Goal: Task Accomplishment & Management: Manage account settings

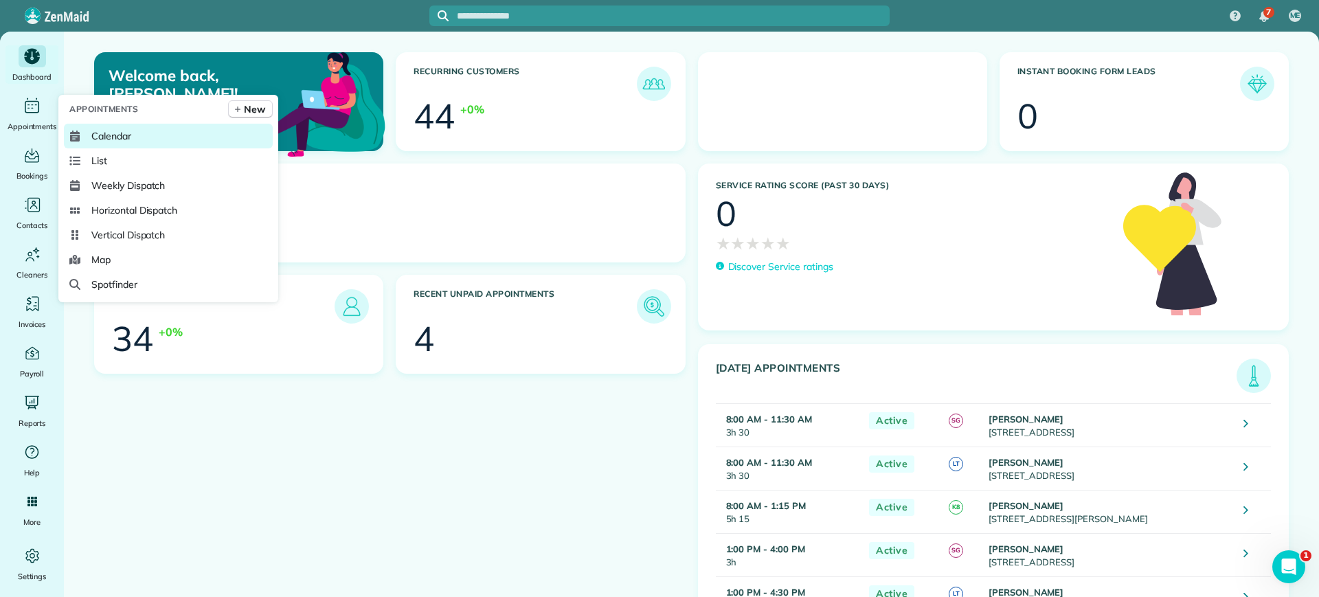
click at [102, 131] on span "Calendar" at bounding box center [111, 136] width 40 height 14
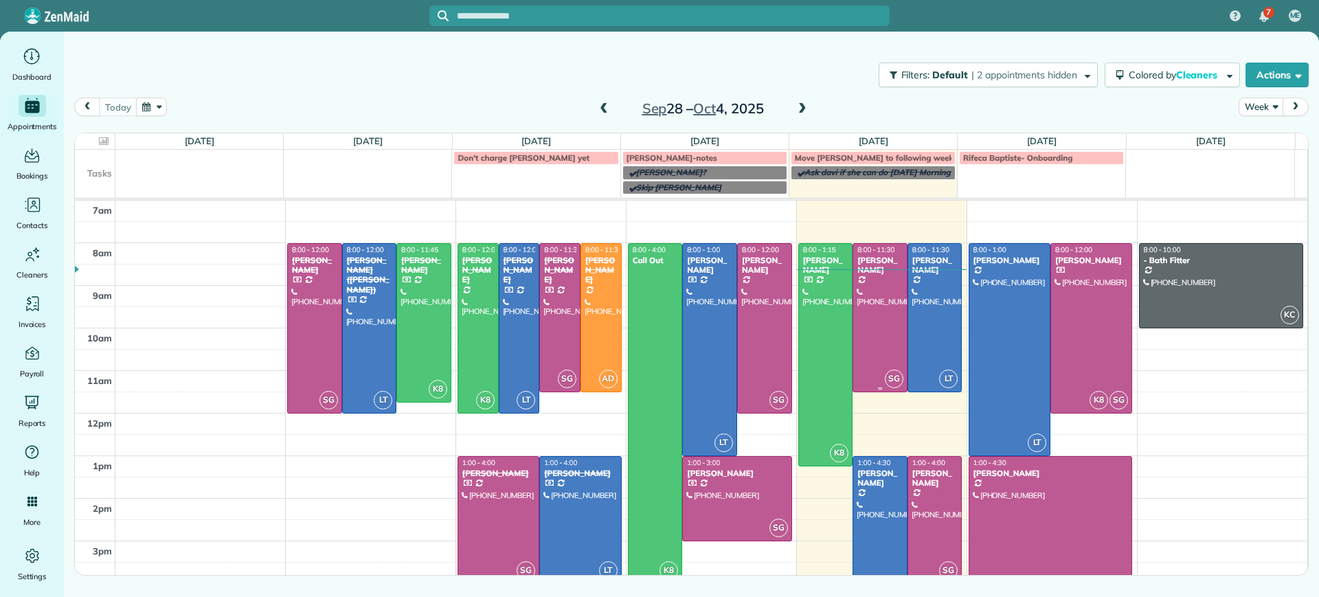
click at [866, 302] on div at bounding box center [880, 318] width 54 height 148
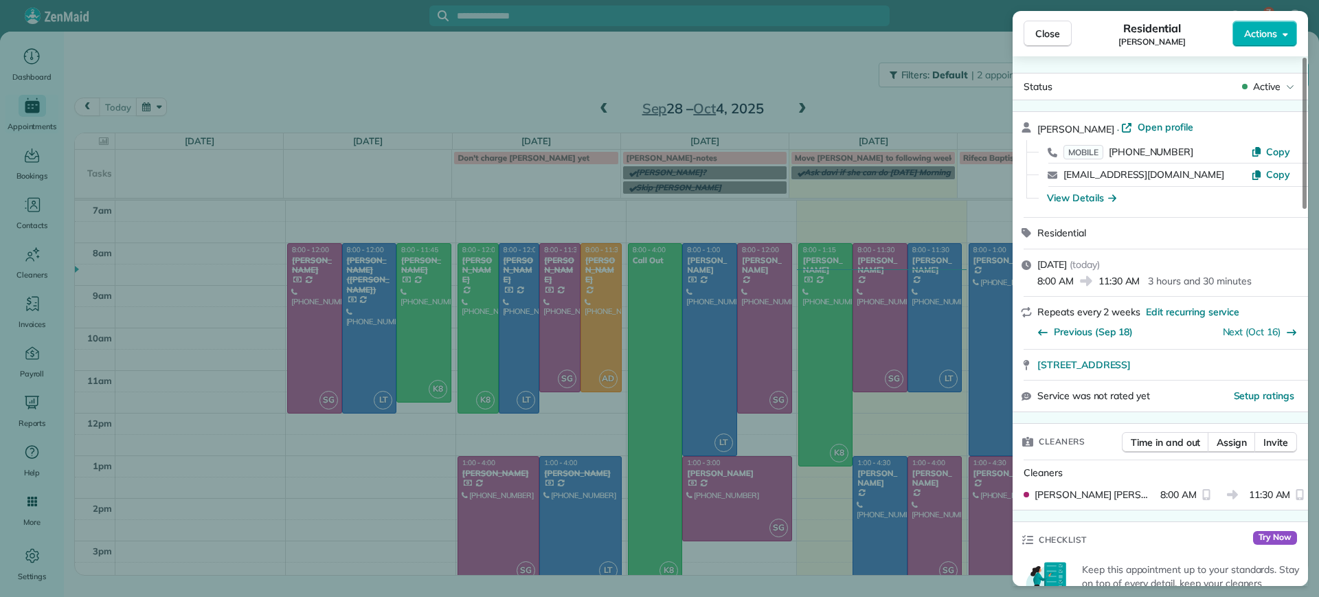
scroll to position [773, 0]
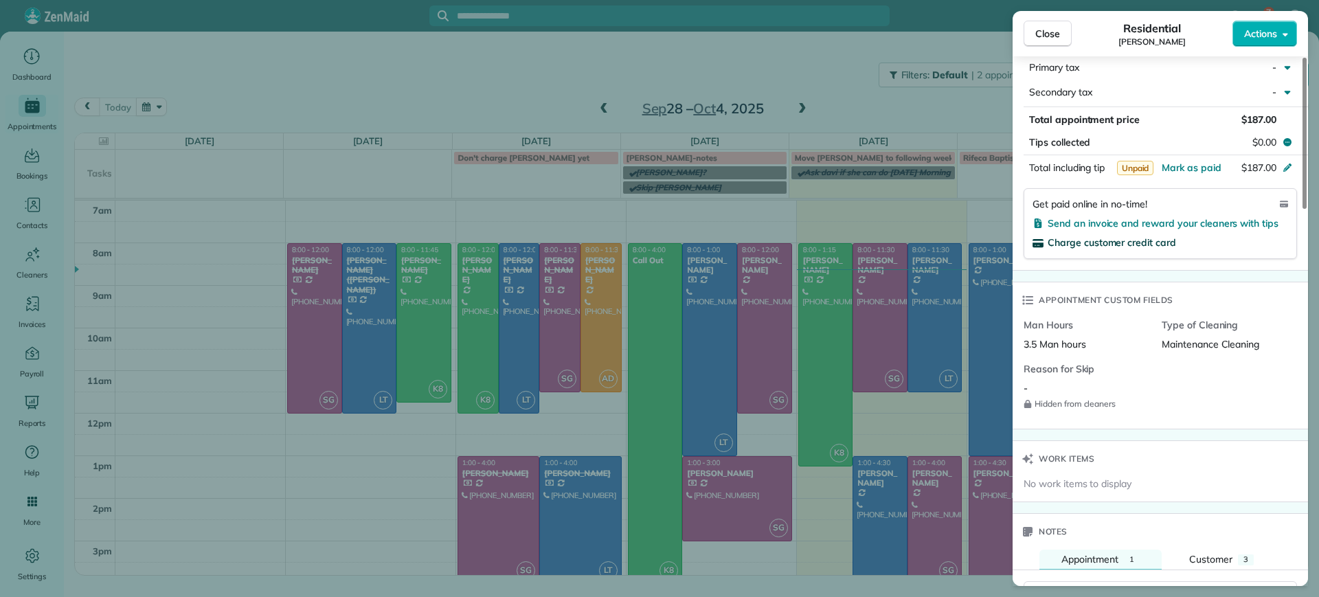
click at [1073, 246] on span "Charge customer credit card" at bounding box center [1112, 242] width 128 height 12
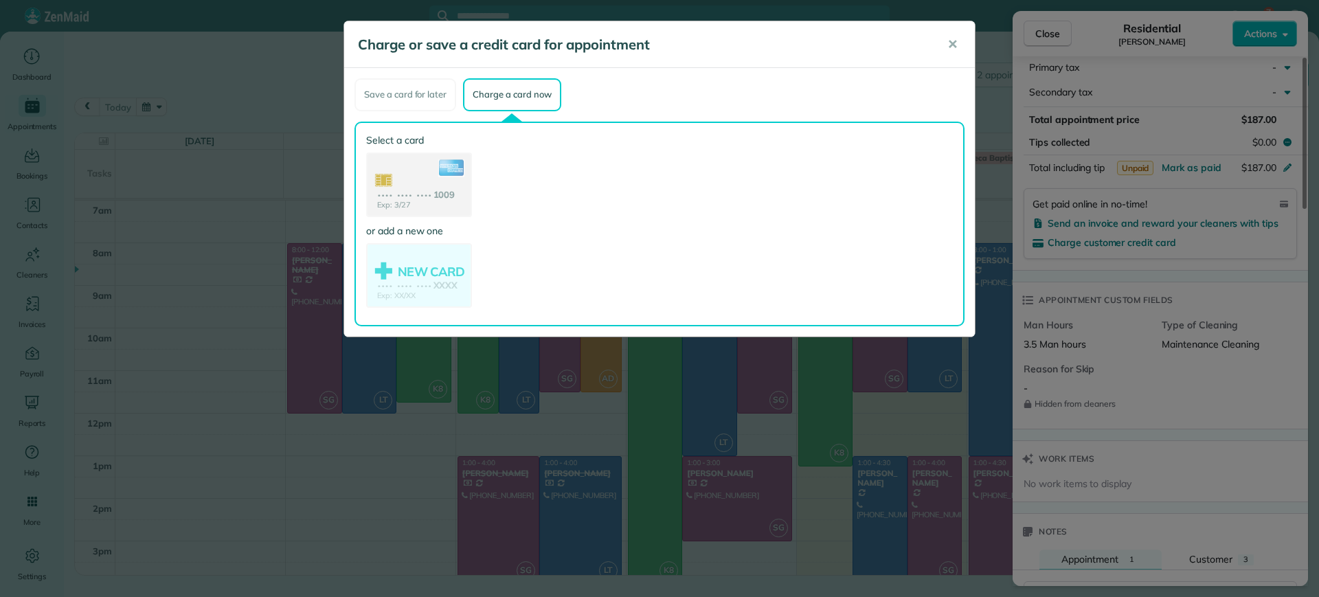
click at [424, 186] on use at bounding box center [419, 186] width 103 height 65
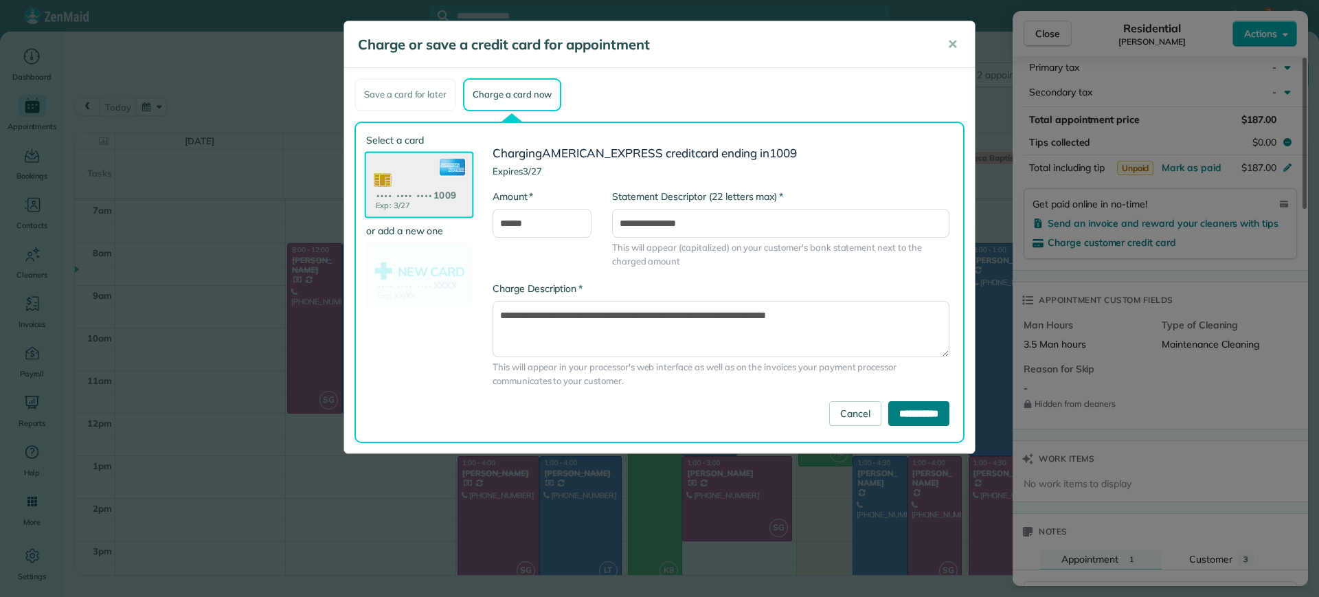
click at [893, 411] on input "**********" at bounding box center [918, 413] width 61 height 25
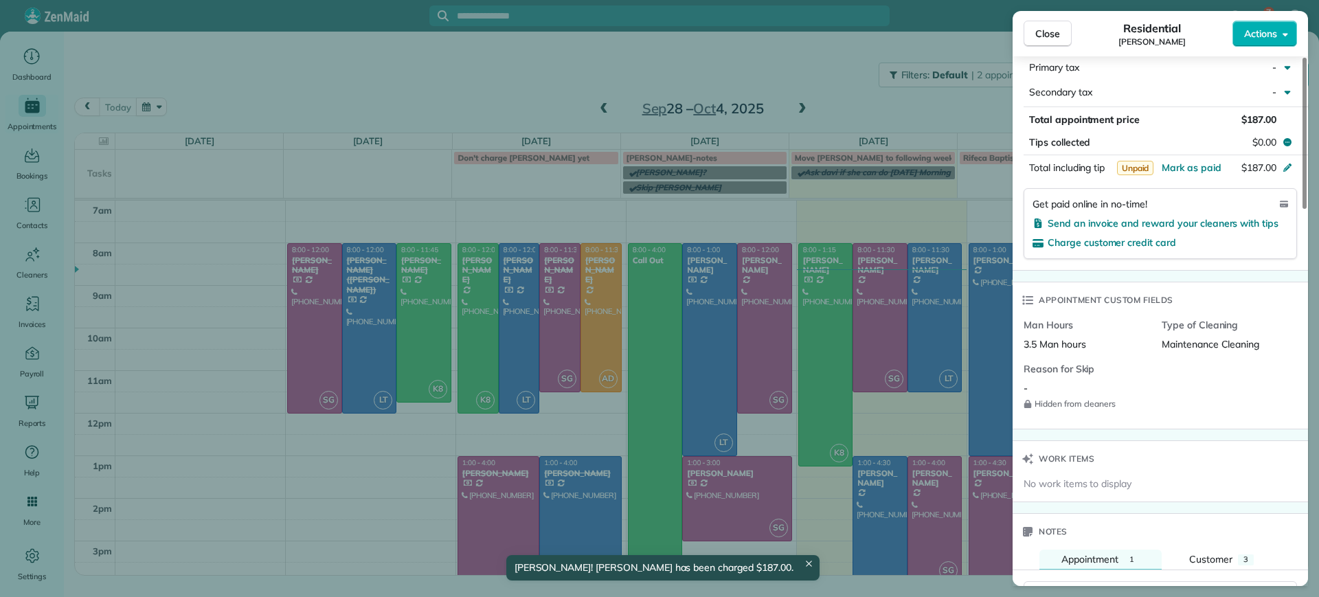
click at [901, 381] on div "Close Residential Madeline Brown Actions Status Active Madeline Brown · Open pr…" at bounding box center [659, 298] width 1319 height 597
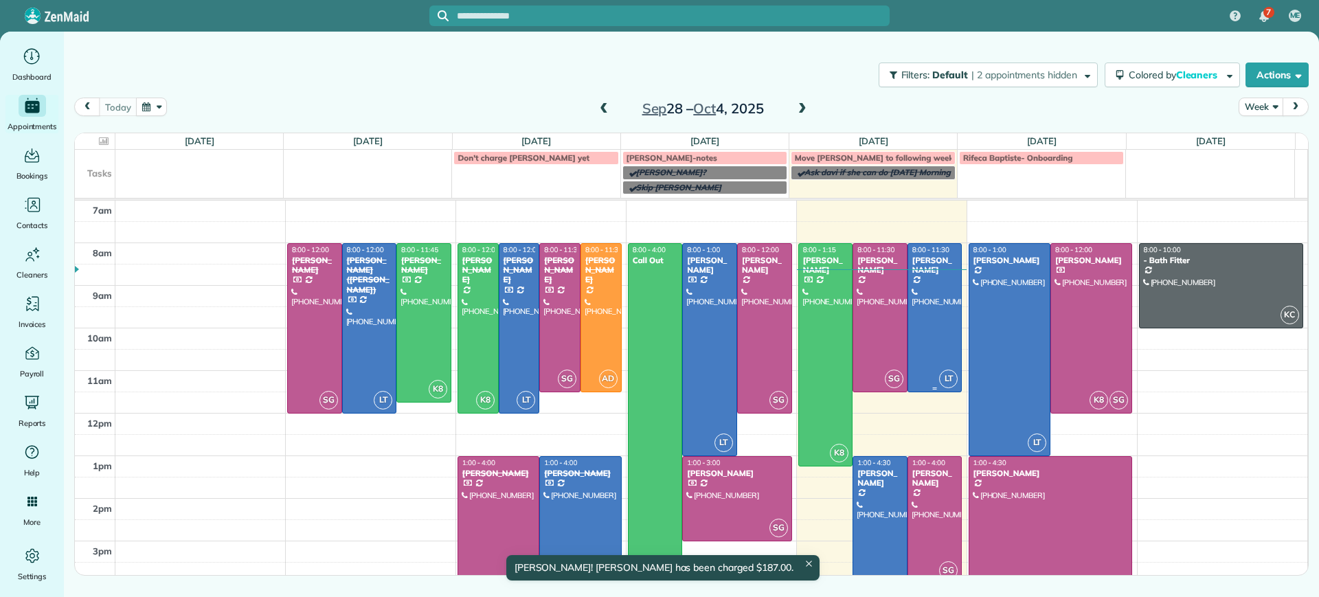
click at [926, 319] on div at bounding box center [935, 318] width 54 height 148
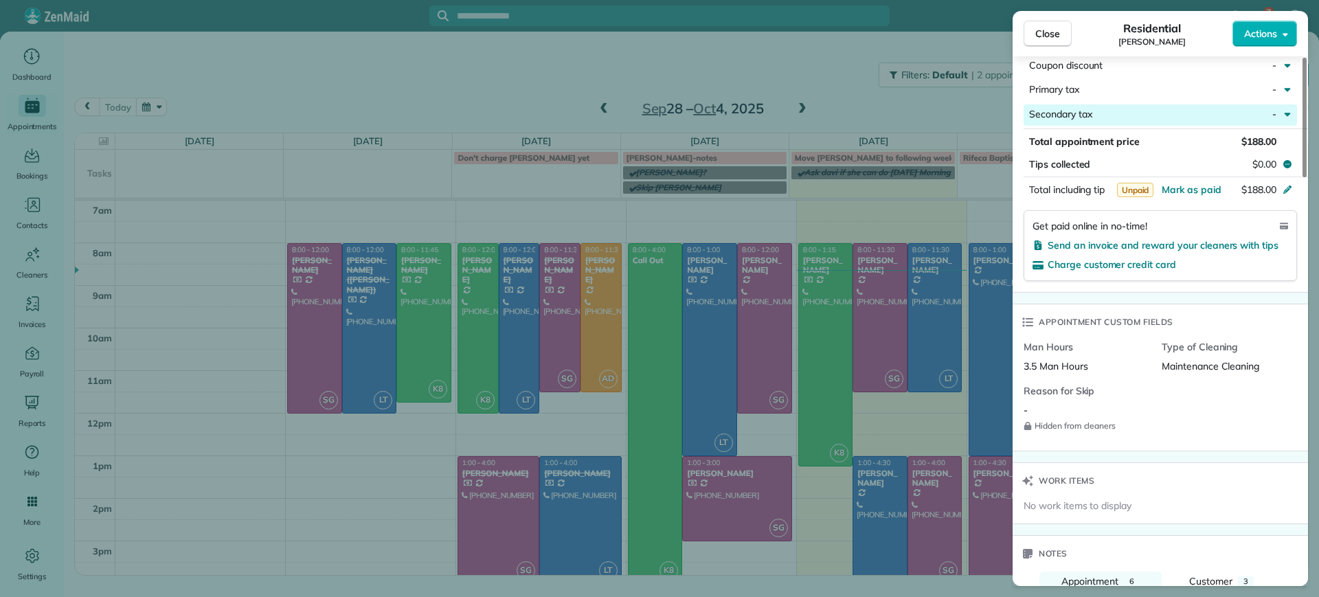
scroll to position [603, 0]
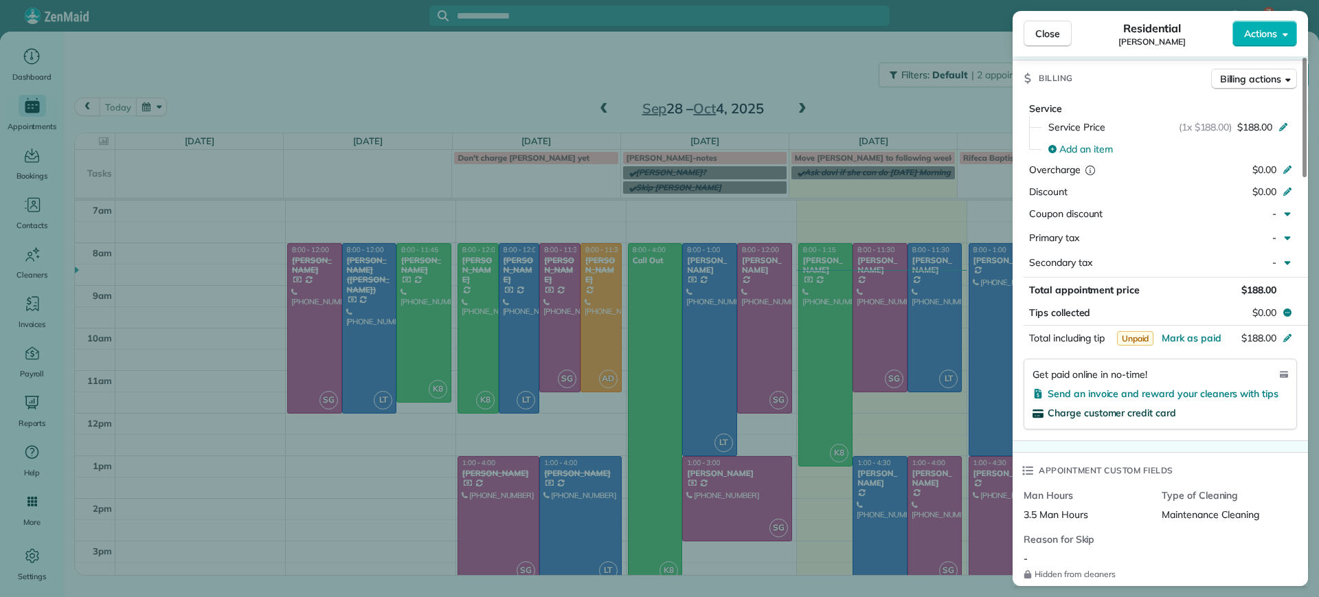
click at [1103, 417] on span "Charge customer credit card" at bounding box center [1112, 413] width 128 height 12
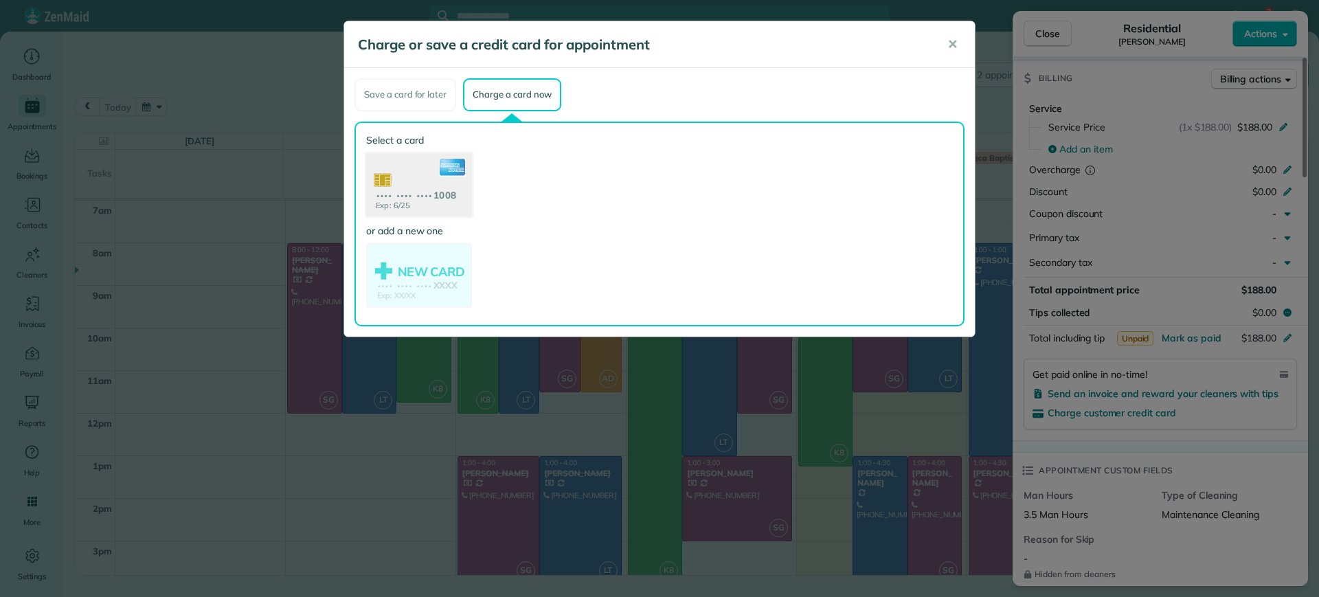
click at [433, 193] on use at bounding box center [419, 186] width 106 height 67
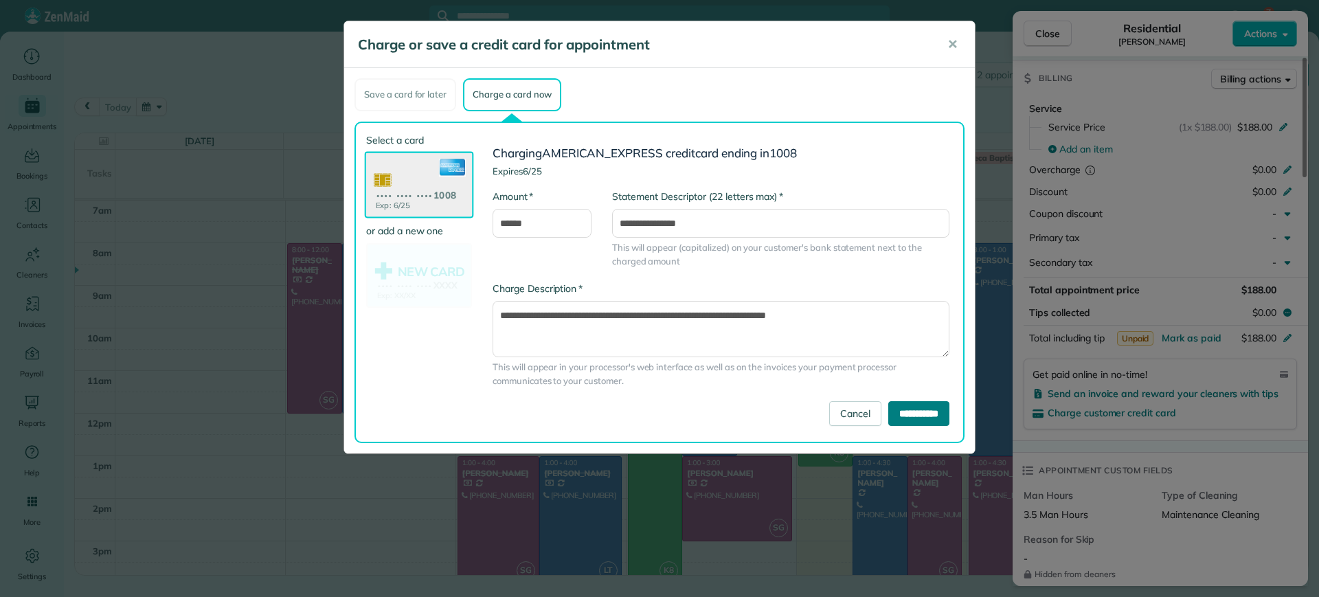
click at [902, 412] on input "**********" at bounding box center [918, 413] width 61 height 25
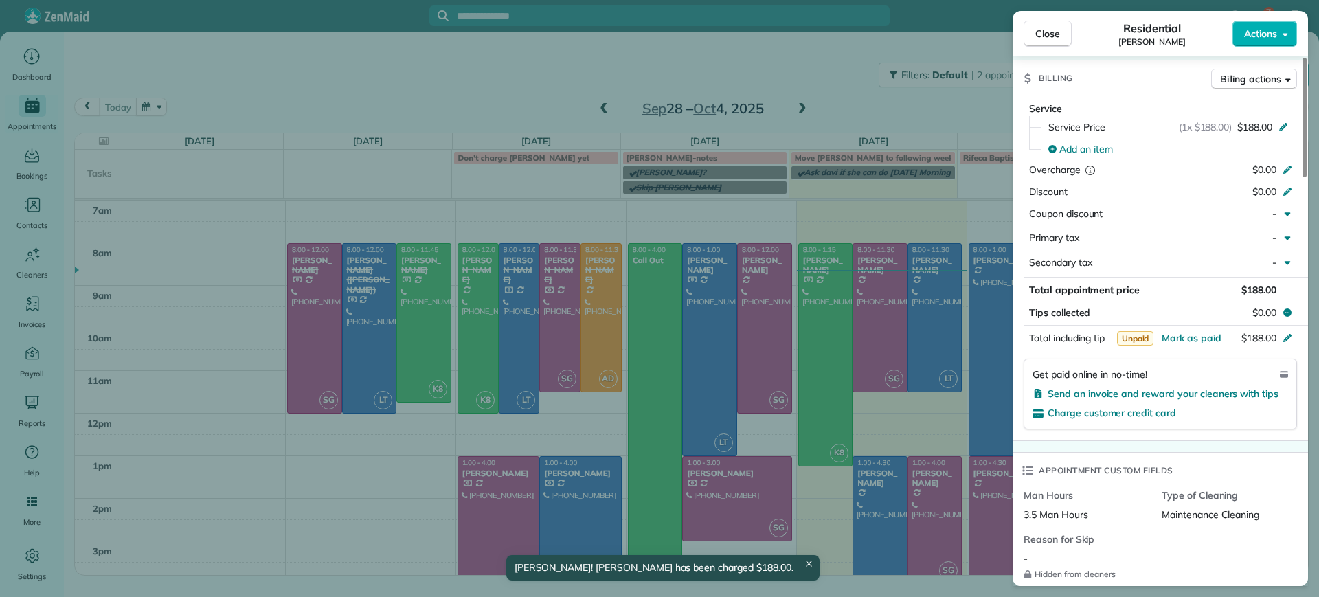
click at [417, 466] on div "Close Residential Jennifer Friedline Actions Status Active Jennifer Friedline ·…" at bounding box center [659, 298] width 1319 height 597
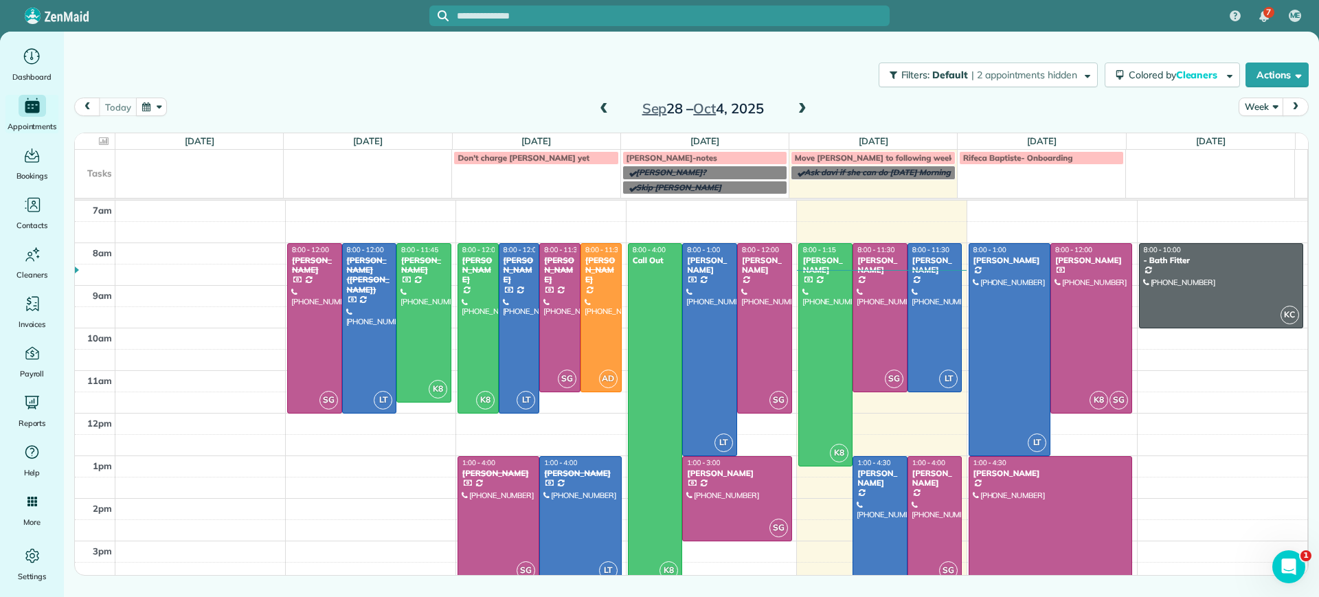
click at [808, 106] on span at bounding box center [802, 109] width 15 height 12
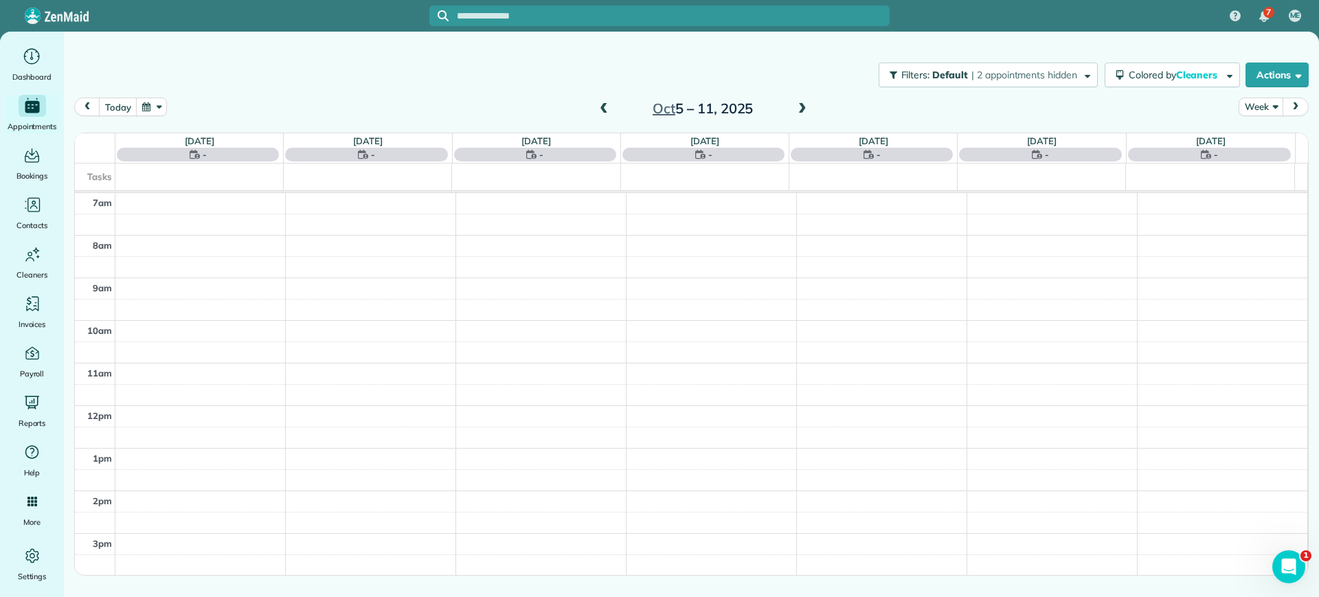
click at [808, 106] on span at bounding box center [802, 109] width 15 height 12
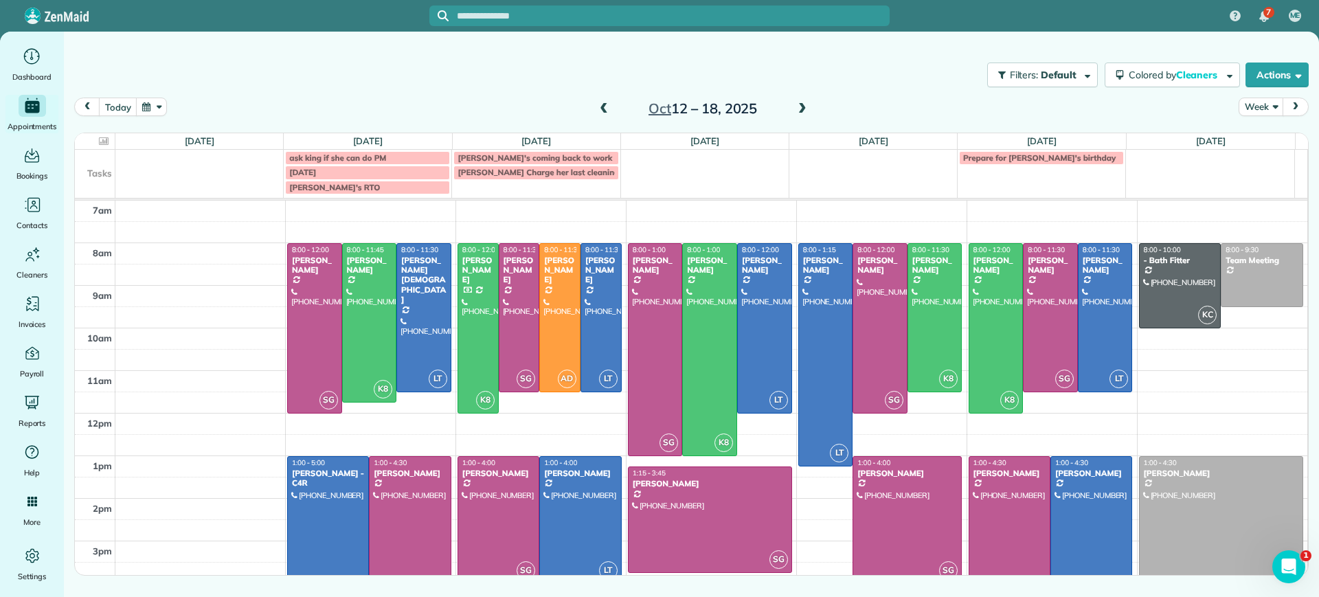
click at [809, 103] on span at bounding box center [802, 109] width 15 height 12
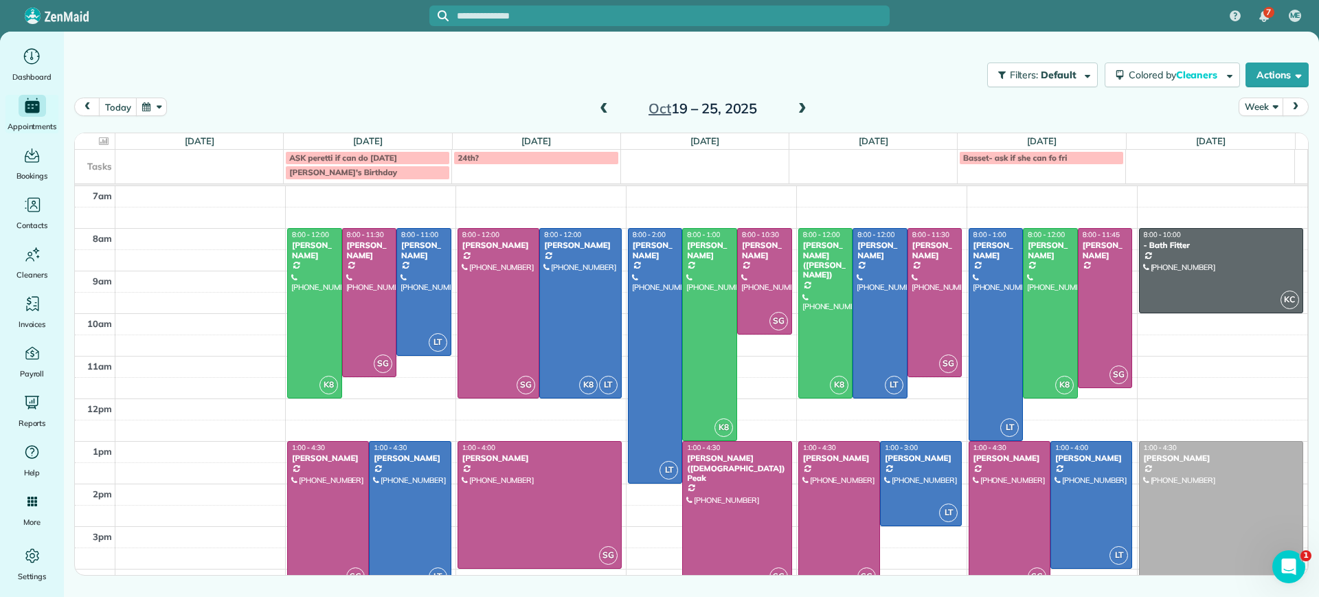
click at [809, 103] on span at bounding box center [802, 109] width 15 height 12
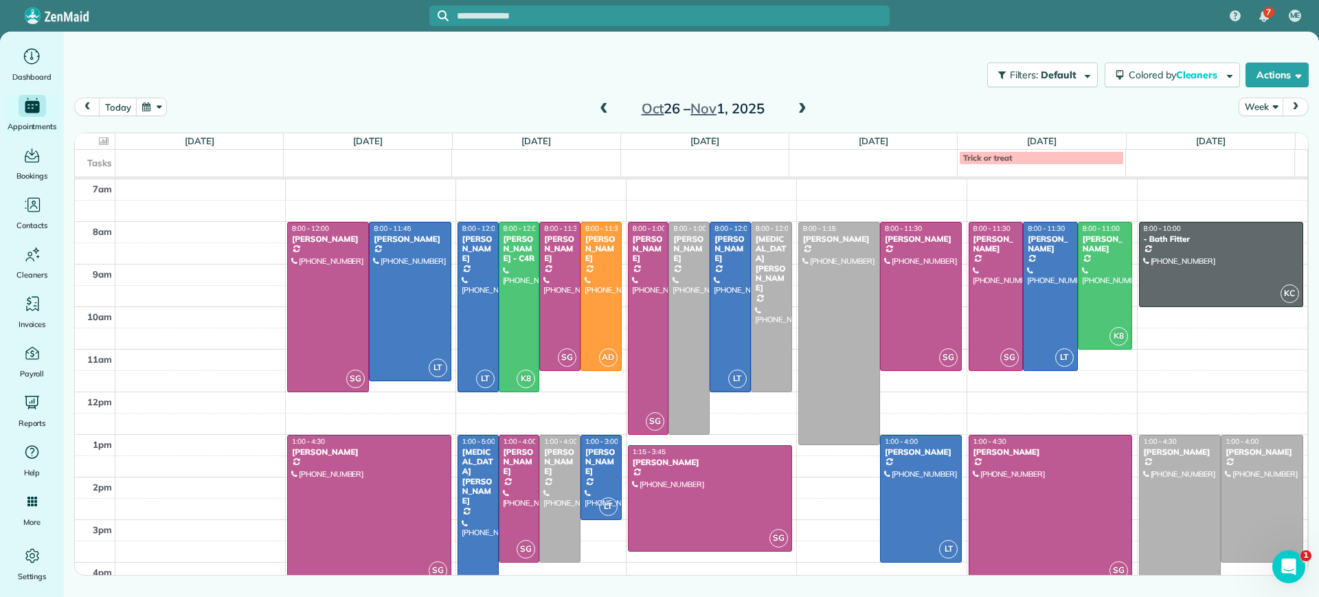
click at [607, 104] on span at bounding box center [603, 109] width 15 height 12
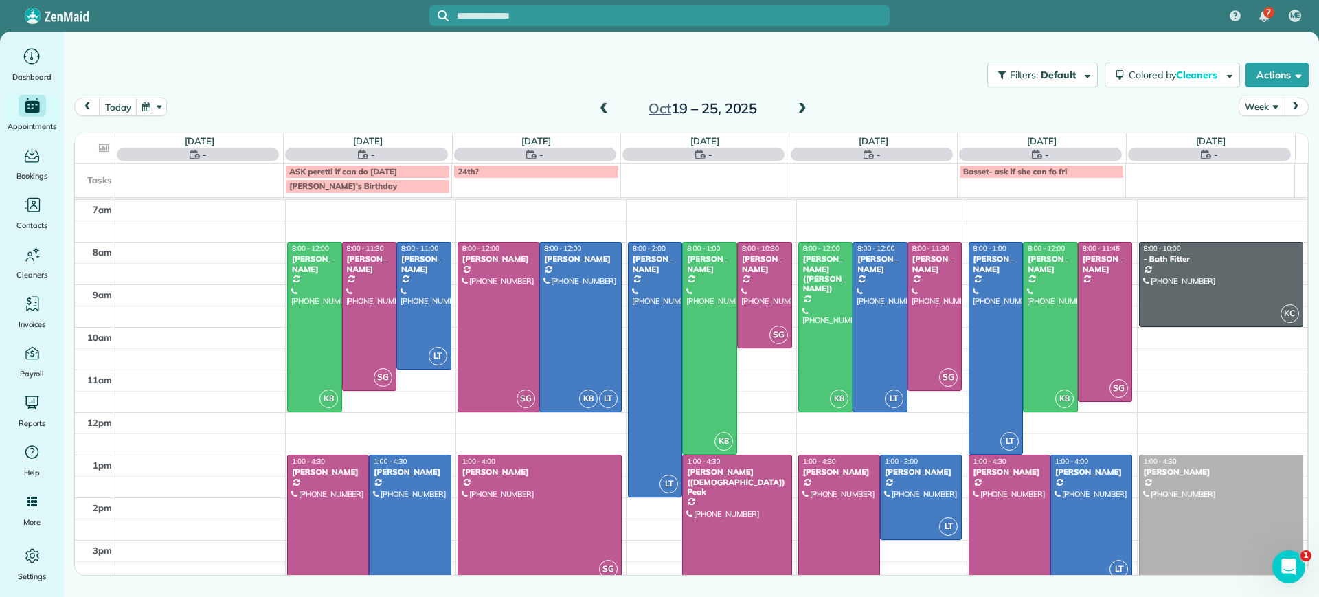
click at [607, 104] on span at bounding box center [603, 109] width 15 height 12
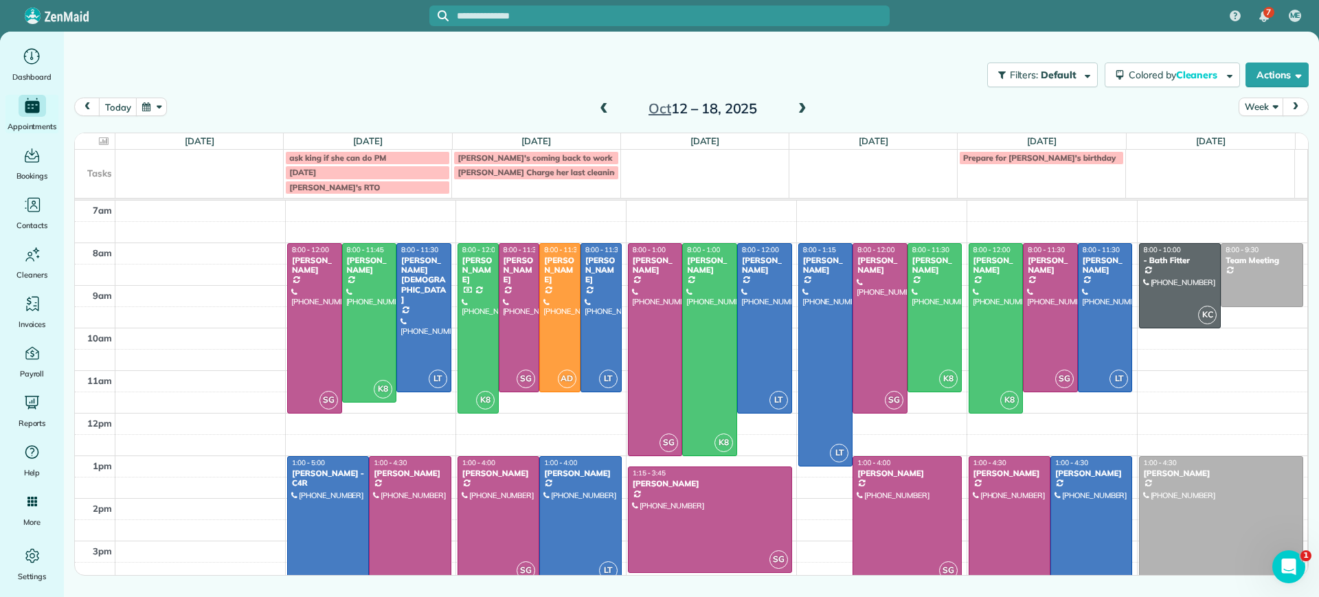
click at [539, 12] on input "text" at bounding box center [673, 16] width 433 height 10
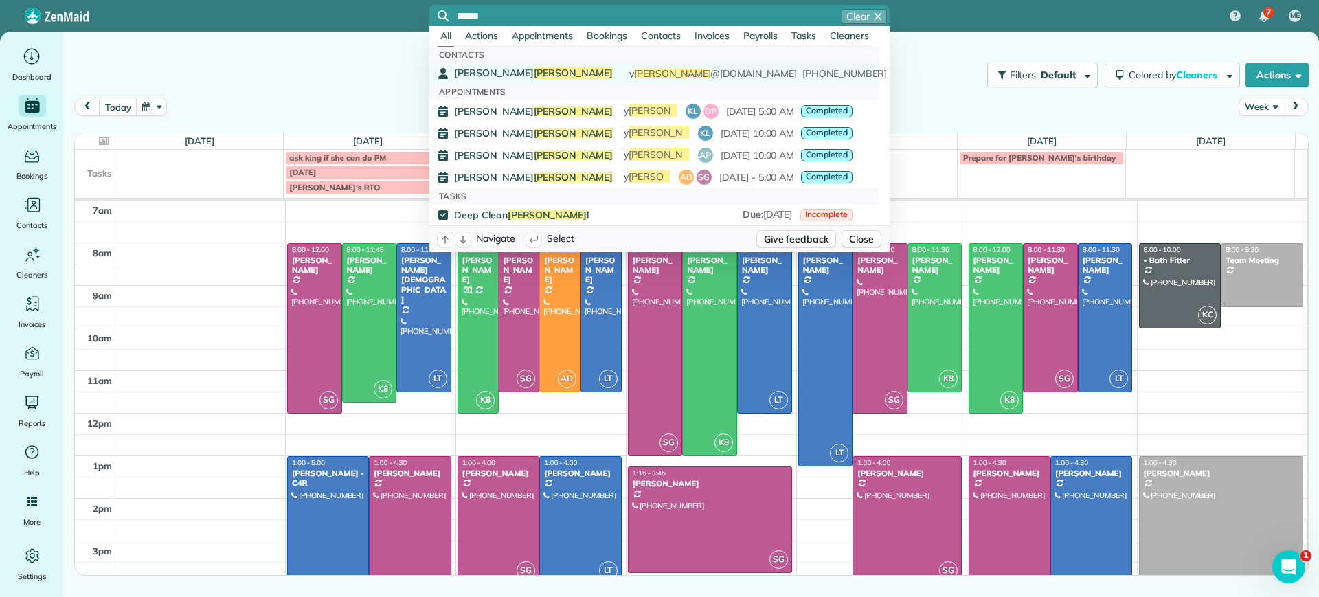
type input "******"
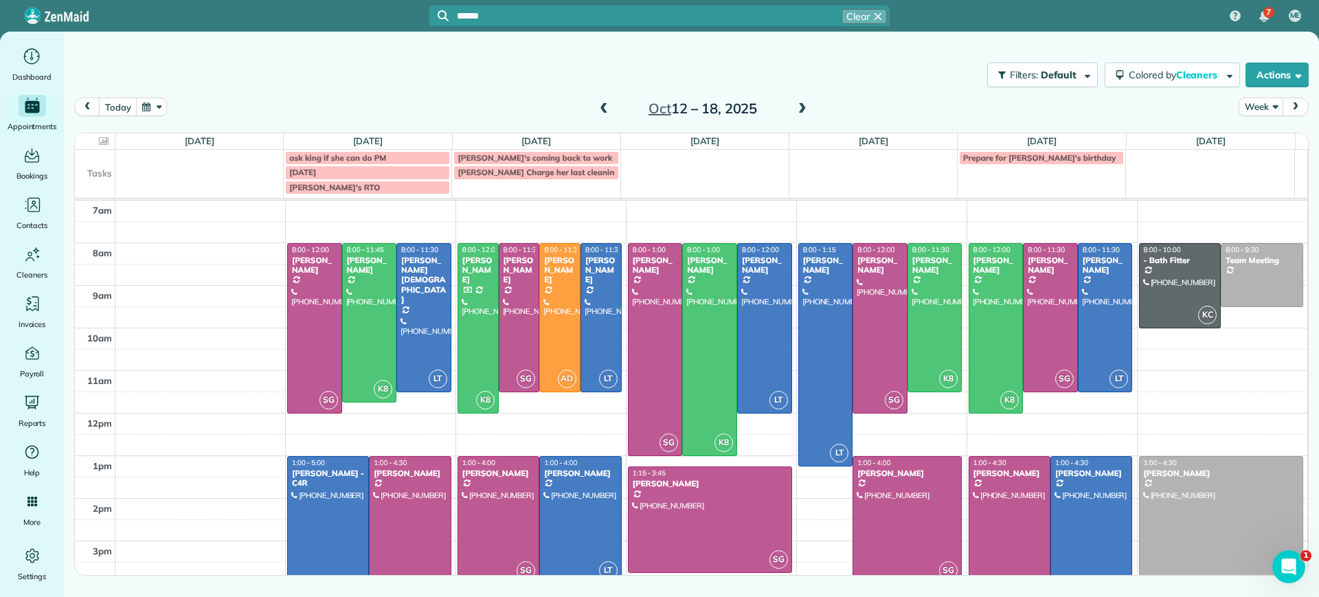
click at [534, 72] on span "Howell" at bounding box center [574, 73] width 80 height 12
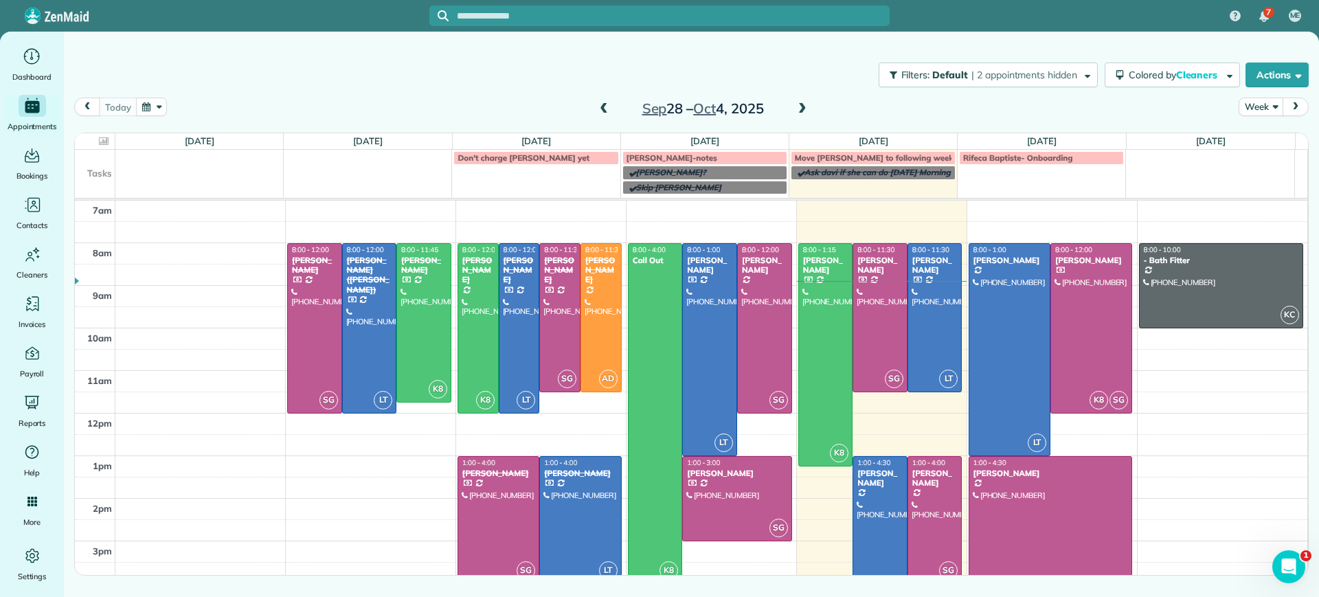
click at [806, 107] on span at bounding box center [802, 109] width 15 height 12
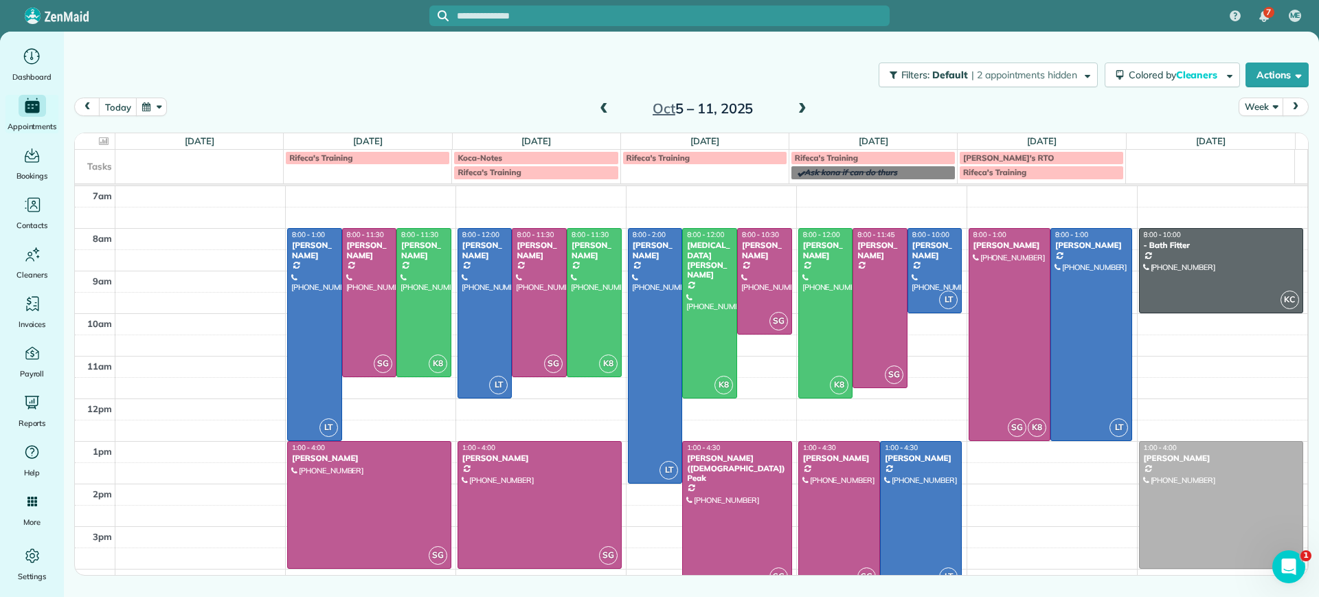
click at [802, 109] on span at bounding box center [802, 109] width 15 height 12
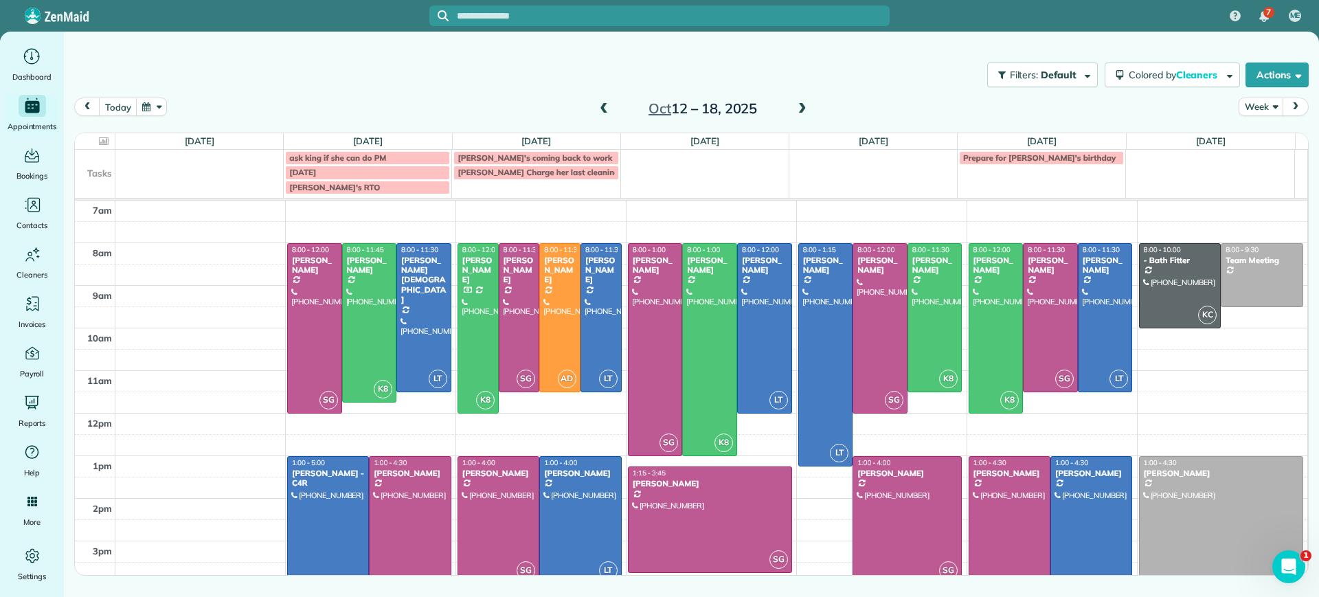
click at [800, 105] on span at bounding box center [802, 109] width 15 height 12
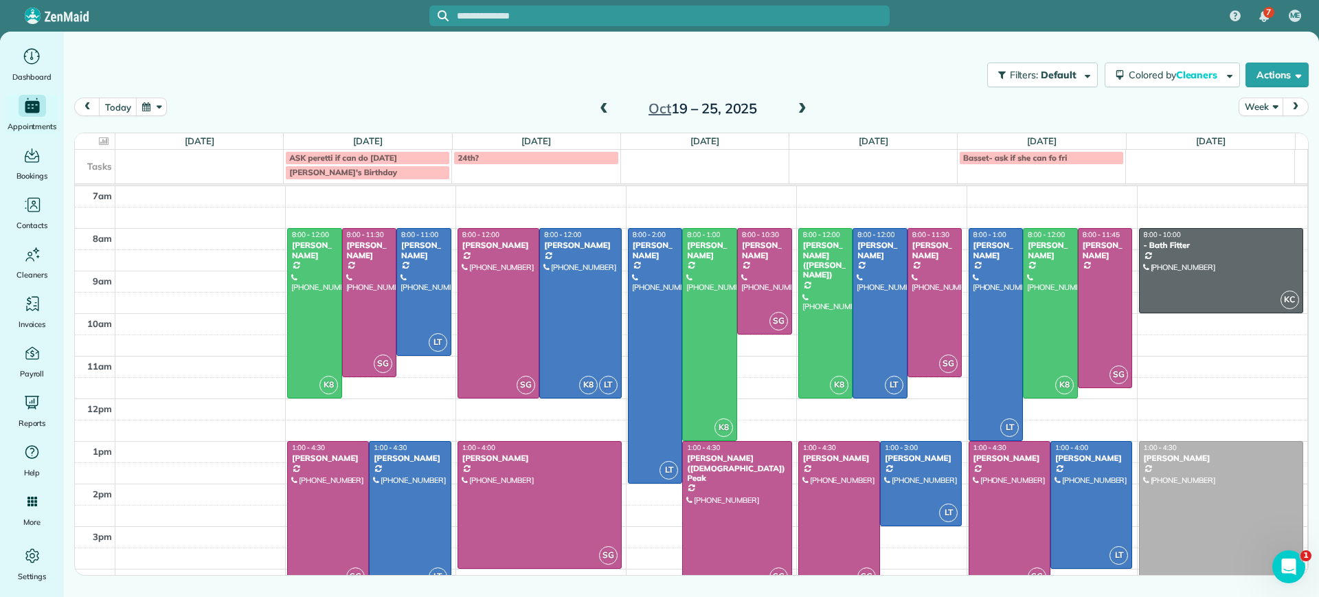
click at [604, 111] on span at bounding box center [603, 109] width 15 height 12
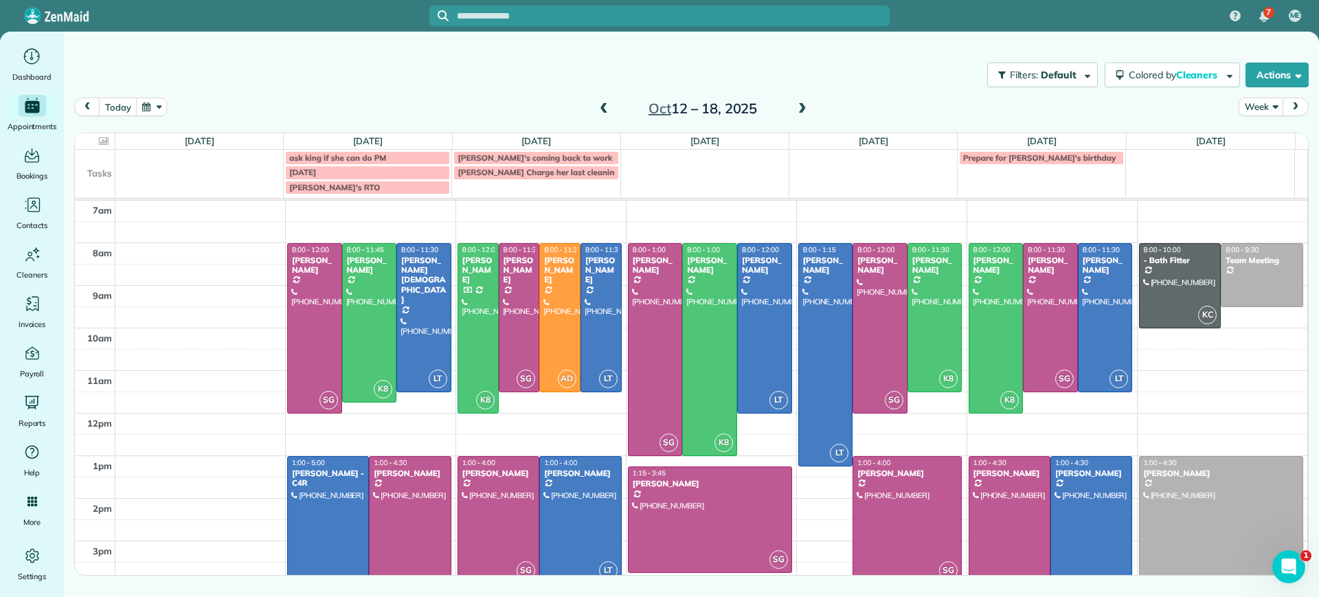
click at [602, 109] on span at bounding box center [603, 109] width 15 height 12
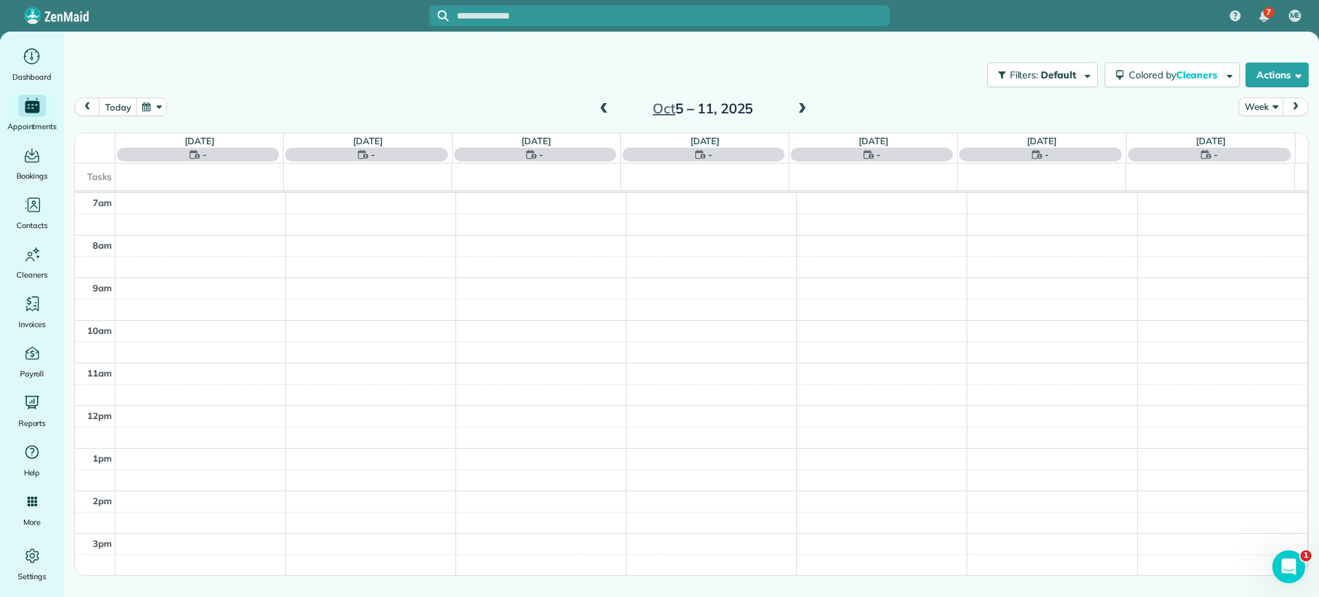
click at [796, 106] on span at bounding box center [802, 109] width 15 height 12
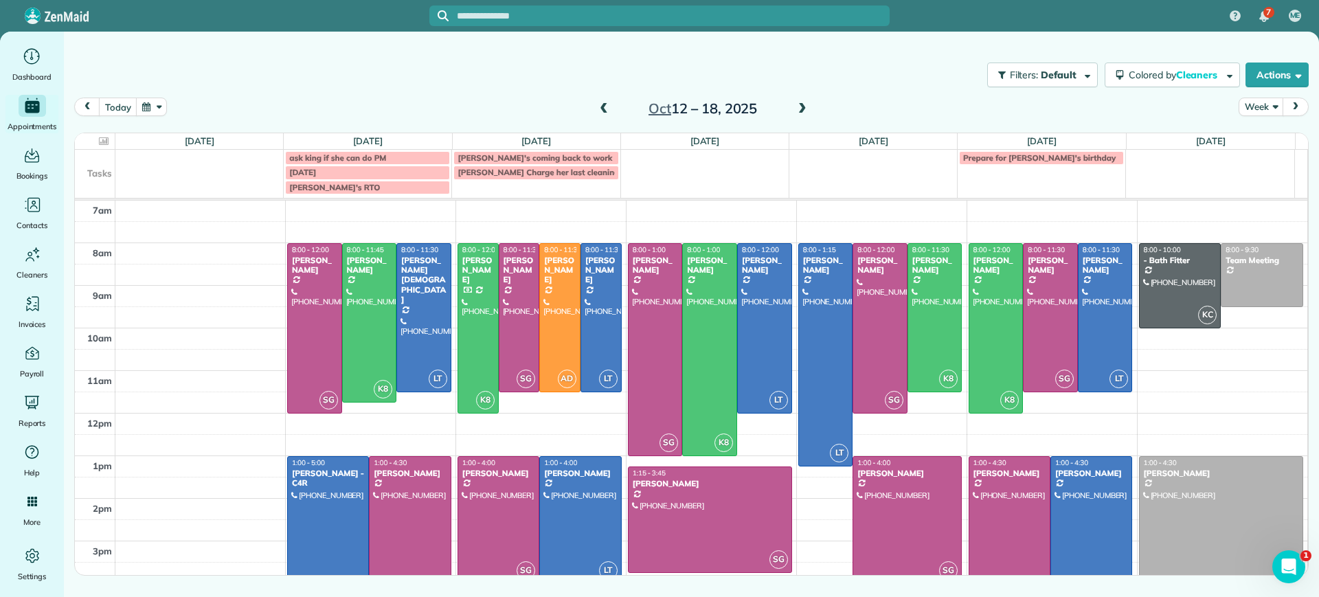
click at [798, 104] on span at bounding box center [802, 109] width 15 height 12
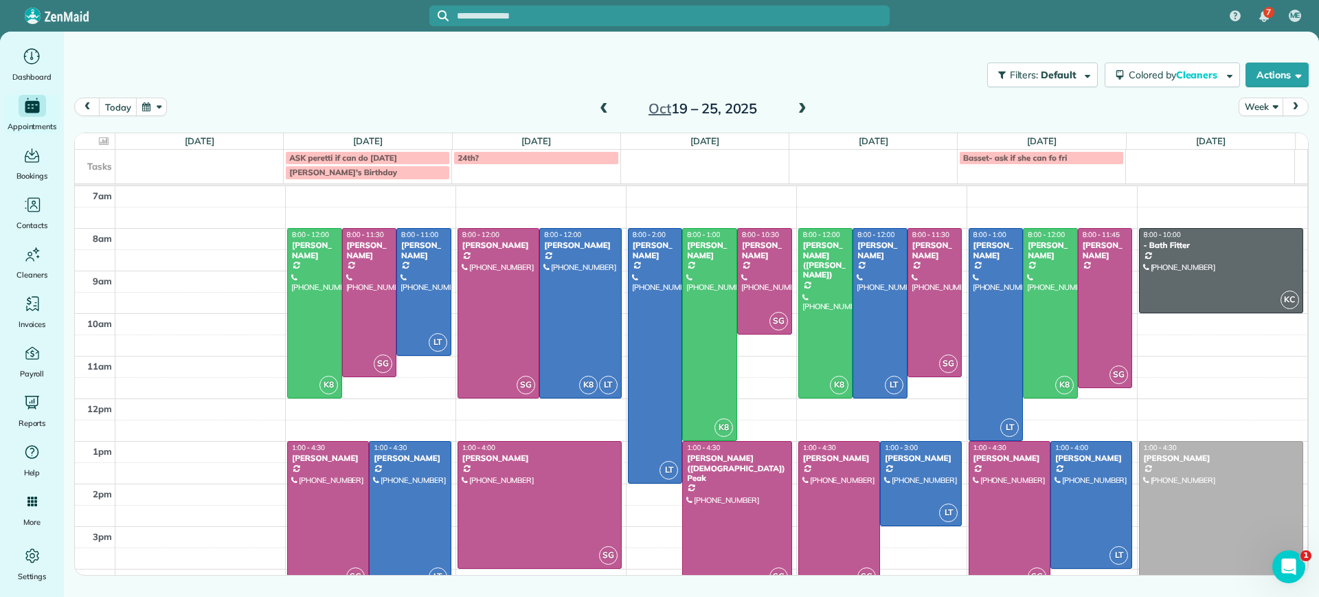
click at [806, 106] on span at bounding box center [802, 109] width 15 height 12
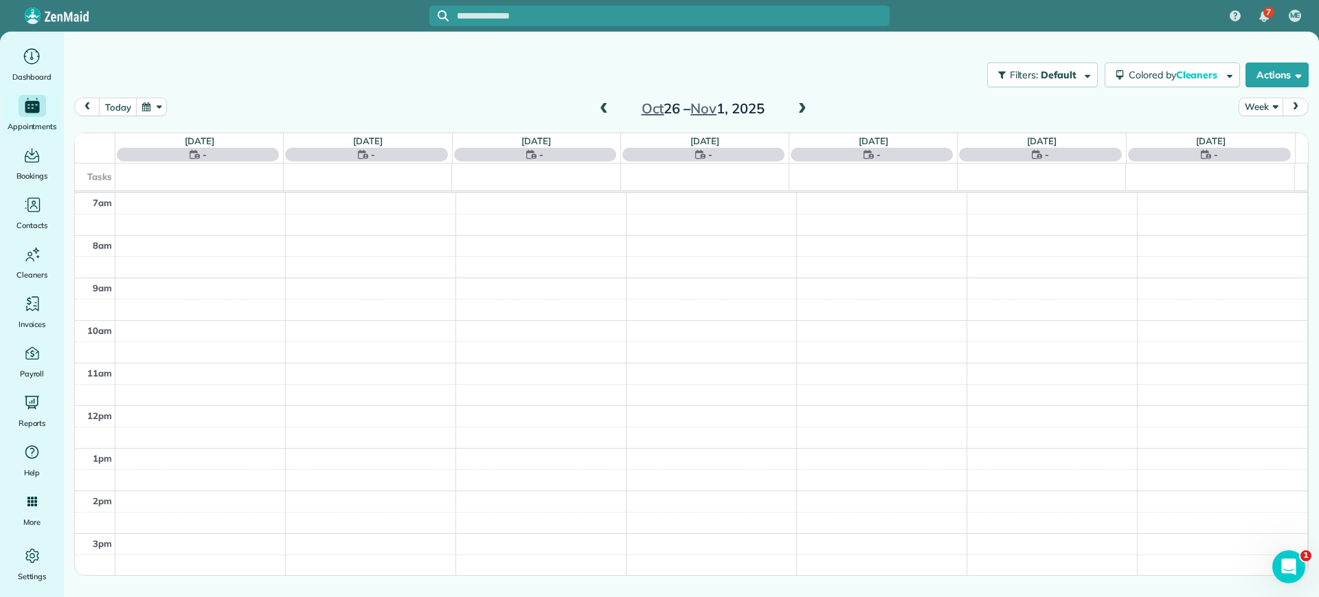
click at [597, 103] on span at bounding box center [603, 109] width 15 height 21
click at [598, 113] on span at bounding box center [603, 109] width 15 height 12
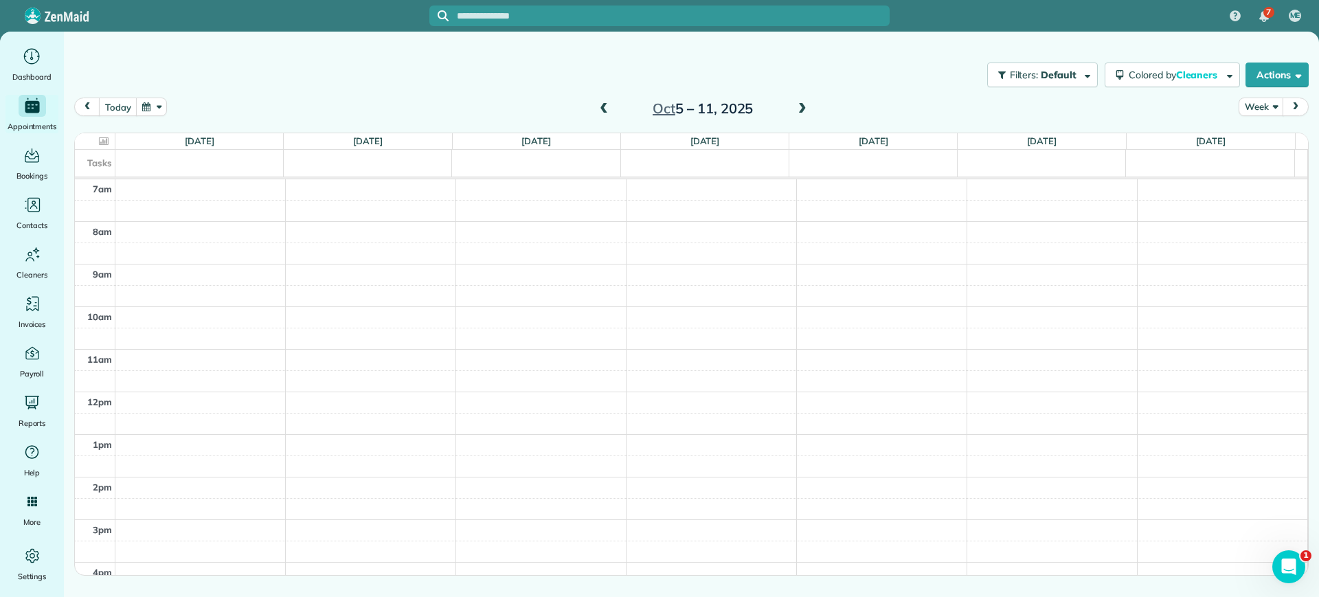
click at [606, 106] on span at bounding box center [603, 109] width 15 height 12
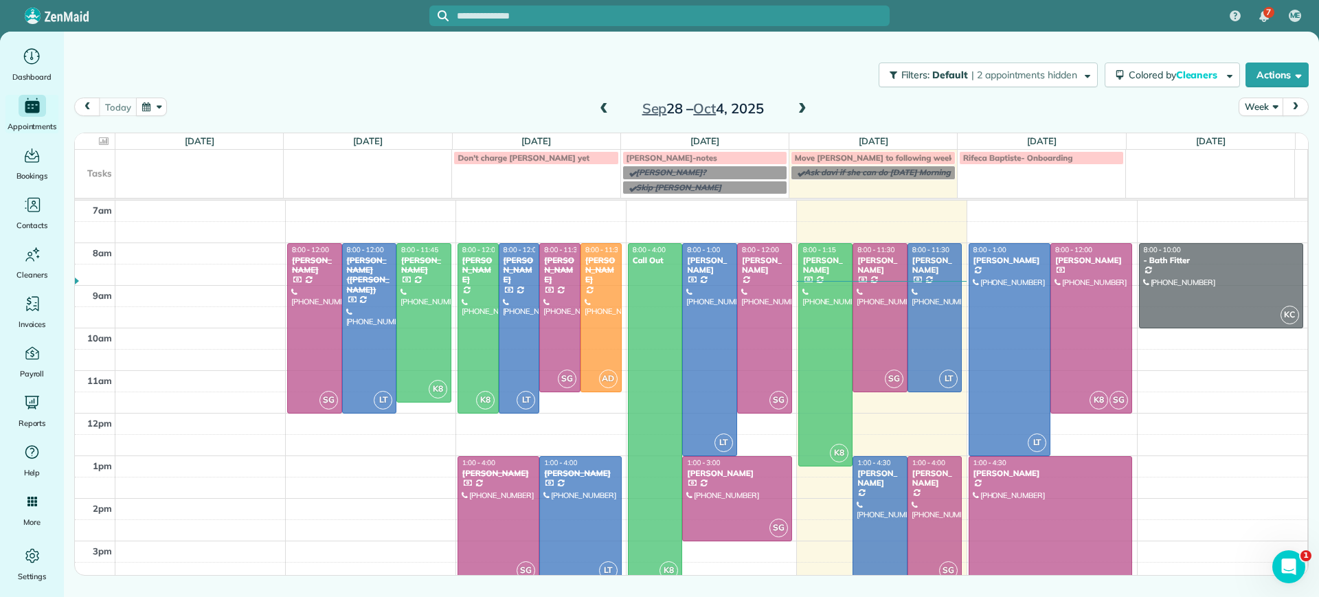
click at [809, 109] on span at bounding box center [802, 109] width 15 height 12
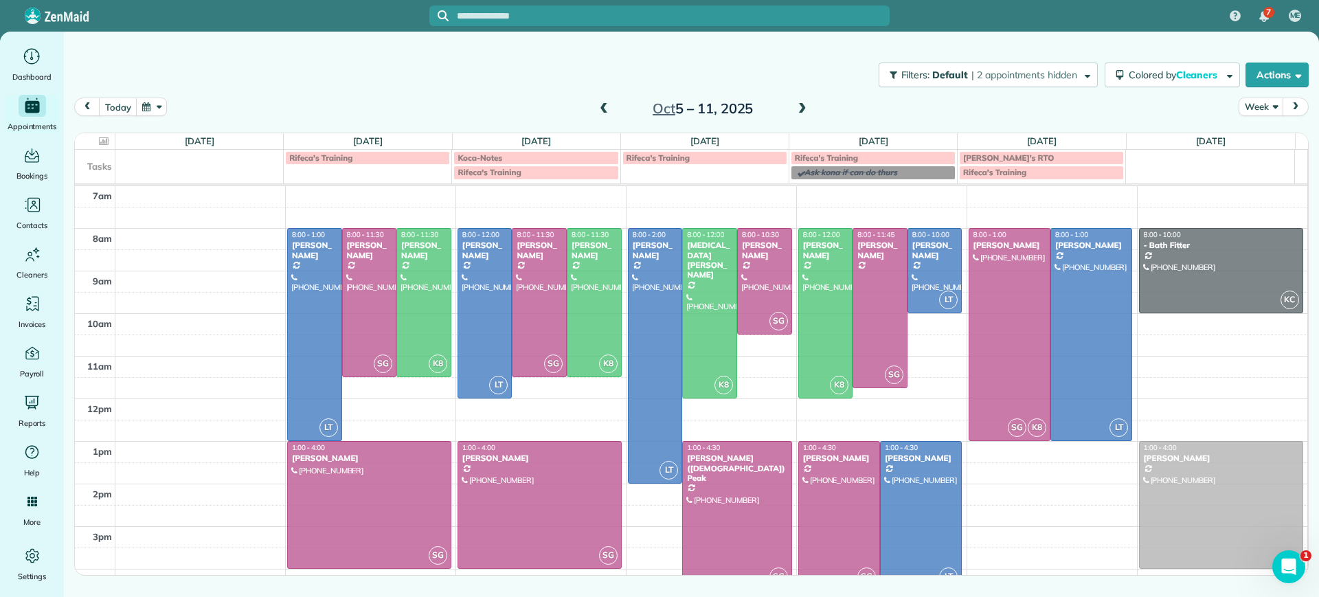
click at [802, 107] on span at bounding box center [802, 109] width 15 height 12
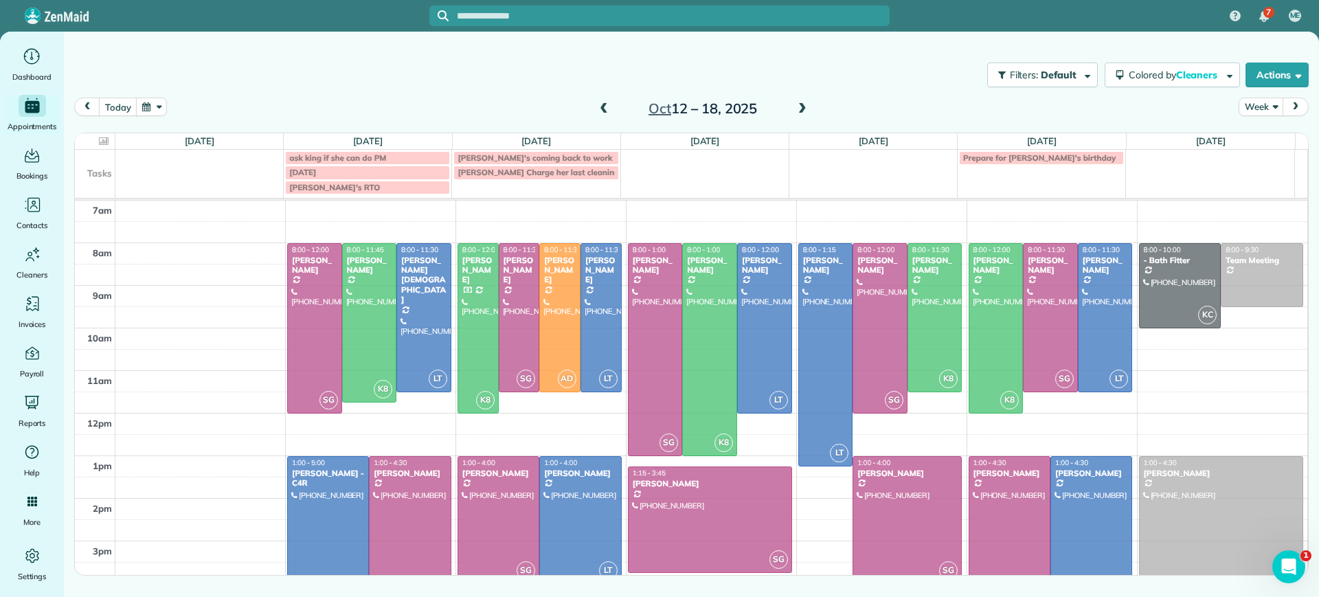
click at [684, 311] on td at bounding box center [711, 317] width 1193 height 21
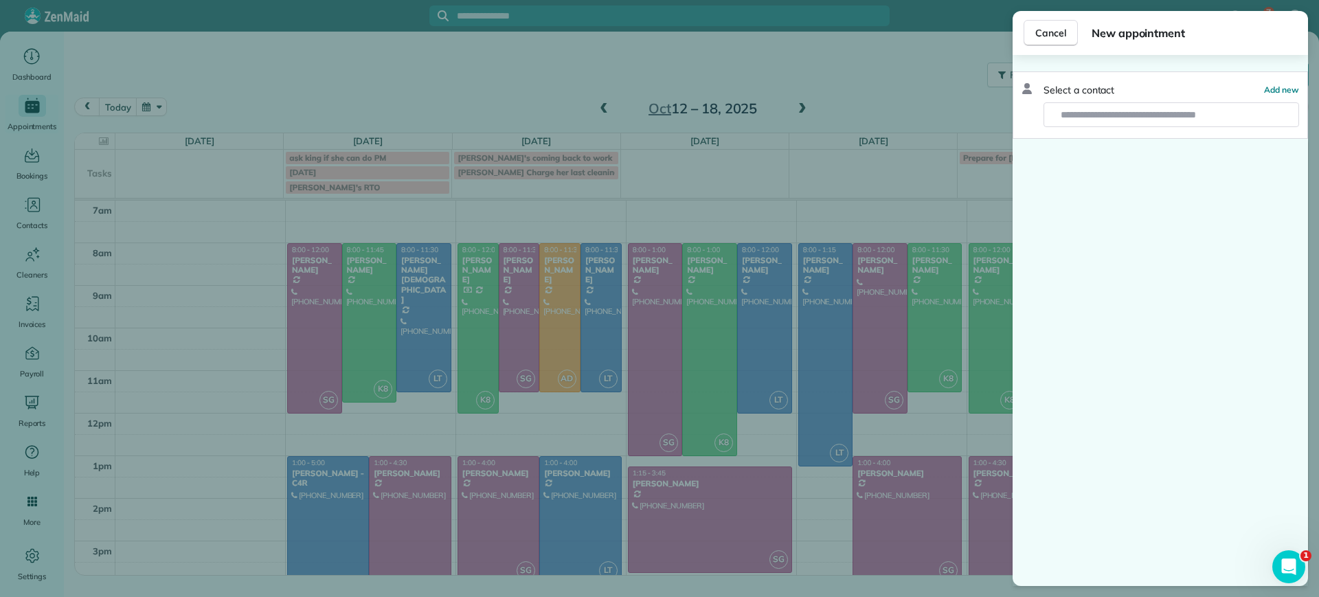
click at [906, 153] on div "Cancel New appointment Select a contact Add new" at bounding box center [659, 298] width 1319 height 597
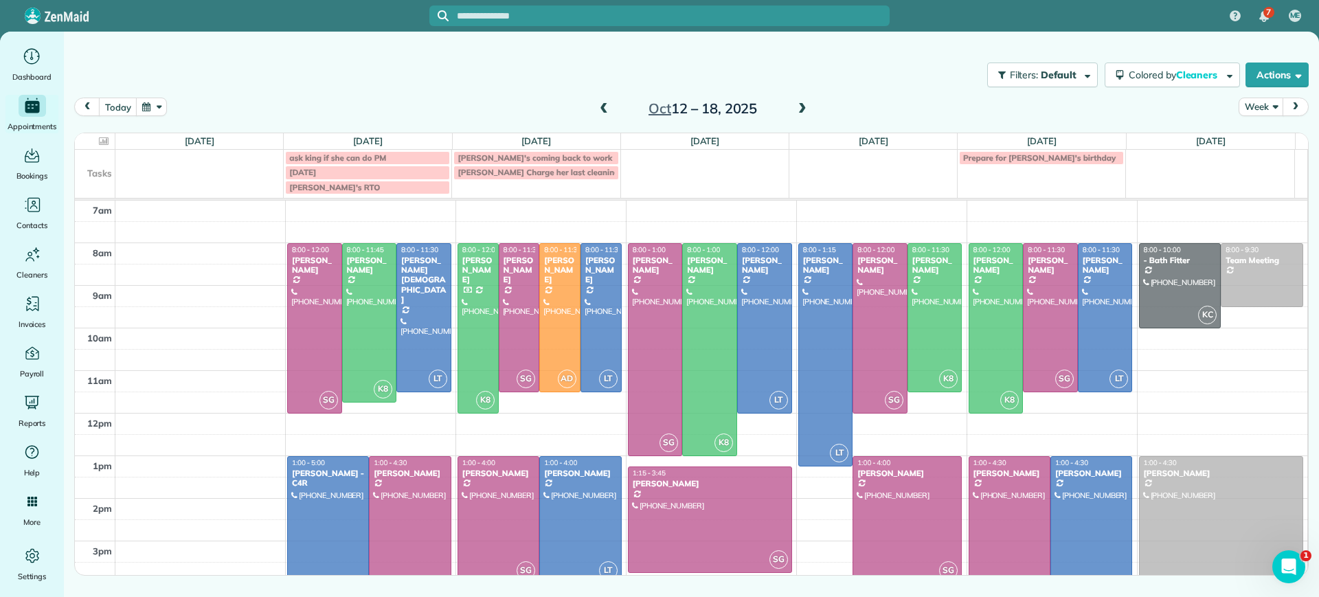
click at [891, 96] on div "Filters: Default | 2 appointments hidden Colored by Cleaners Color by Cleaner C…" at bounding box center [691, 74] width 1255 height 45
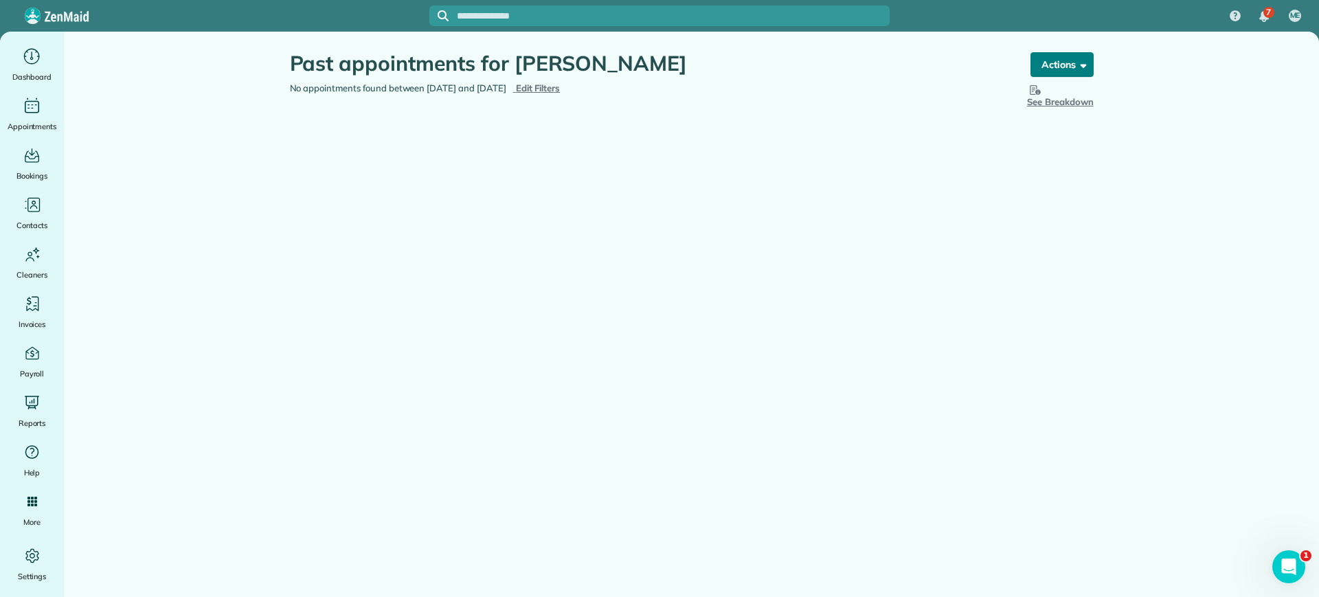
click at [1072, 69] on button "Actions" at bounding box center [1062, 64] width 63 height 25
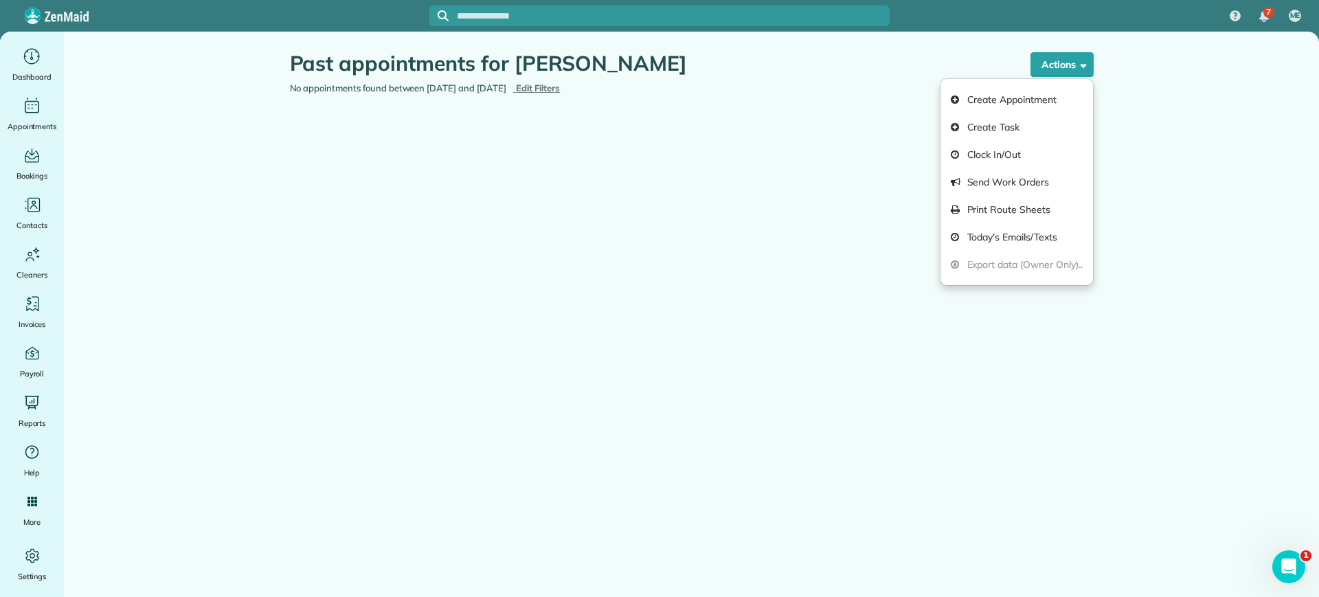
click at [559, 139] on div "Past appointments for Yvonne Howell the List View [2 min] Schedule Changes Acti…" at bounding box center [692, 116] width 825 height 168
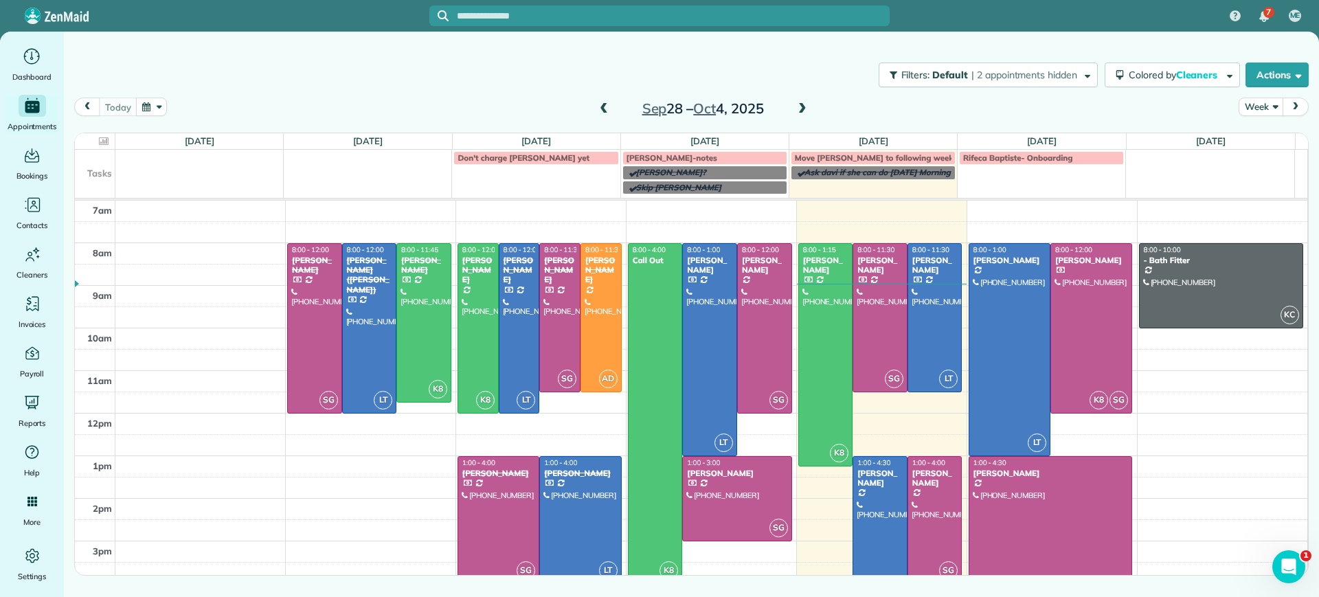
click at [587, 28] on div at bounding box center [659, 16] width 460 height 32
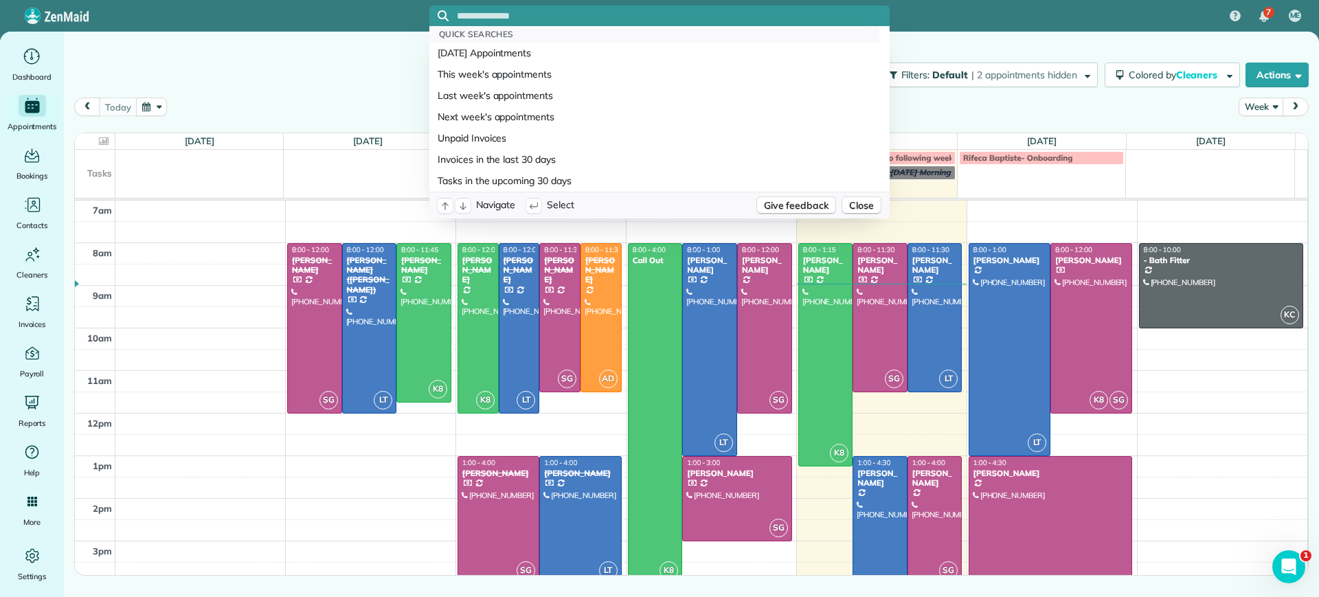
click at [570, 21] on input "text" at bounding box center [673, 16] width 433 height 10
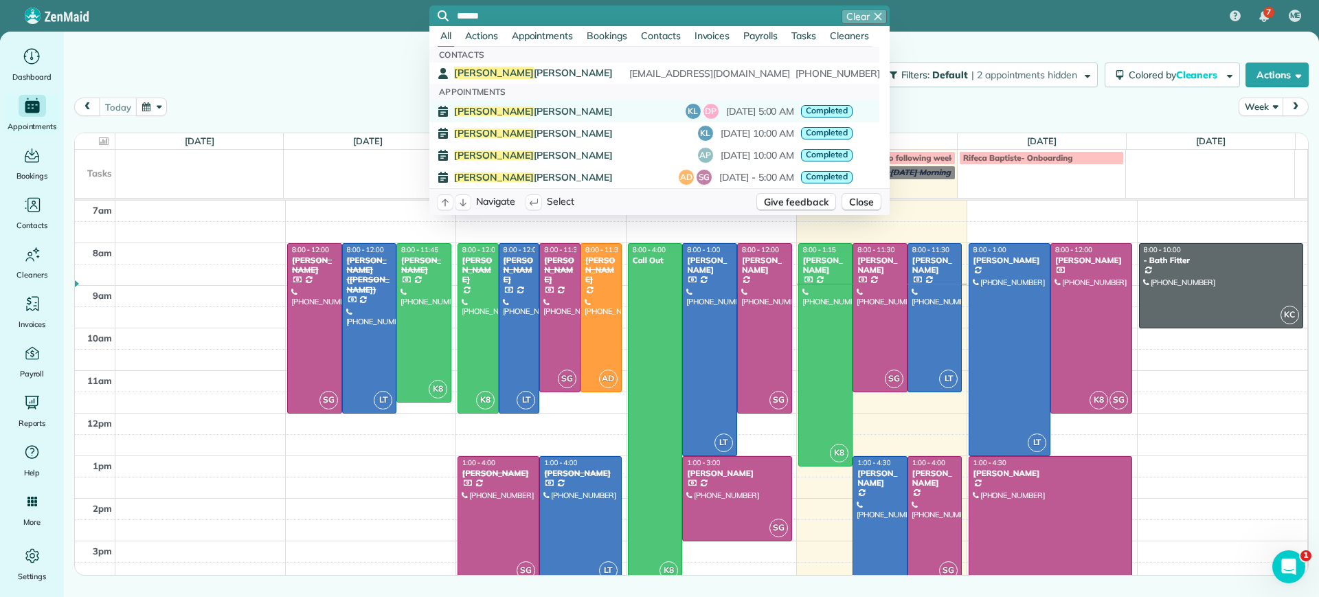
type input "******"
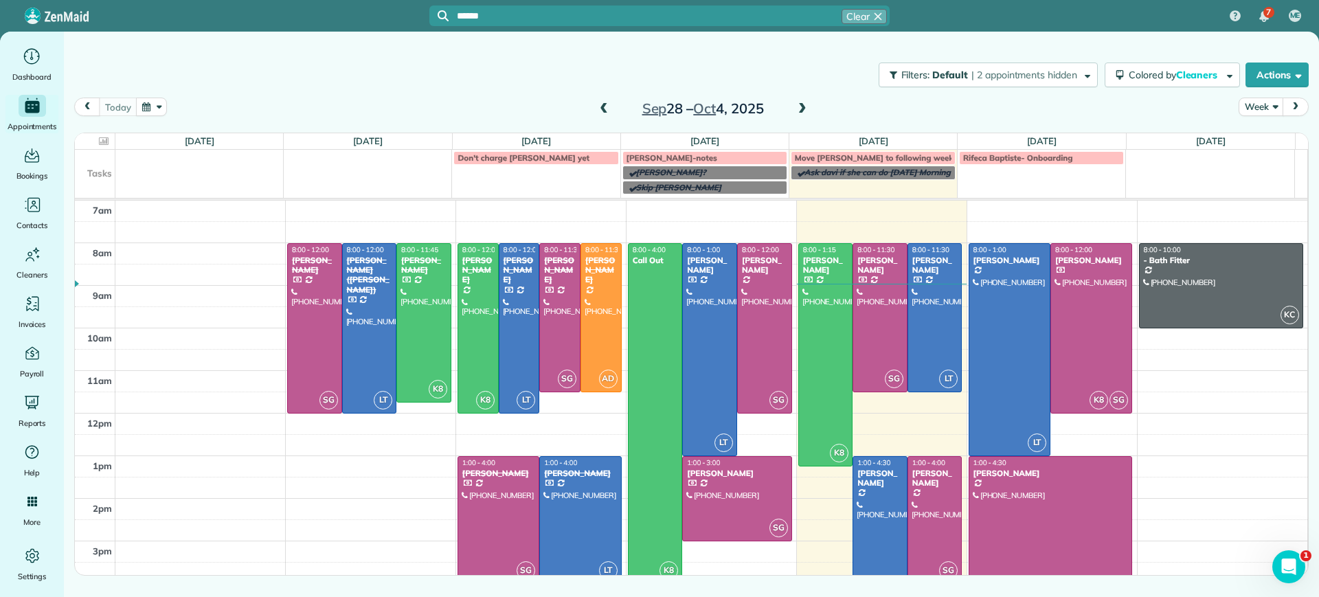
click at [537, 116] on div "Yvonne Howell KL DP Mar 7, 2023 - 5:00 AM Completed" at bounding box center [653, 111] width 399 height 16
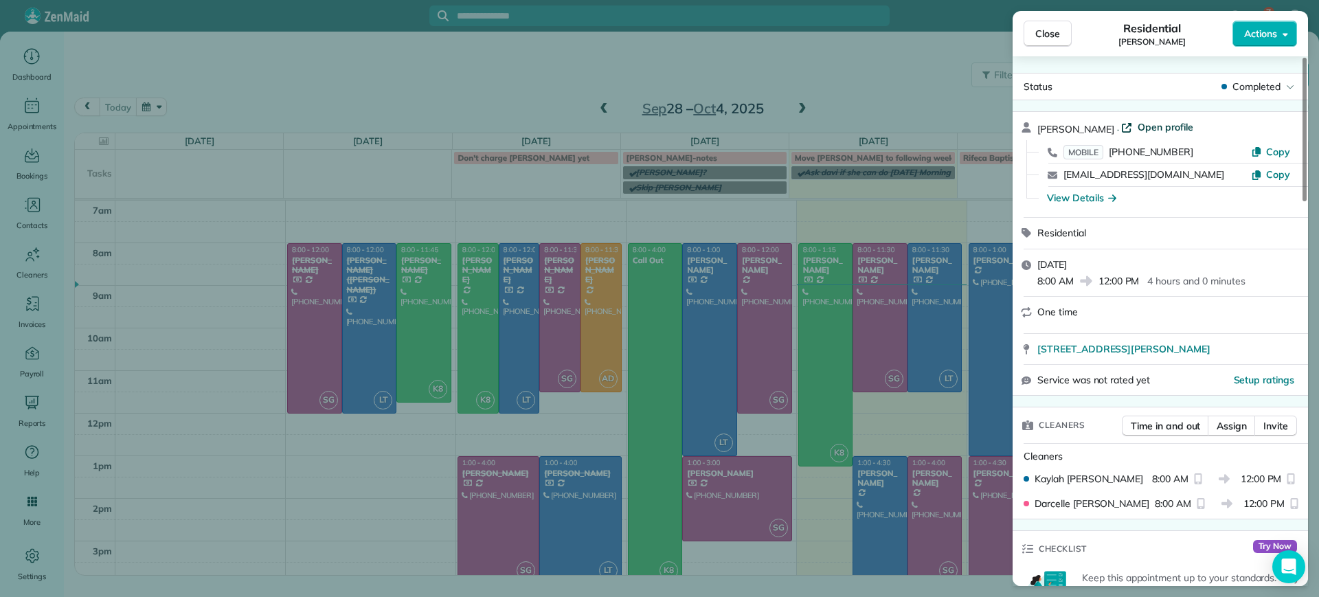
click at [1141, 128] on span "Open profile" at bounding box center [1166, 127] width 56 height 14
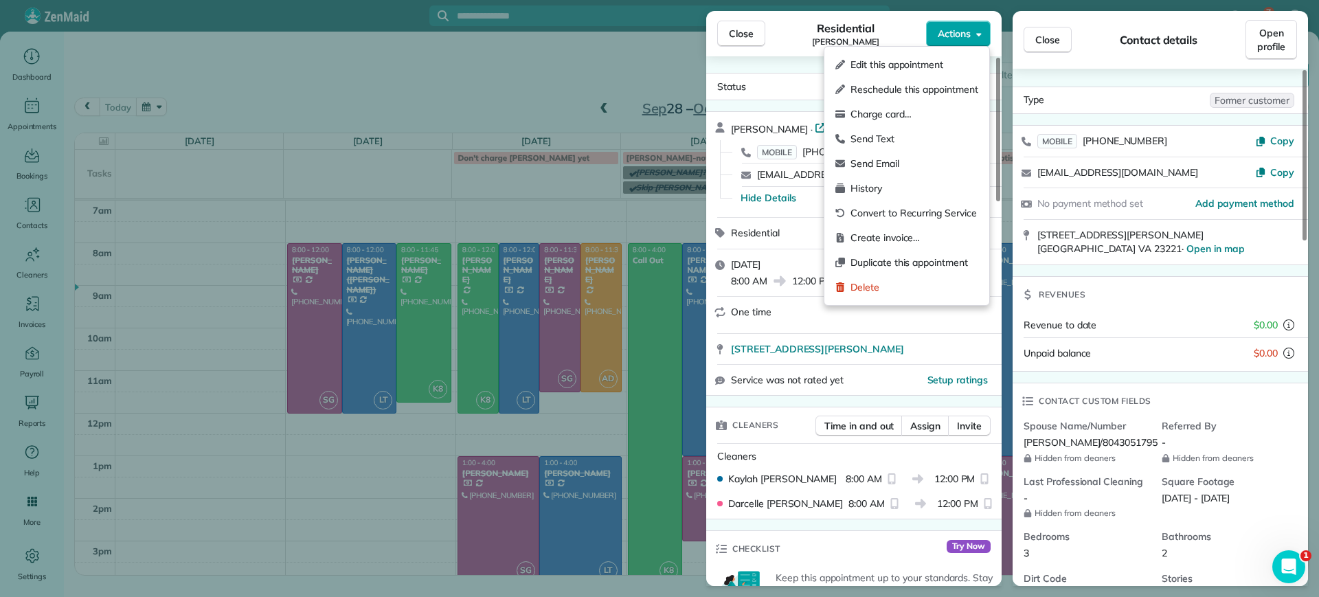
click at [964, 30] on span "Actions" at bounding box center [954, 34] width 33 height 14
click at [1242, 431] on span "Referred By" at bounding box center [1225, 426] width 127 height 14
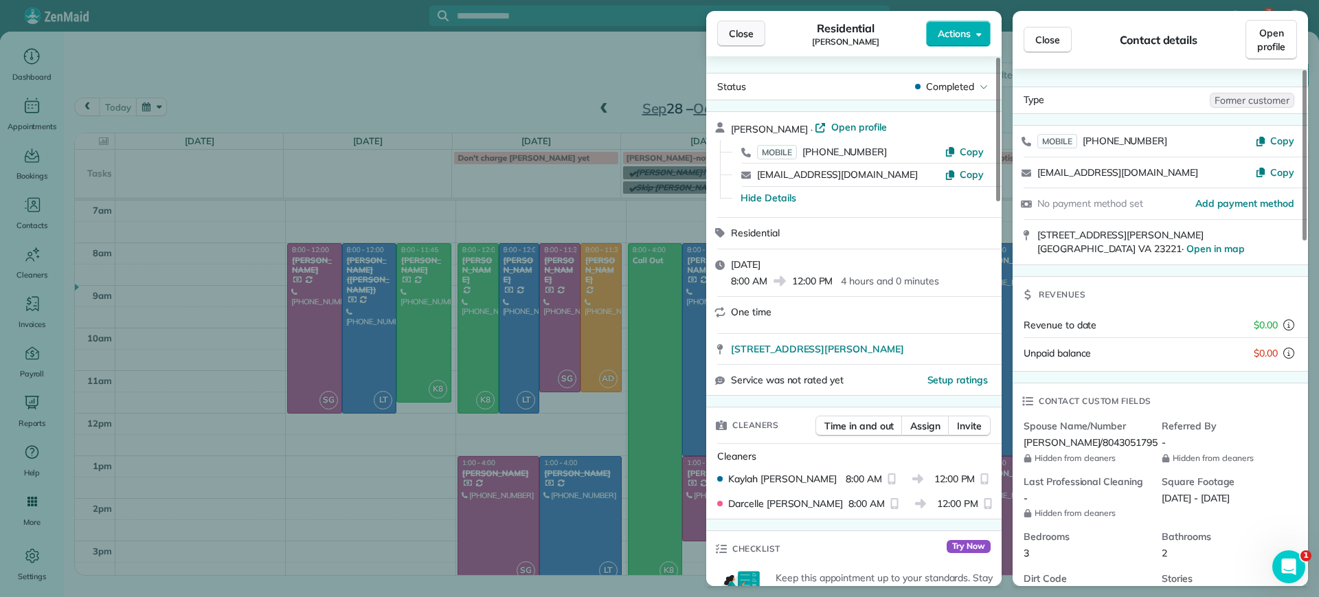
click at [749, 39] on span "Close" at bounding box center [741, 34] width 25 height 14
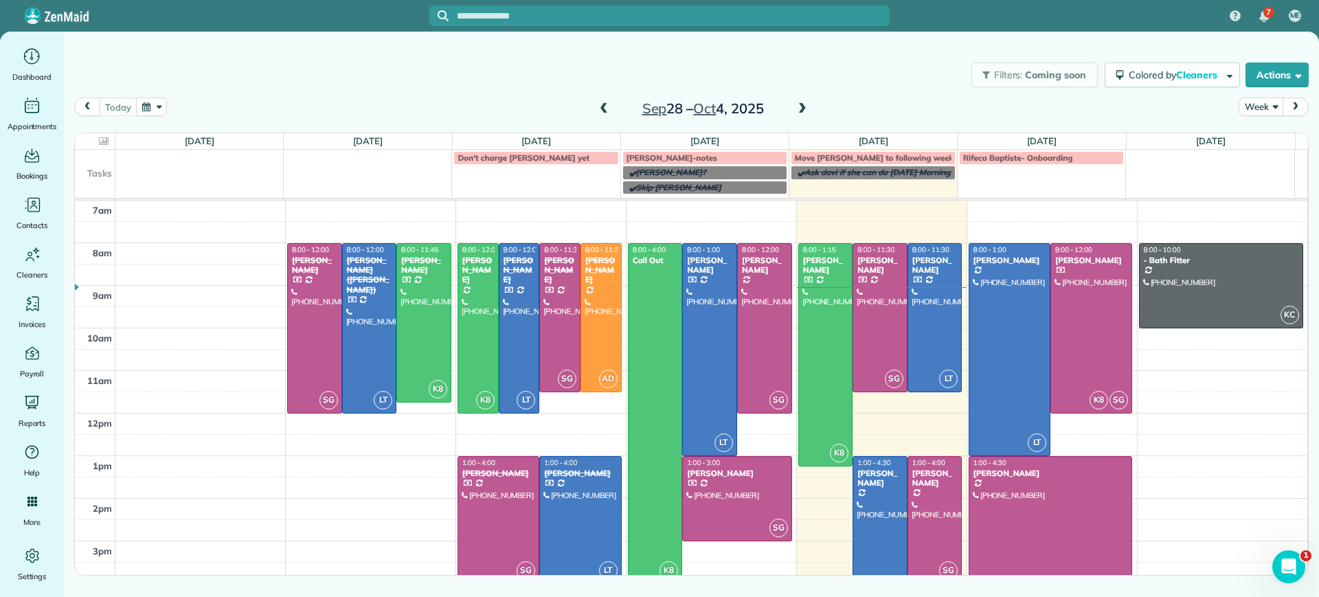
click at [527, 24] on div at bounding box center [659, 15] width 460 height 21
click at [514, 21] on div at bounding box center [673, 16] width 433 height 14
click at [498, 16] on input "text" at bounding box center [673, 16] width 433 height 10
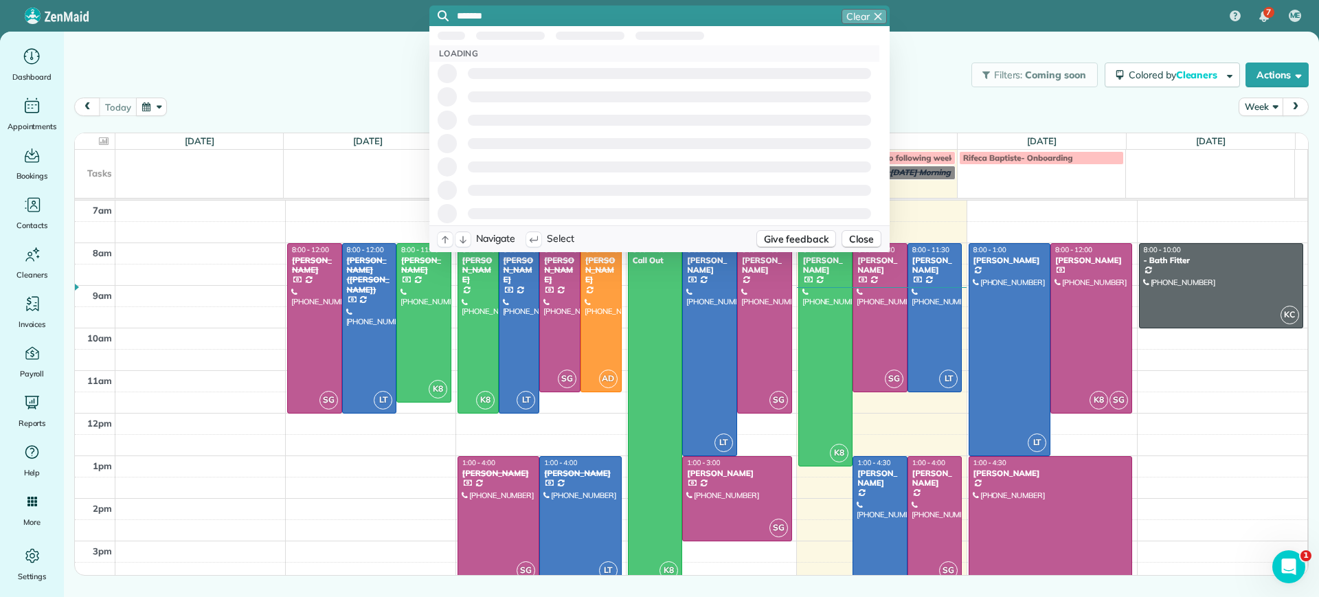
click at [532, 14] on input "******" at bounding box center [673, 16] width 433 height 10
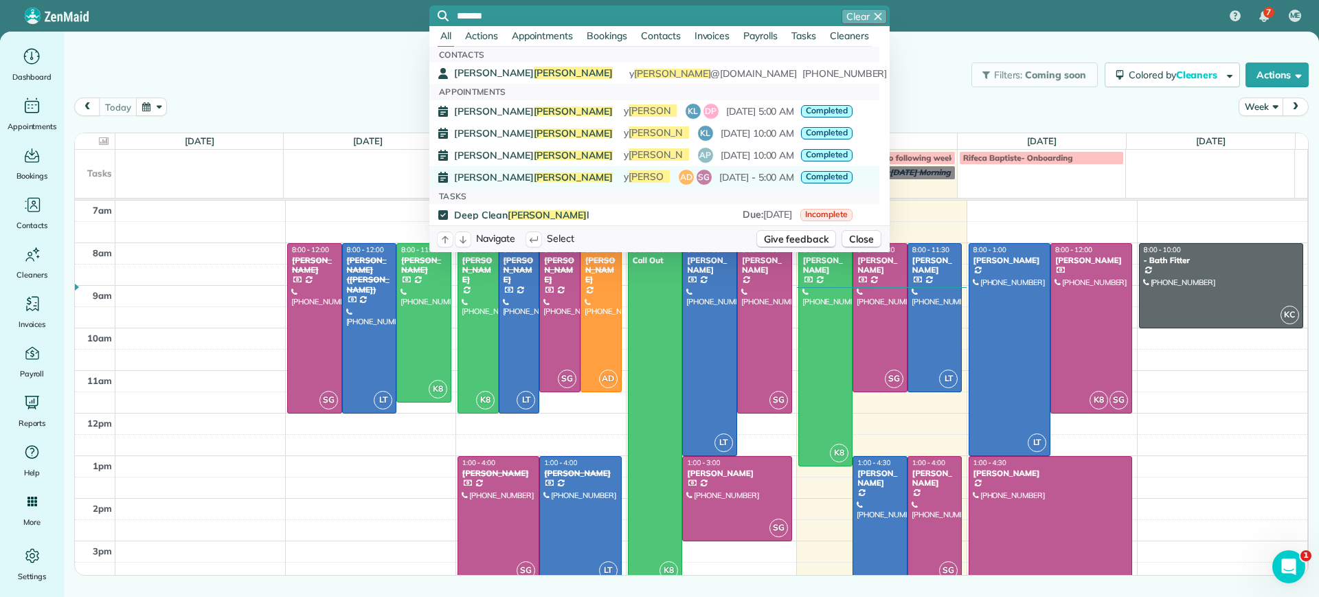
type input "******"
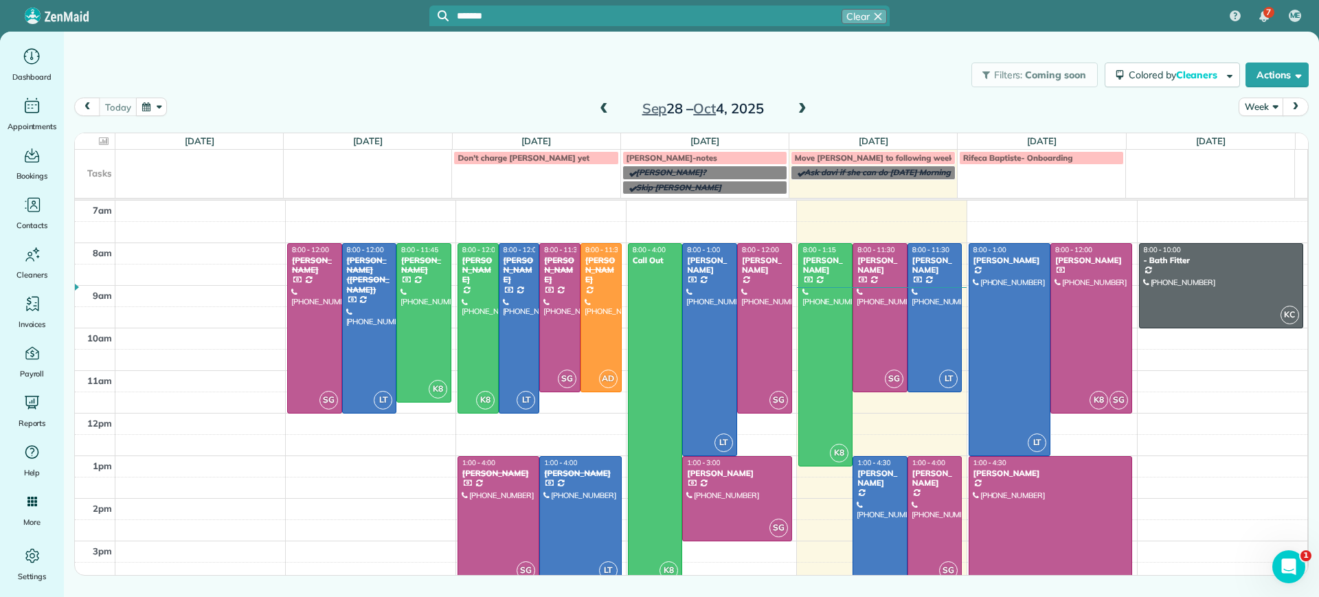
click at [719, 180] on span "February 21 - 5:00 AM" at bounding box center [756, 177] width 75 height 10
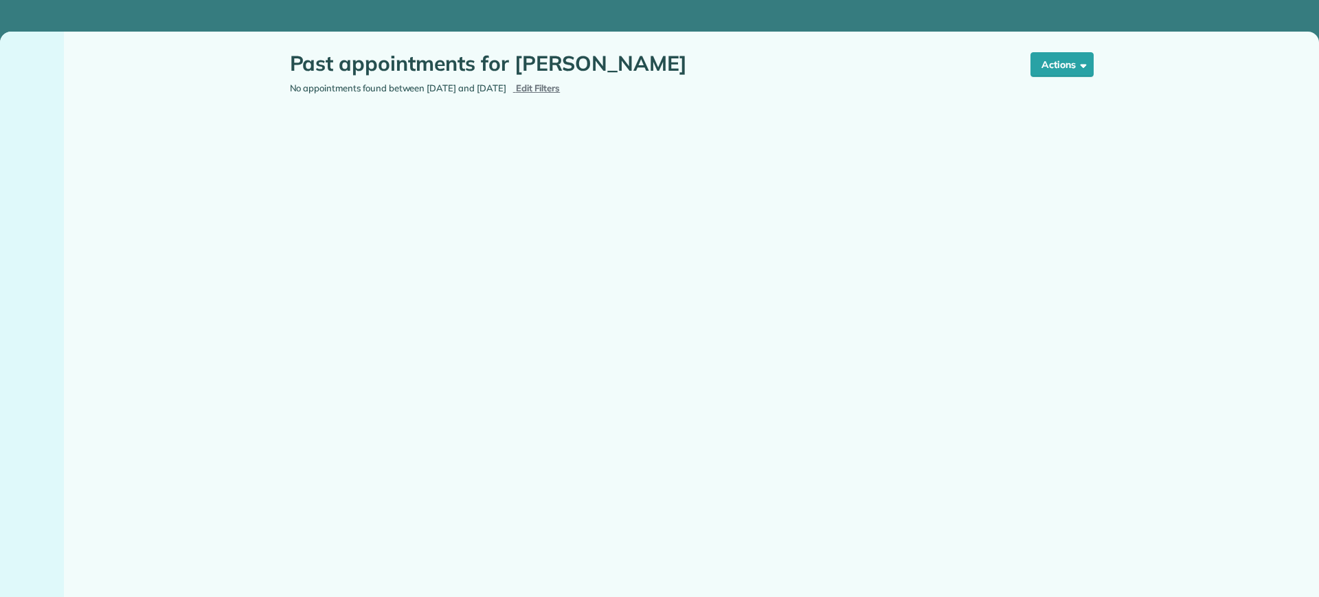
click at [561, 89] on span "Edit Filters" at bounding box center [538, 87] width 45 height 11
type input "**********"
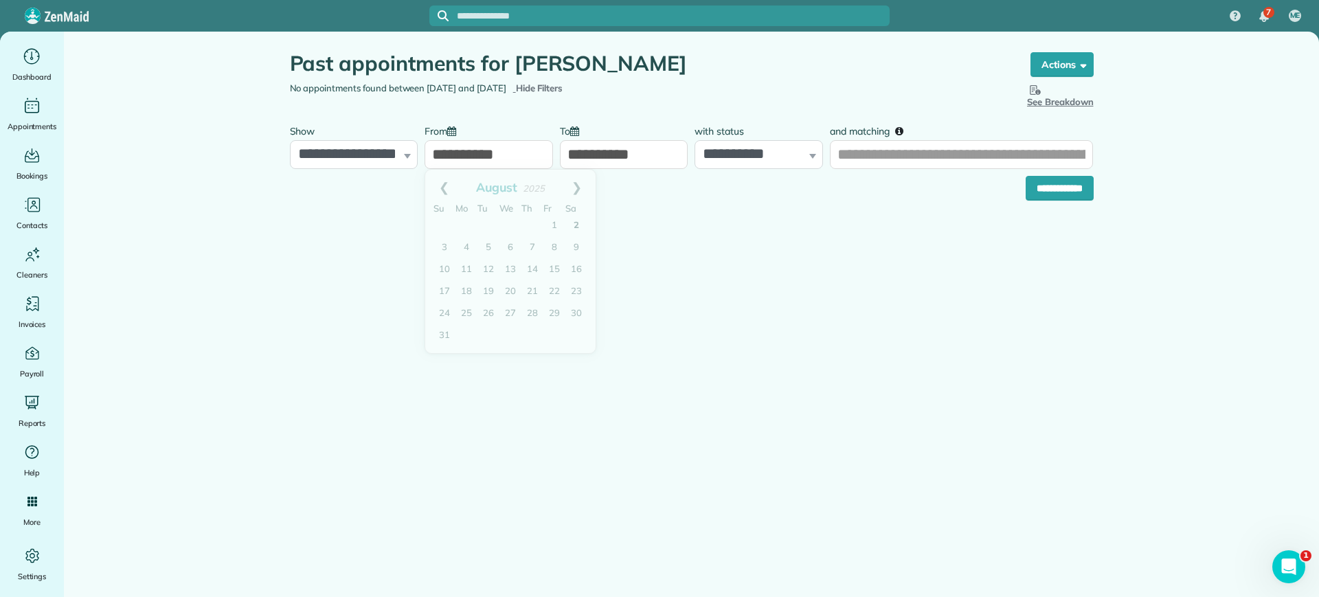
click at [522, 155] on input "**********" at bounding box center [489, 154] width 128 height 29
click at [516, 152] on input "**********" at bounding box center [489, 154] width 128 height 29
click at [541, 193] on span "2025" at bounding box center [534, 188] width 22 height 11
click at [444, 183] on link "Prev" at bounding box center [444, 187] width 38 height 34
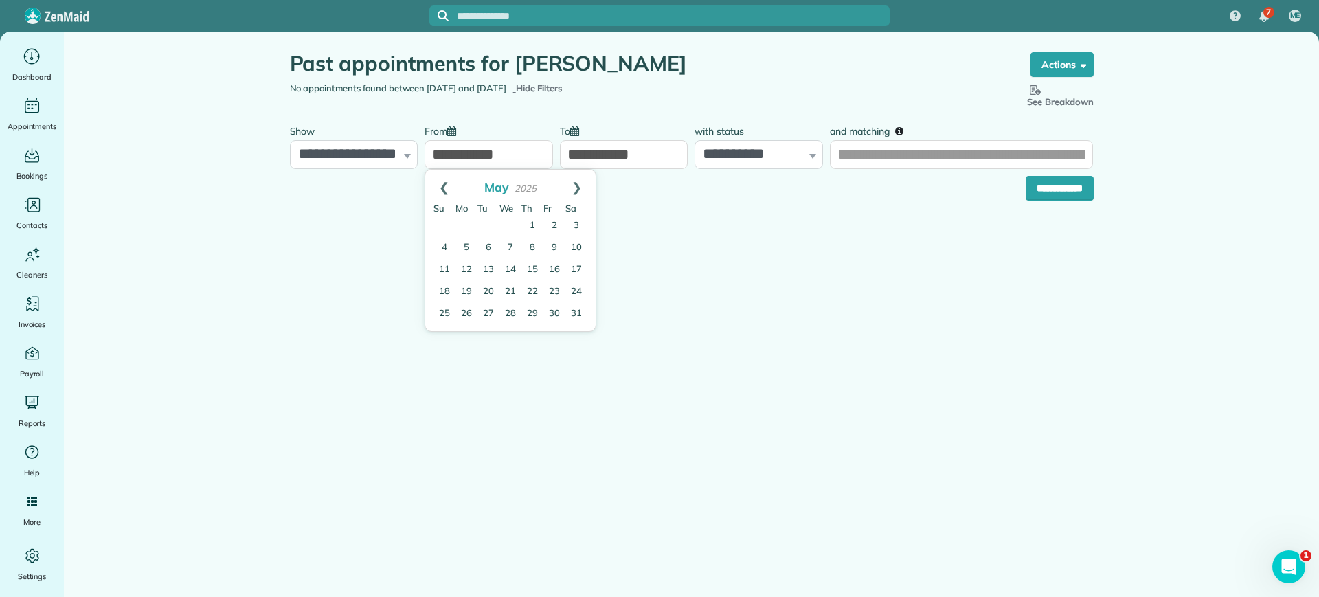
click at [444, 183] on link "Prev" at bounding box center [444, 187] width 38 height 34
click at [700, 272] on div "Past appointments for Yvonne Howell the List View [2 min] Schedule Changes Acti…" at bounding box center [692, 164] width 825 height 265
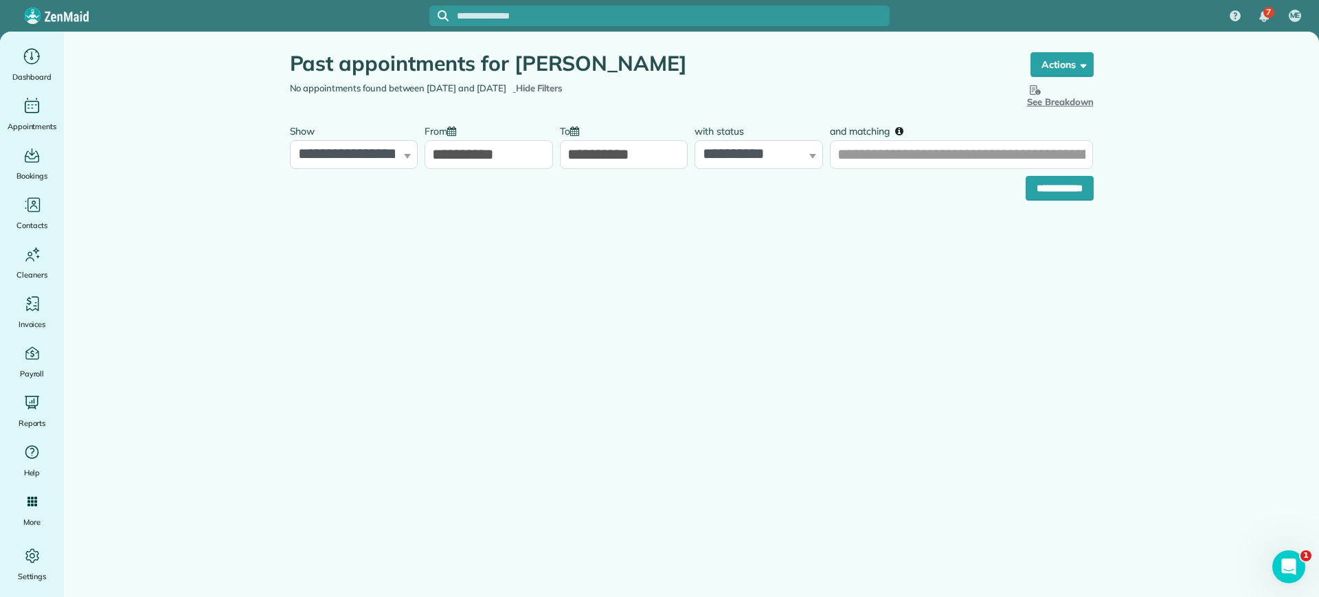
click at [642, 157] on input "**********" at bounding box center [624, 154] width 128 height 29
drag, startPoint x: 654, startPoint y: 148, endPoint x: 426, endPoint y: 161, distance: 228.5
click at [436, 163] on div "**********" at bounding box center [692, 143] width 811 height 52
click at [497, 190] on div "**********" at bounding box center [692, 185] width 804 height 32
click at [462, 168] on input "**********" at bounding box center [489, 154] width 128 height 29
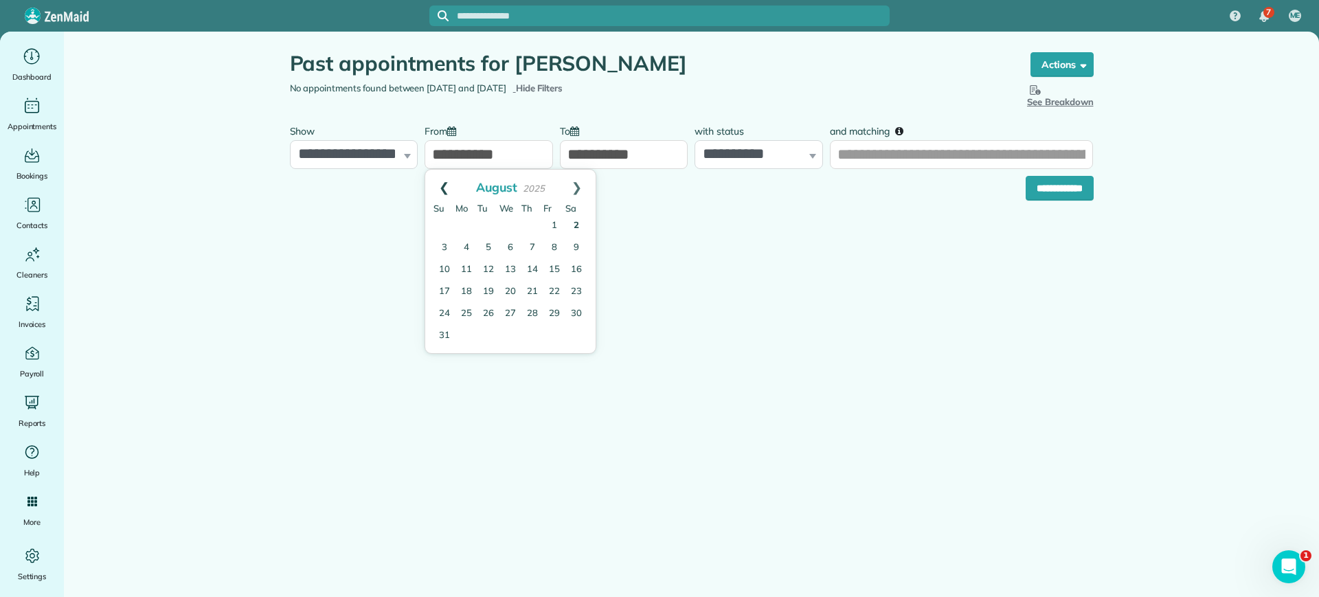
click at [445, 190] on link "Prev" at bounding box center [444, 187] width 38 height 34
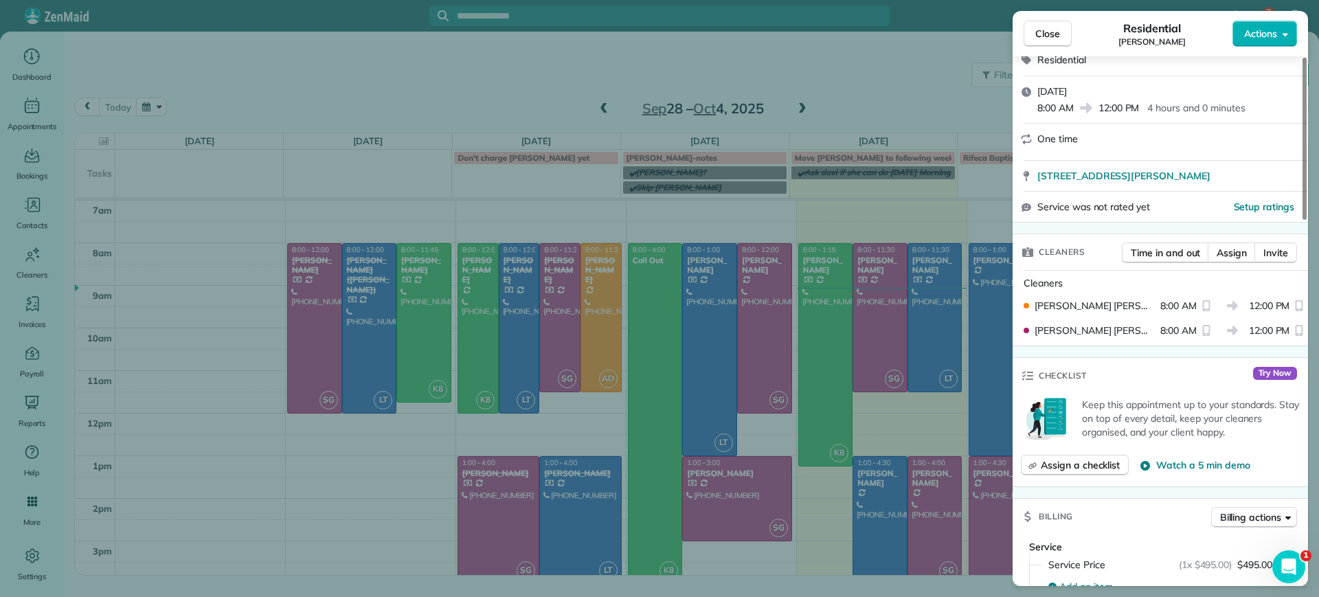
scroll to position [172, 0]
click at [458, 96] on div "Close Residential Yvonne Howell Actions Status Completed Yvonne Howell · Open p…" at bounding box center [659, 298] width 1319 height 597
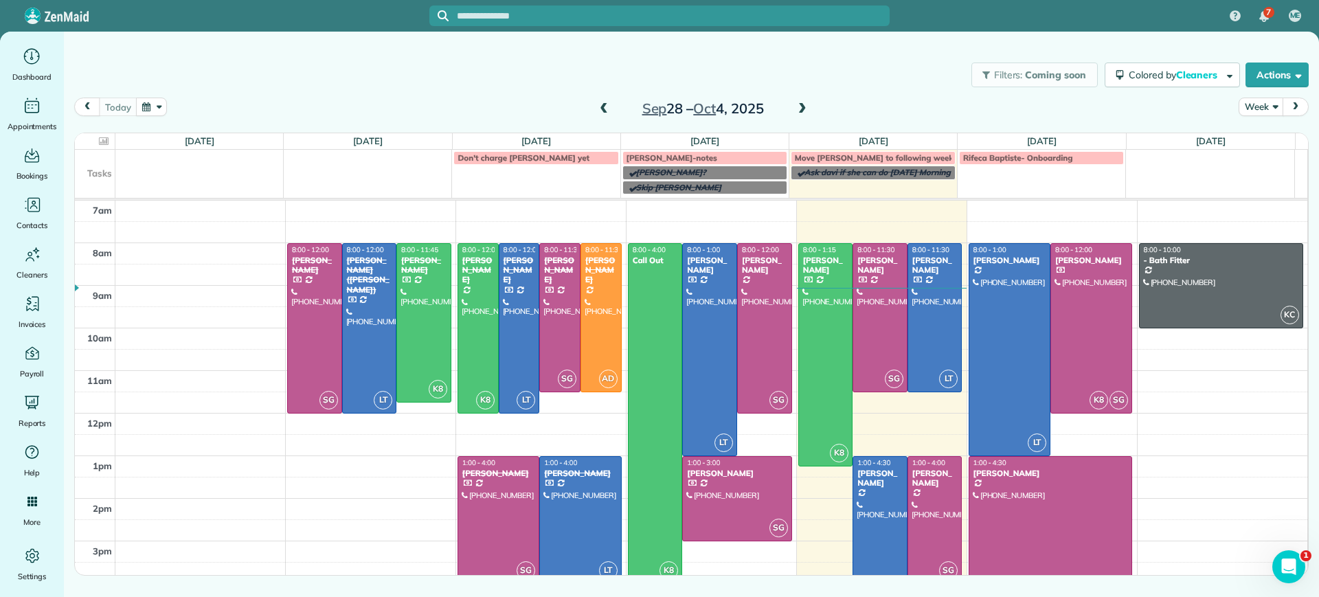
click at [808, 109] on span at bounding box center [802, 109] width 15 height 12
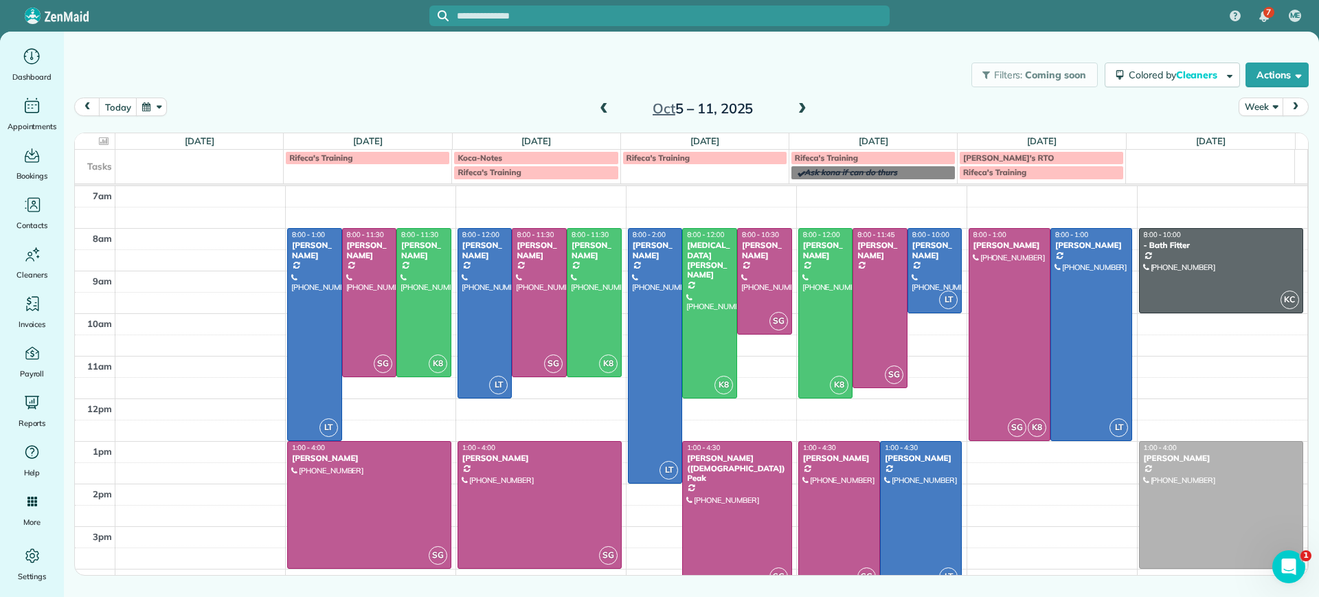
click at [804, 103] on span at bounding box center [802, 109] width 15 height 12
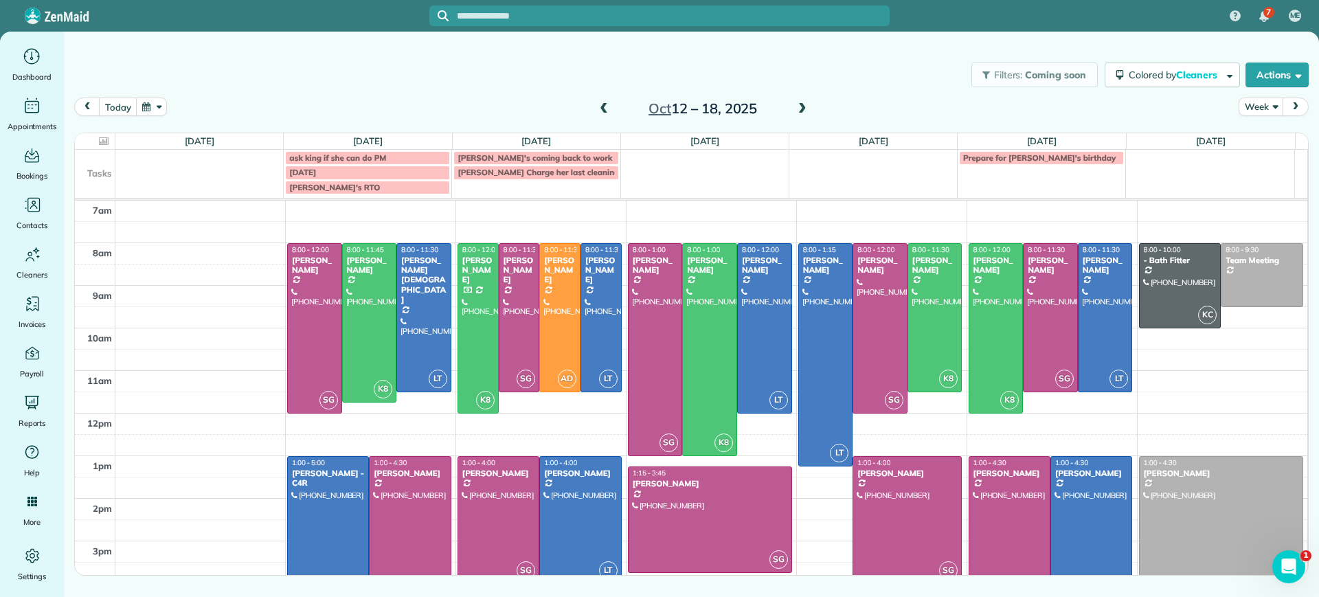
click at [802, 103] on span at bounding box center [802, 109] width 15 height 12
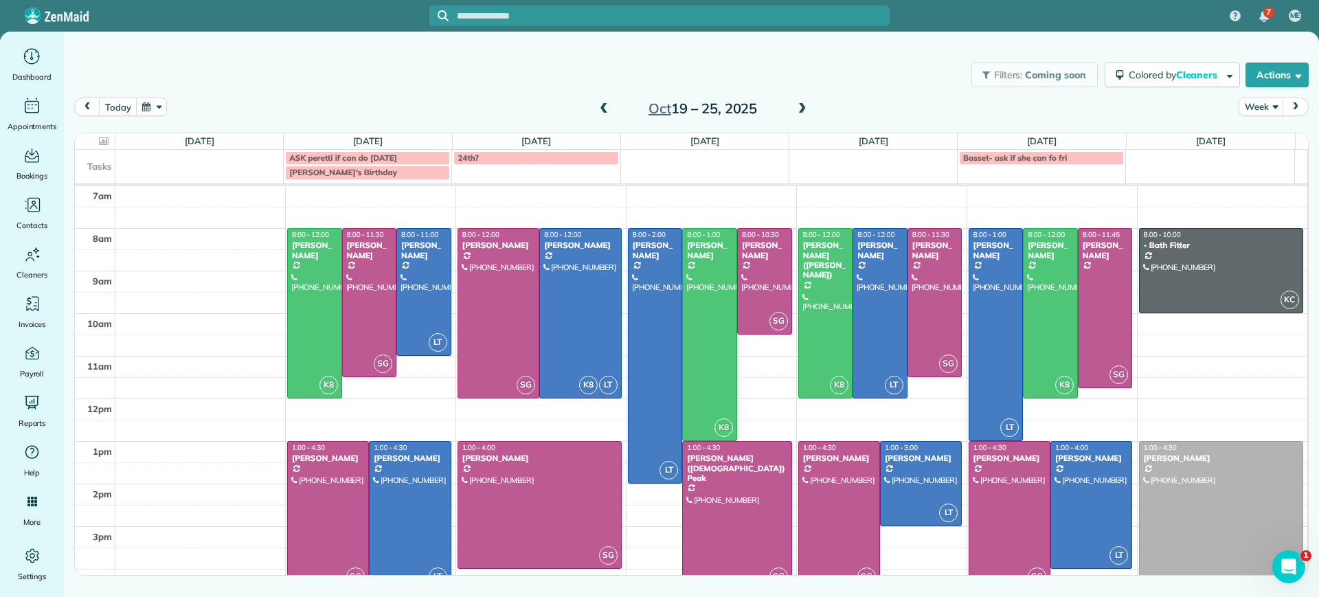
click at [601, 109] on span at bounding box center [603, 109] width 15 height 12
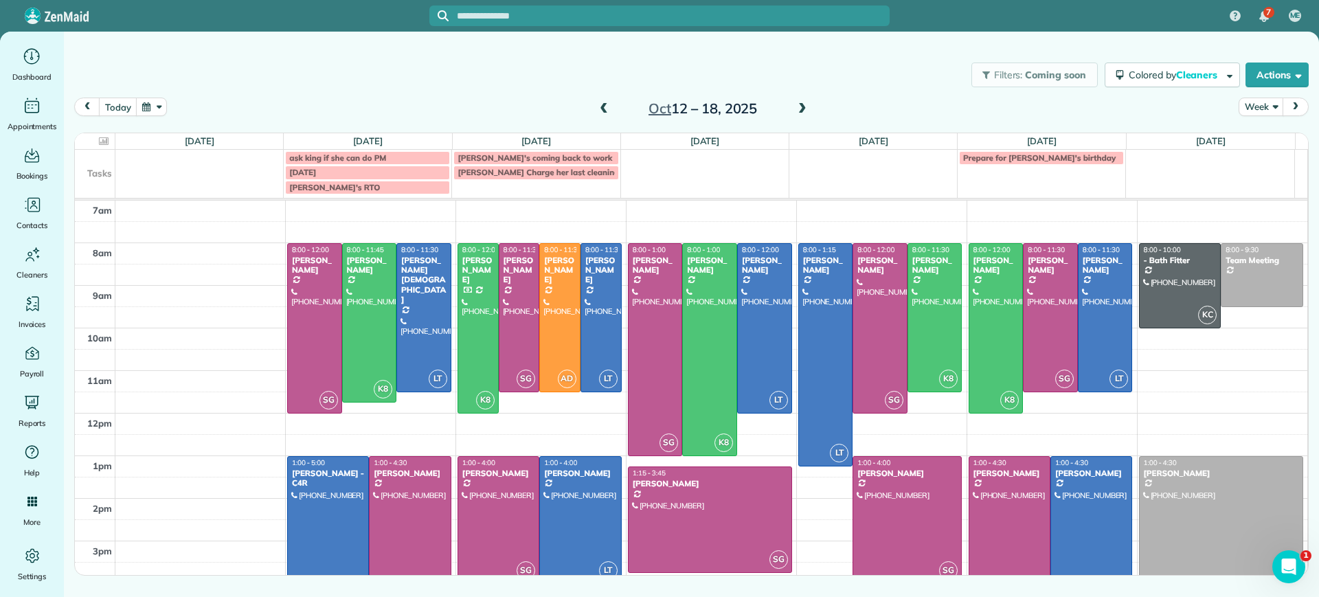
click at [601, 109] on span at bounding box center [603, 109] width 15 height 12
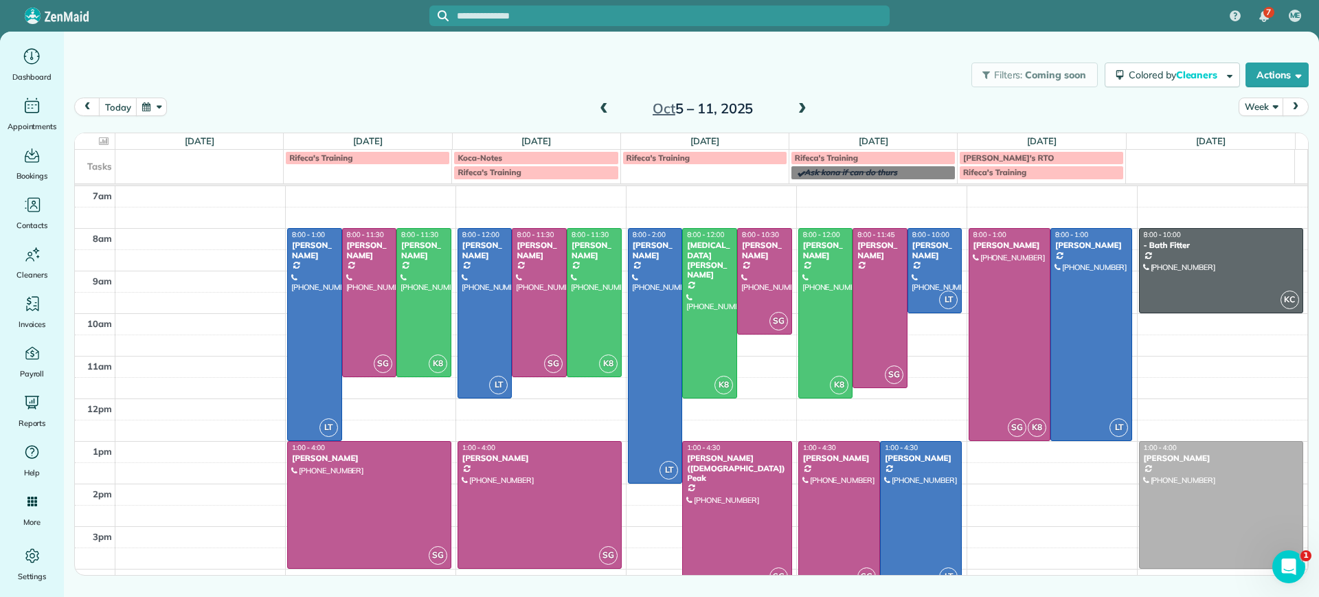
click at [798, 104] on span at bounding box center [802, 109] width 15 height 12
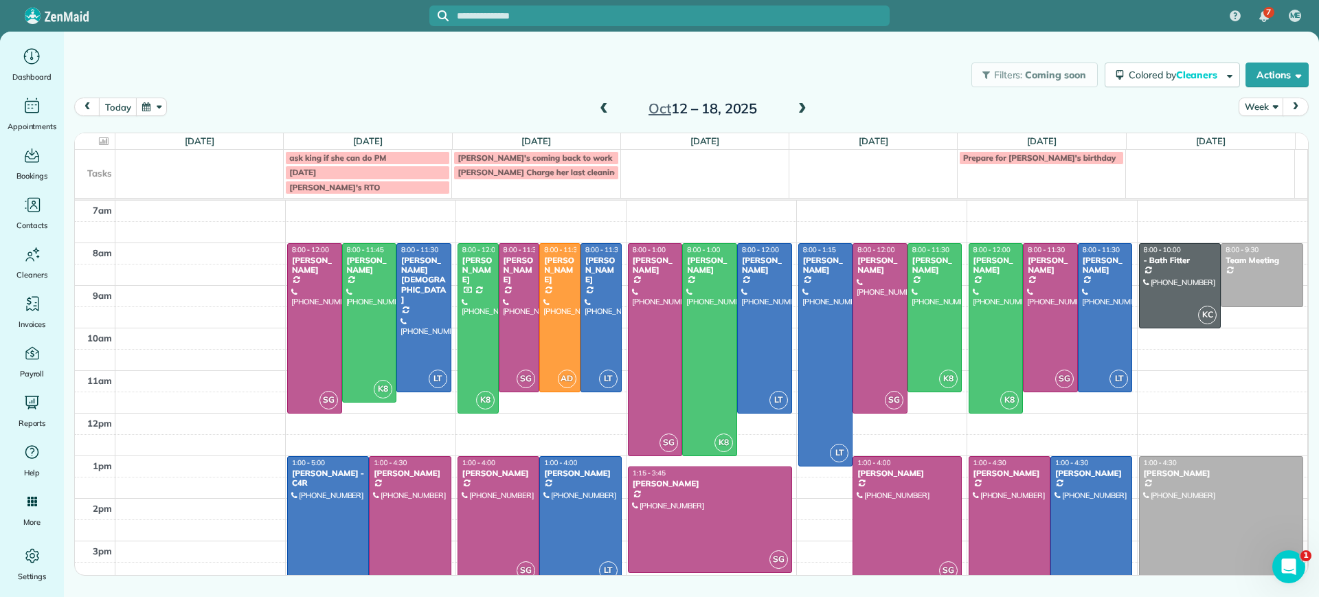
click at [602, 100] on span at bounding box center [603, 109] width 15 height 21
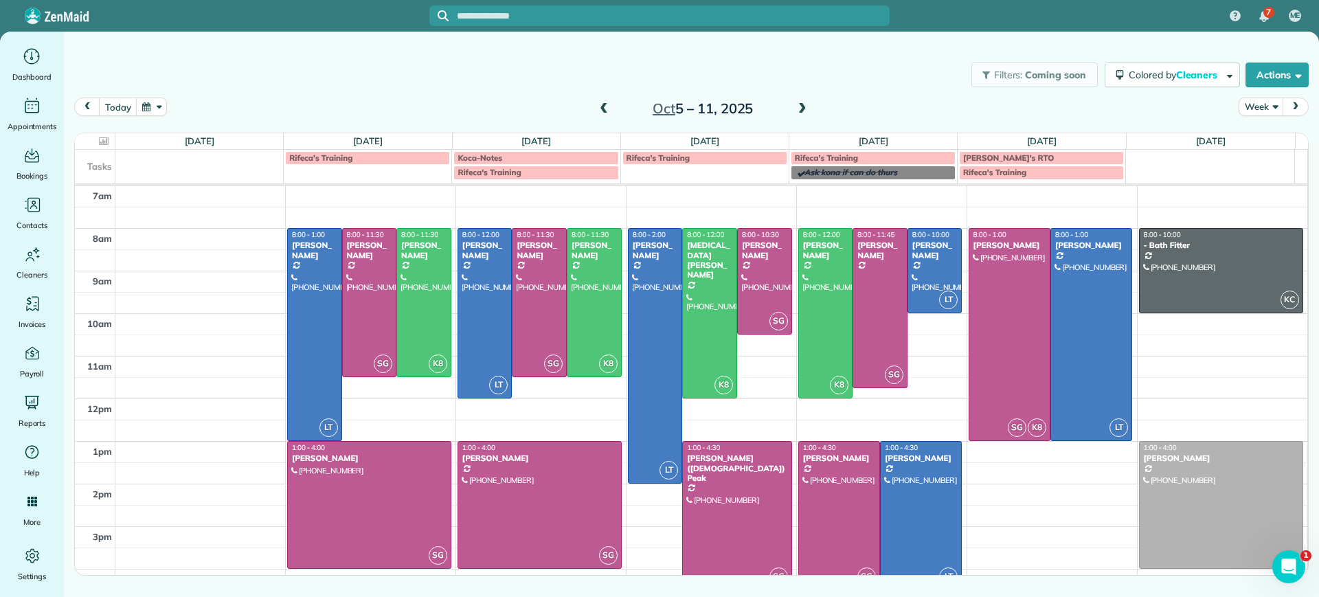
click at [798, 111] on span at bounding box center [802, 109] width 15 height 12
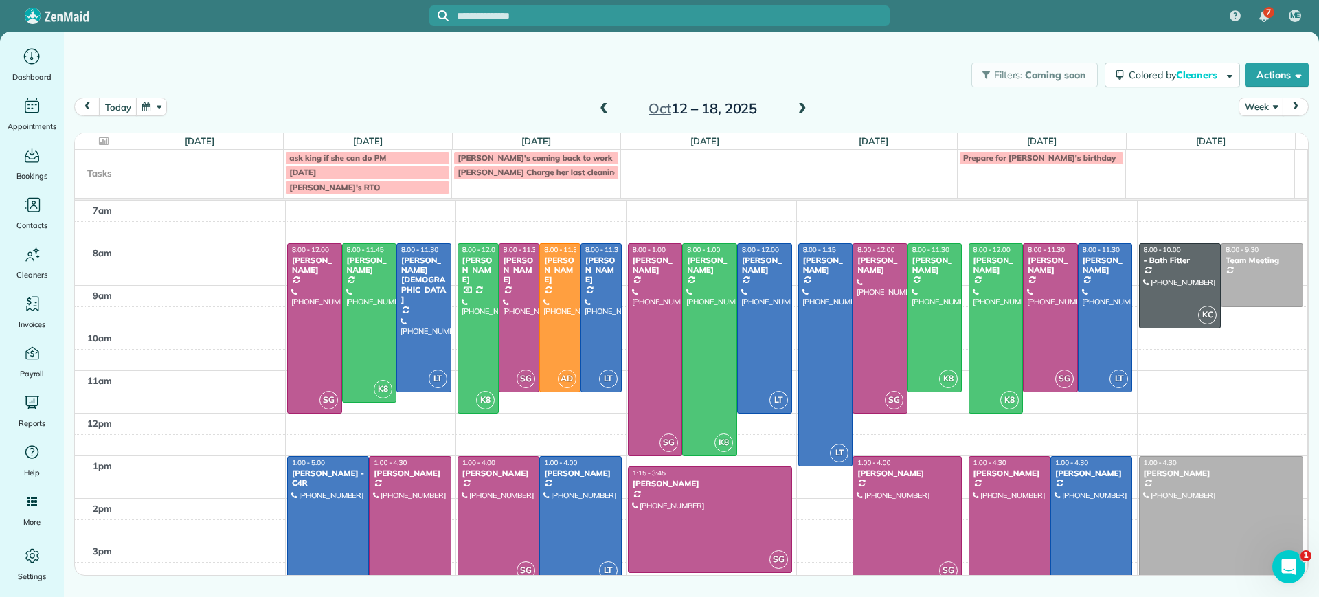
click at [798, 111] on span at bounding box center [802, 109] width 15 height 12
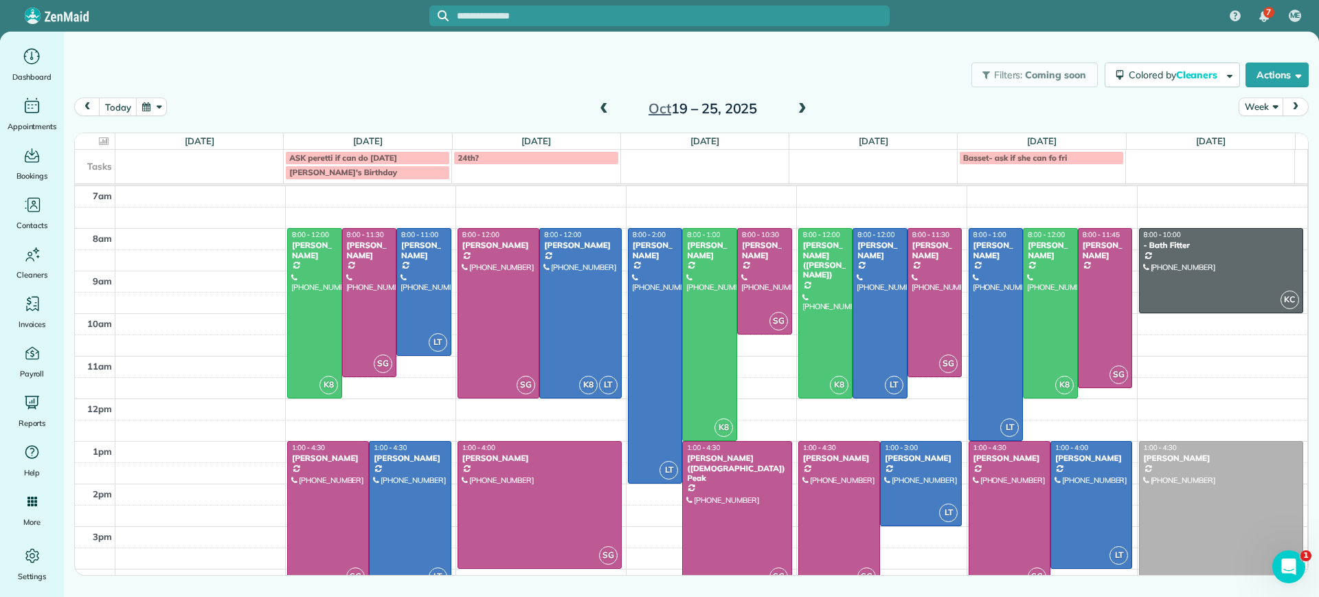
click at [803, 108] on span at bounding box center [802, 109] width 15 height 12
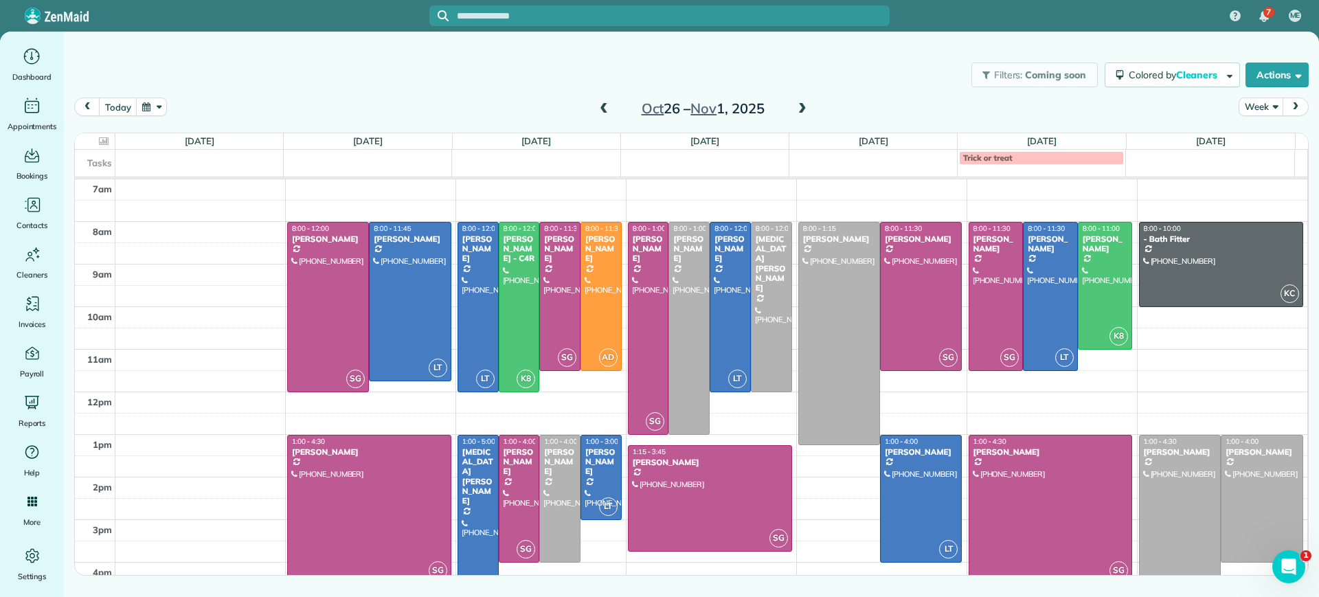
click at [605, 114] on span at bounding box center [603, 109] width 15 height 12
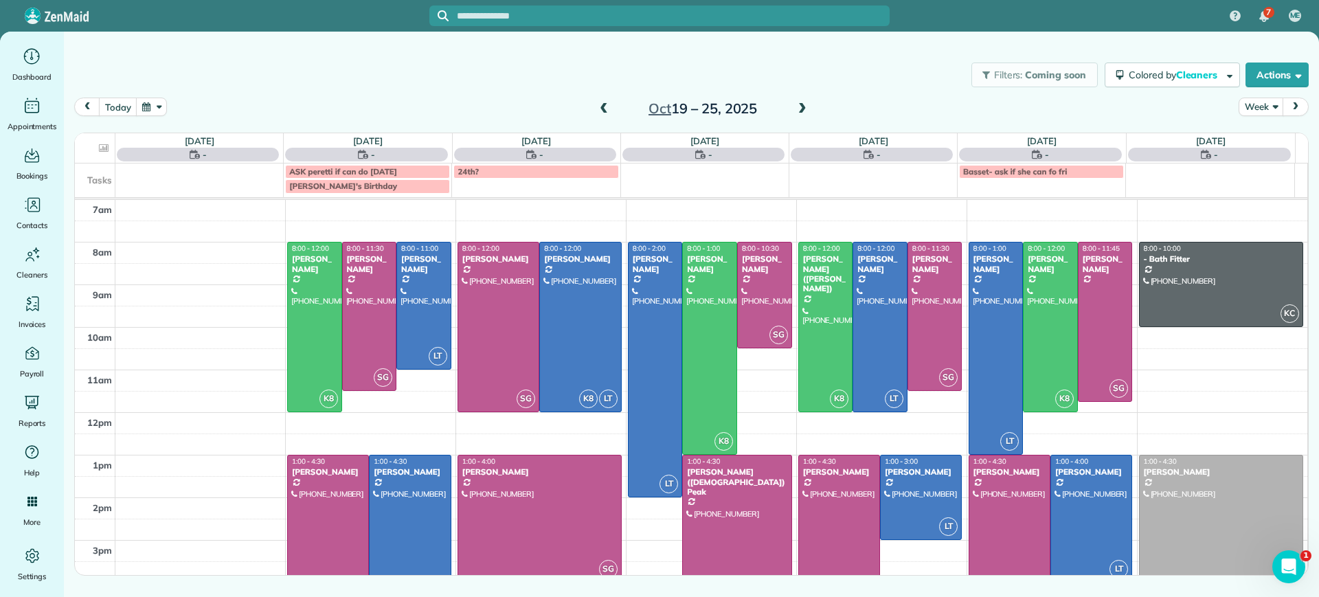
click at [605, 115] on span at bounding box center [603, 109] width 15 height 12
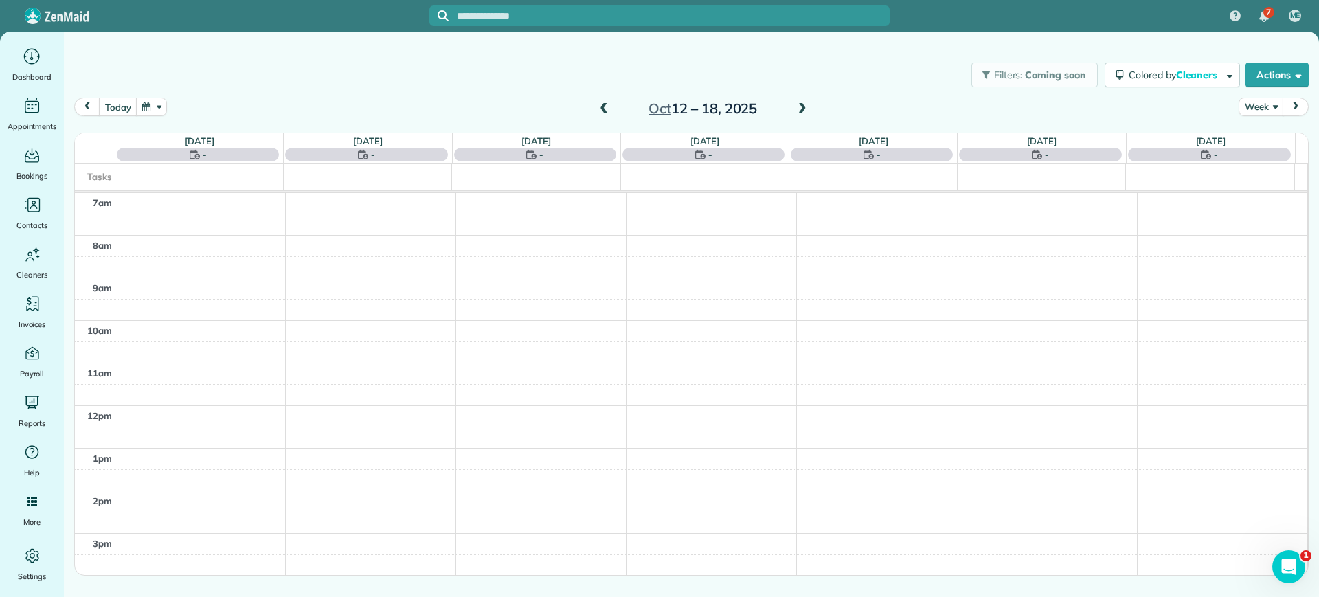
click at [604, 111] on span at bounding box center [603, 109] width 15 height 12
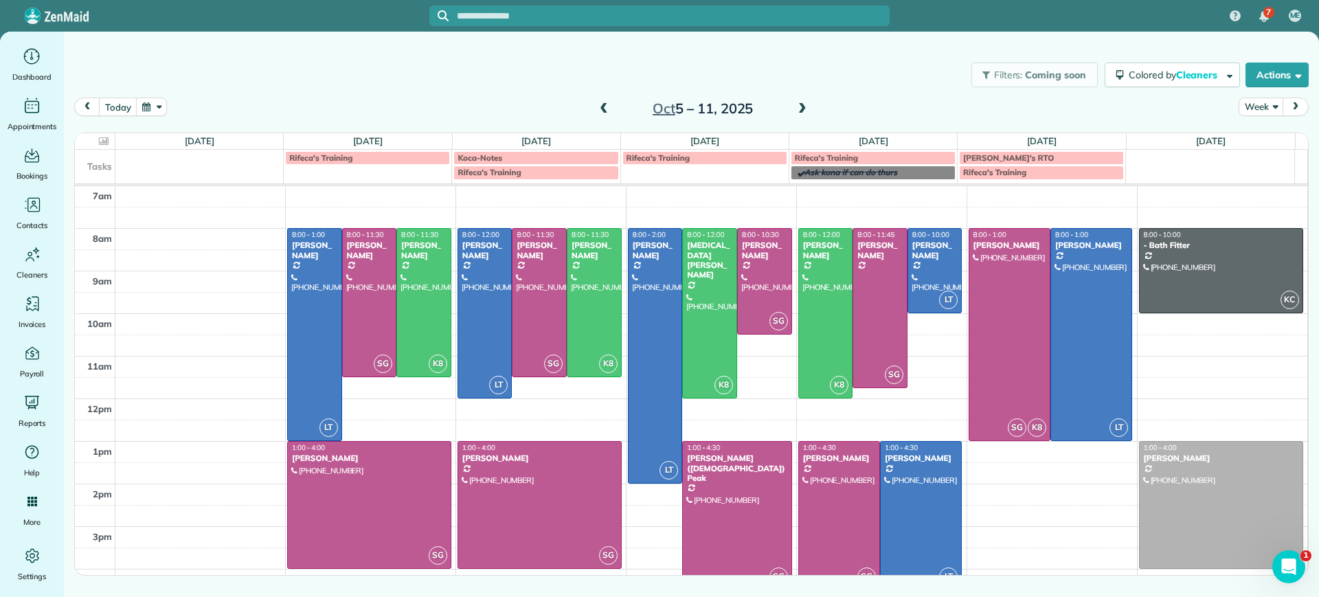
click at [596, 110] on div "[DATE] – [DATE]" at bounding box center [703, 109] width 220 height 22
click at [603, 100] on span at bounding box center [603, 109] width 15 height 21
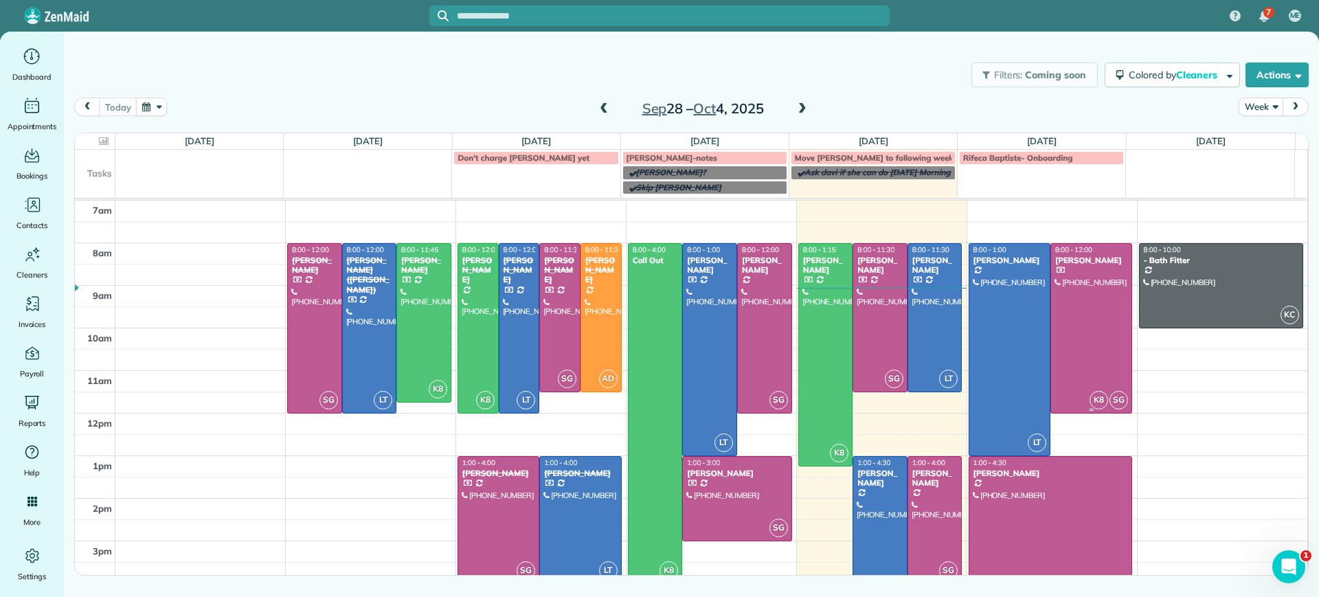
click at [1084, 330] on div at bounding box center [1091, 328] width 80 height 169
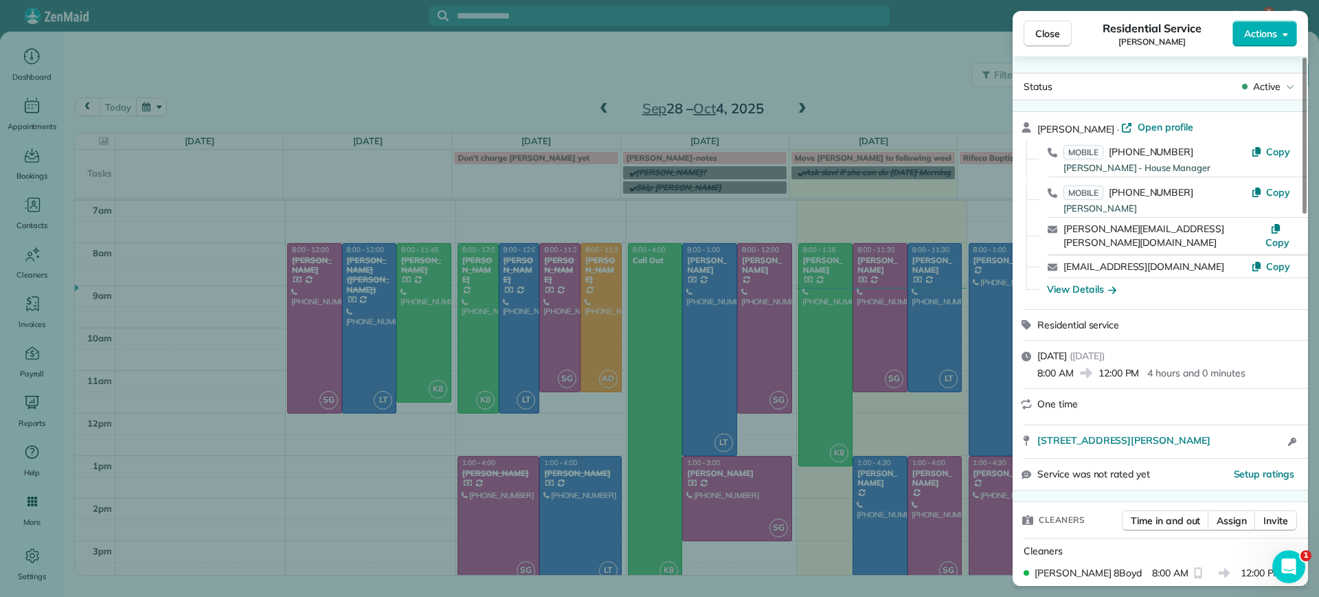
click at [956, 101] on div "Close Residential Service Alejandra Kona Actions Status Active Alejandra Kona ·…" at bounding box center [659, 298] width 1319 height 597
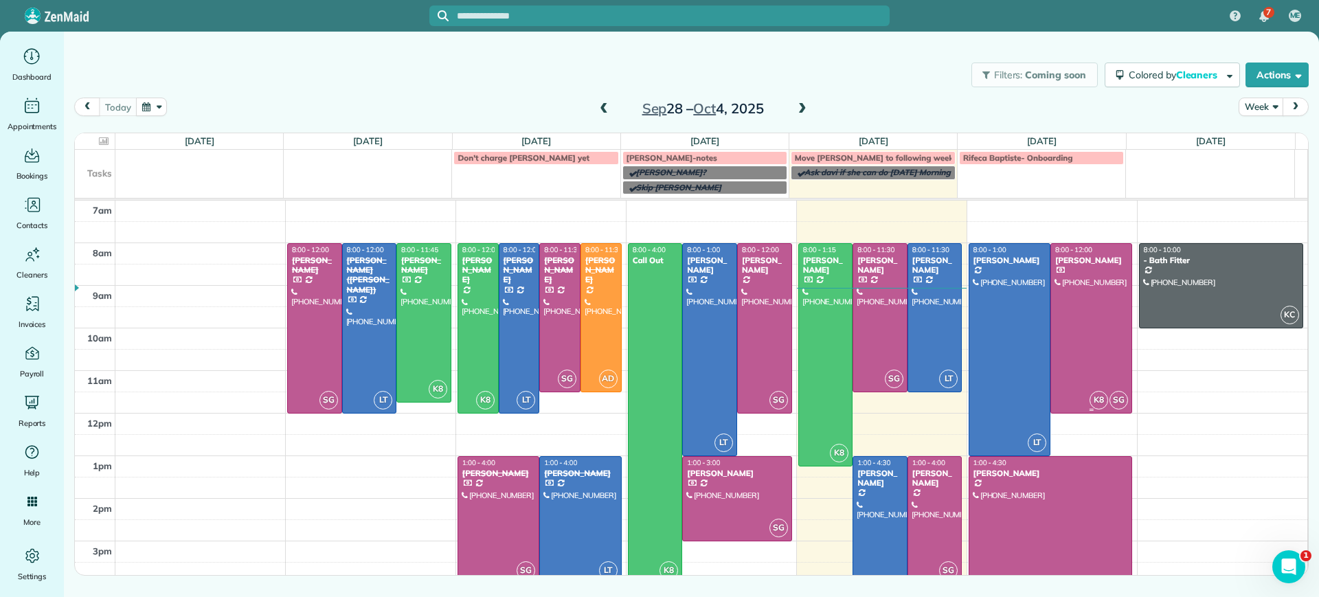
click at [1105, 353] on div at bounding box center [1091, 328] width 80 height 169
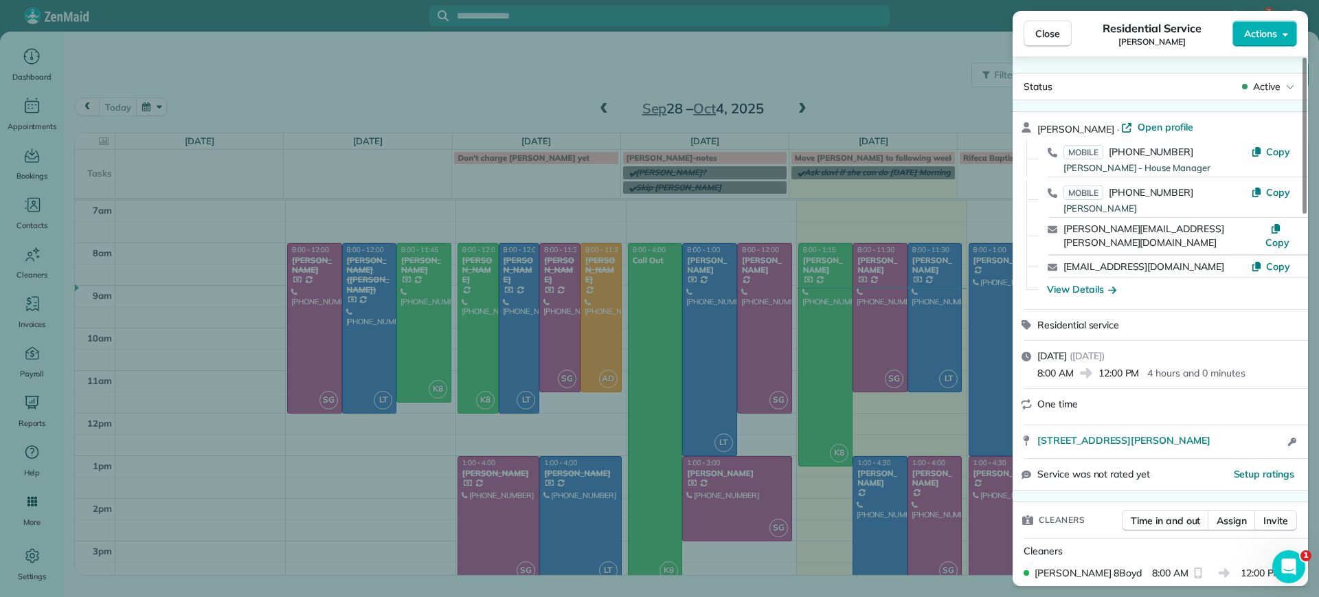
scroll to position [344, 0]
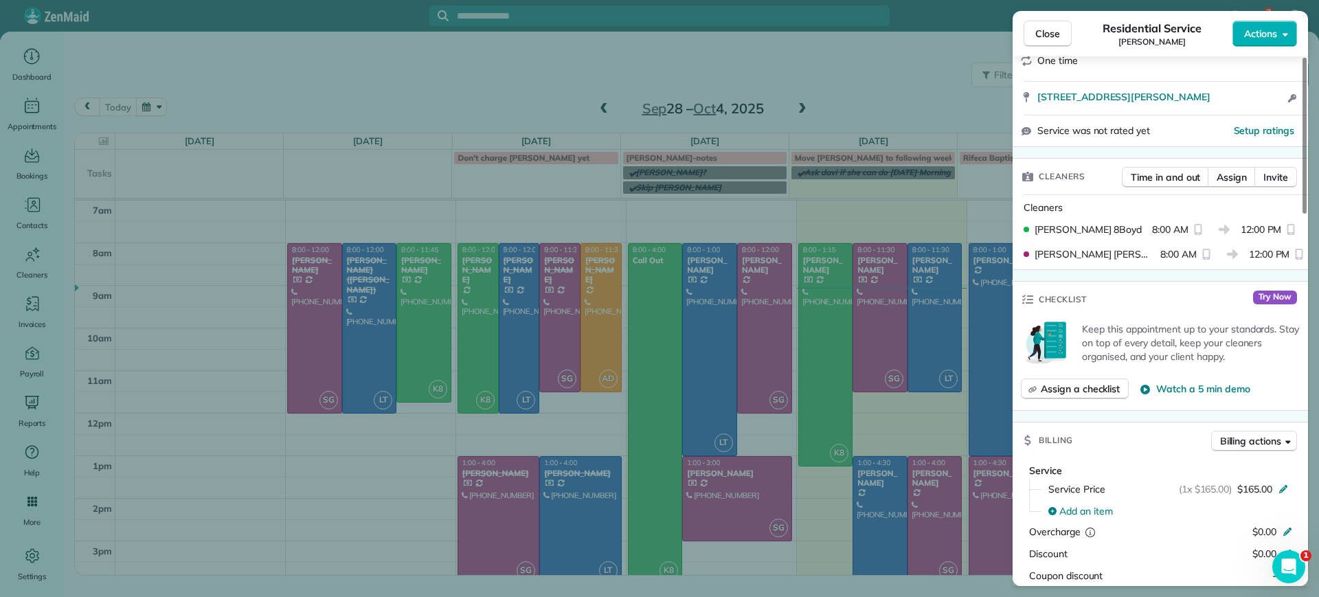
click at [1283, 18] on div "Close Residential Service Alejandra Kona Actions" at bounding box center [1160, 33] width 295 height 45
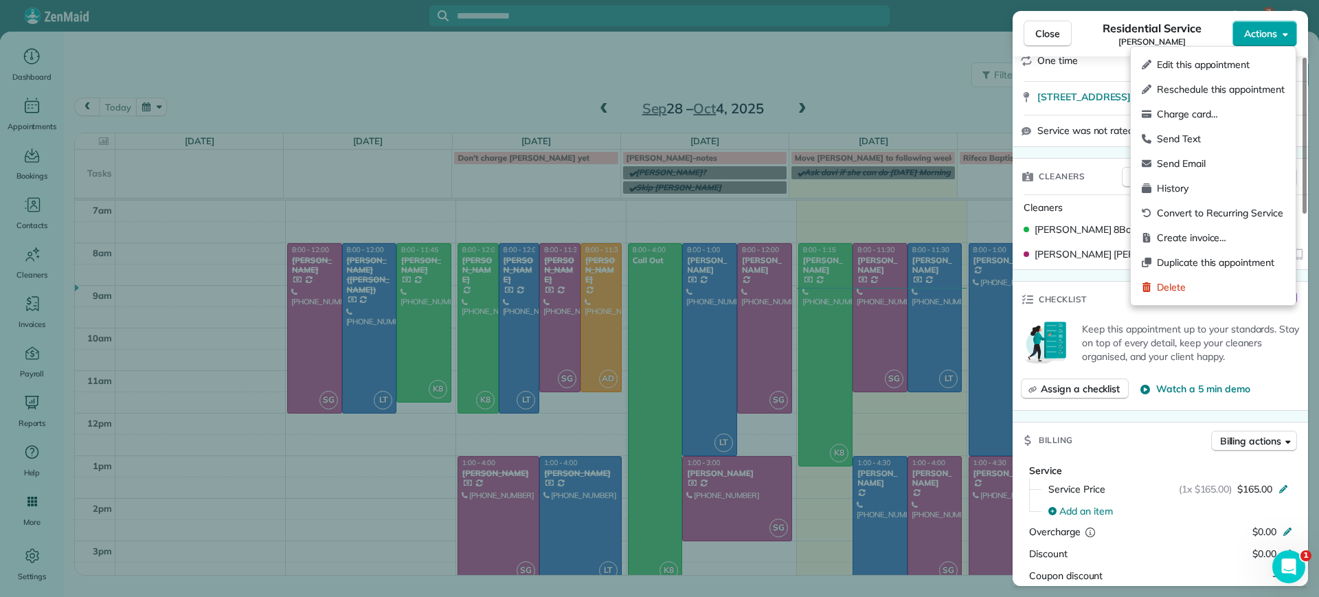
click at [1276, 36] on span "Actions" at bounding box center [1260, 34] width 33 height 14
click at [1228, 62] on span "Edit this appointment" at bounding box center [1221, 65] width 128 height 14
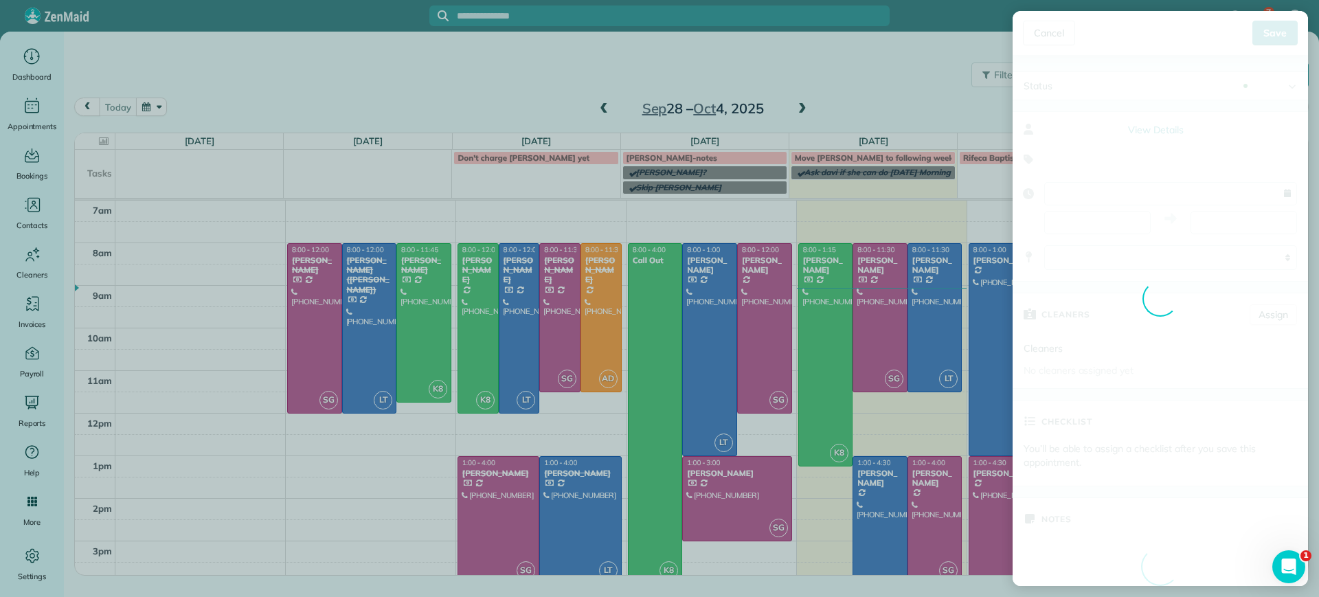
type input "**********"
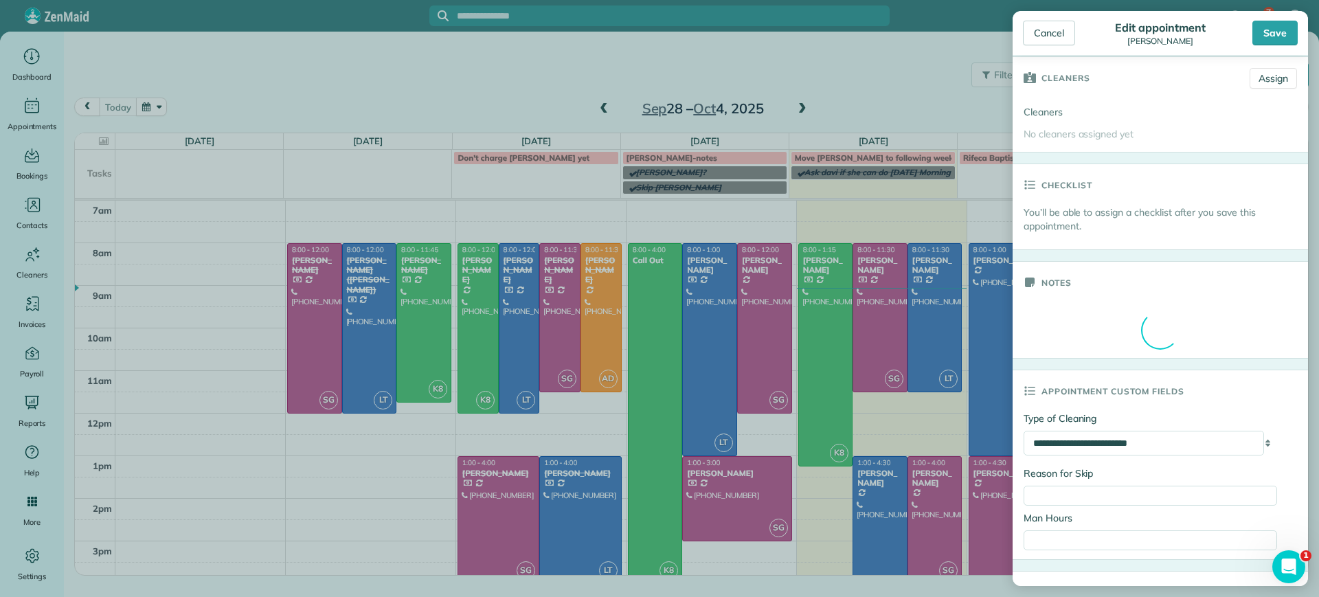
scroll to position [344, 0]
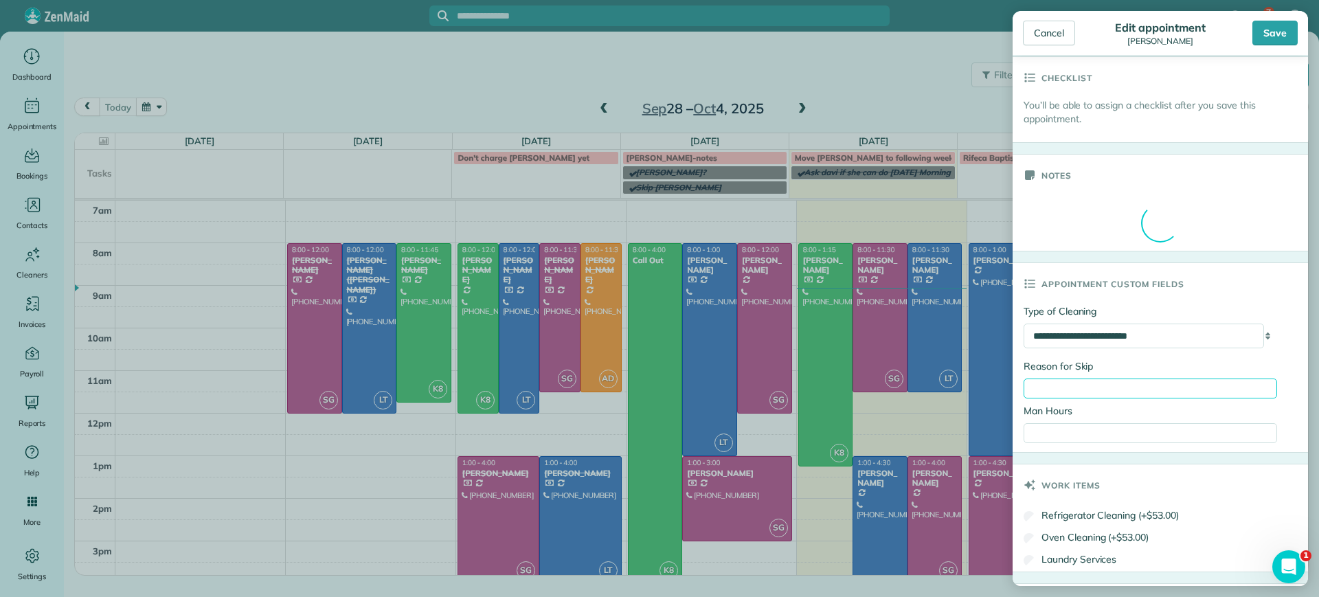
click at [1132, 381] on input "Reason for Skip" at bounding box center [1151, 389] width 254 height 20
click at [1078, 431] on input "Man Hours" at bounding box center [1151, 433] width 254 height 20
type input "*"
click at [1245, 223] on div "Notes" at bounding box center [1160, 203] width 295 height 98
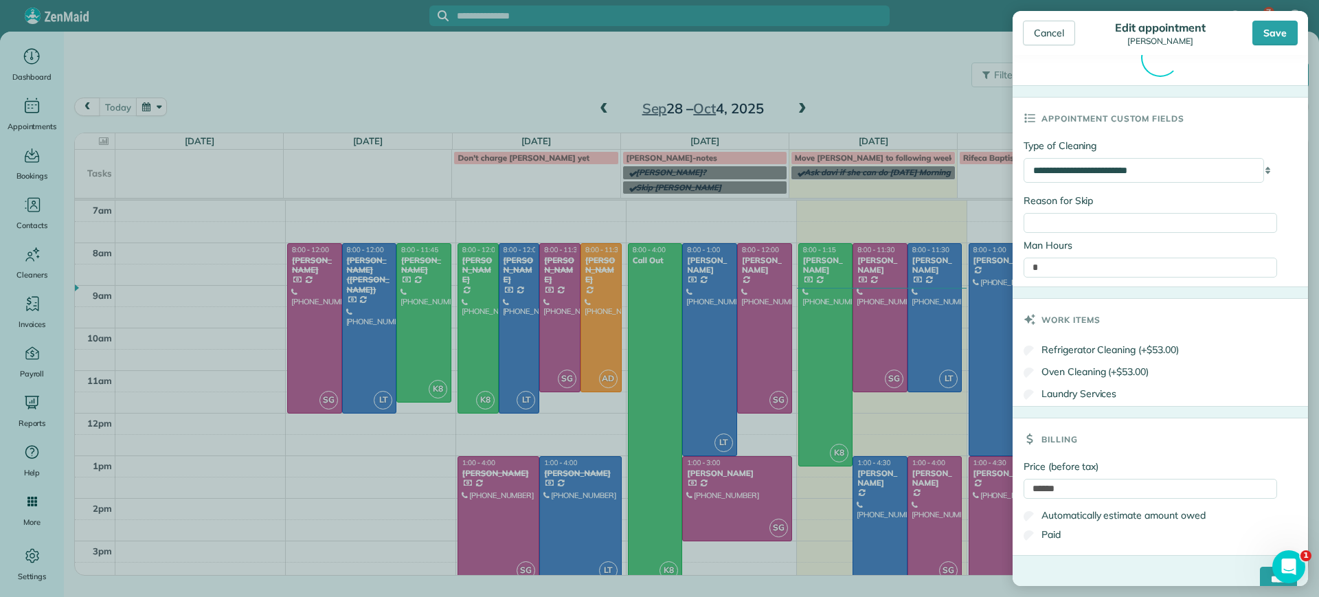
scroll to position [554, 0]
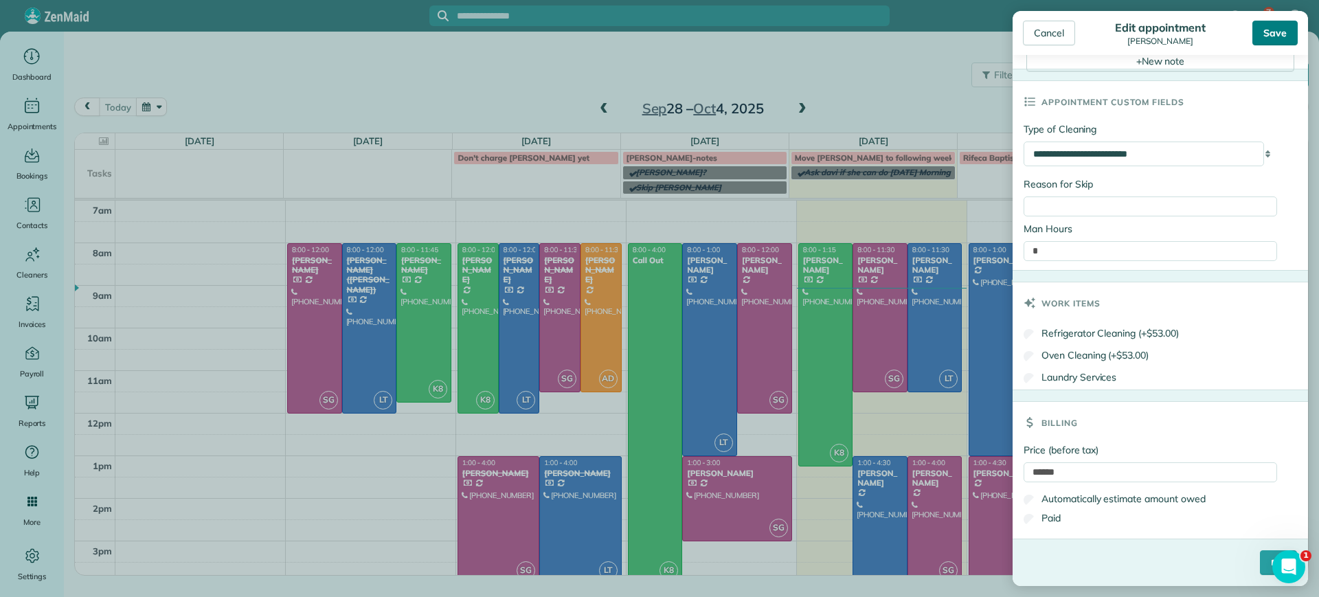
click at [1273, 39] on div "Save" at bounding box center [1275, 33] width 45 height 25
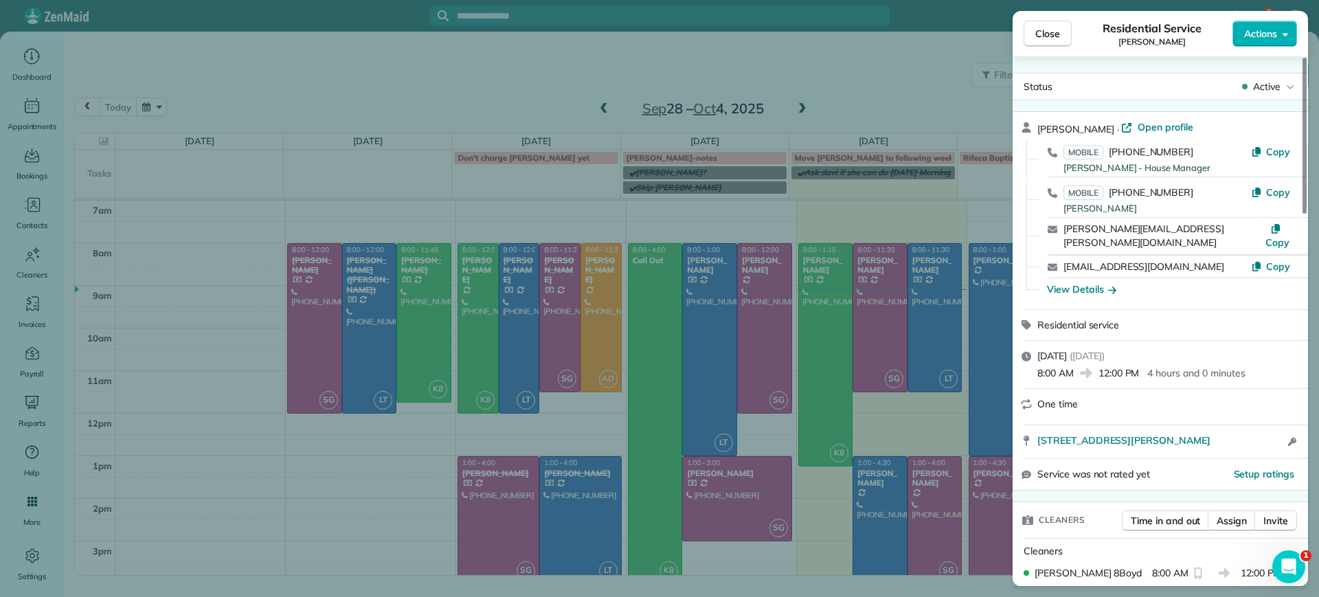
click at [416, 519] on div "Close Residential Service Alejandra Kona Actions Status Active Alejandra Kona ·…" at bounding box center [659, 298] width 1319 height 597
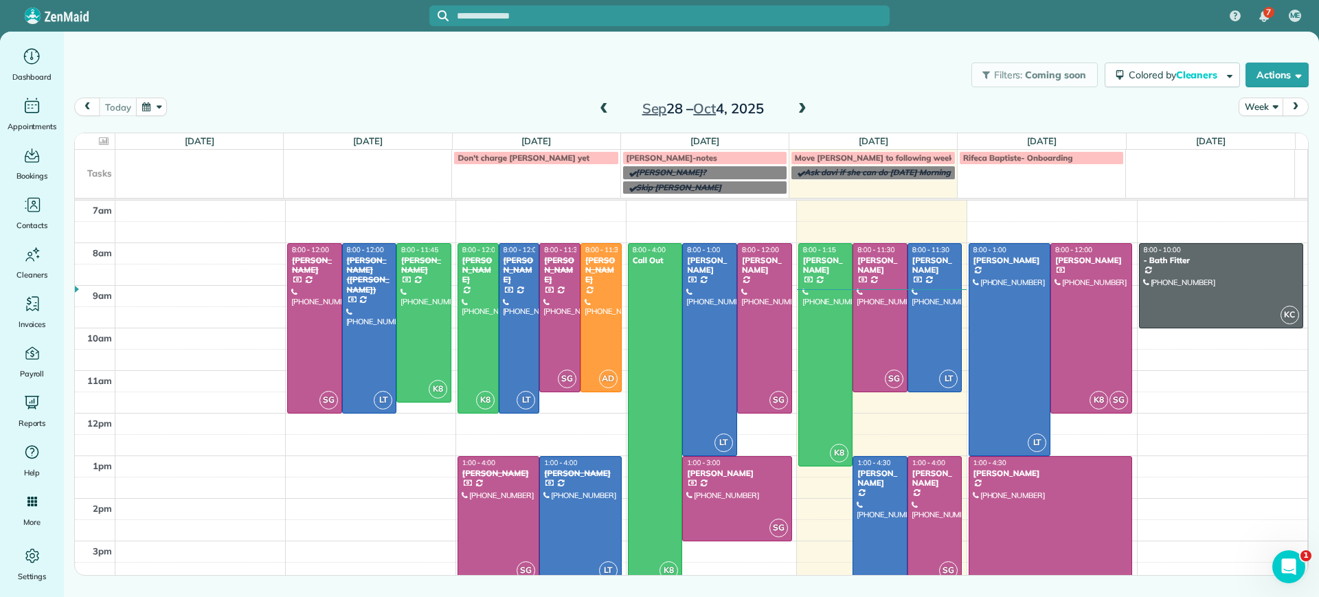
click at [598, 104] on span at bounding box center [603, 109] width 15 height 12
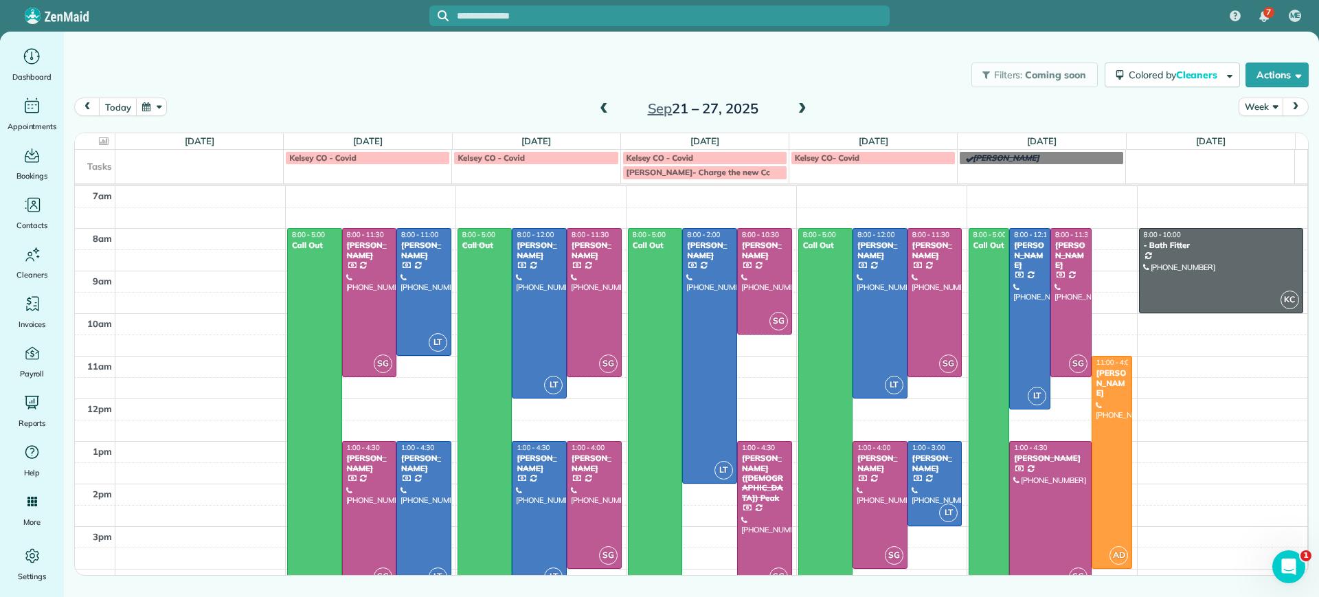
click at [807, 109] on span at bounding box center [802, 109] width 15 height 12
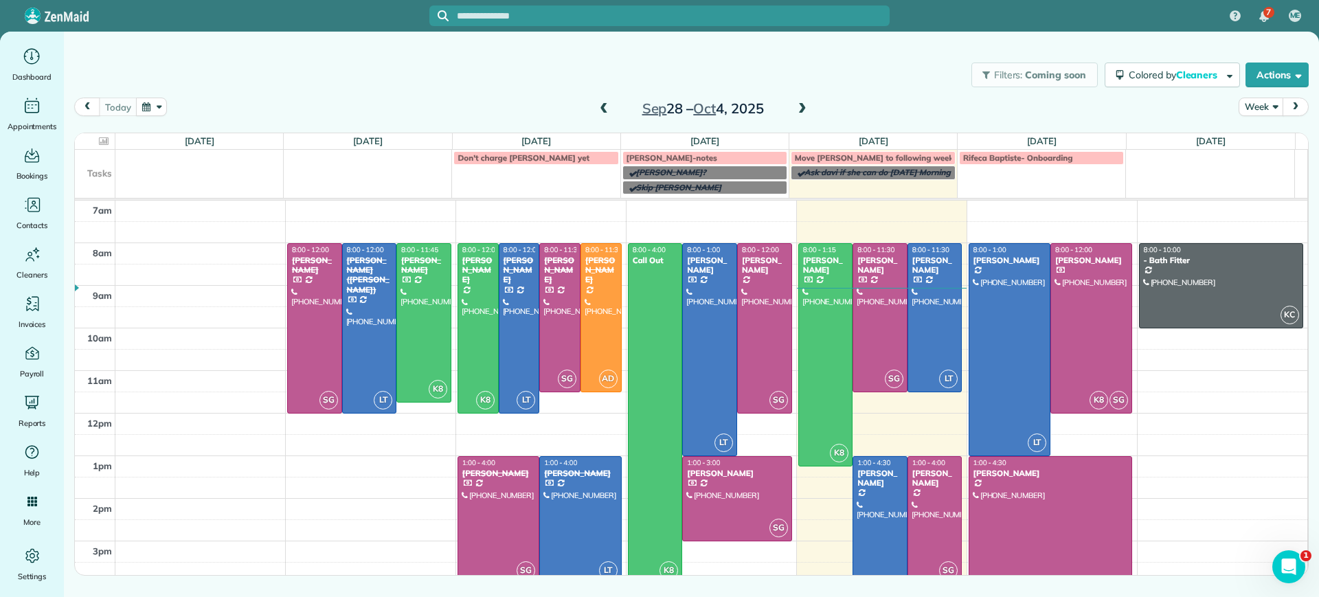
click at [807, 109] on span at bounding box center [802, 109] width 15 height 12
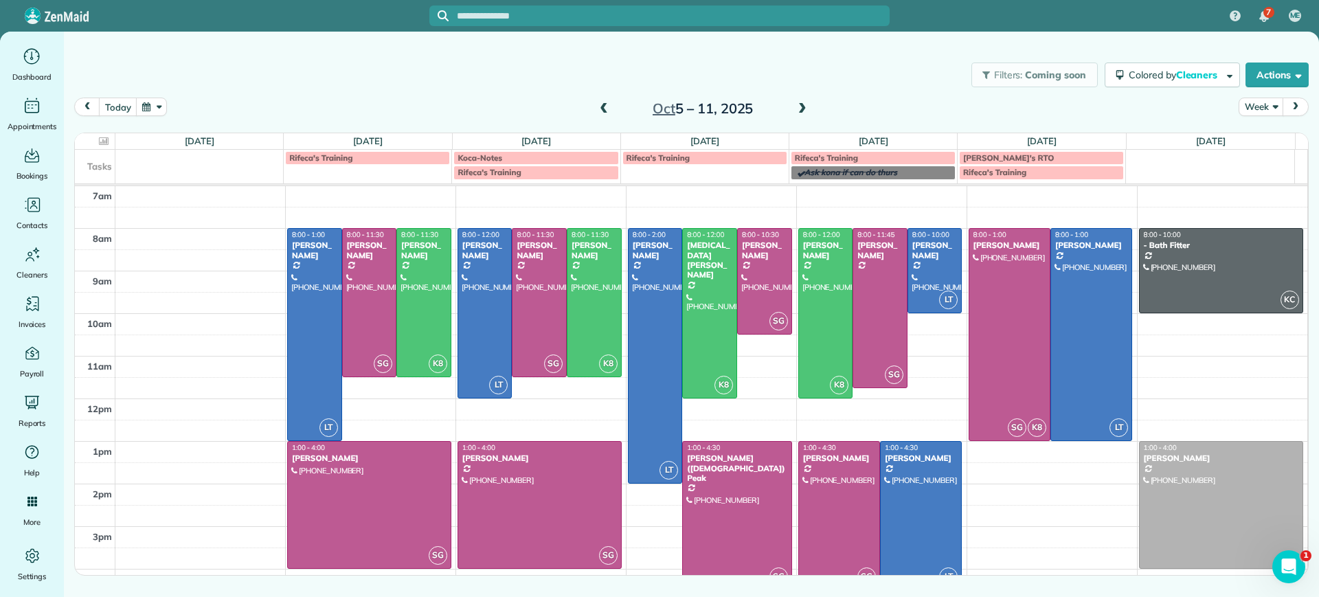
click at [805, 104] on span at bounding box center [802, 109] width 15 height 12
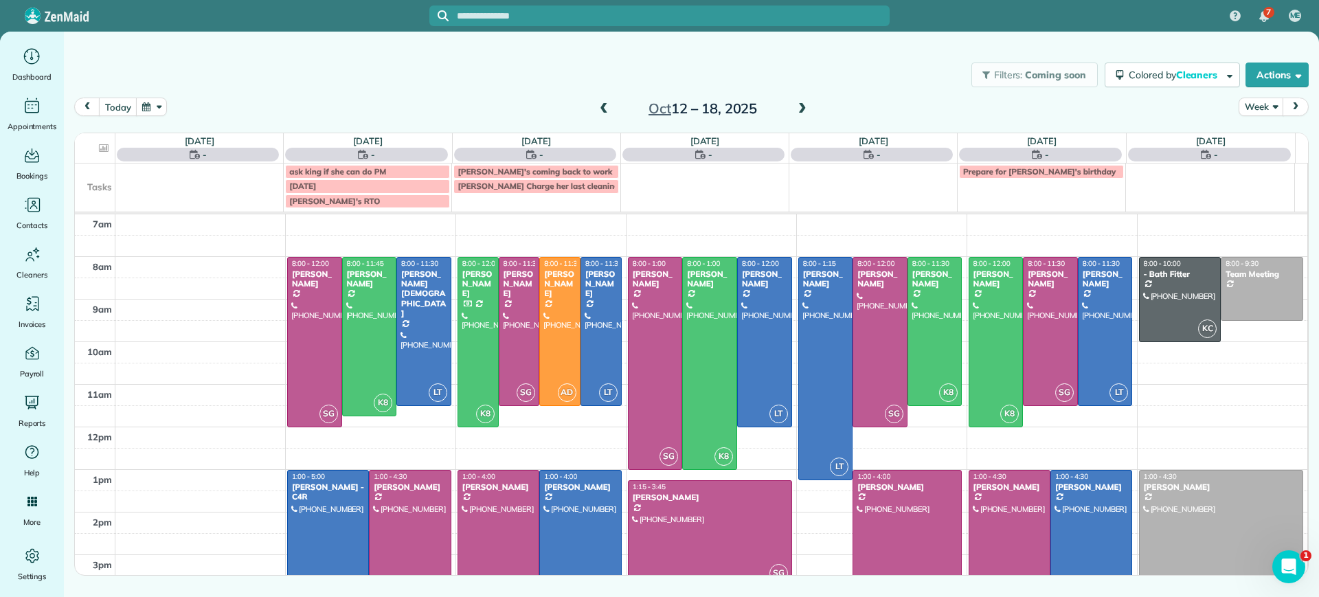
click at [600, 111] on span at bounding box center [603, 109] width 15 height 12
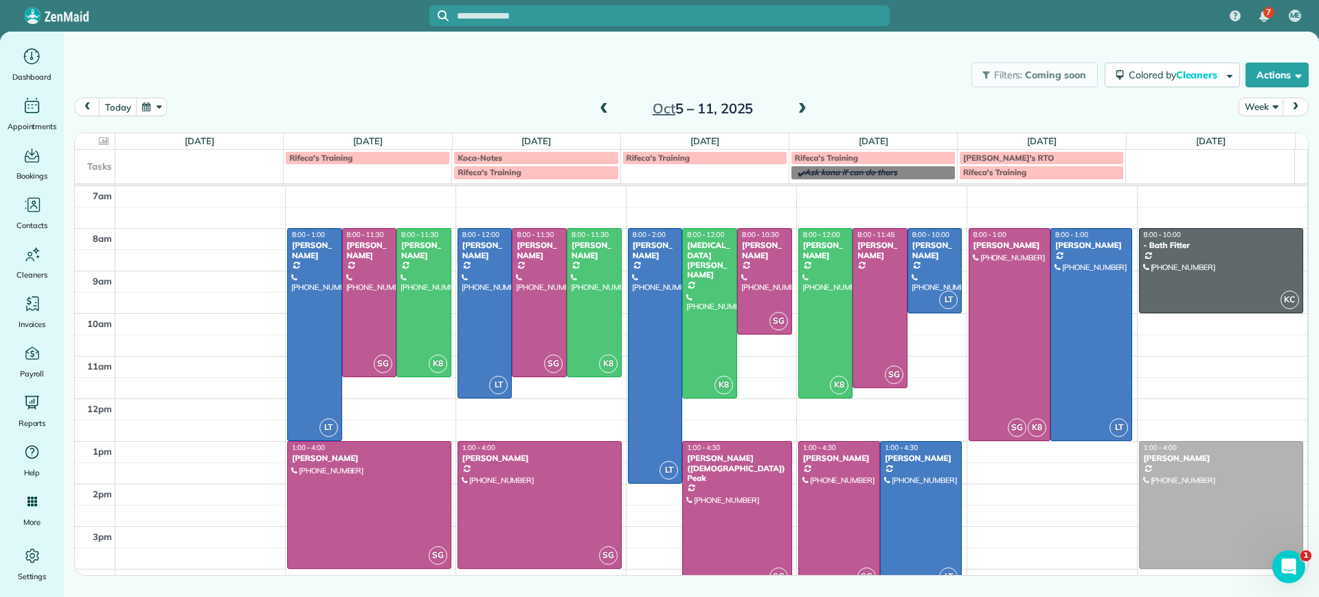
click at [805, 104] on span at bounding box center [802, 109] width 15 height 12
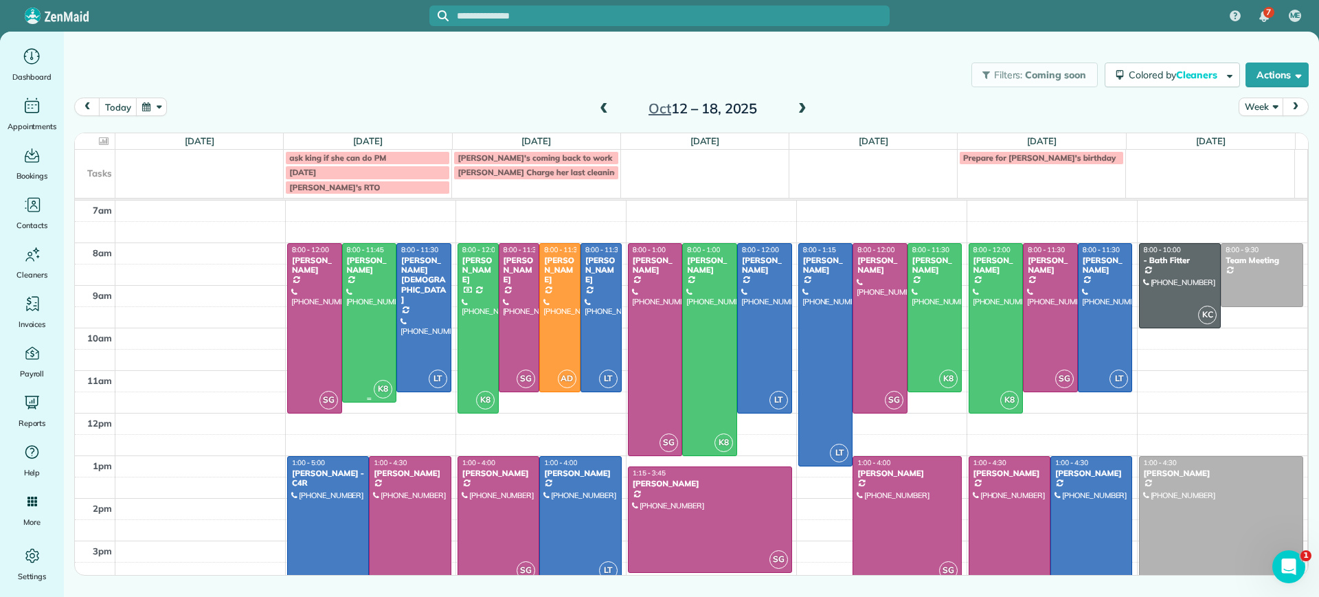
click at [357, 326] on div at bounding box center [370, 323] width 54 height 159
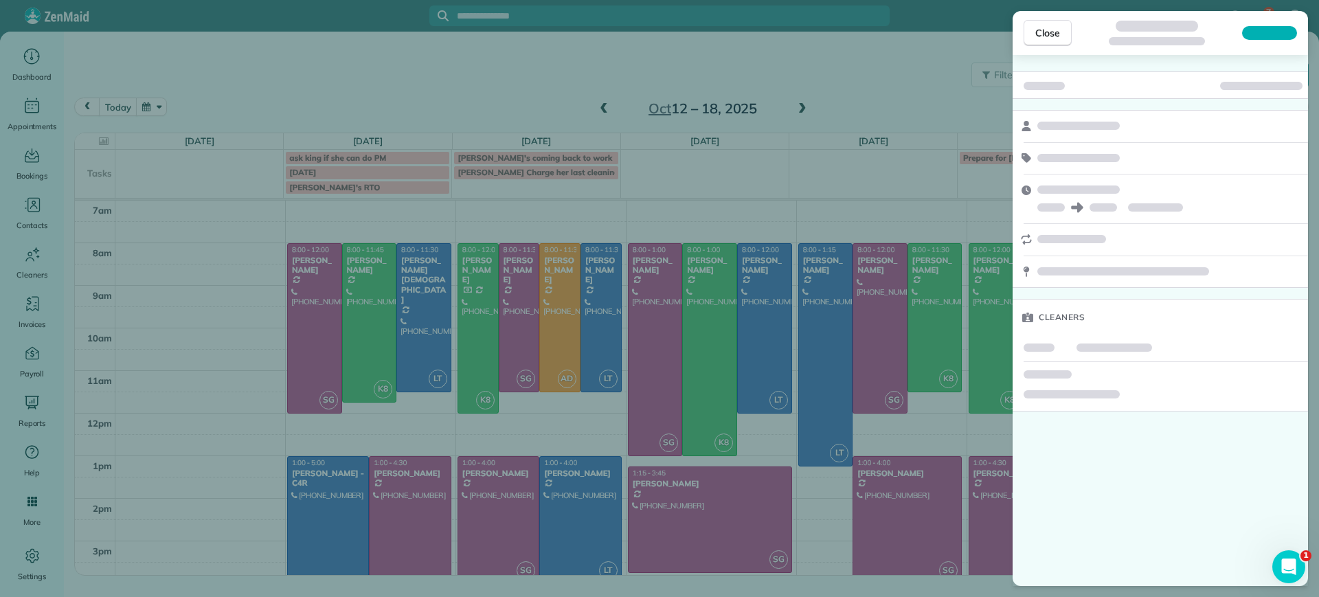
click at [303, 313] on div "Close Cleaners" at bounding box center [659, 298] width 1319 height 597
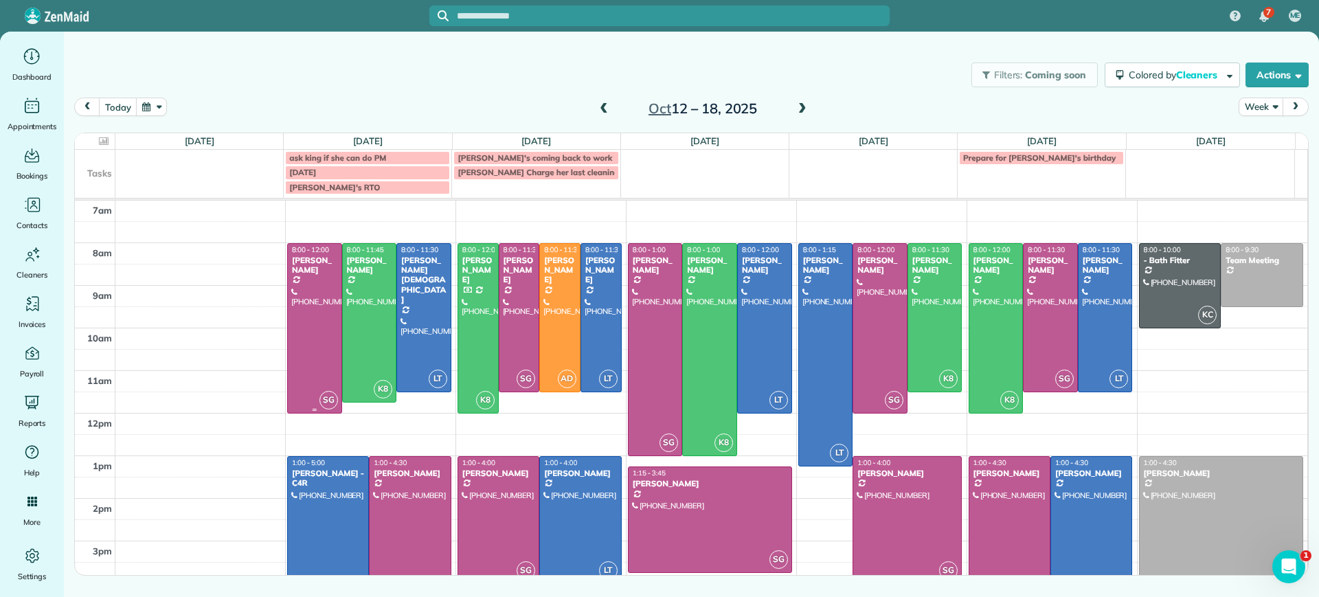
click at [303, 313] on div at bounding box center [315, 328] width 54 height 169
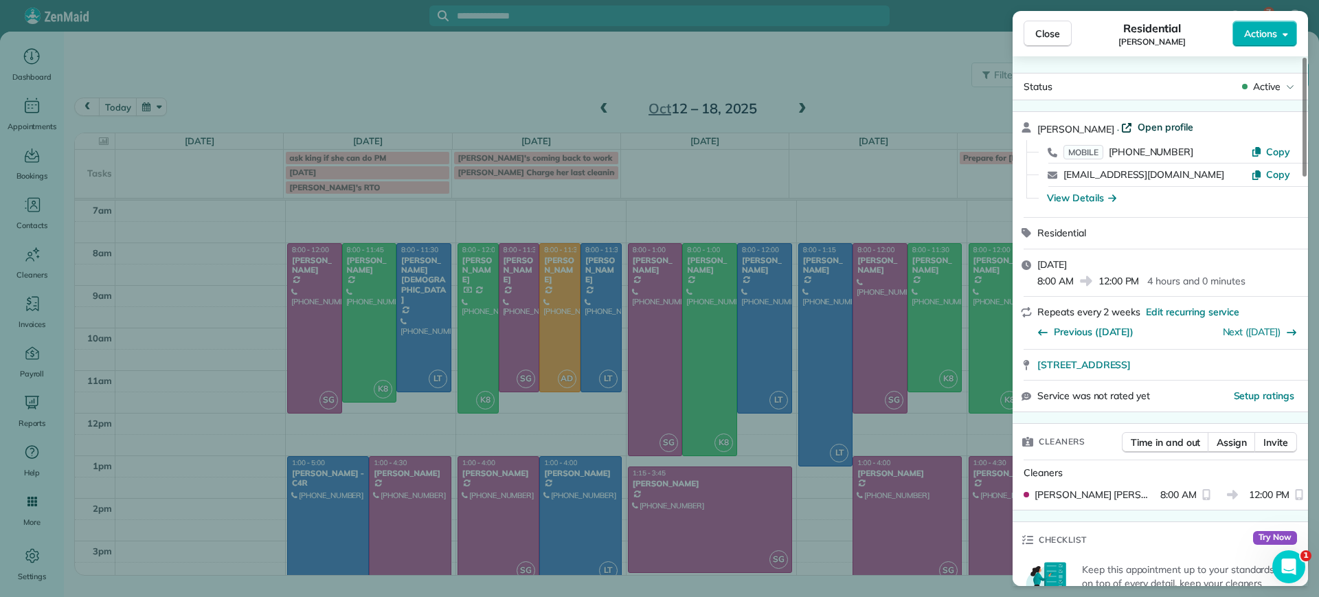
click at [1138, 126] on span "Open profile" at bounding box center [1166, 127] width 56 height 14
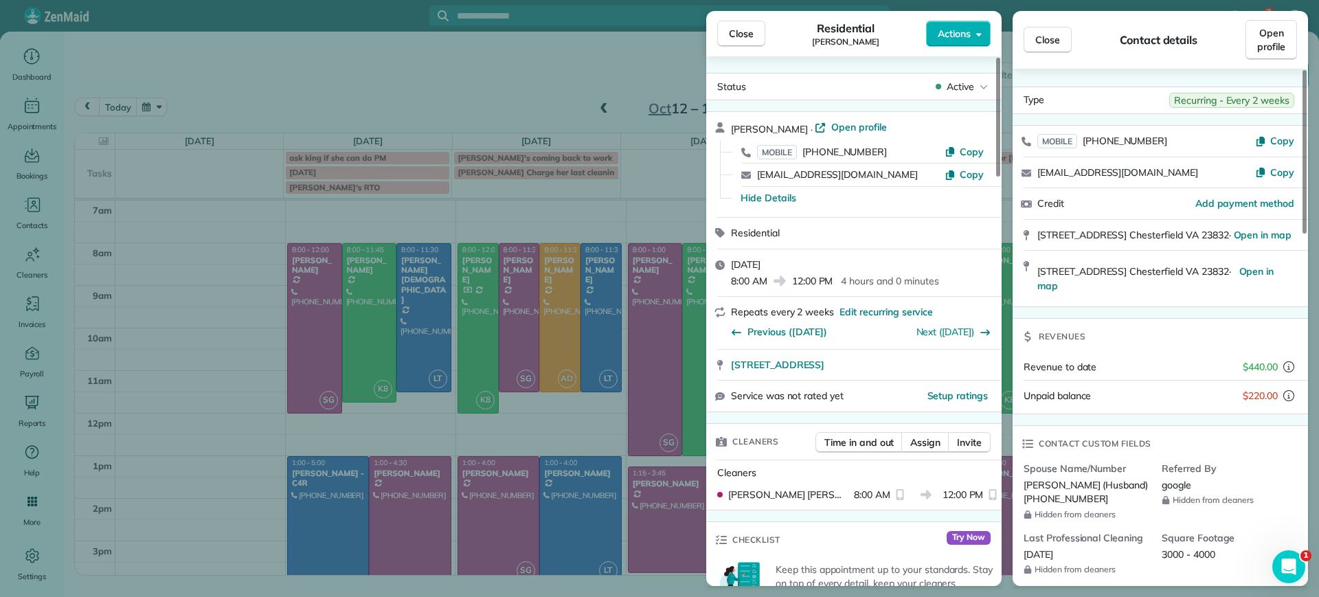
click at [478, 247] on div "Close Residential Jessica Pizano Actions Status Active Jessica Pizano · Open pr…" at bounding box center [659, 298] width 1319 height 597
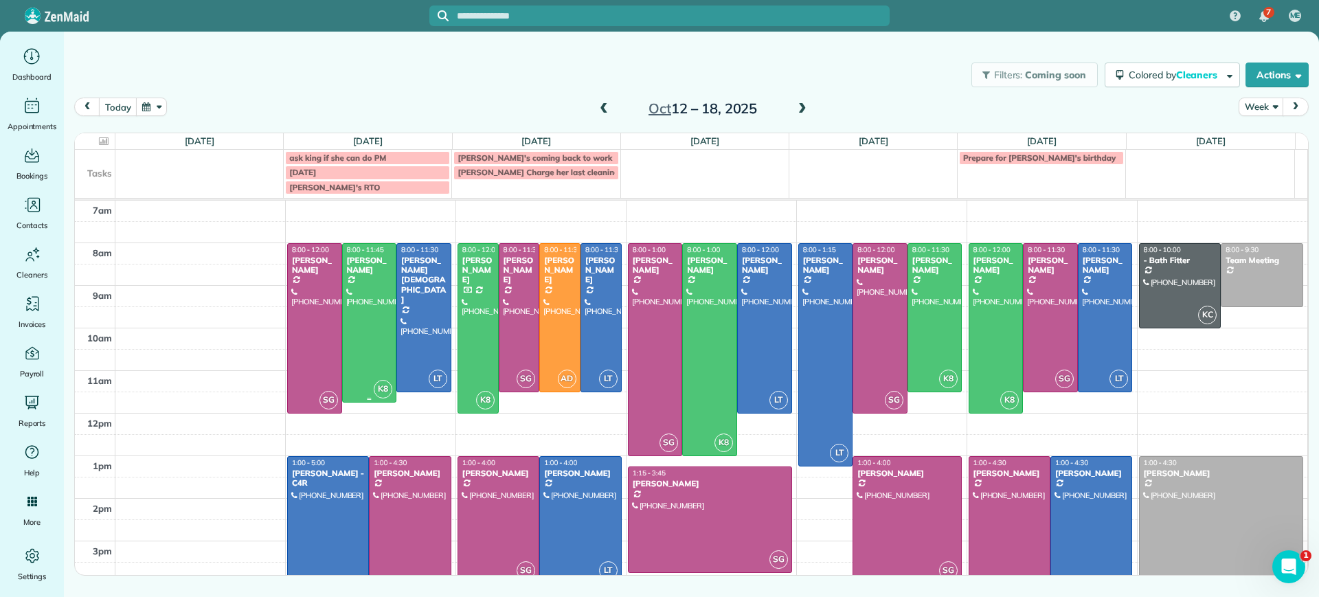
click at [363, 305] on div at bounding box center [370, 323] width 54 height 159
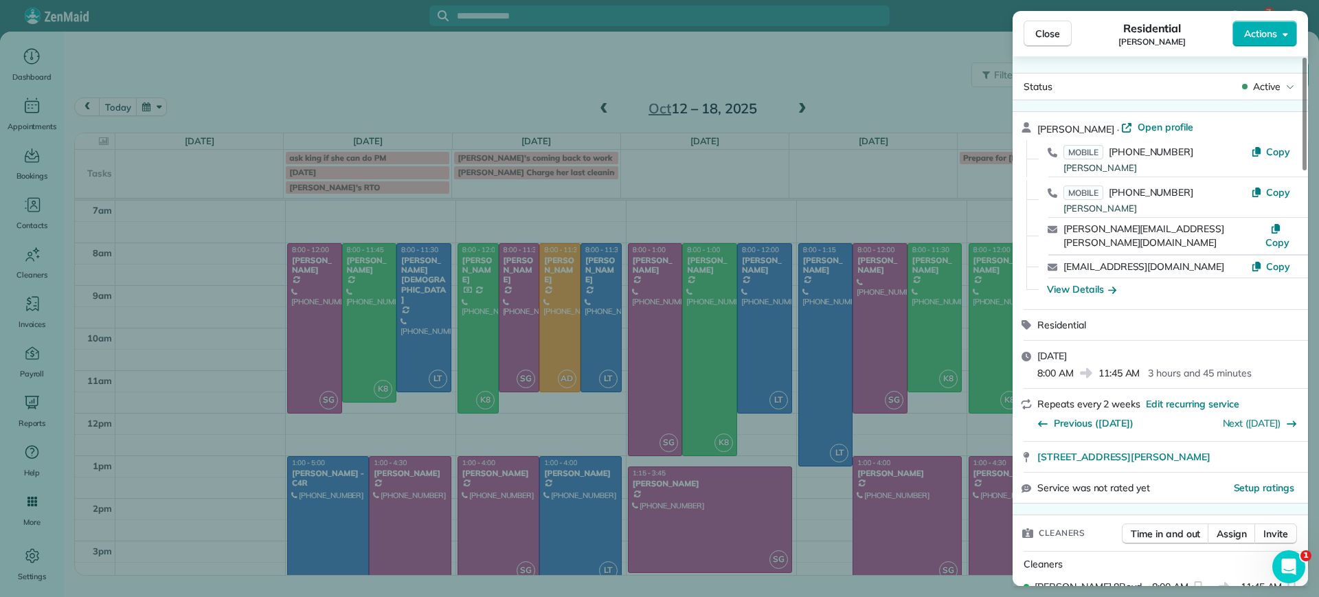
click at [363, 305] on div "Close Residential Chris Seamon Actions Status Active Chris Seamon · Open profil…" at bounding box center [659, 298] width 1319 height 597
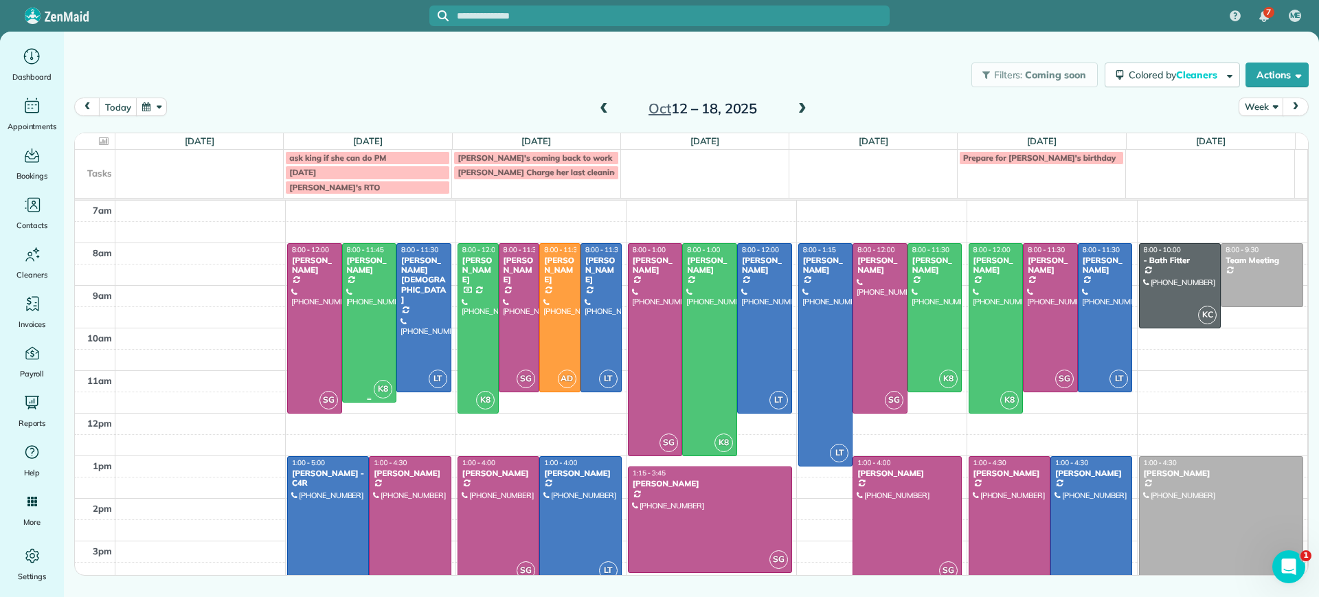
click at [363, 305] on div at bounding box center [370, 323] width 54 height 159
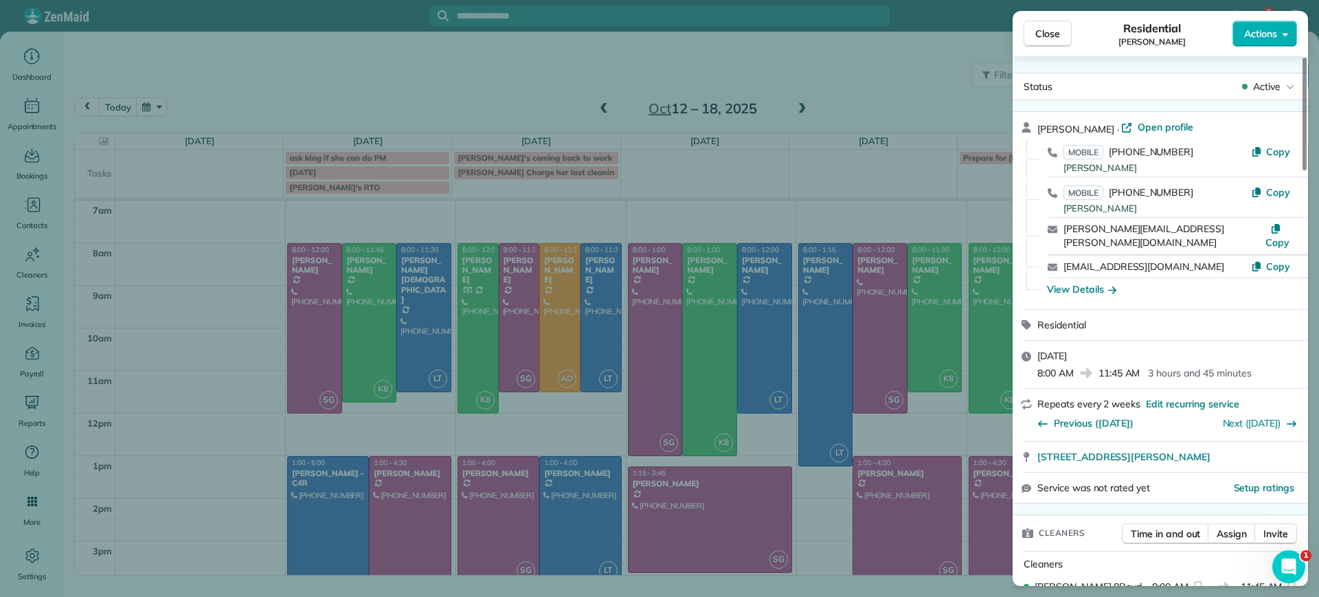
click at [363, 305] on div "Close Residential Chris Seamon Actions Status Active Chris Seamon · Open profil…" at bounding box center [659, 298] width 1319 height 597
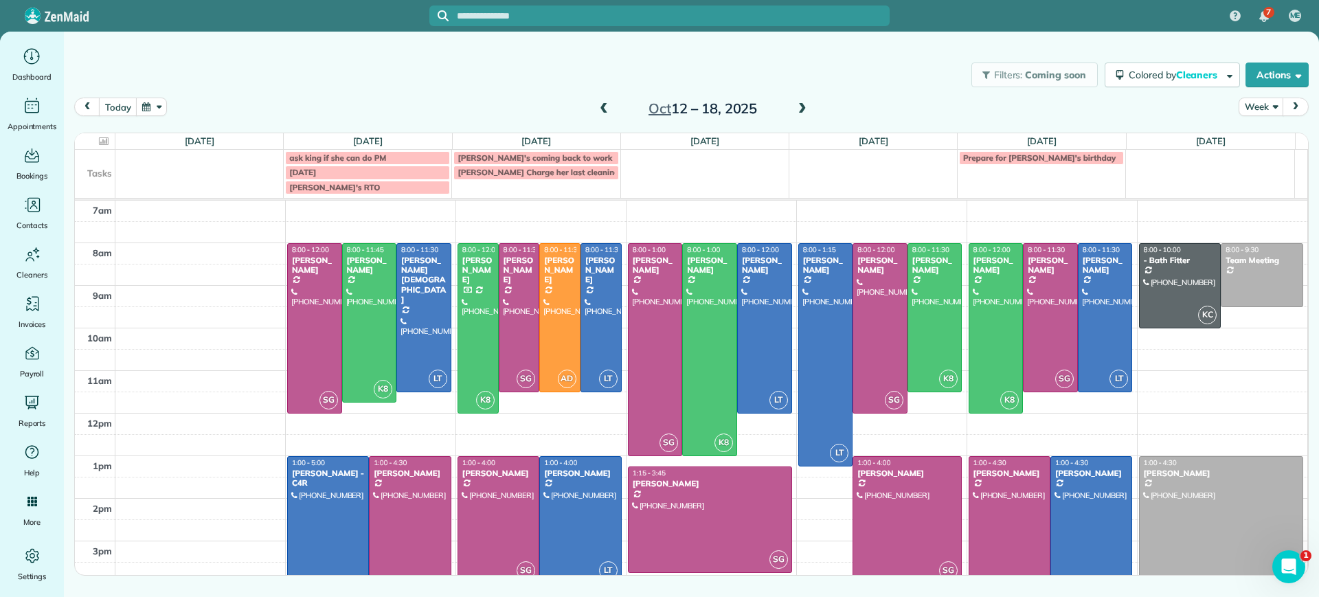
click at [806, 107] on span at bounding box center [802, 109] width 15 height 12
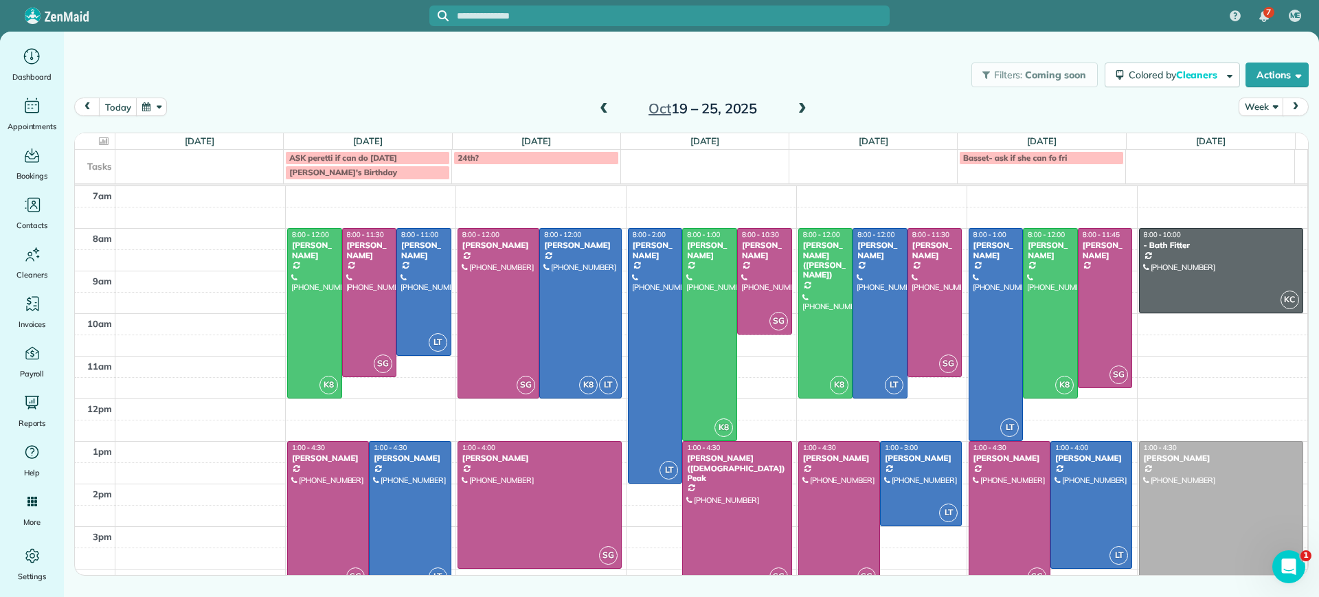
click at [801, 109] on span at bounding box center [802, 109] width 15 height 12
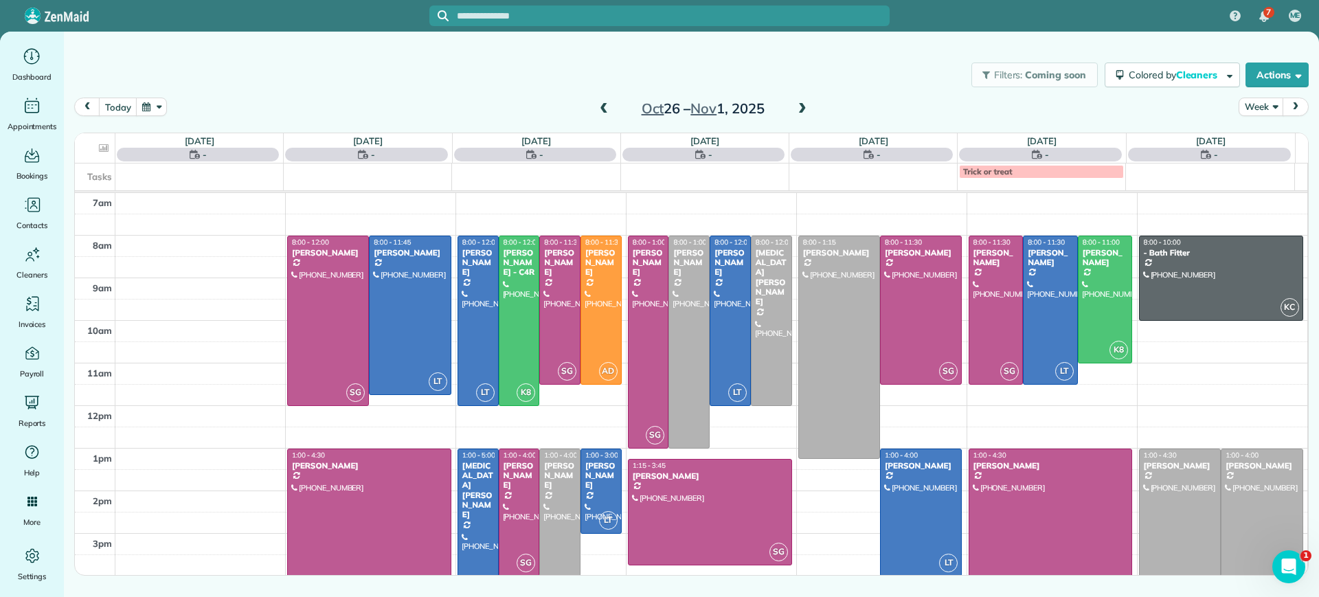
click at [604, 105] on span at bounding box center [603, 109] width 15 height 12
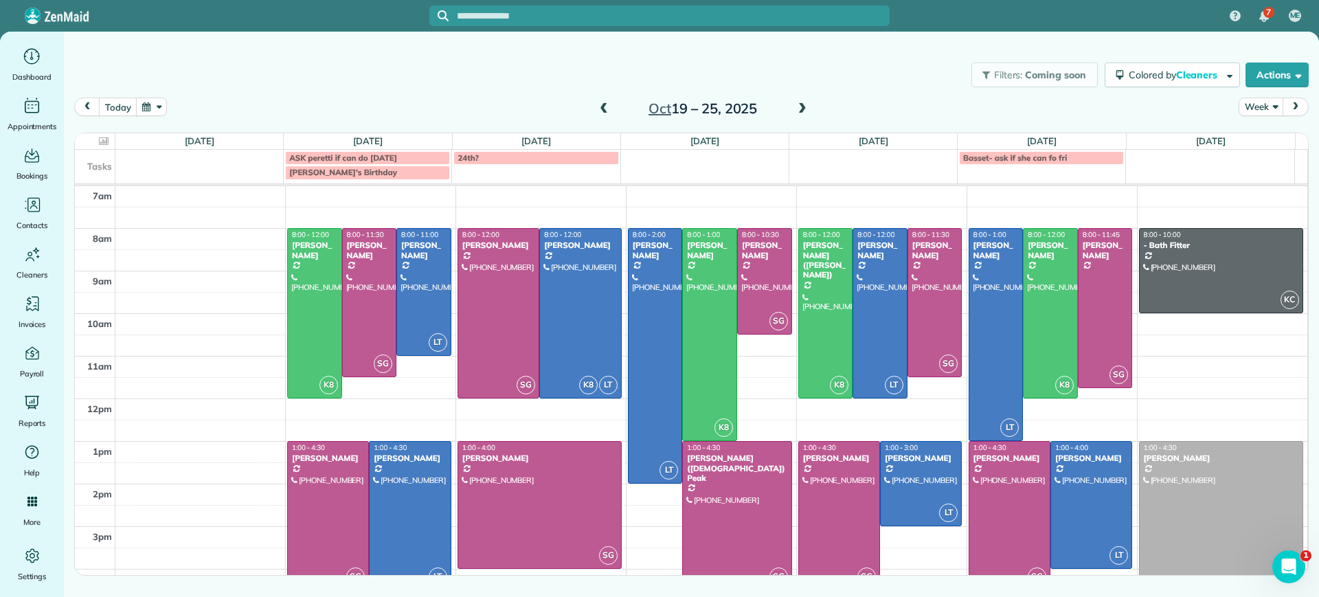
click at [604, 105] on span at bounding box center [603, 109] width 15 height 12
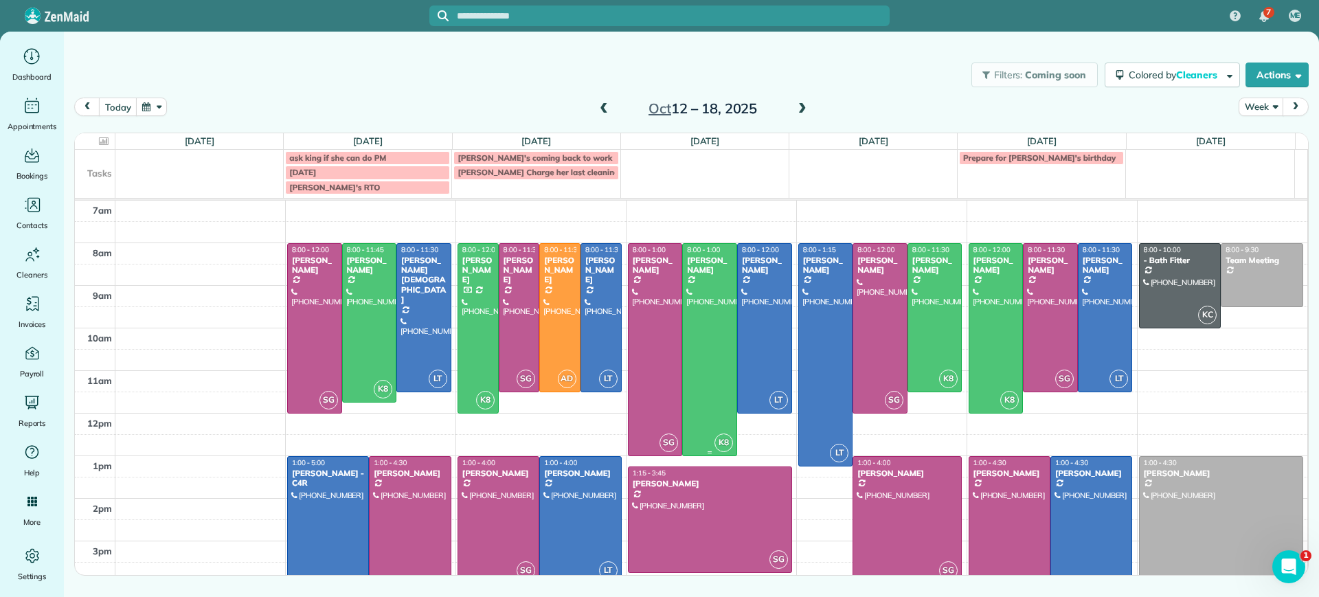
click at [715, 347] on div at bounding box center [710, 350] width 54 height 212
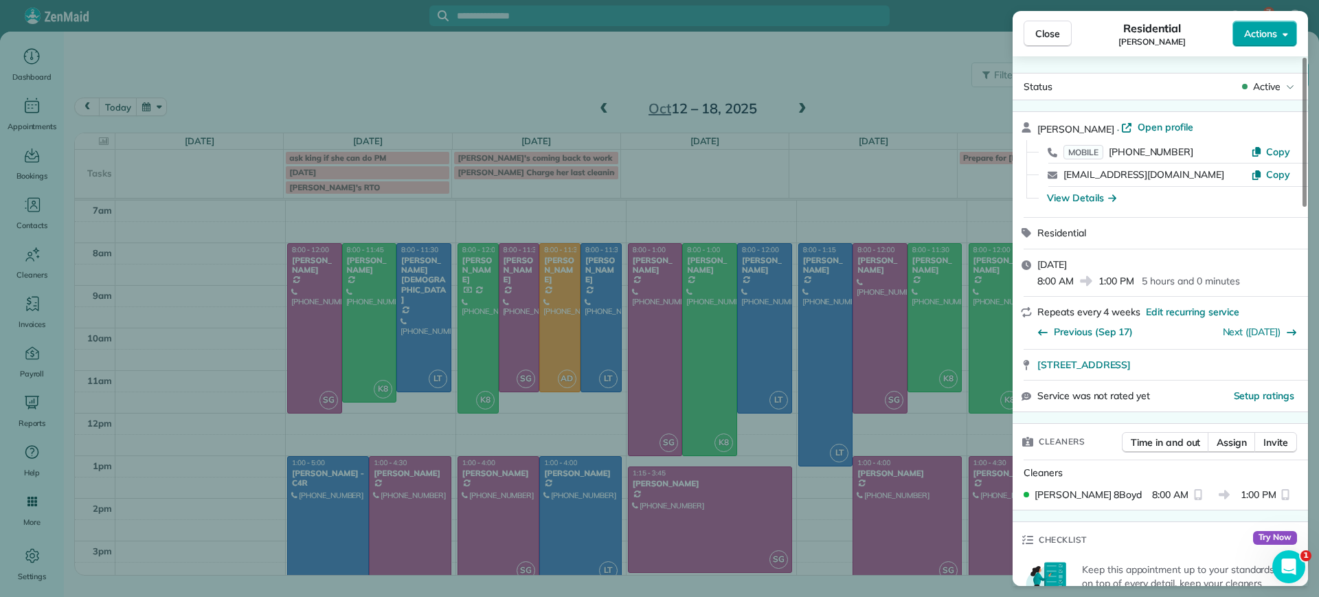
click at [1274, 45] on button "Actions" at bounding box center [1265, 34] width 65 height 26
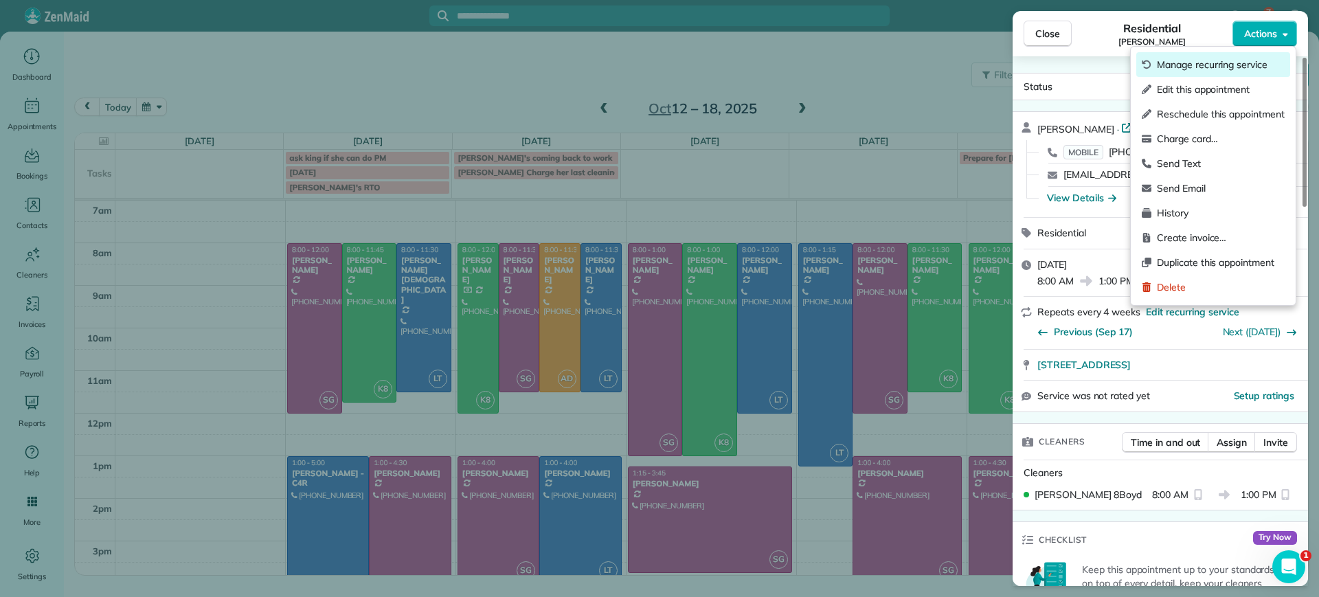
click at [1265, 56] on div "Manage recurring service" at bounding box center [1213, 64] width 154 height 25
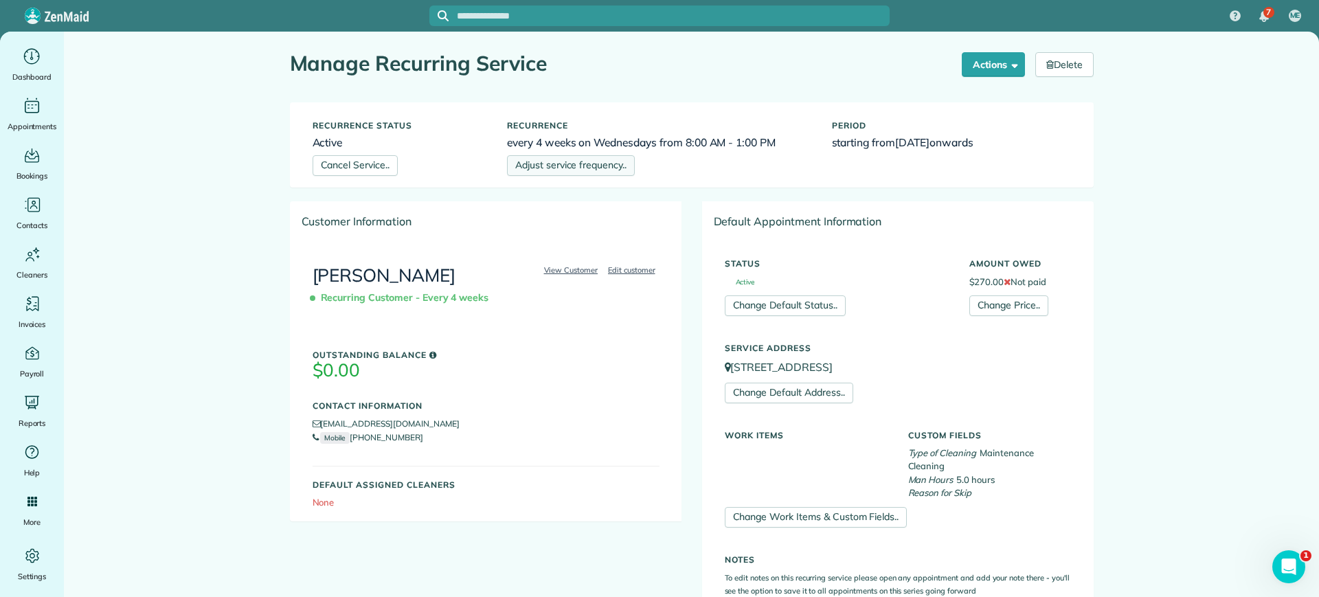
click at [534, 164] on link "Adjust service frequency.." at bounding box center [571, 165] width 128 height 21
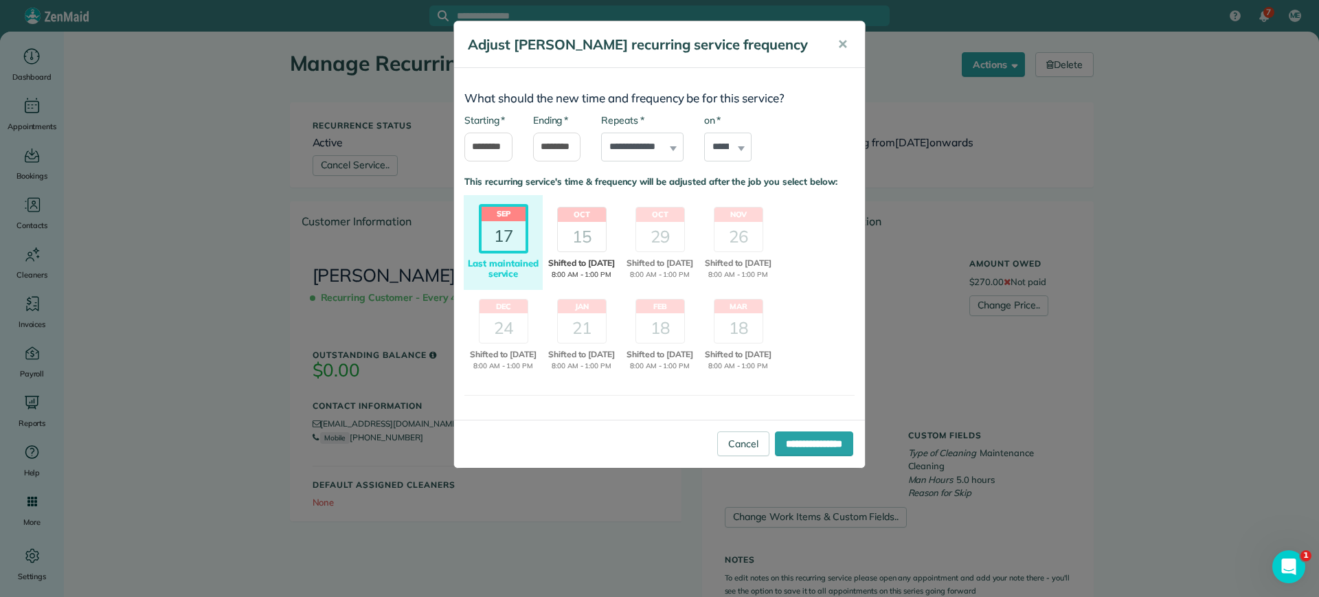
click at [592, 244] on div "15" at bounding box center [582, 237] width 48 height 30
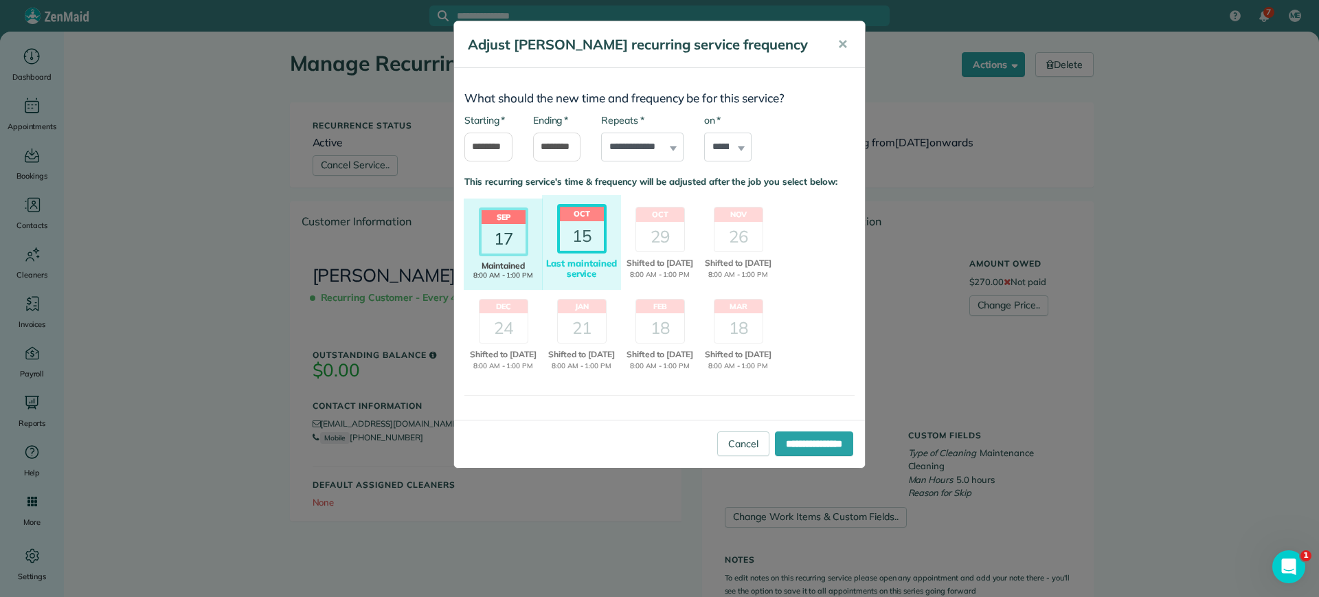
click at [509, 238] on div "17" at bounding box center [504, 239] width 44 height 30
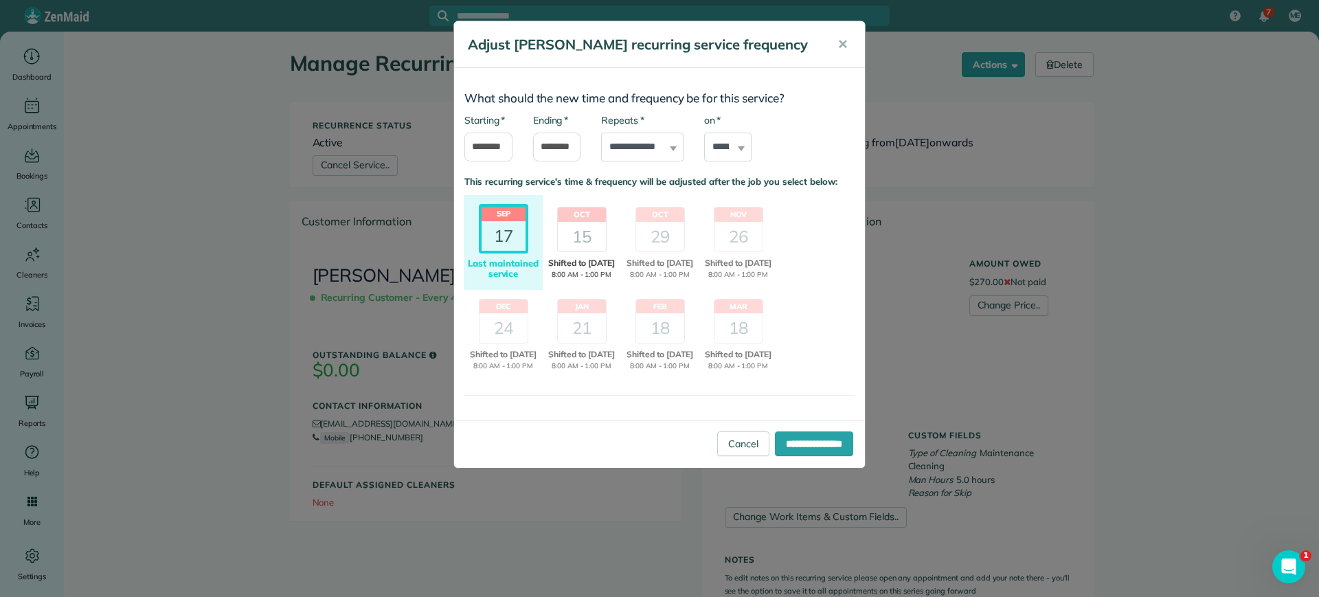
click at [590, 226] on div "15" at bounding box center [582, 237] width 48 height 30
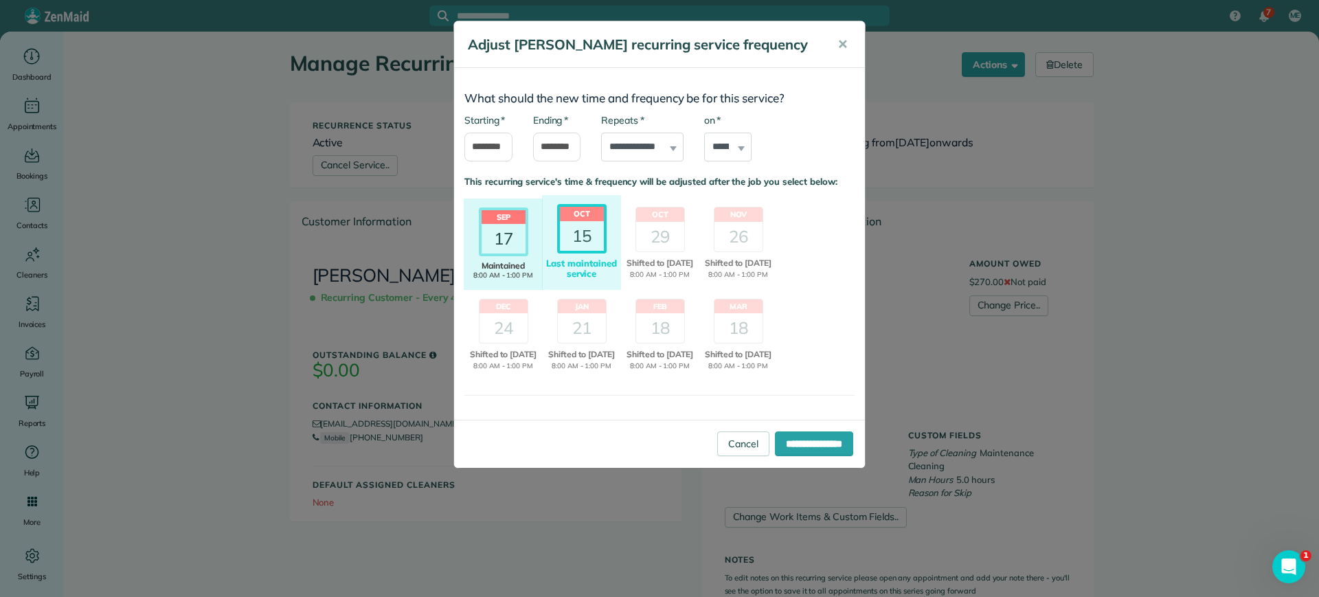
click at [522, 258] on div "[DATE] Shifted Maintained 8:00 AM - 1:00 PM Last maintained service" at bounding box center [503, 244] width 79 height 91
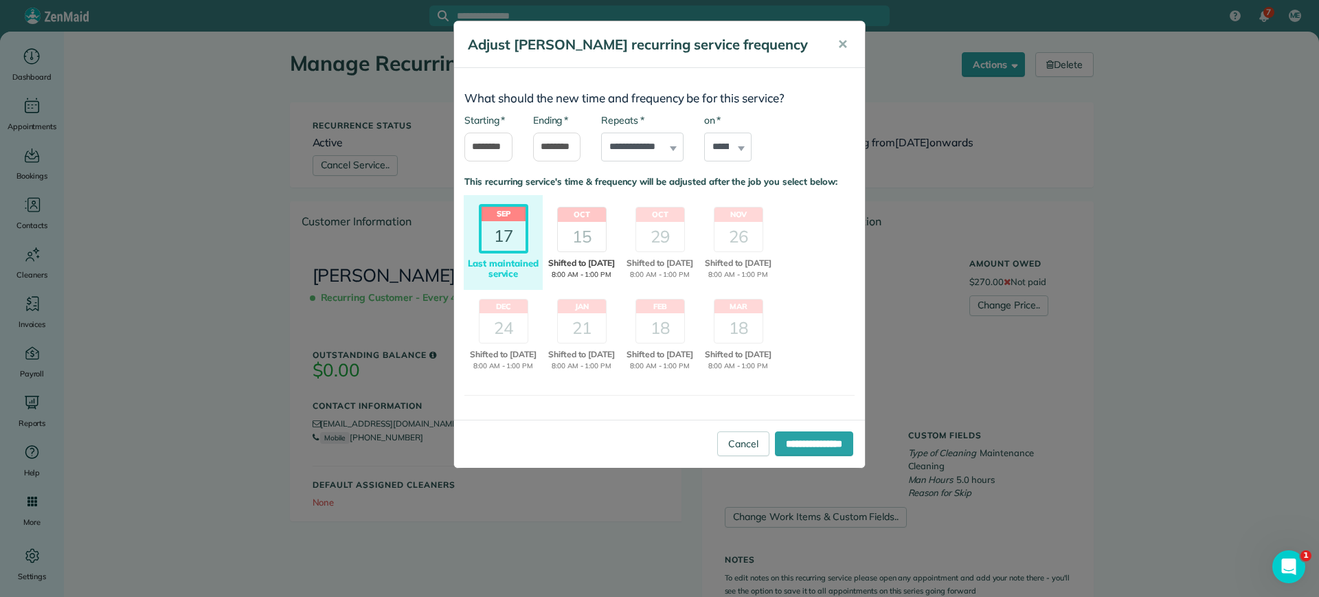
click at [594, 237] on div "15" at bounding box center [582, 237] width 48 height 30
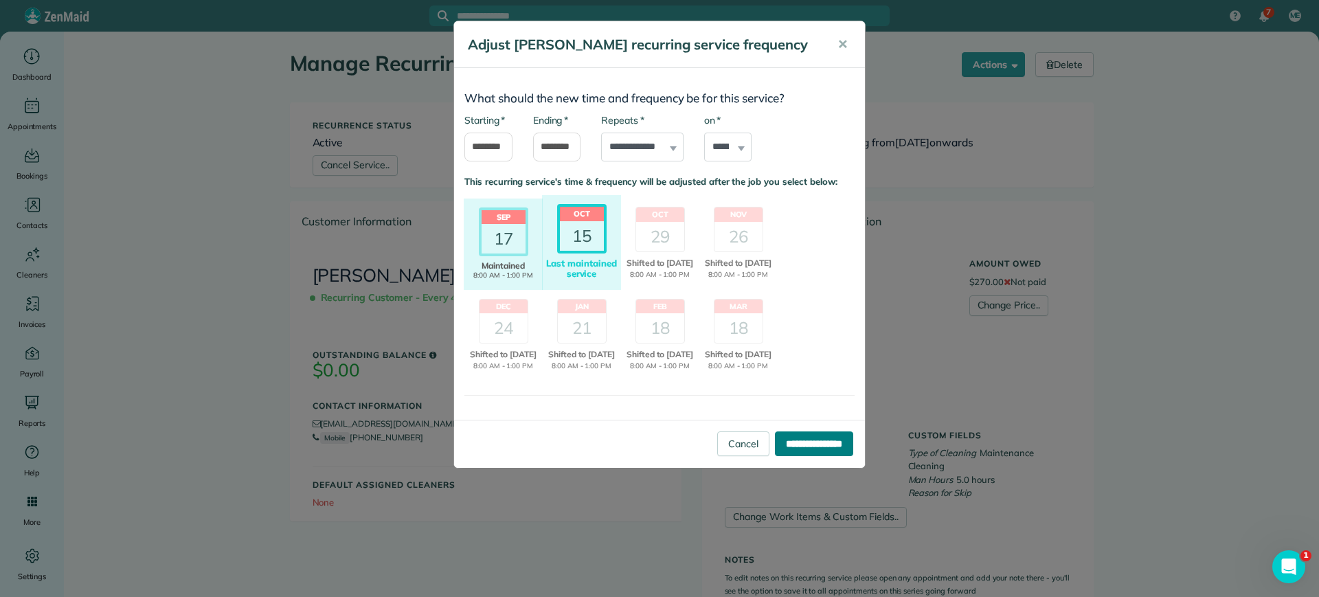
click at [830, 451] on input "**********" at bounding box center [814, 443] width 78 height 25
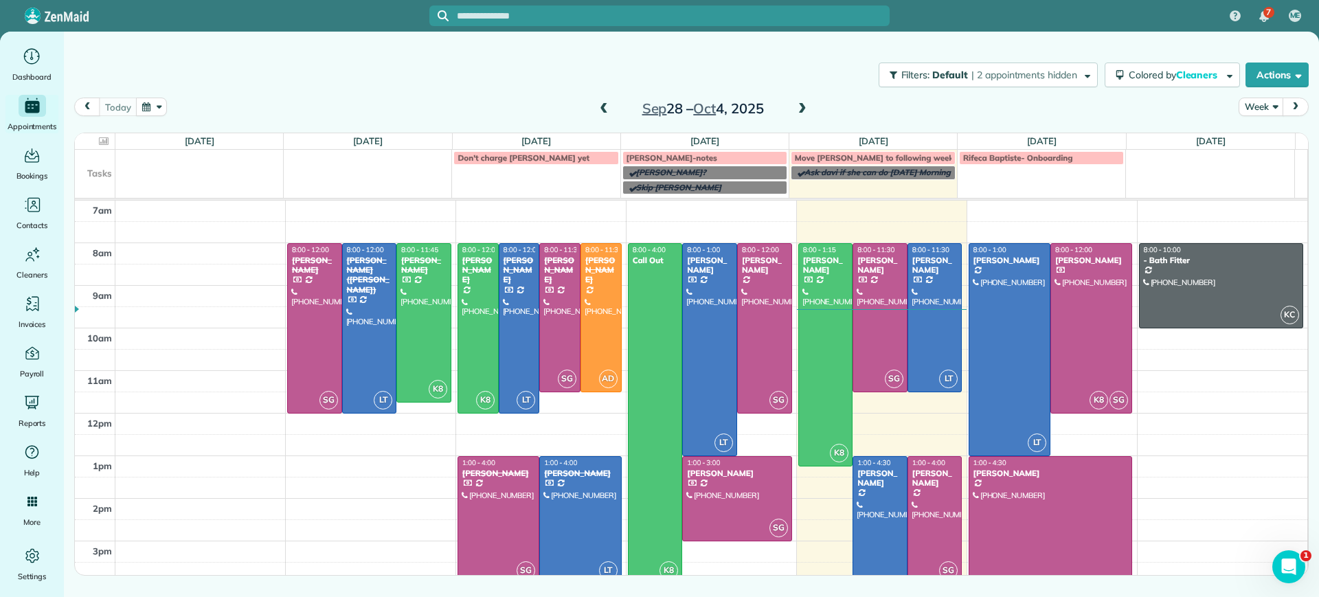
click at [805, 111] on span at bounding box center [802, 109] width 15 height 12
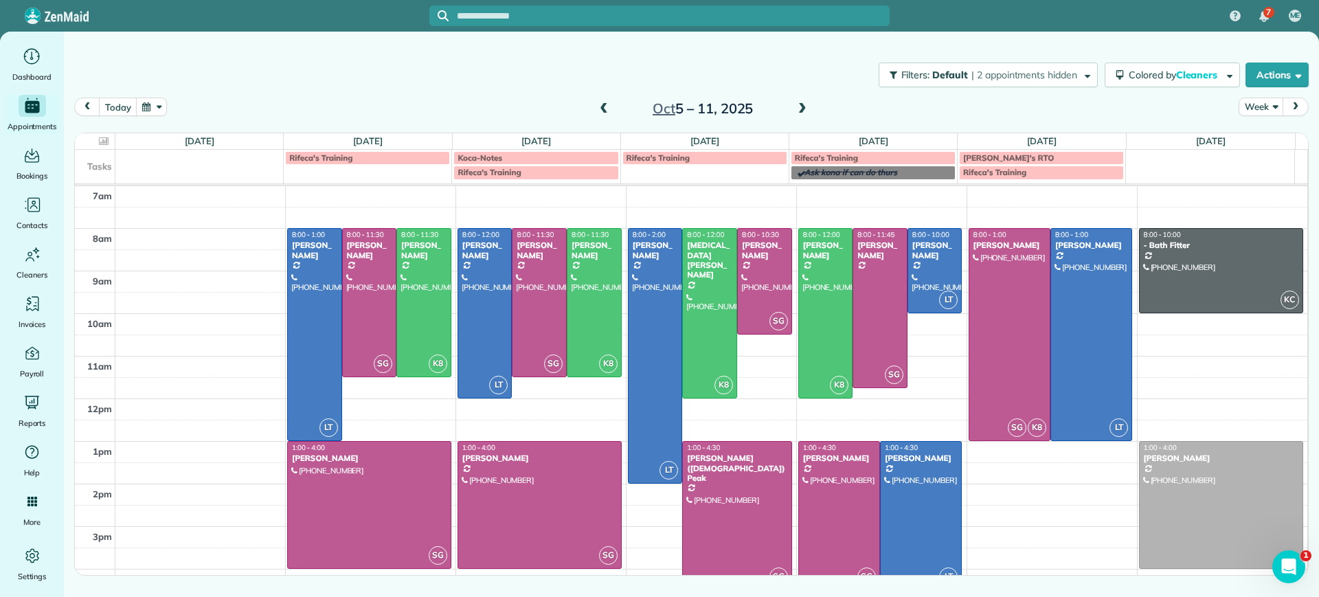
click at [805, 111] on span at bounding box center [802, 109] width 15 height 12
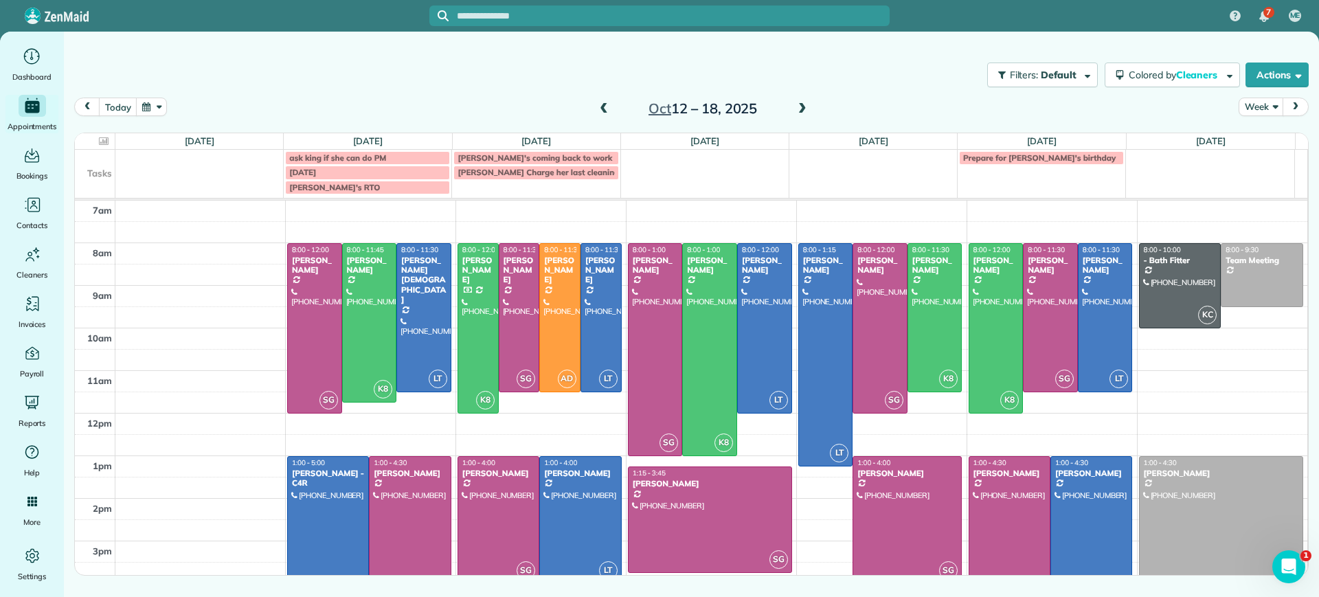
click at [801, 109] on span at bounding box center [802, 109] width 15 height 12
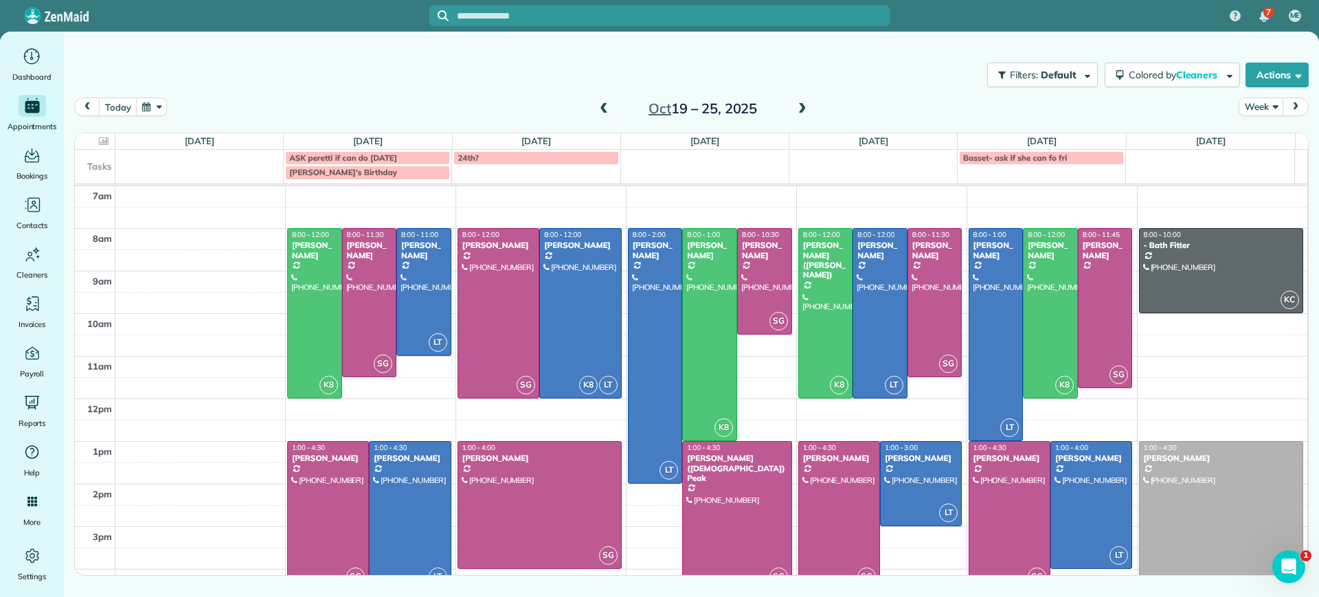
click at [801, 109] on span at bounding box center [802, 109] width 15 height 12
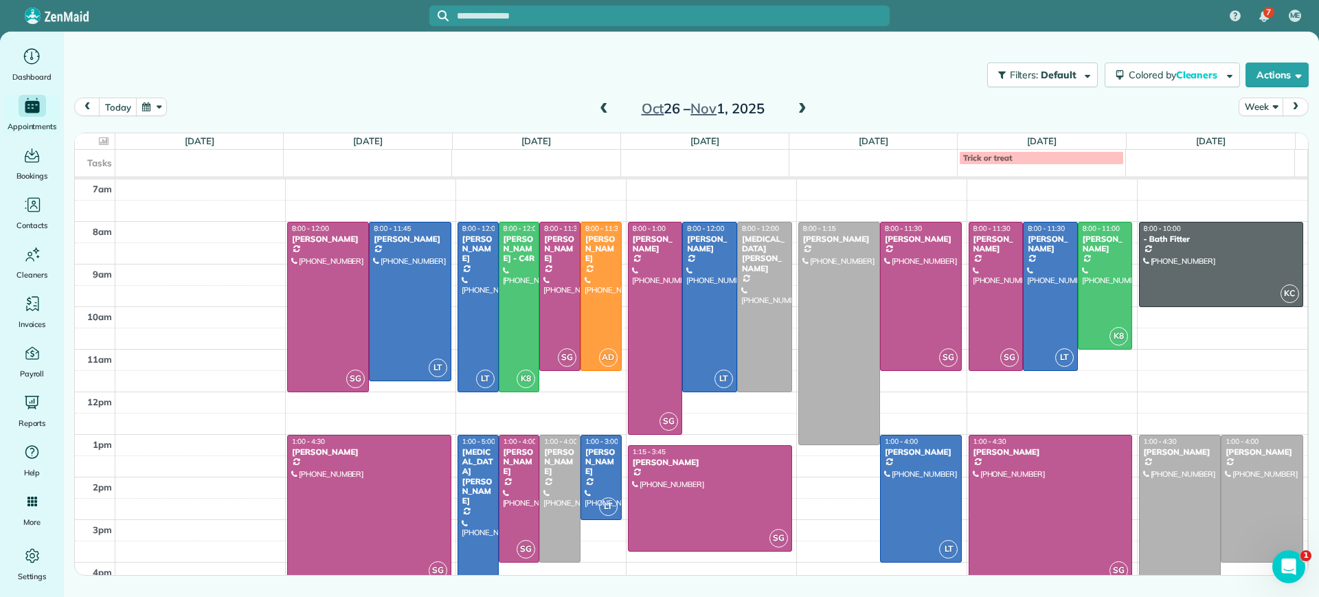
click at [606, 112] on span at bounding box center [603, 109] width 15 height 12
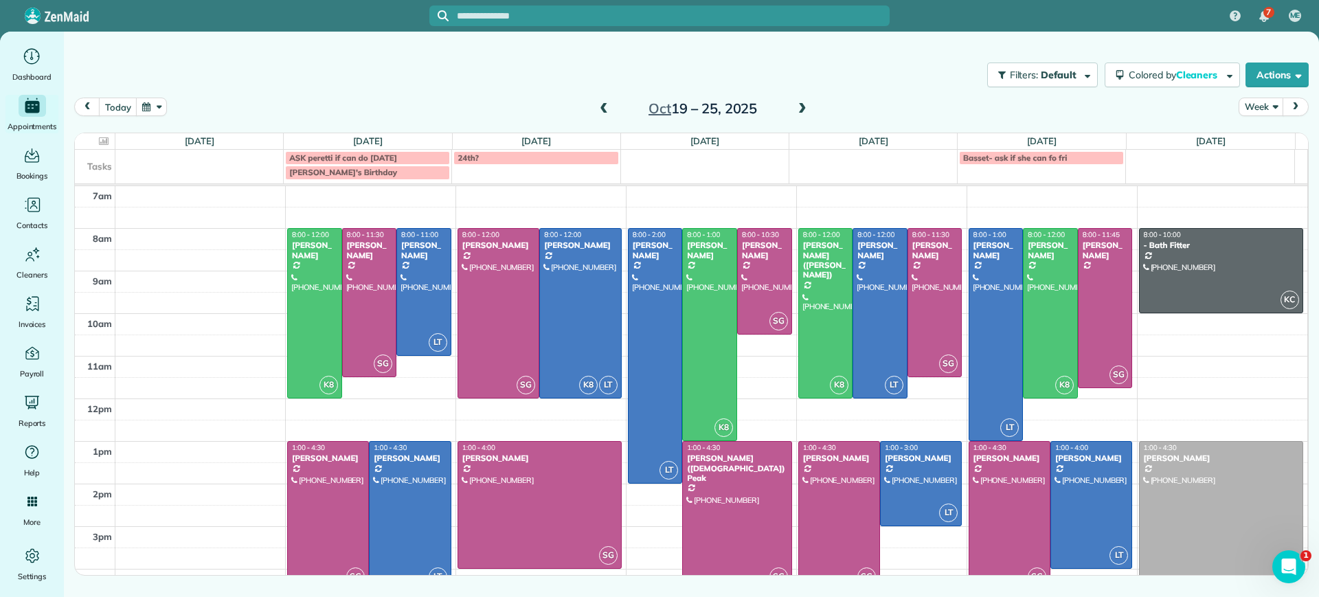
click at [601, 103] on span at bounding box center [603, 109] width 15 height 12
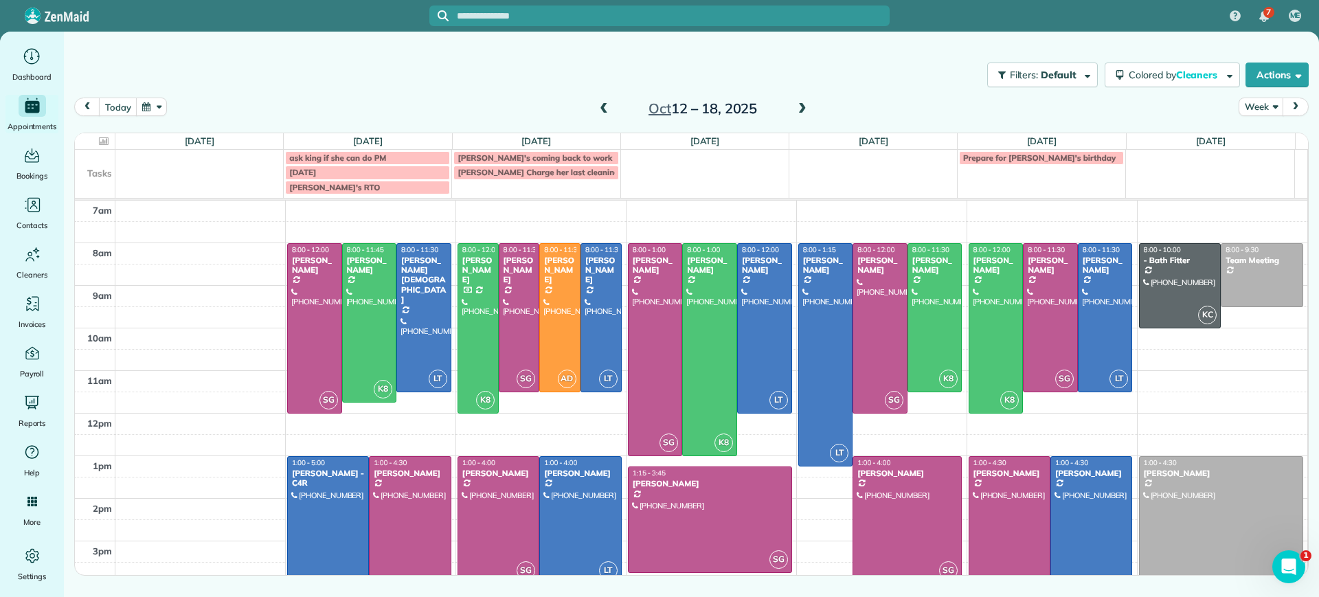
click at [602, 103] on span at bounding box center [603, 109] width 15 height 12
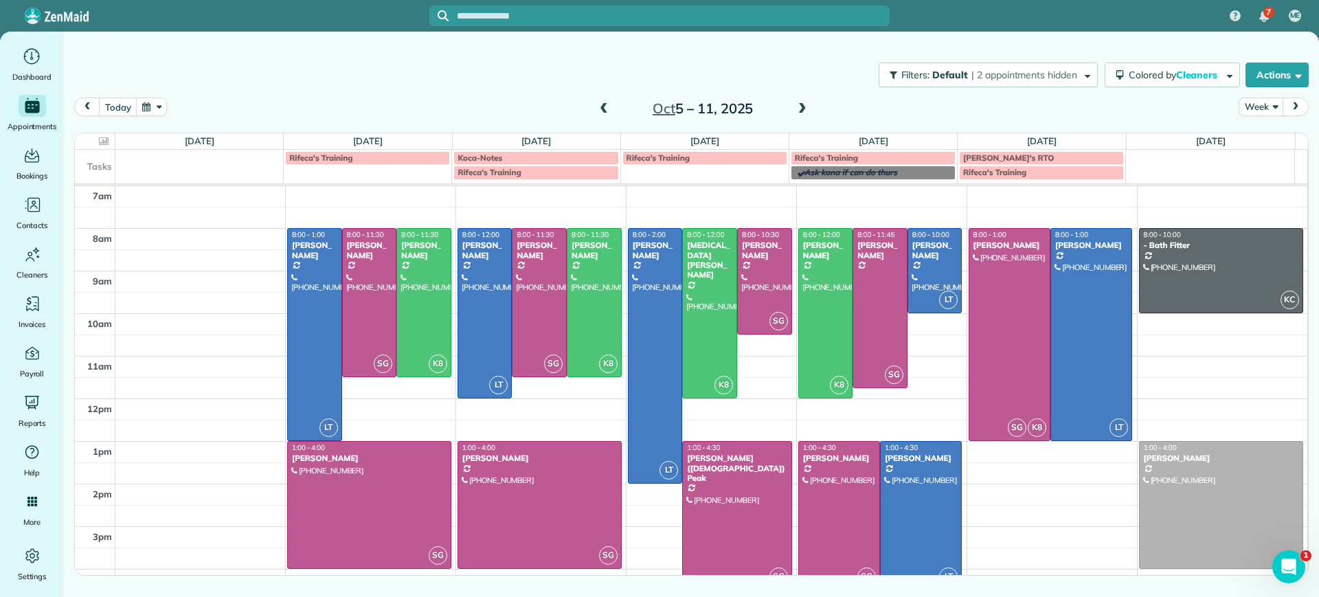
click at [603, 106] on span at bounding box center [603, 109] width 15 height 12
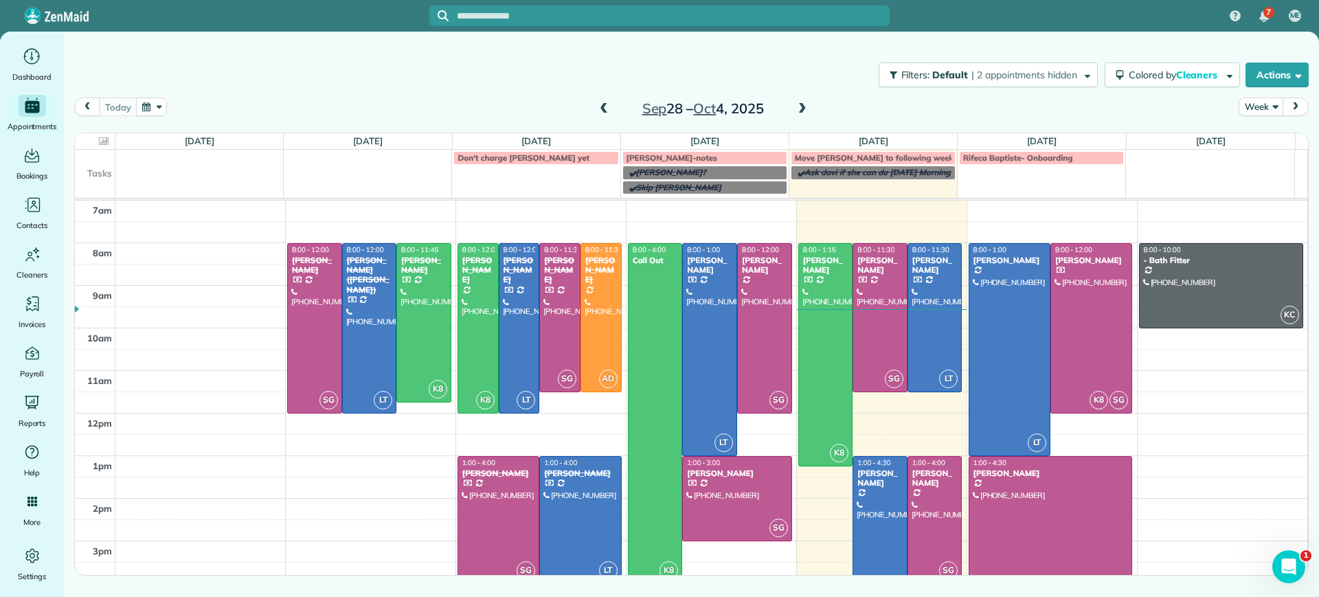
click at [800, 107] on span at bounding box center [802, 109] width 15 height 12
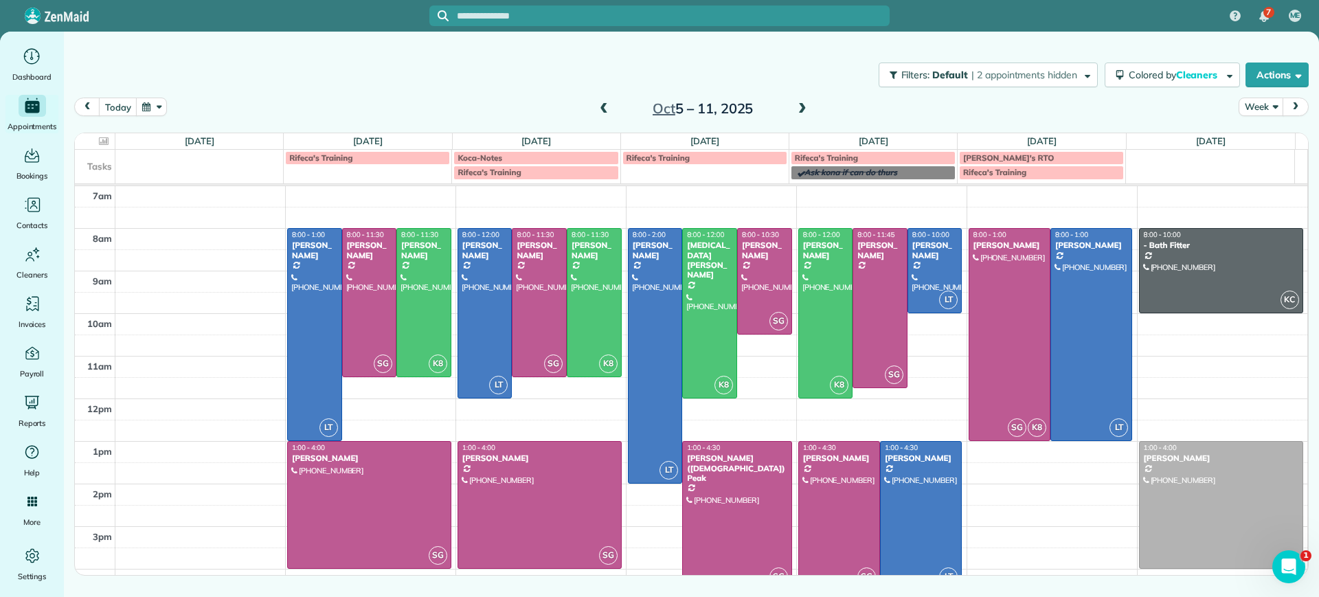
click at [805, 111] on span at bounding box center [802, 109] width 15 height 12
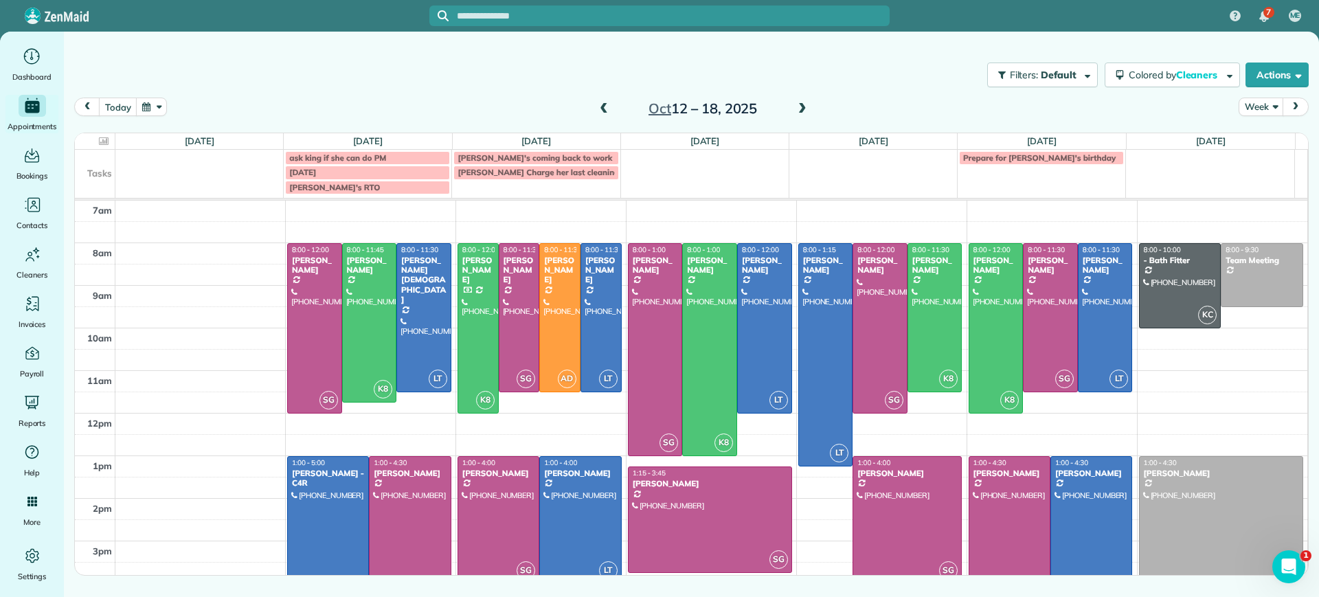
click at [804, 108] on span at bounding box center [802, 109] width 15 height 12
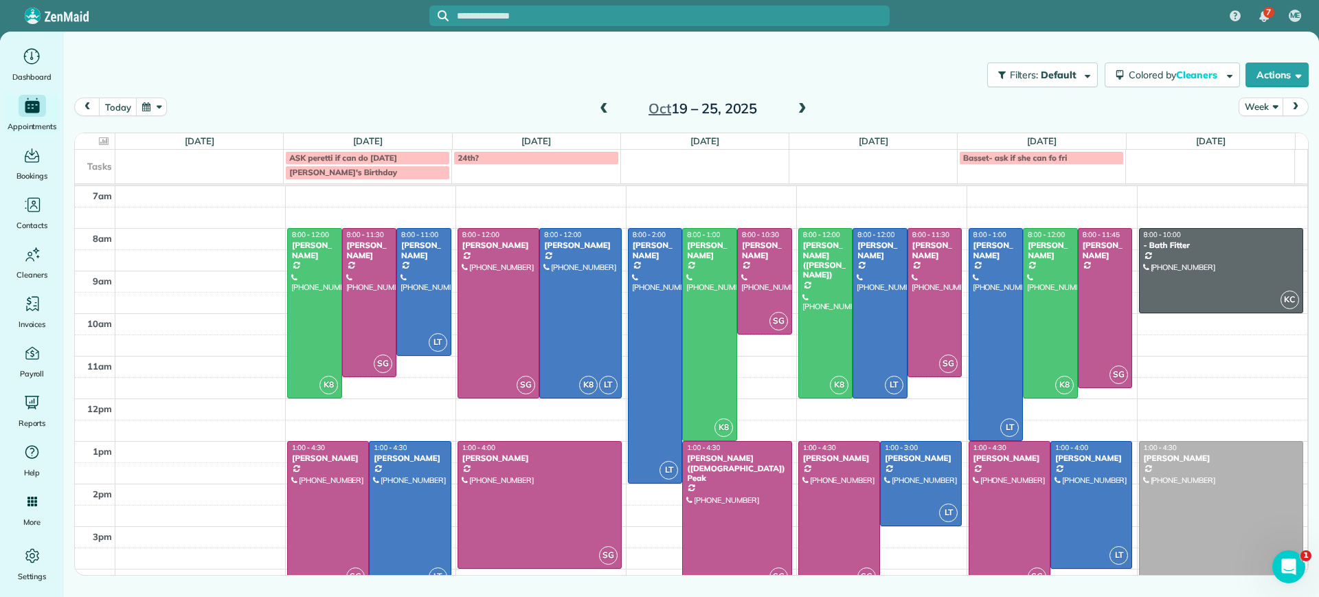
click at [804, 108] on span at bounding box center [802, 109] width 15 height 12
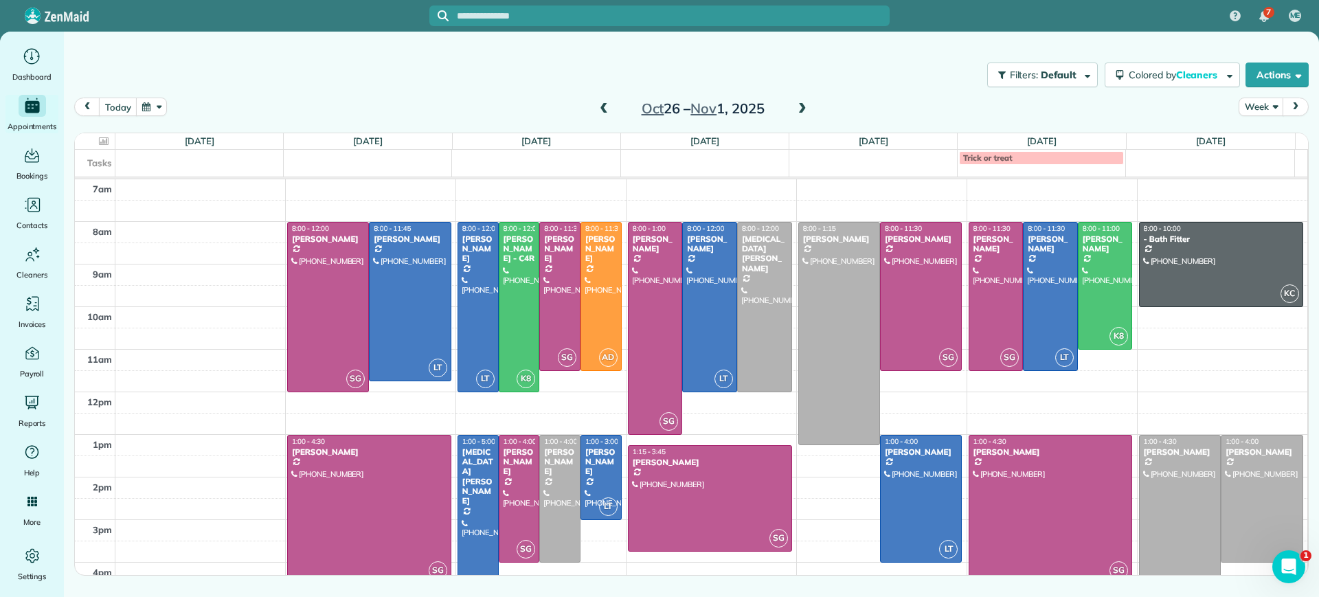
click at [607, 111] on span at bounding box center [603, 109] width 15 height 12
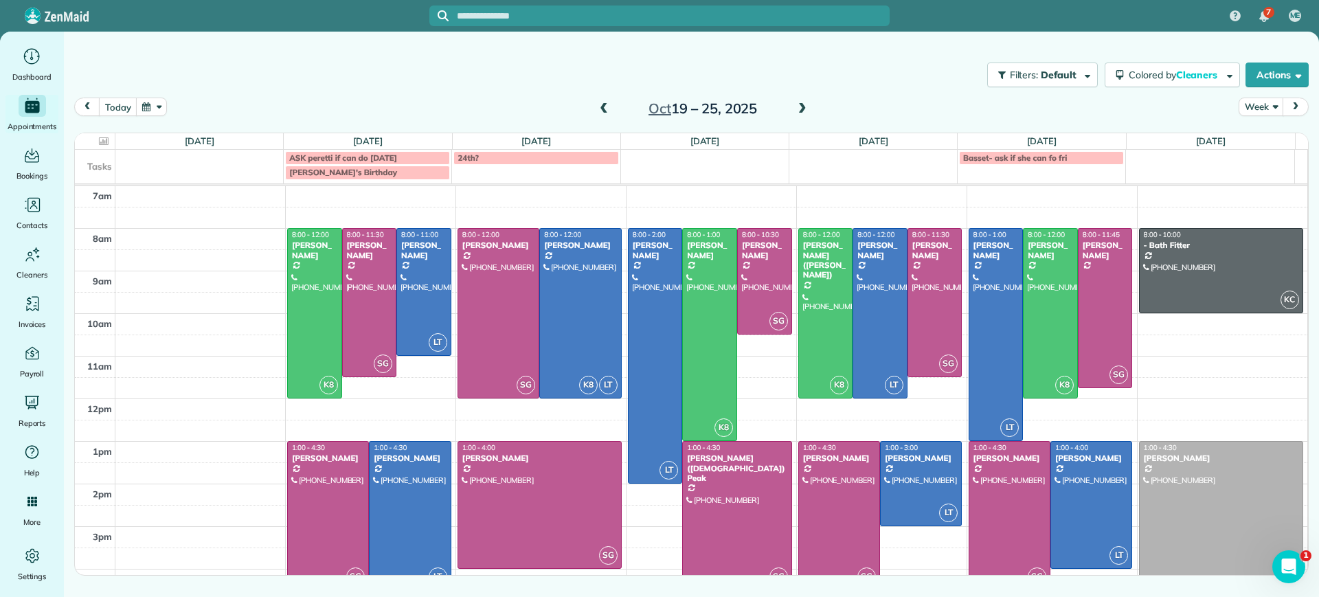
click at [607, 111] on span at bounding box center [603, 109] width 15 height 12
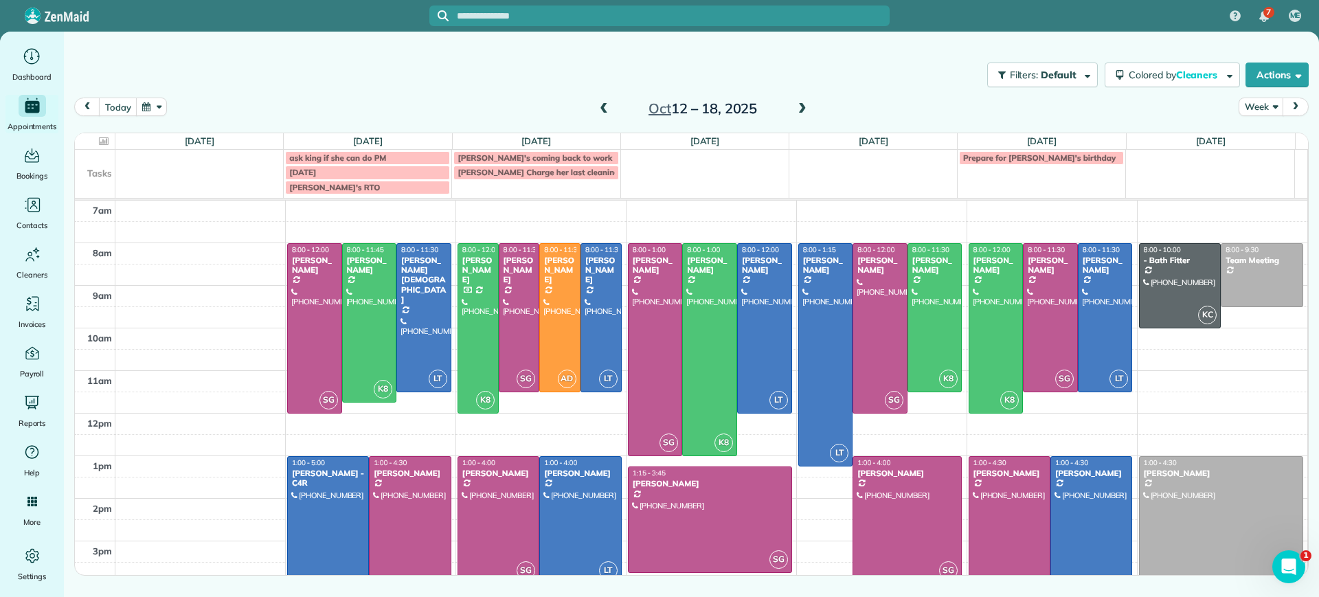
click at [603, 105] on span at bounding box center [603, 109] width 15 height 12
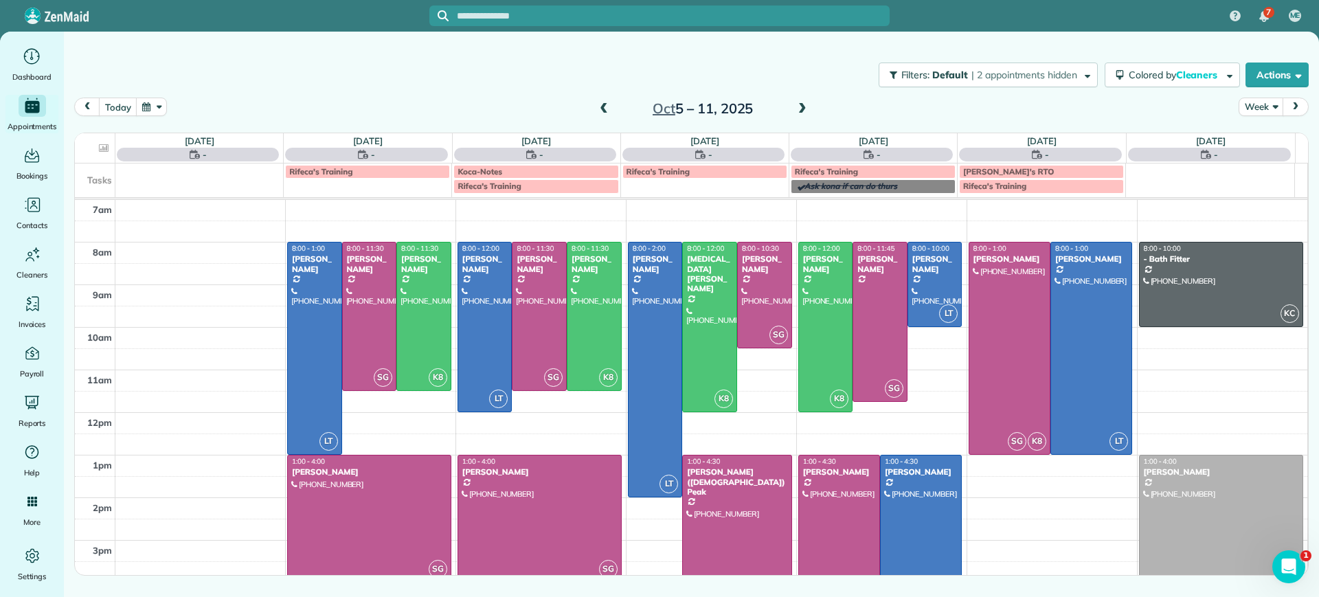
click at [801, 104] on span at bounding box center [802, 109] width 15 height 12
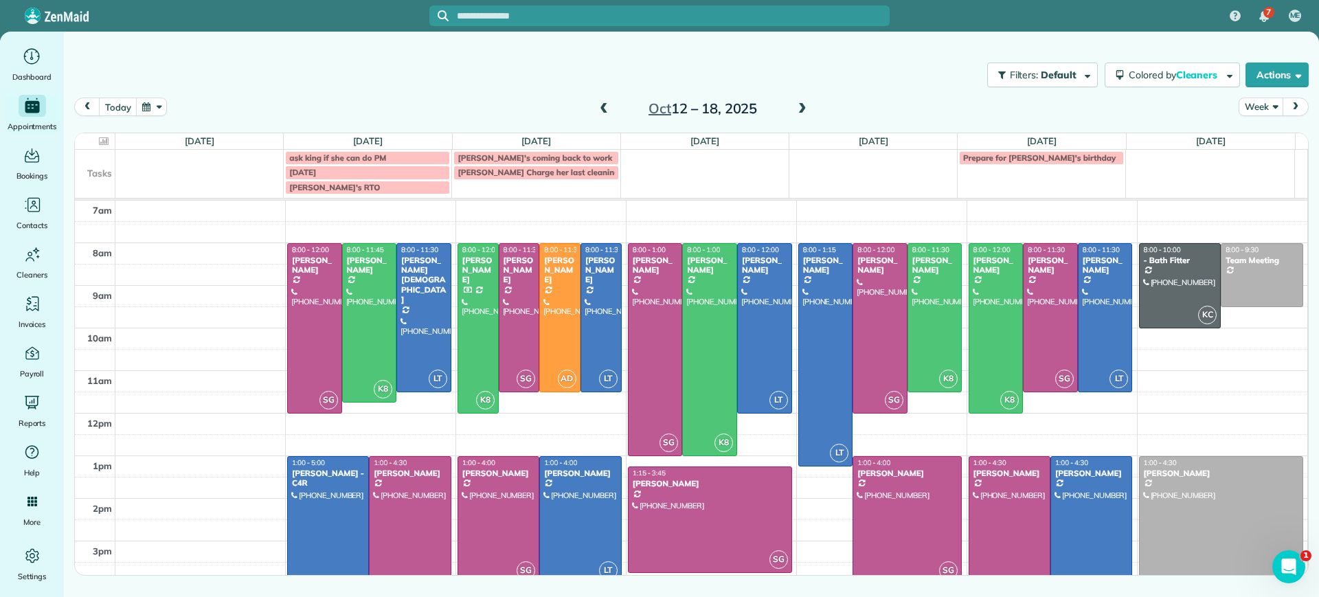
click at [803, 100] on span at bounding box center [802, 109] width 15 height 21
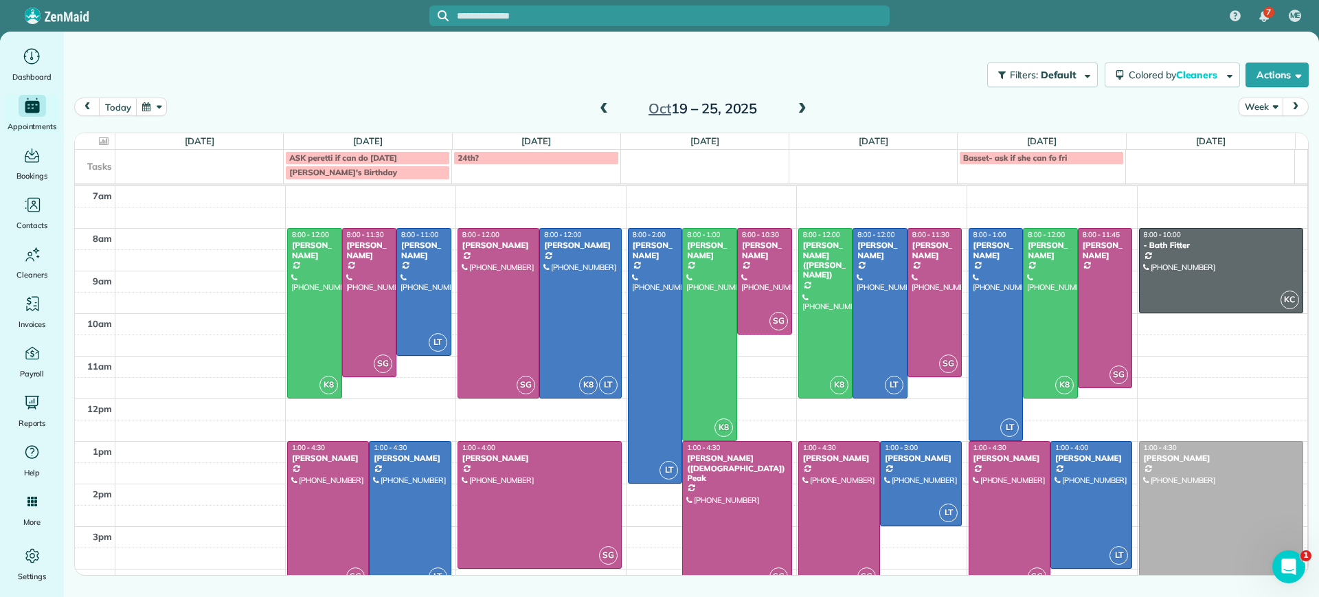
click at [806, 103] on span at bounding box center [802, 109] width 15 height 12
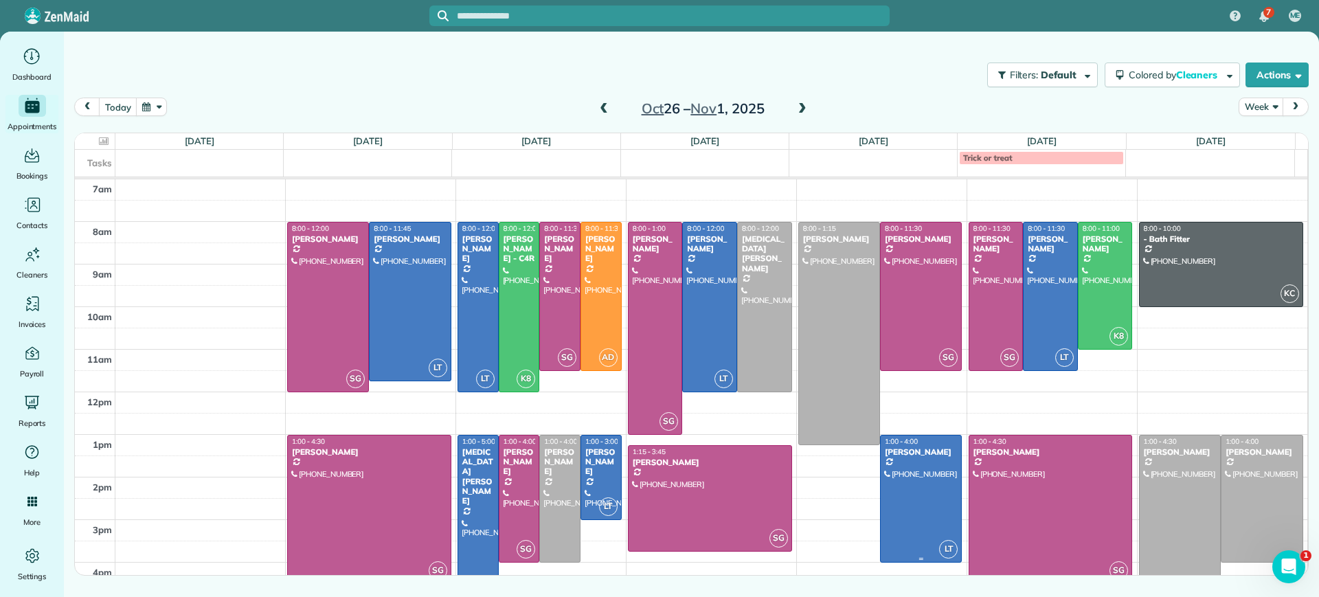
click at [933, 493] on div at bounding box center [921, 499] width 80 height 126
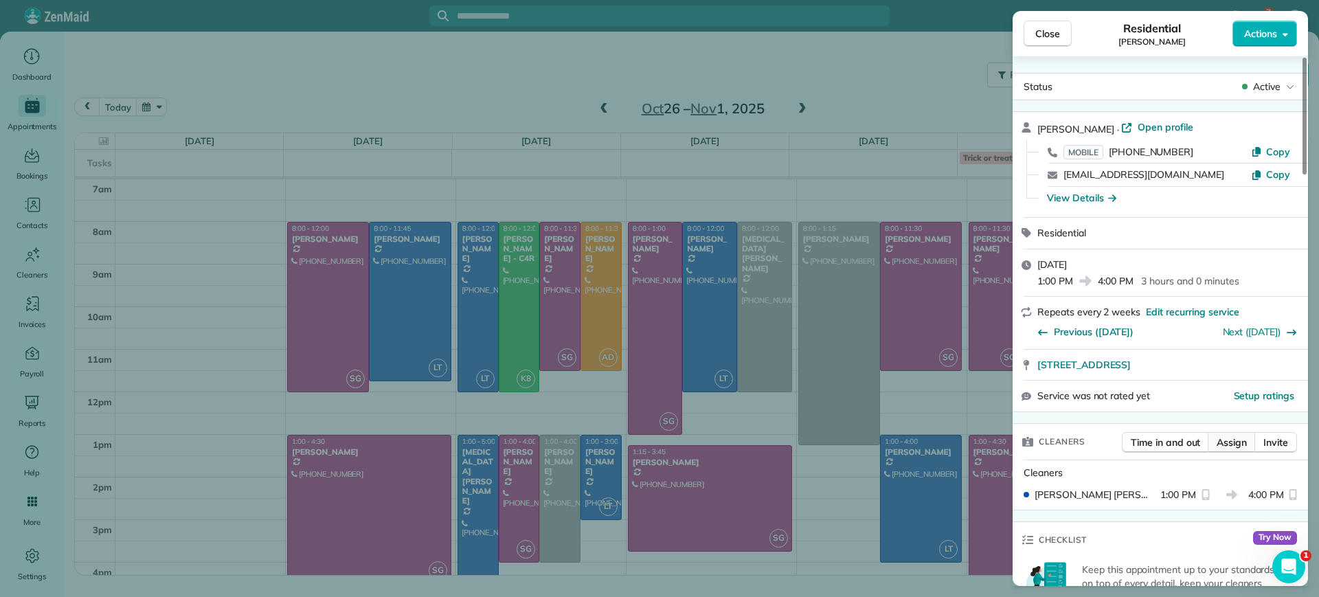
click at [1230, 447] on span "Assign" at bounding box center [1232, 443] width 30 height 14
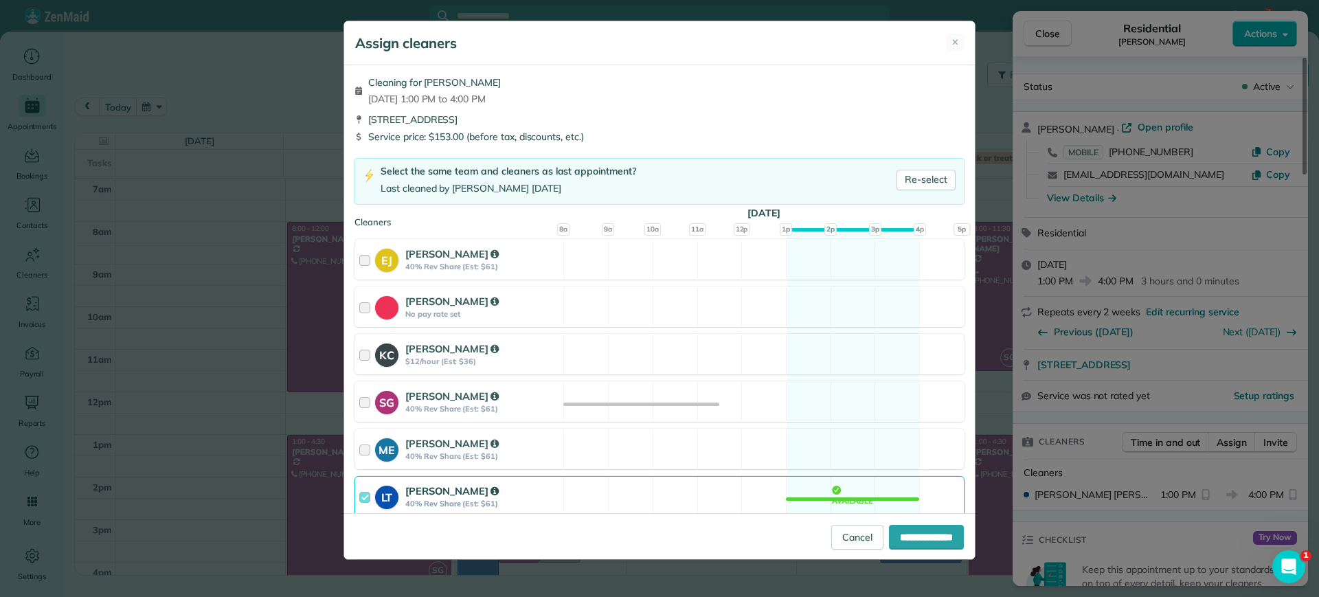
click at [853, 497] on div "LT Laura Thaller 40% Rev Share (Est: $61) Available" at bounding box center [660, 496] width 610 height 41
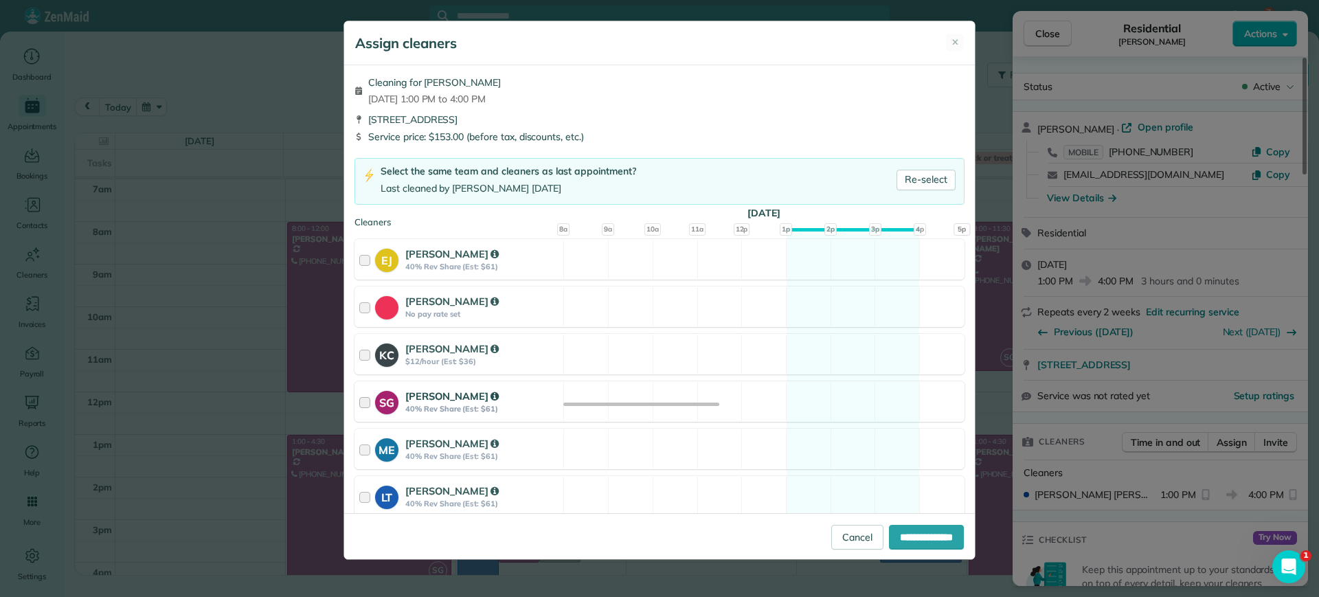
click at [868, 398] on div "SG Sophie Gibbs 40% Rev Share (Est: $61) Available" at bounding box center [660, 401] width 610 height 41
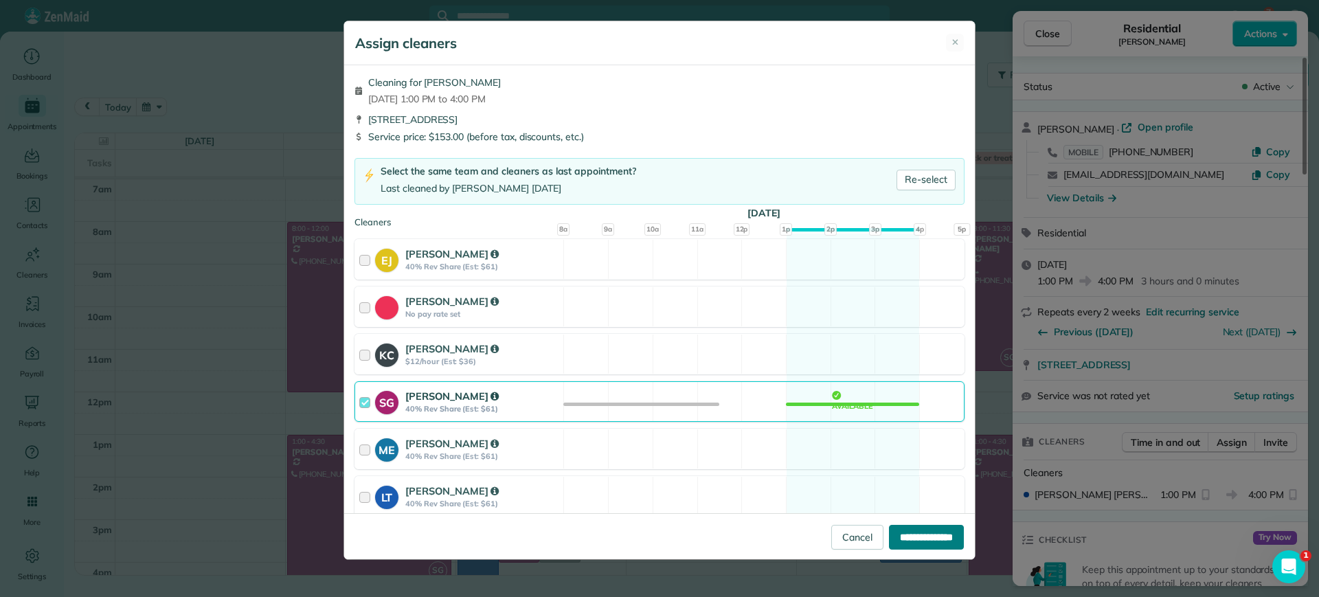
click at [903, 539] on input "**********" at bounding box center [926, 537] width 75 height 25
type input "**********"
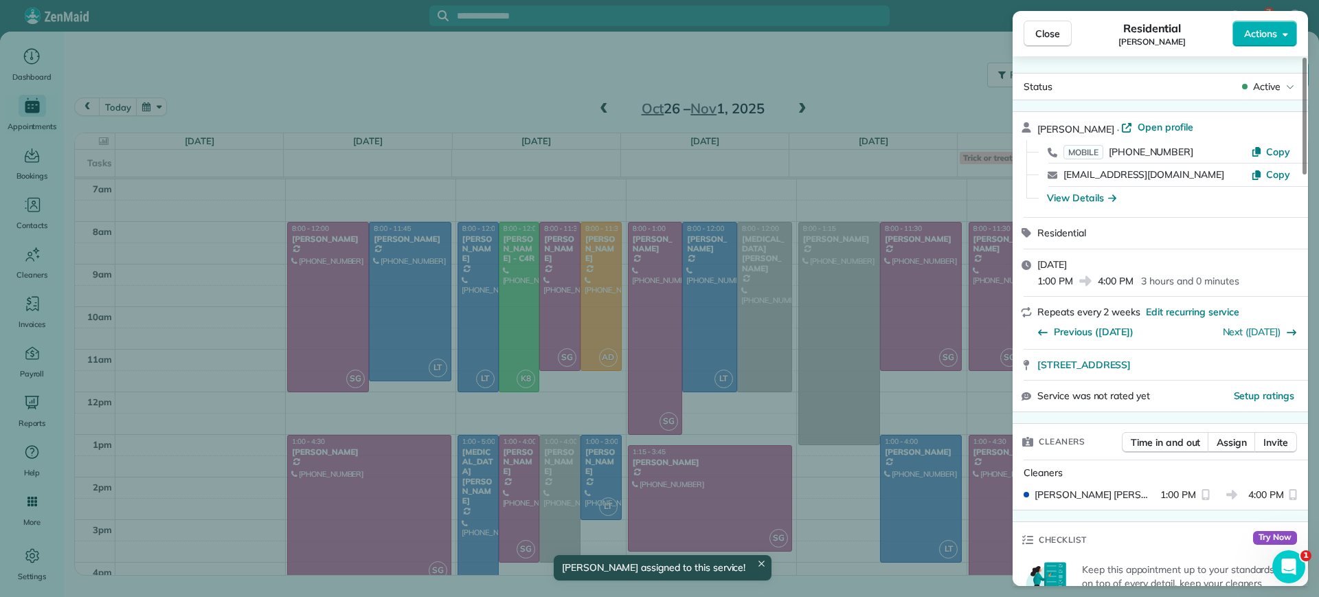
click at [863, 341] on div "Close Residential Hilary Begleiter Actions Status Active Hilary Begleiter · Ope…" at bounding box center [659, 298] width 1319 height 597
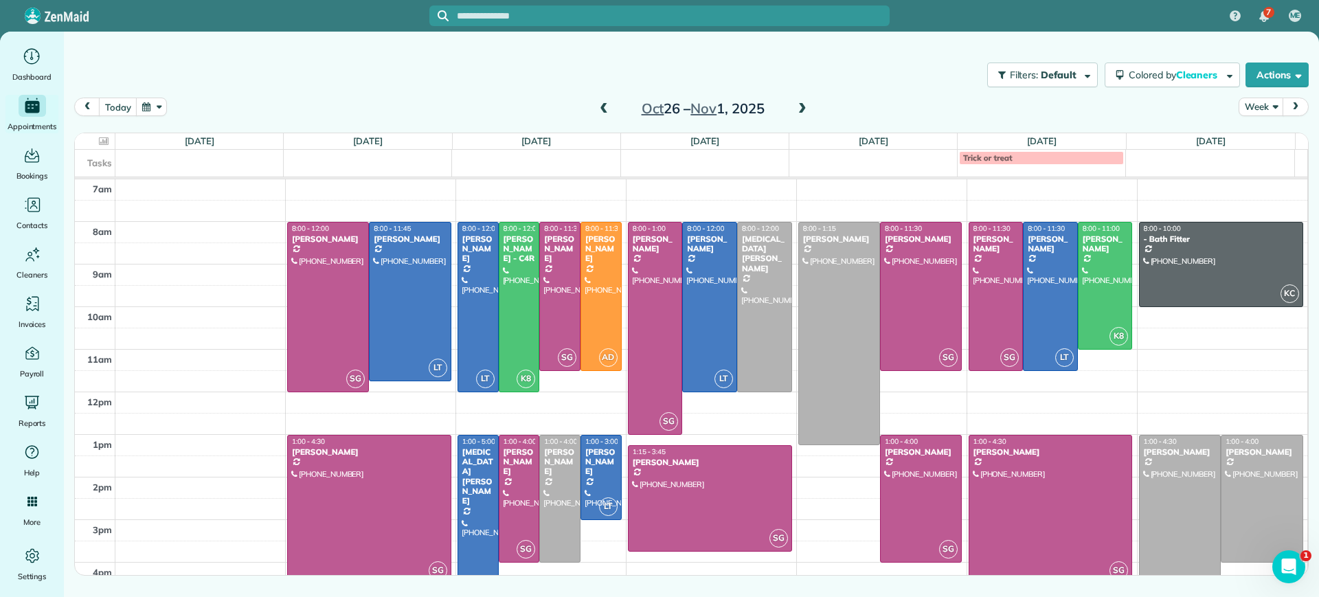
click at [473, 508] on div at bounding box center [478, 520] width 40 height 169
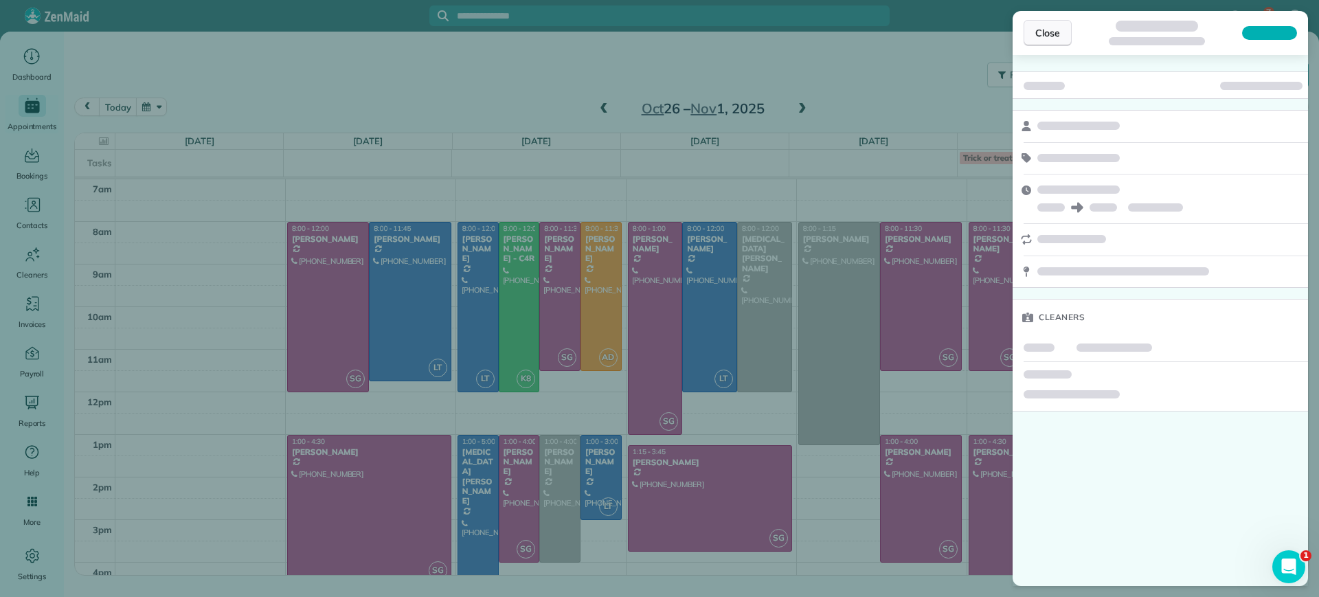
click at [1043, 31] on span "Close" at bounding box center [1047, 33] width 25 height 14
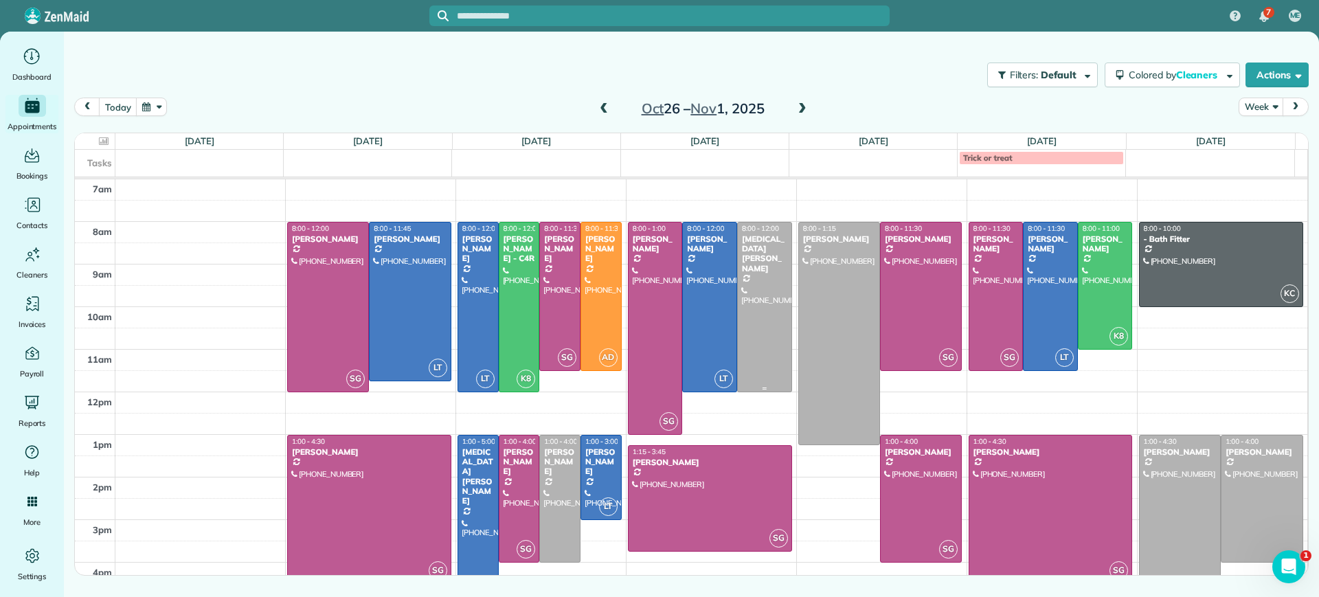
click at [749, 324] on div at bounding box center [765, 307] width 54 height 169
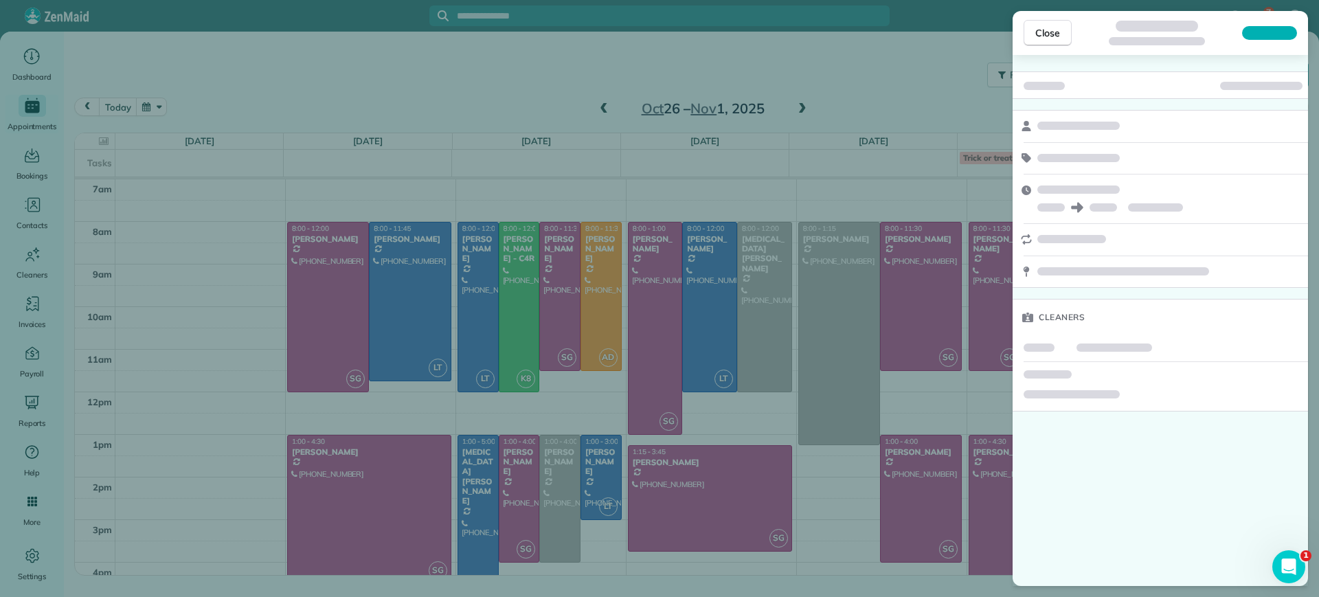
click at [827, 428] on div "Close Cleaners" at bounding box center [659, 298] width 1319 height 597
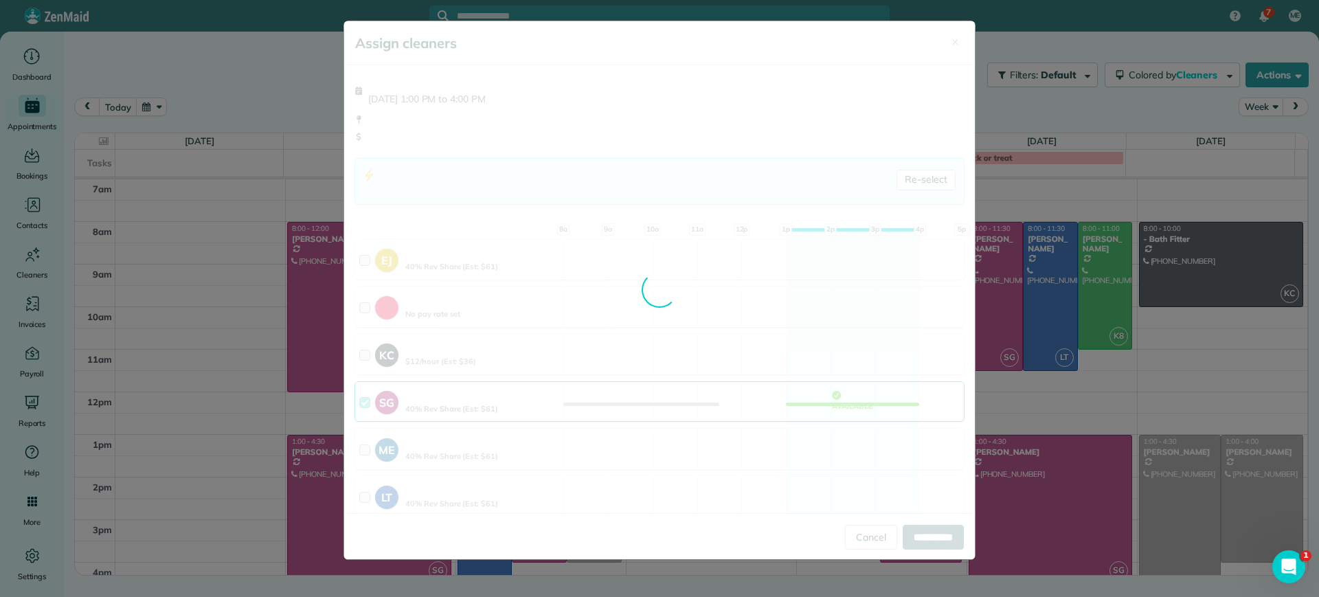
click at [763, 414] on body "7 ME Dashboard Appointments Bookings Contacts Cleaners Invoices Payroll Reports…" at bounding box center [659, 298] width 1319 height 597
click at [1042, 76] on div "Assign cleaners ✕ Cleaning for Hilary Begleiter Thu, Oct 30 - 1:00 PM to 4:00 P…" at bounding box center [659, 298] width 1319 height 597
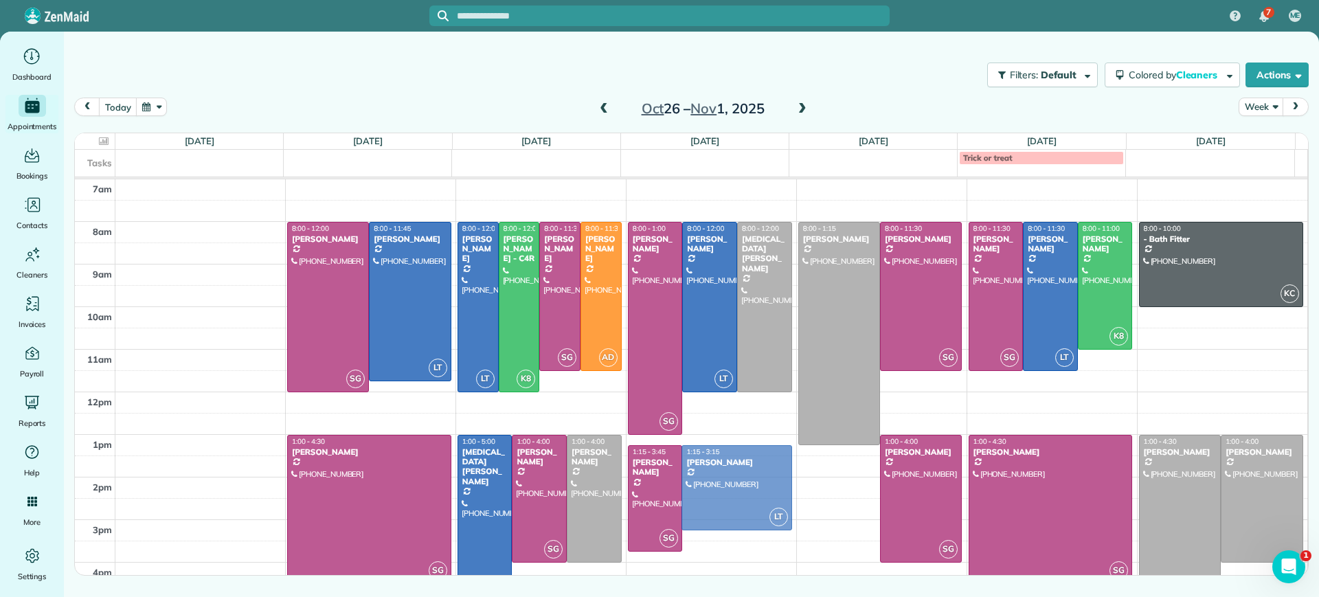
drag, startPoint x: 739, startPoint y: 451, endPoint x: 736, endPoint y: 472, distance: 20.9
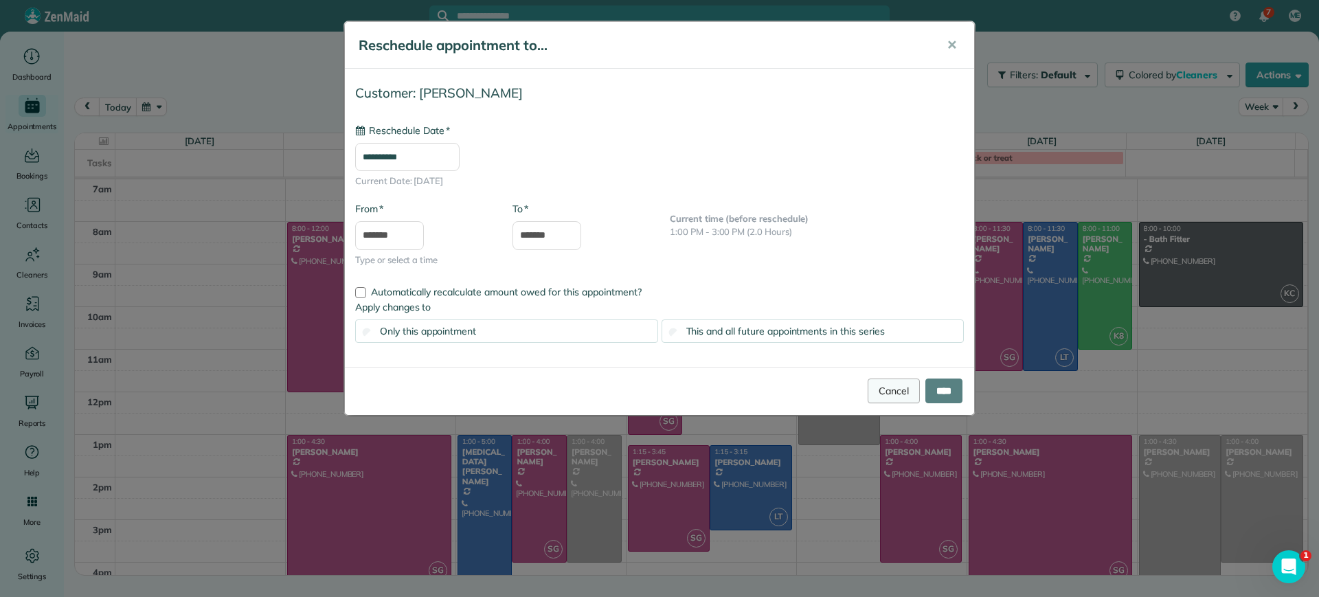
type input "**********"
click at [934, 390] on input "****" at bounding box center [944, 391] width 37 height 25
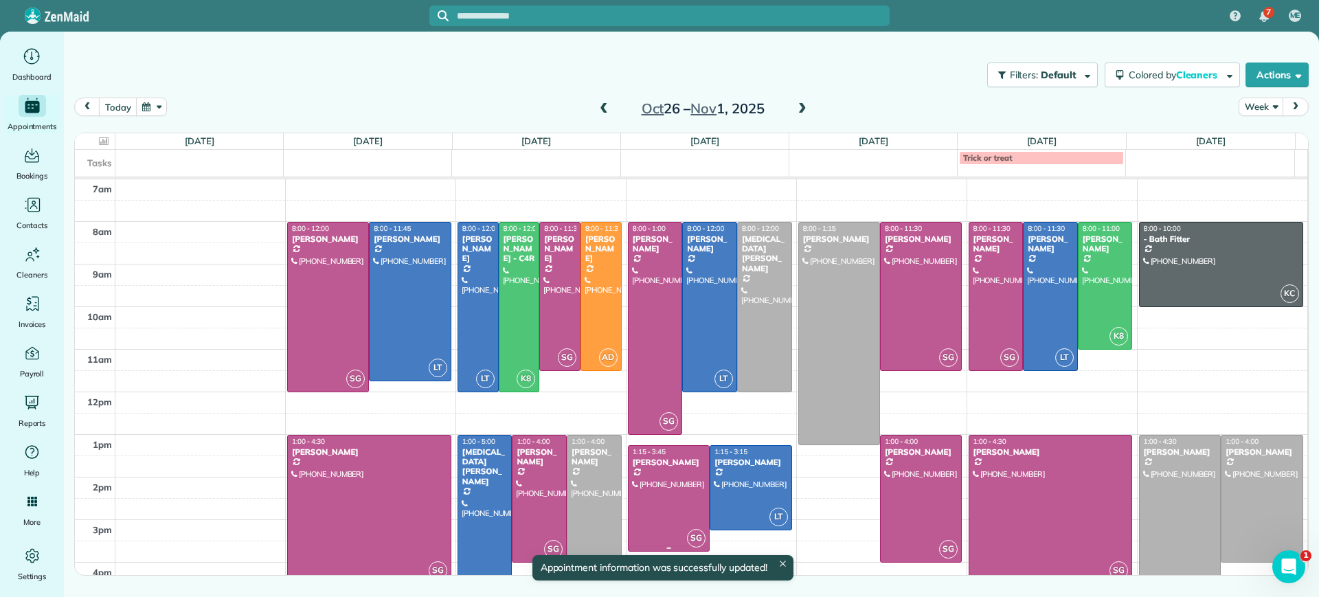
click at [644, 481] on div at bounding box center [669, 498] width 80 height 105
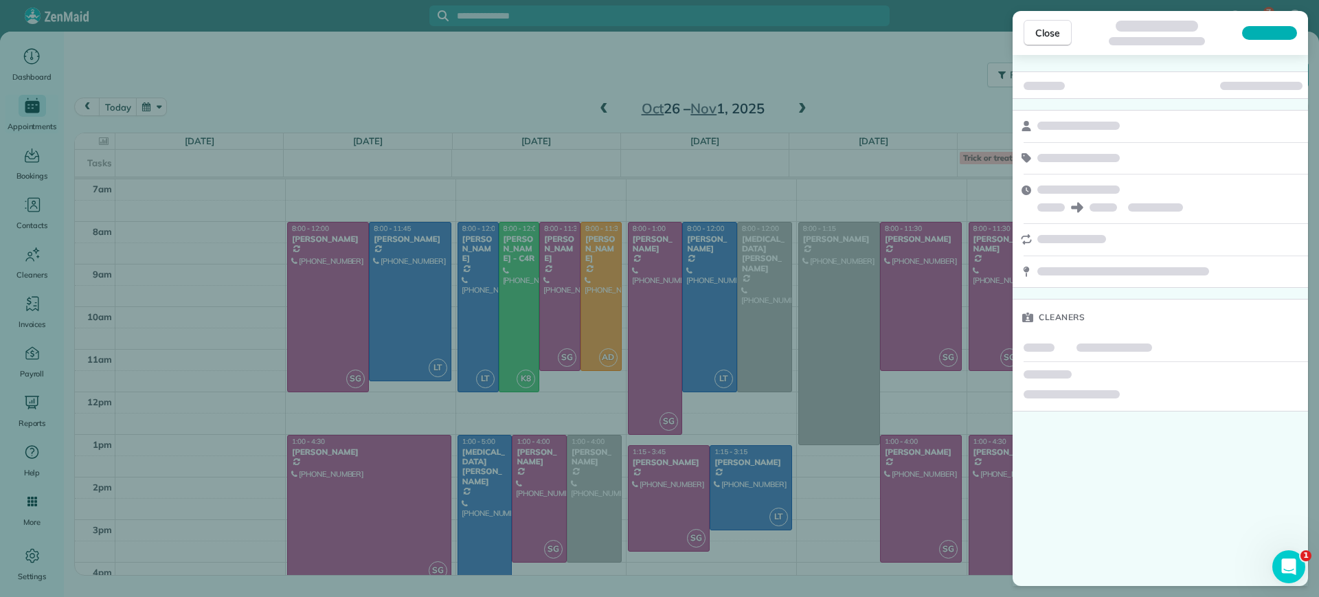
click at [816, 515] on div "Close Cleaners" at bounding box center [659, 298] width 1319 height 597
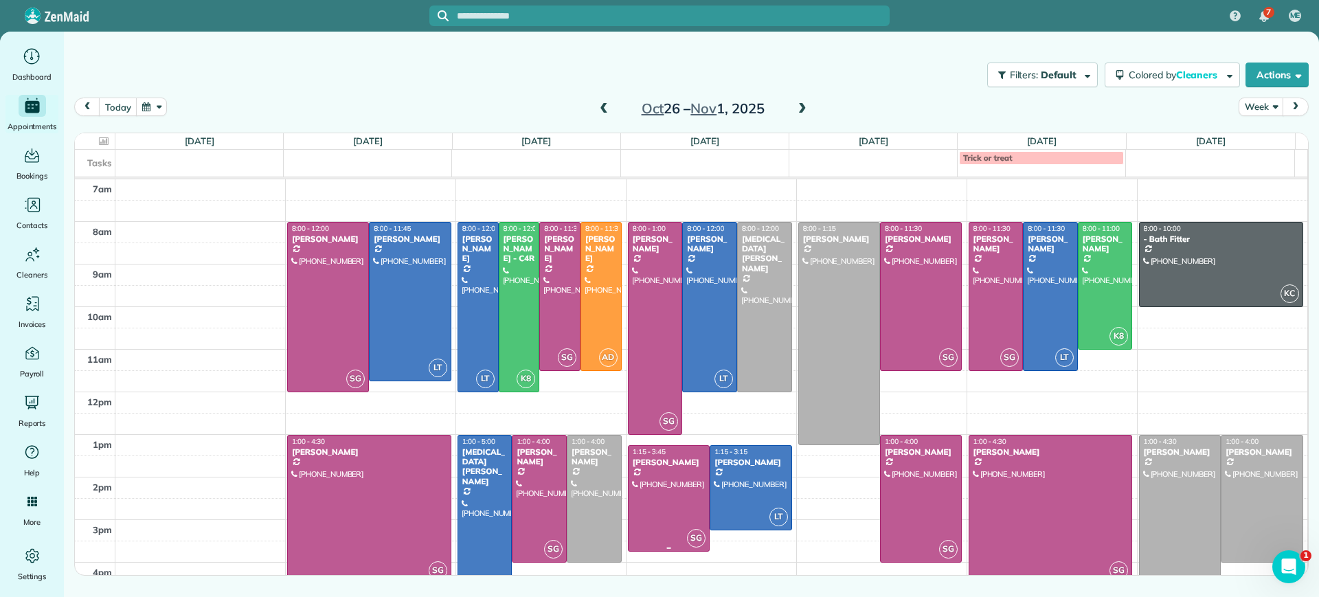
click at [658, 508] on div at bounding box center [669, 498] width 80 height 105
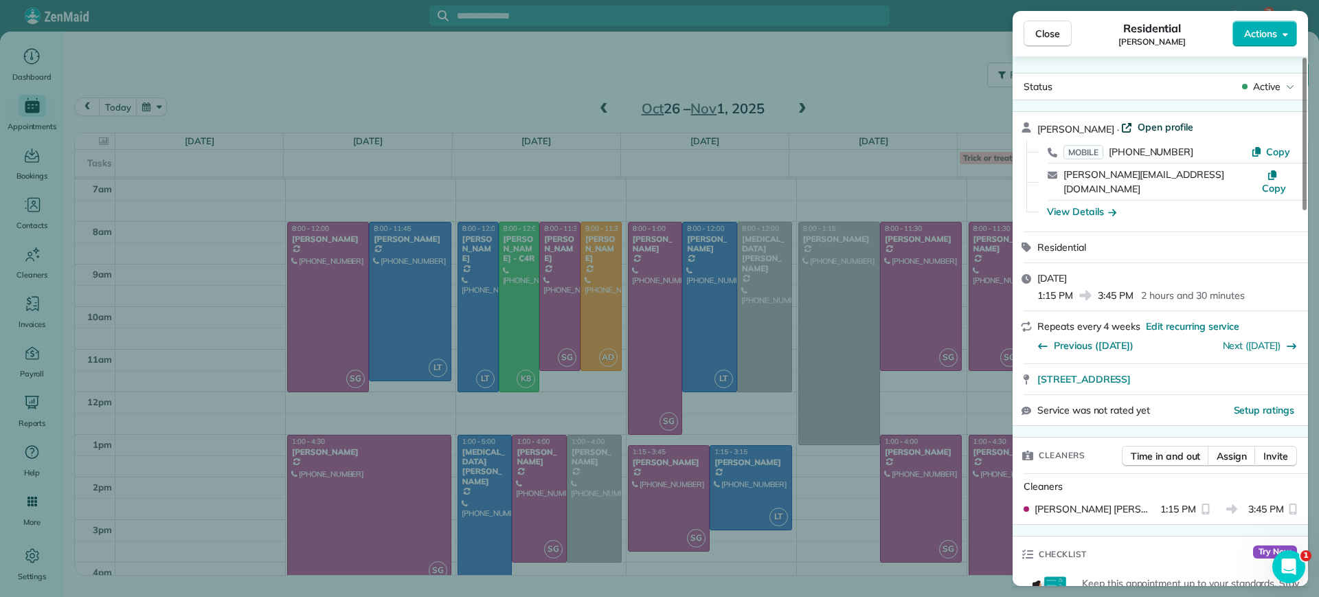
click at [1169, 120] on span "Open profile" at bounding box center [1166, 127] width 56 height 14
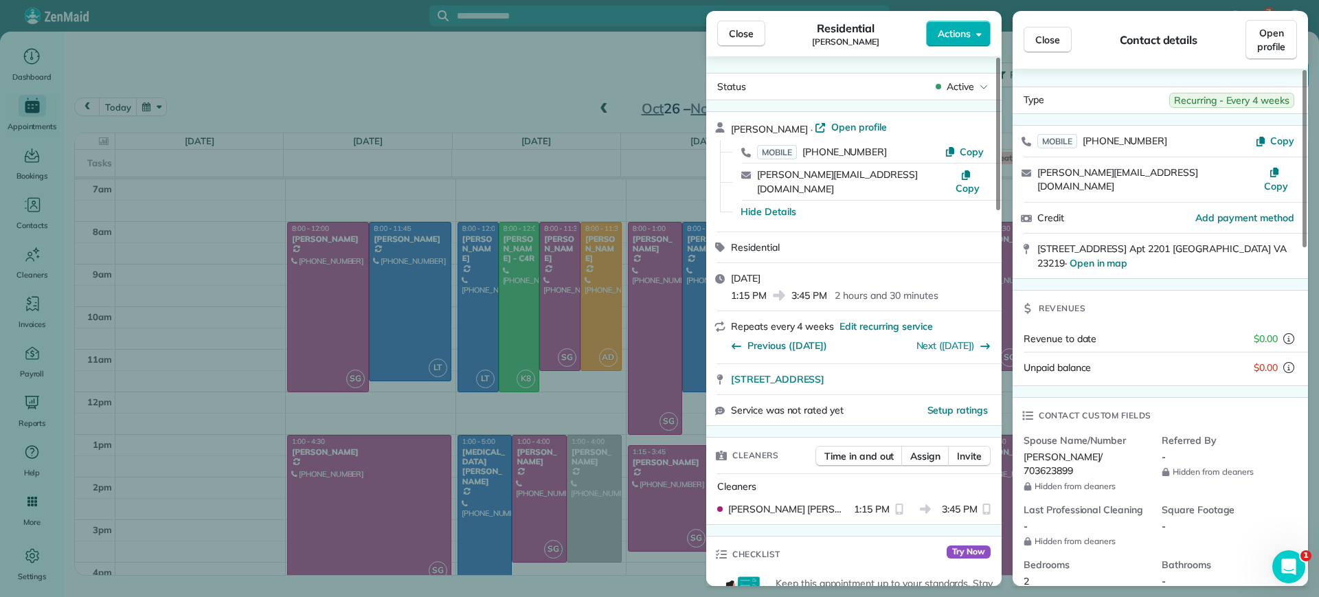
click at [503, 82] on div "Close Residential Genevieve Malandra Actions Status Active Genevieve Malandra ·…" at bounding box center [659, 298] width 1319 height 597
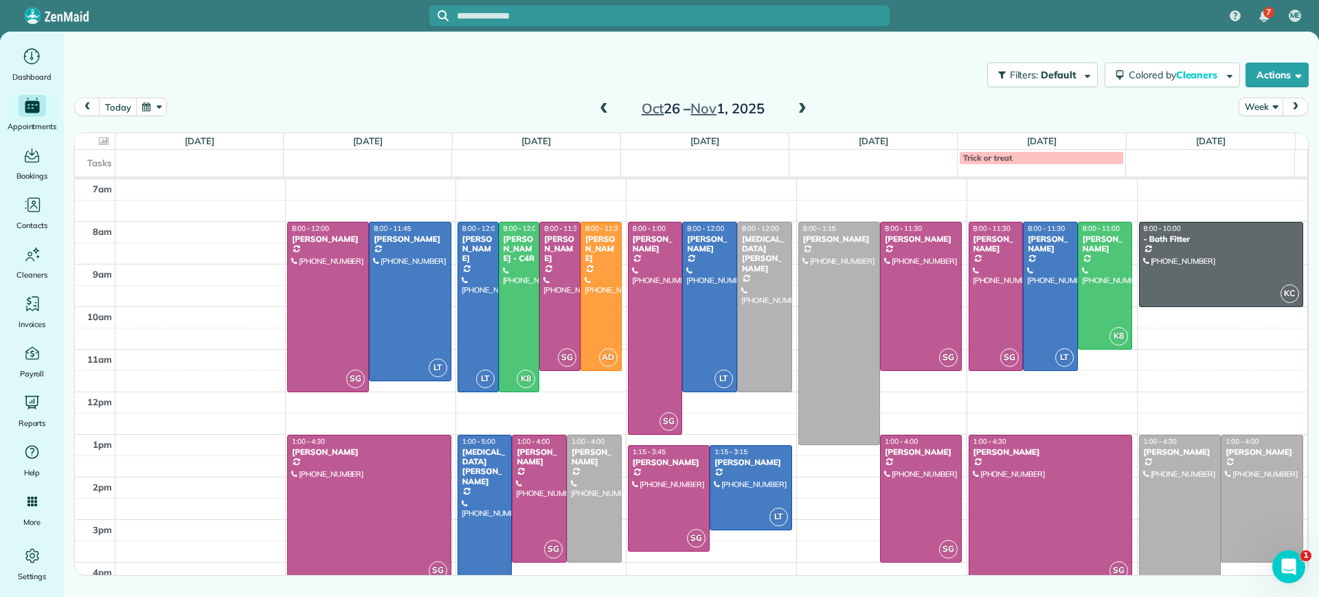
click at [607, 107] on span at bounding box center [603, 109] width 15 height 12
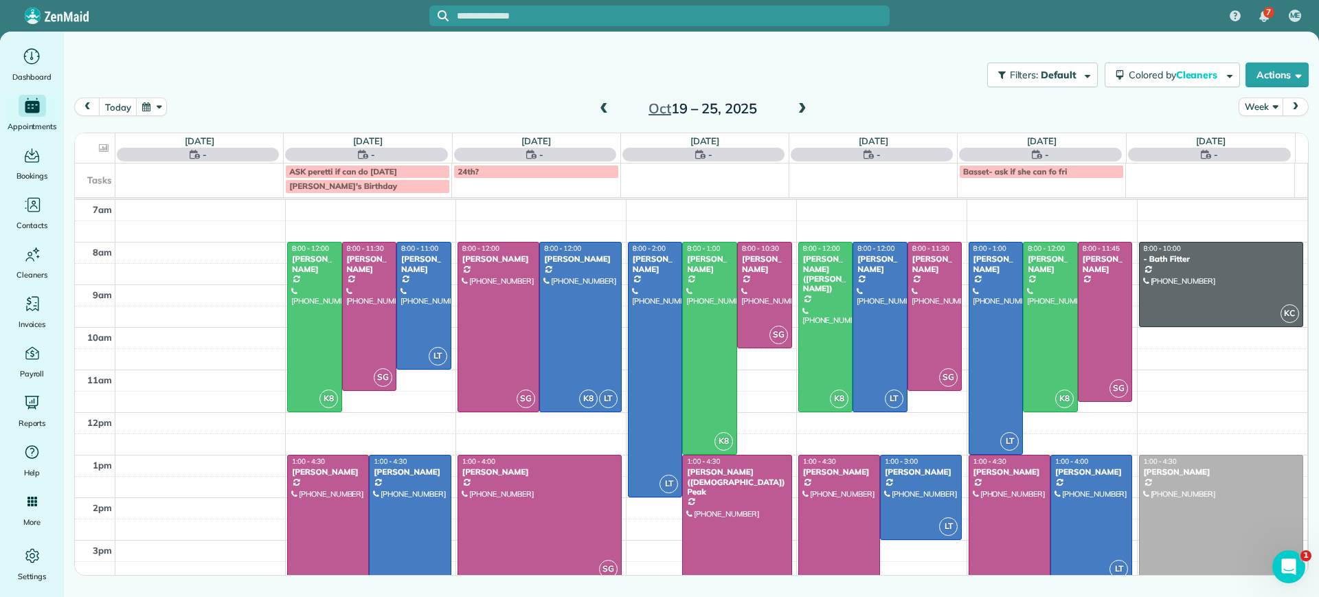
click at [606, 105] on span at bounding box center [603, 109] width 15 height 12
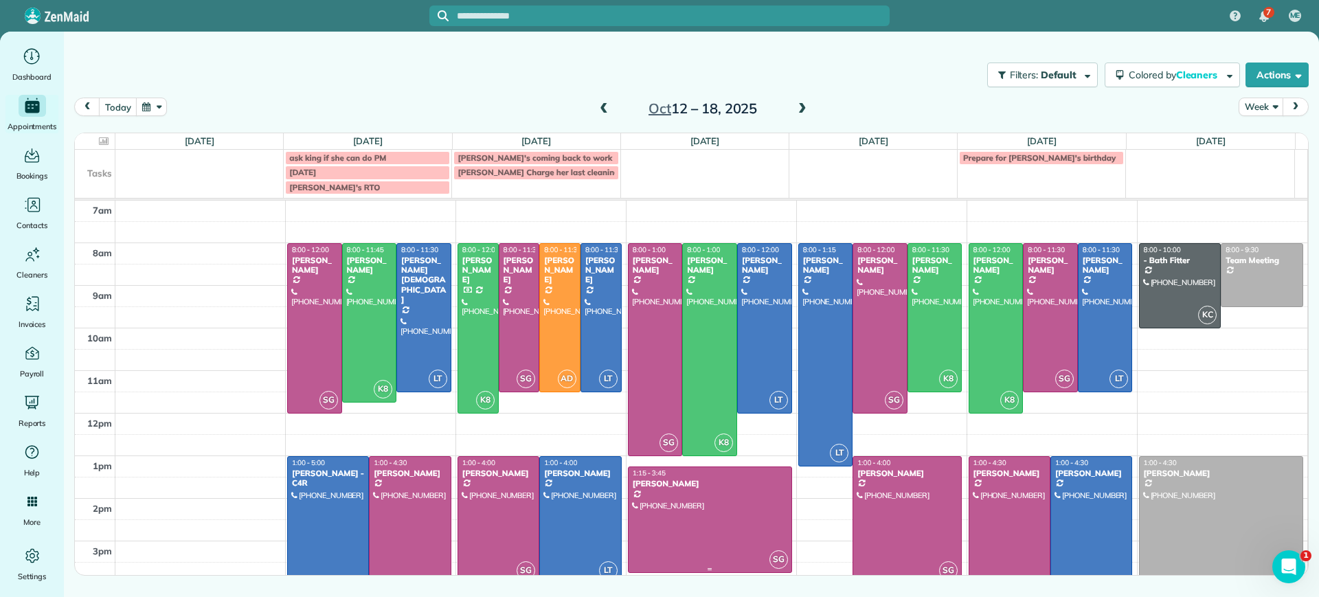
click at [708, 515] on div at bounding box center [710, 519] width 163 height 105
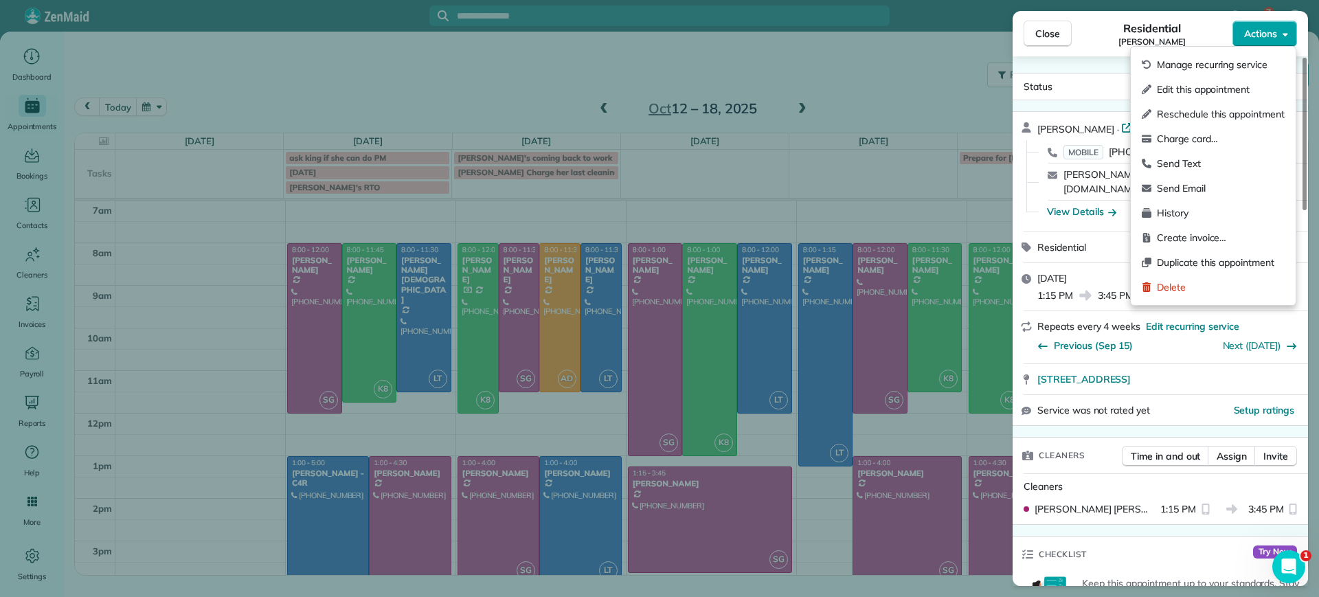
click at [1248, 27] on span "Actions" at bounding box center [1260, 34] width 33 height 14
click at [1219, 54] on div "Manage recurring service" at bounding box center [1213, 64] width 154 height 25
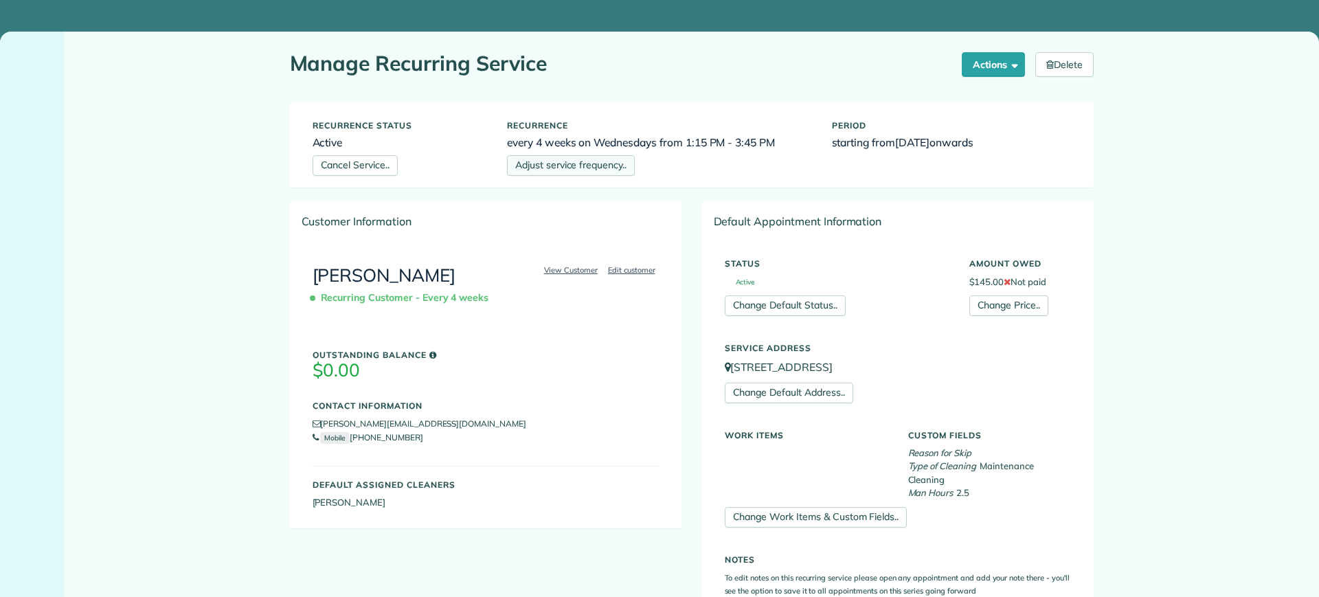
click at [588, 162] on link "Adjust service frequency.." at bounding box center [571, 165] width 128 height 21
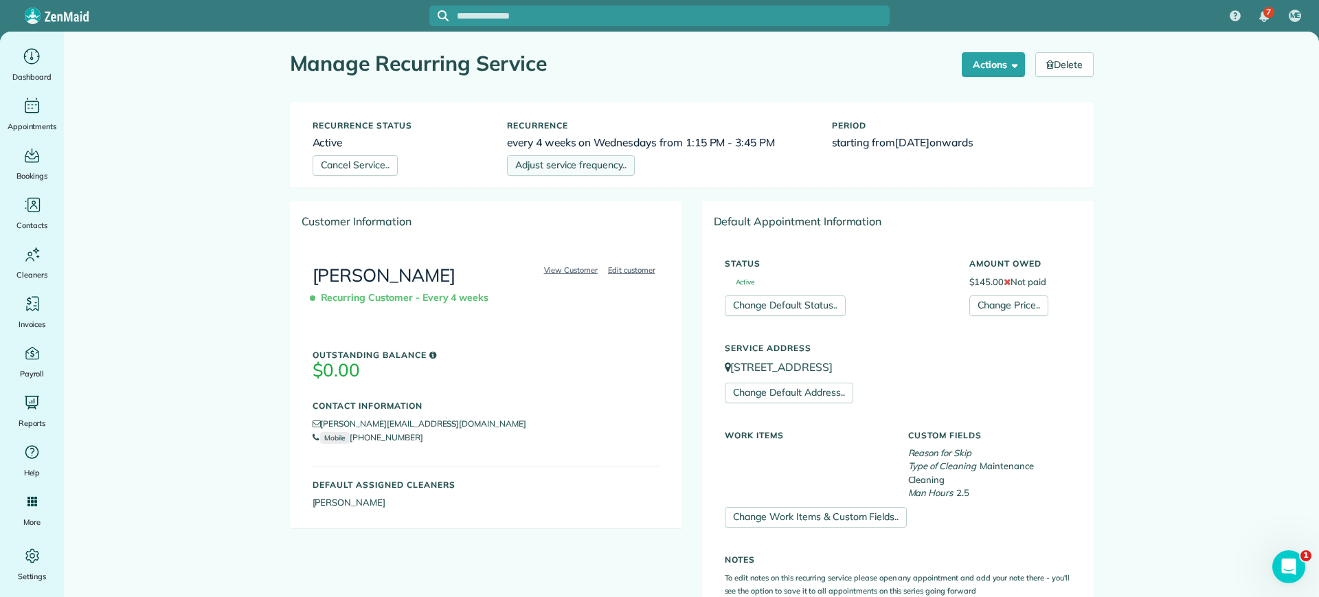
click at [546, 161] on link "Adjust service frequency.." at bounding box center [571, 165] width 128 height 21
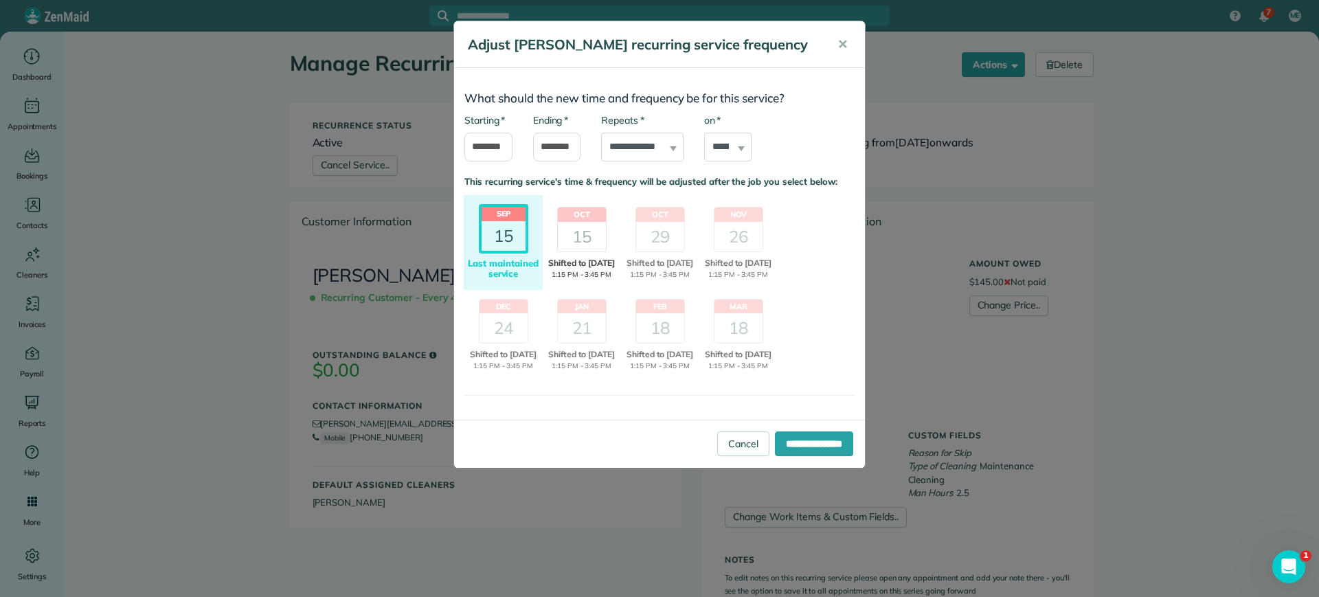
click at [575, 251] on div "15" at bounding box center [582, 237] width 48 height 30
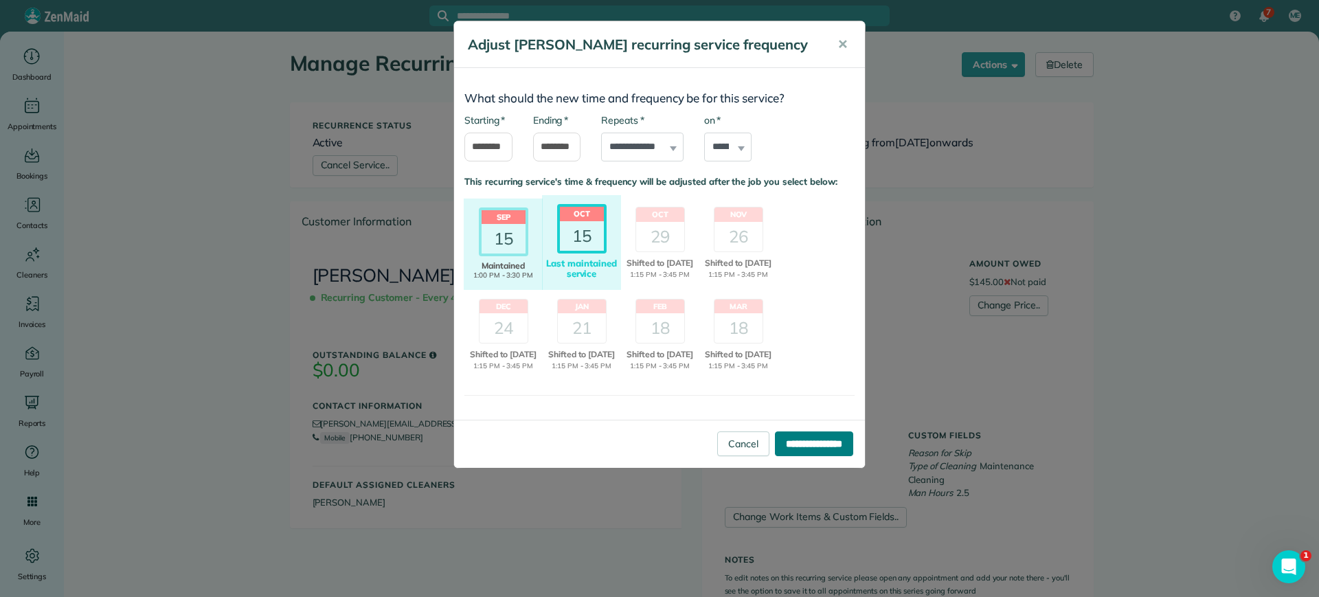
click at [784, 456] on input "**********" at bounding box center [814, 443] width 78 height 25
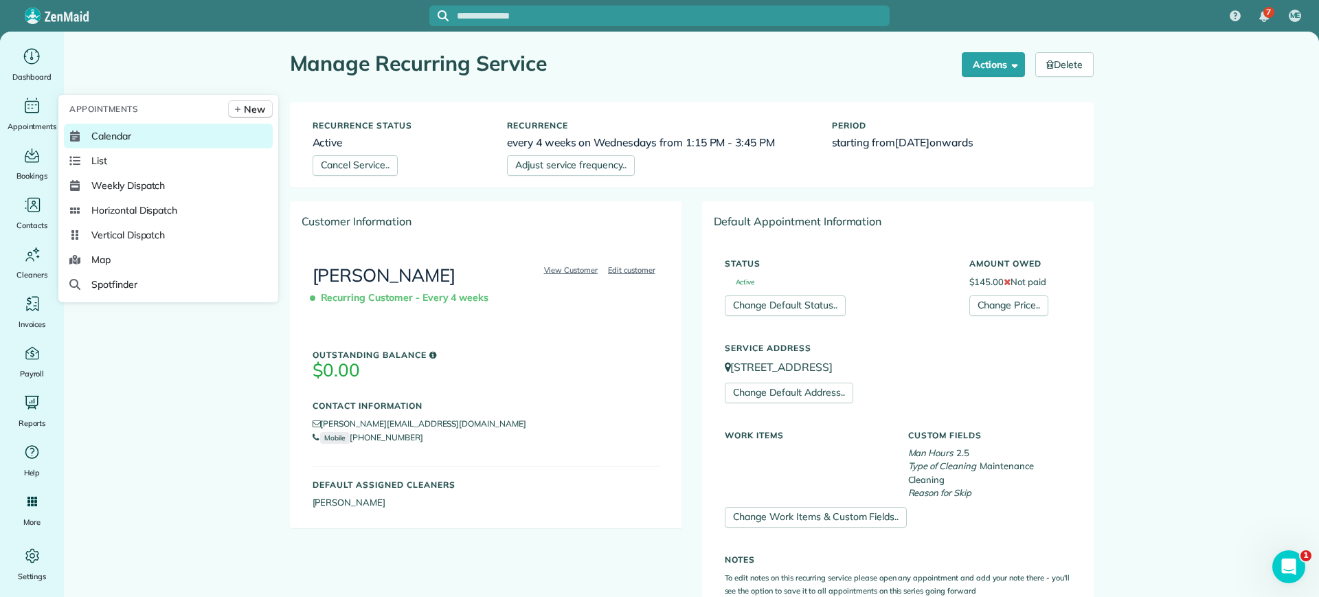
click at [111, 133] on span "Calendar" at bounding box center [111, 136] width 40 height 14
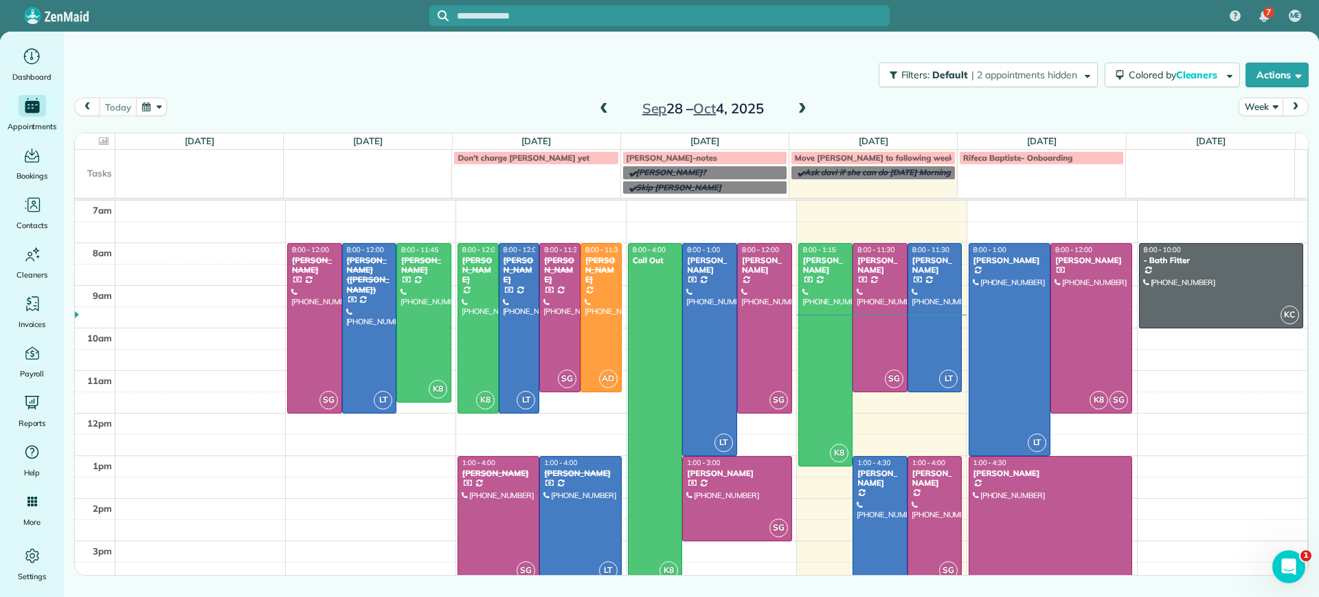
click at [800, 106] on span at bounding box center [802, 109] width 15 height 12
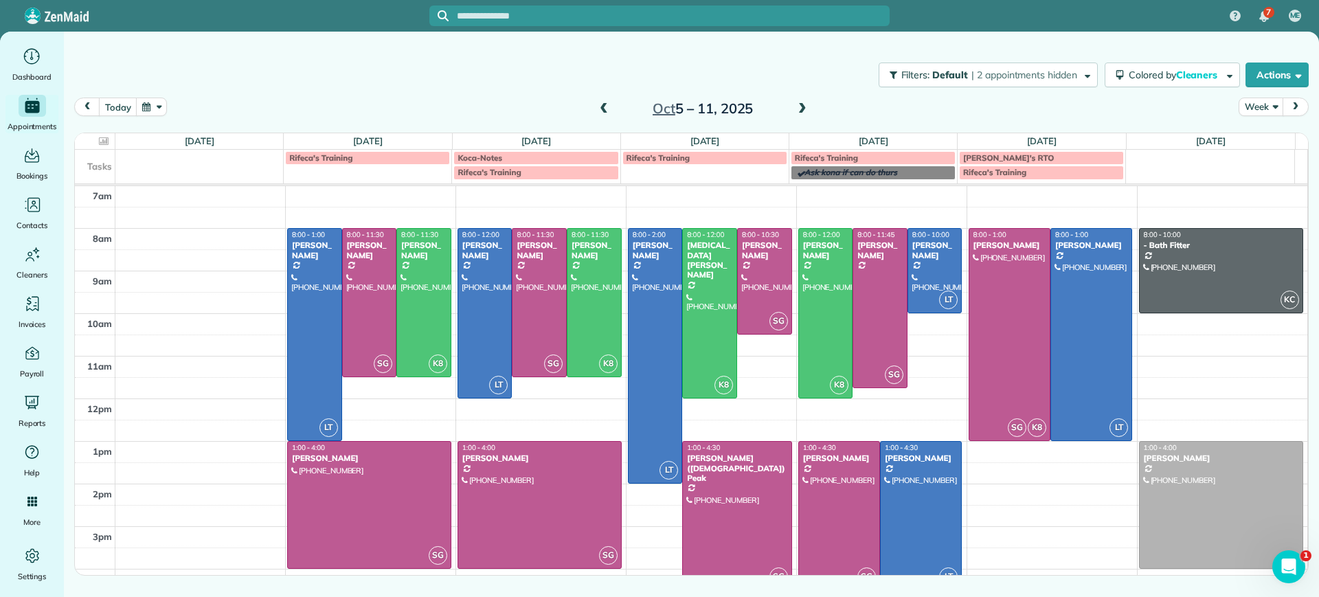
click at [800, 106] on span at bounding box center [802, 109] width 15 height 12
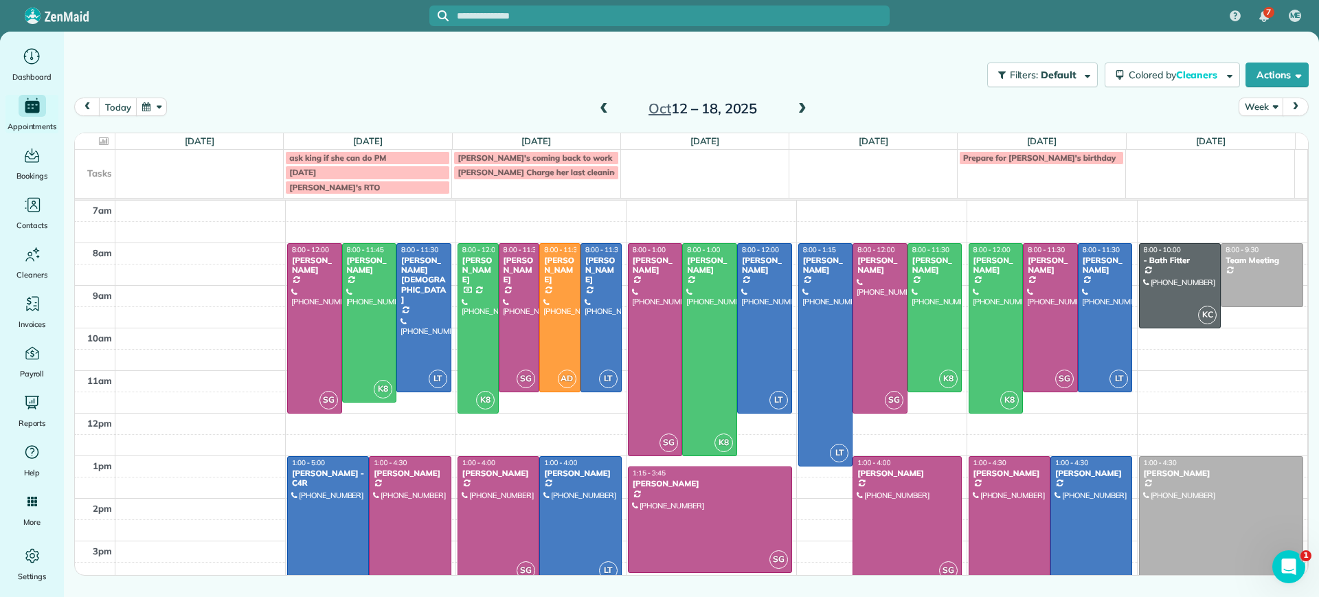
click at [792, 104] on div "[DATE] – [DATE]" at bounding box center [703, 109] width 220 height 22
click at [803, 108] on span at bounding box center [802, 109] width 15 height 12
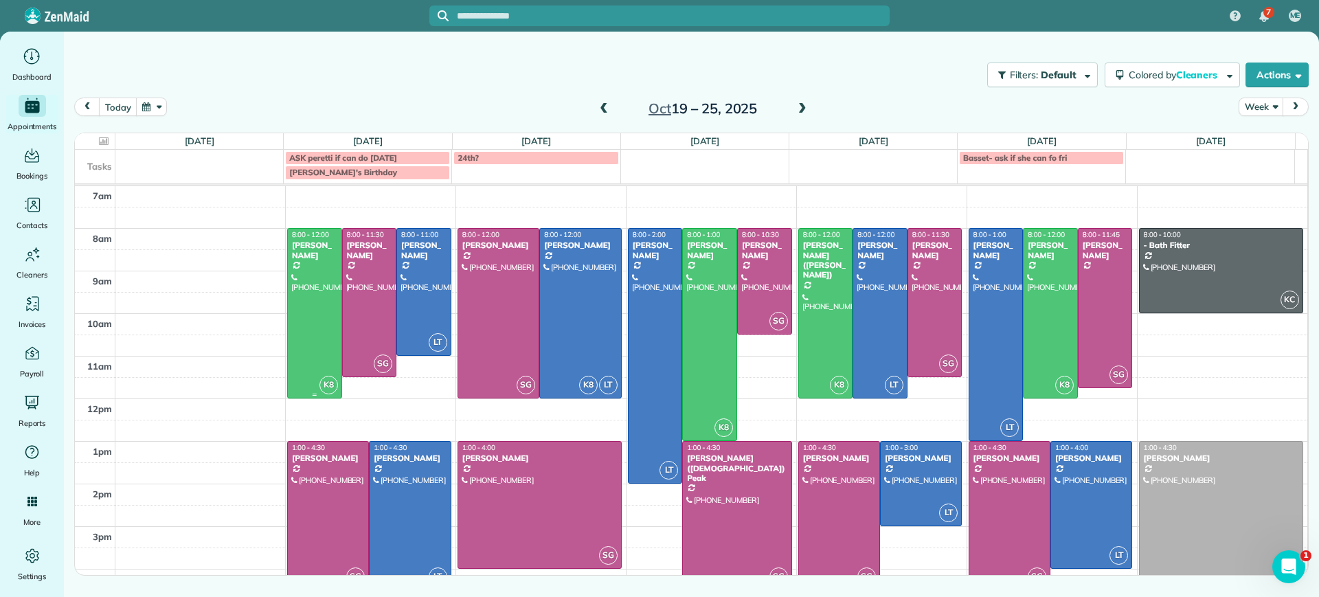
click at [306, 311] on div at bounding box center [315, 313] width 54 height 169
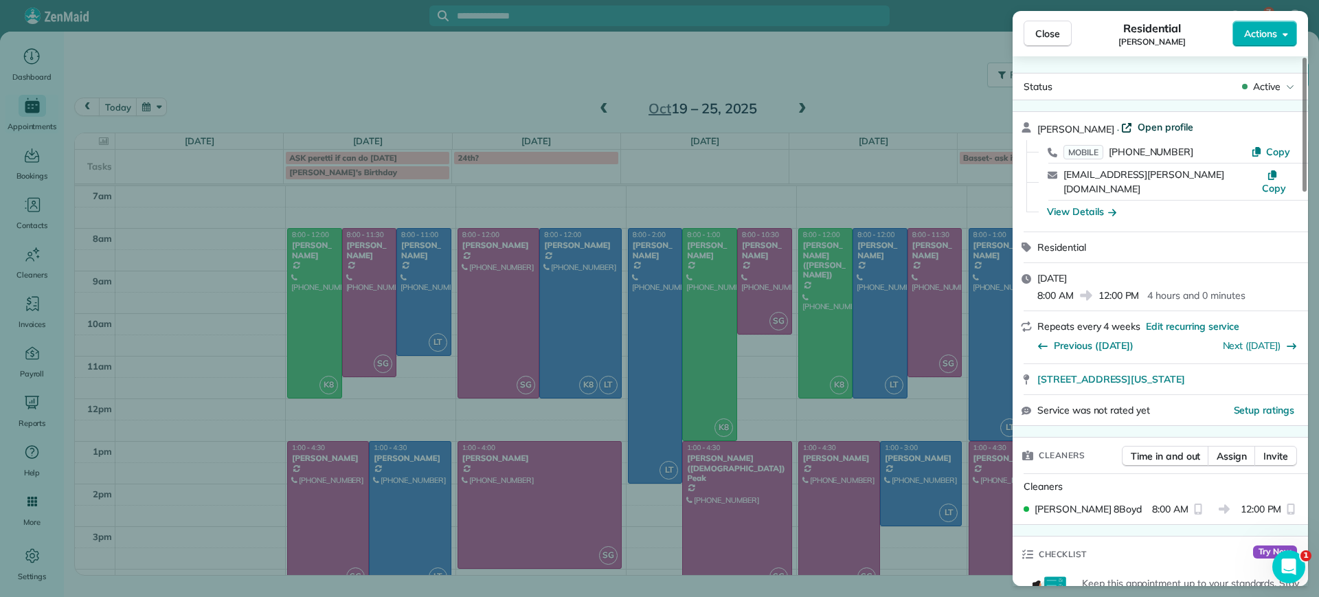
click at [1160, 128] on span "Open profile" at bounding box center [1166, 127] width 56 height 14
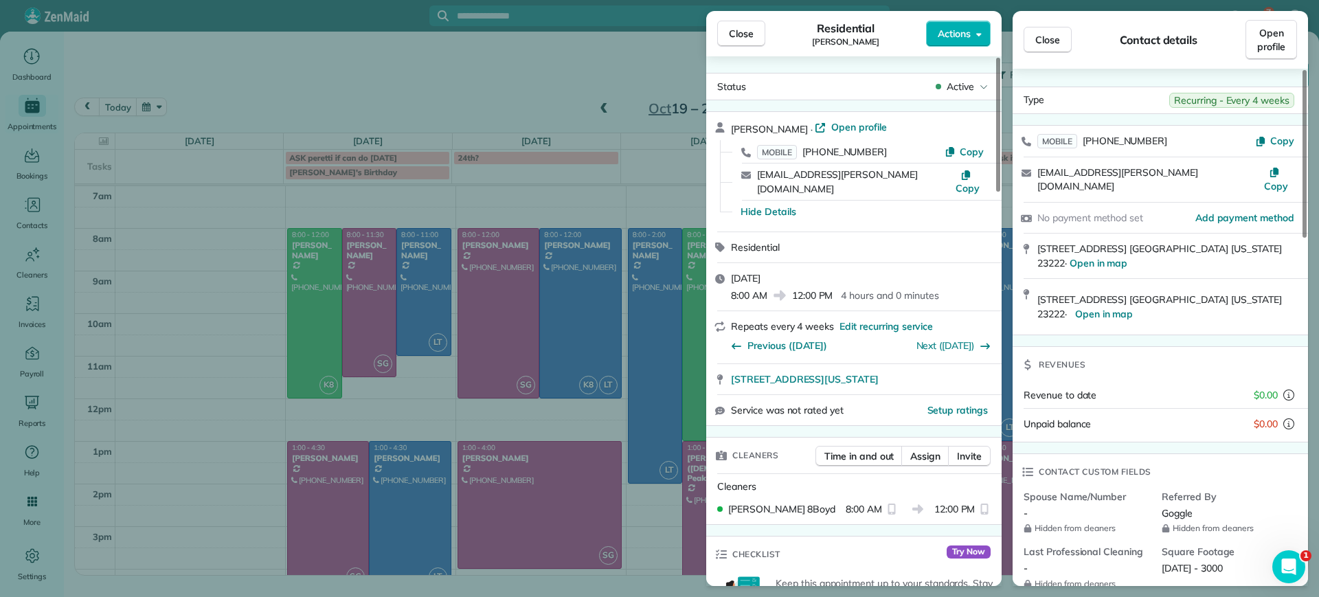
click at [313, 337] on div "Close Residential Emma Arata Actions Status Active Emma Arata · Open profile MO…" at bounding box center [659, 298] width 1319 height 597
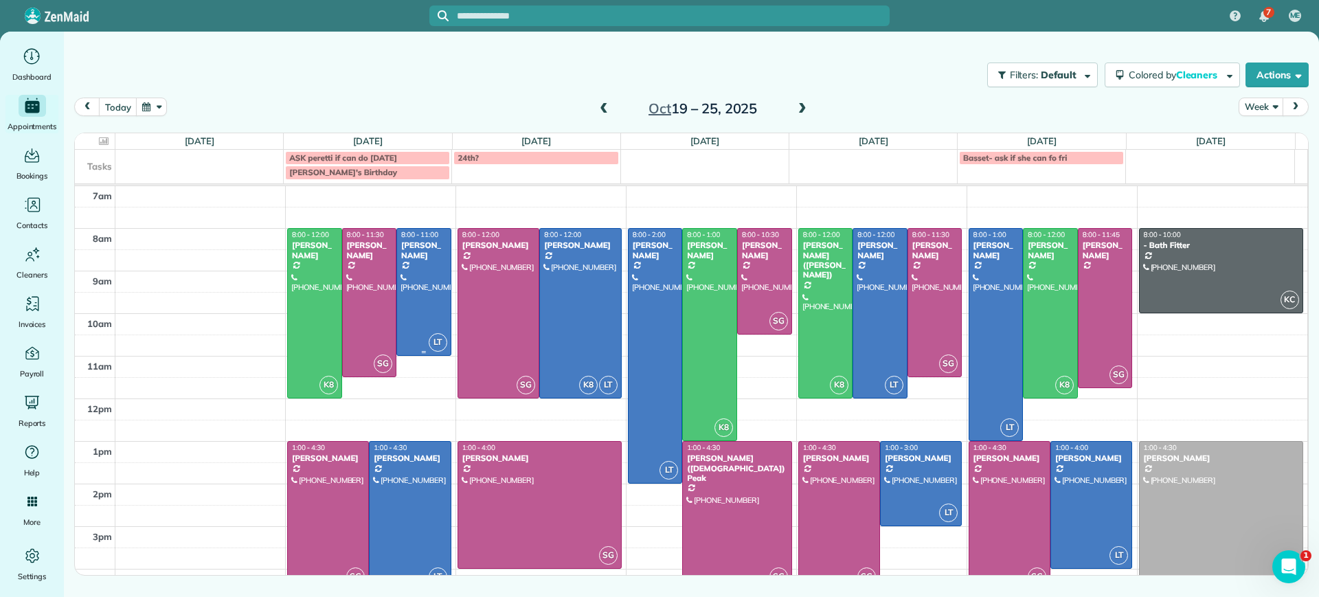
click at [416, 290] on div at bounding box center [424, 292] width 54 height 126
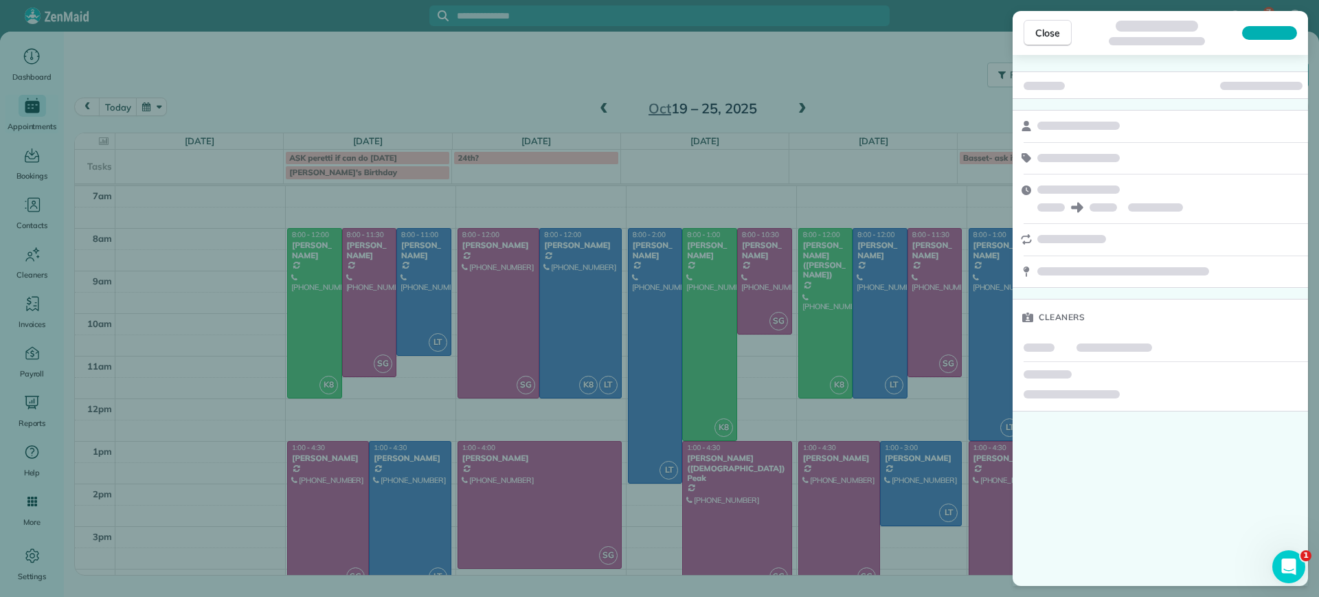
click at [374, 294] on div "Close Cleaners" at bounding box center [659, 298] width 1319 height 597
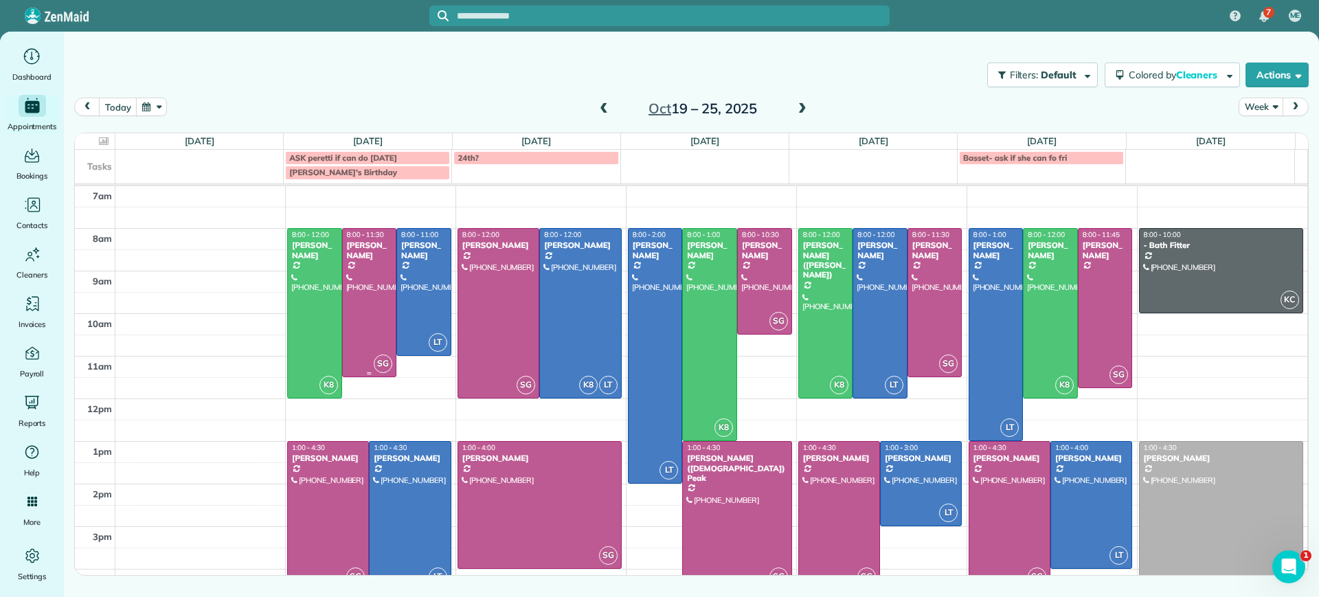
click at [374, 294] on div at bounding box center [370, 303] width 54 height 148
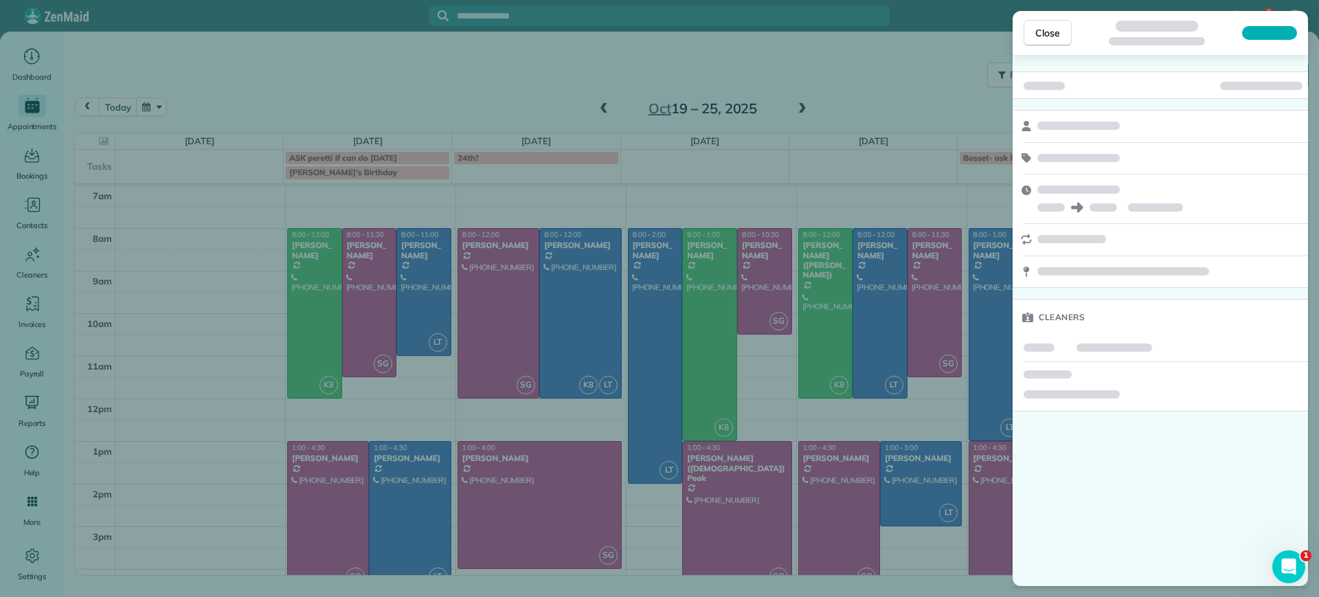
click at [373, 294] on div "Close Cleaners" at bounding box center [659, 298] width 1319 height 597
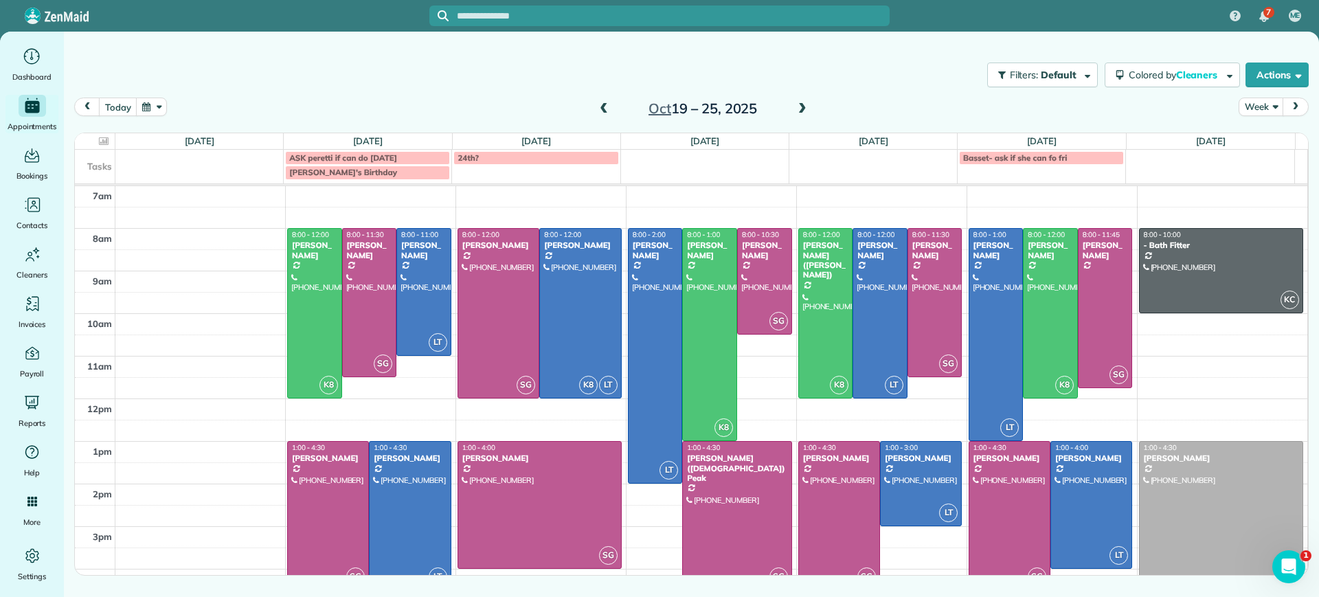
click at [342, 483] on div at bounding box center [328, 516] width 80 height 148
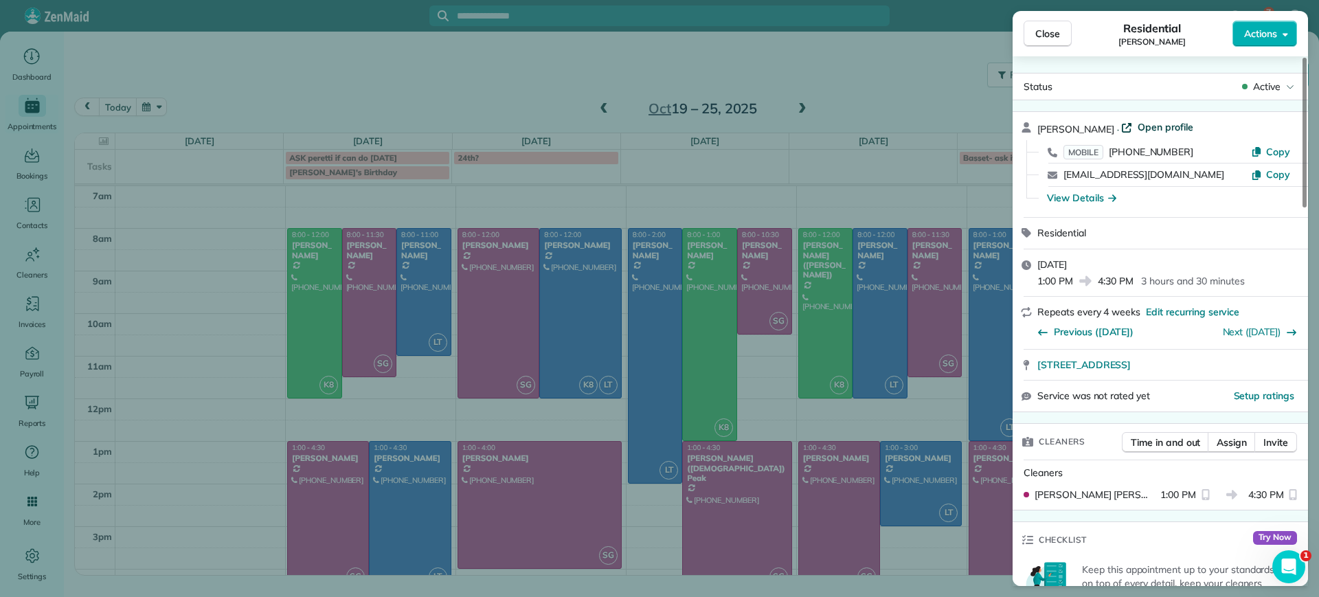
click at [1143, 128] on span "Open profile" at bounding box center [1166, 127] width 56 height 14
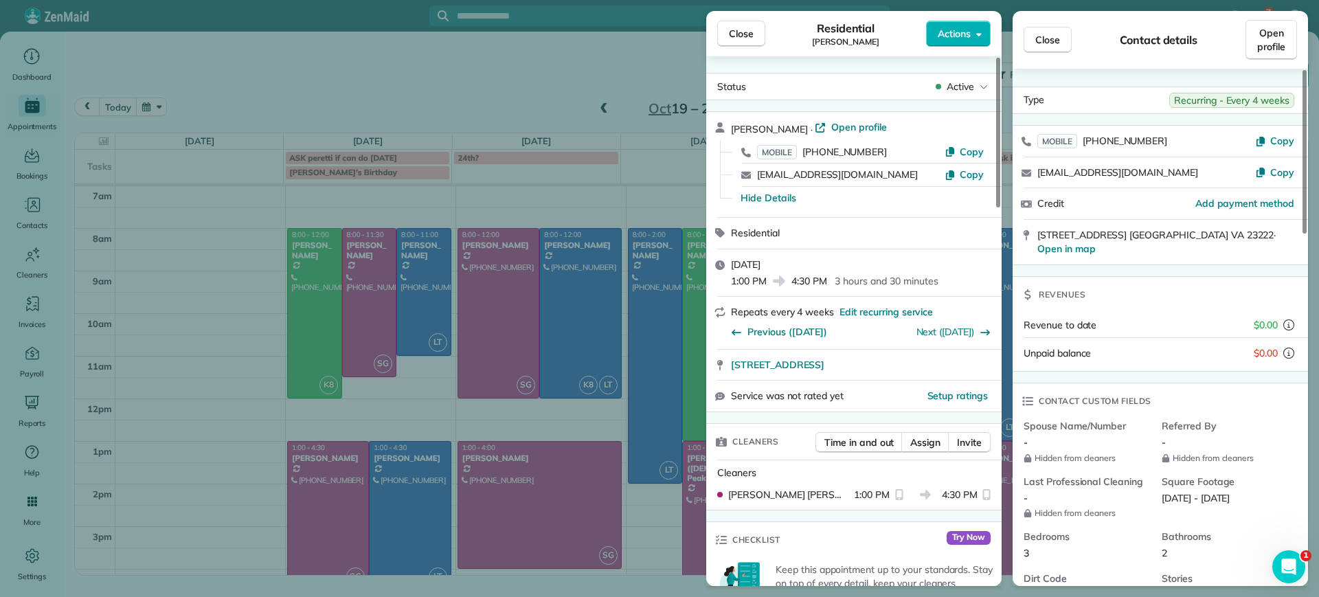
click at [208, 313] on div "Close Residential Charles Perretti Actions Status Active Charles Perretti · Ope…" at bounding box center [659, 298] width 1319 height 597
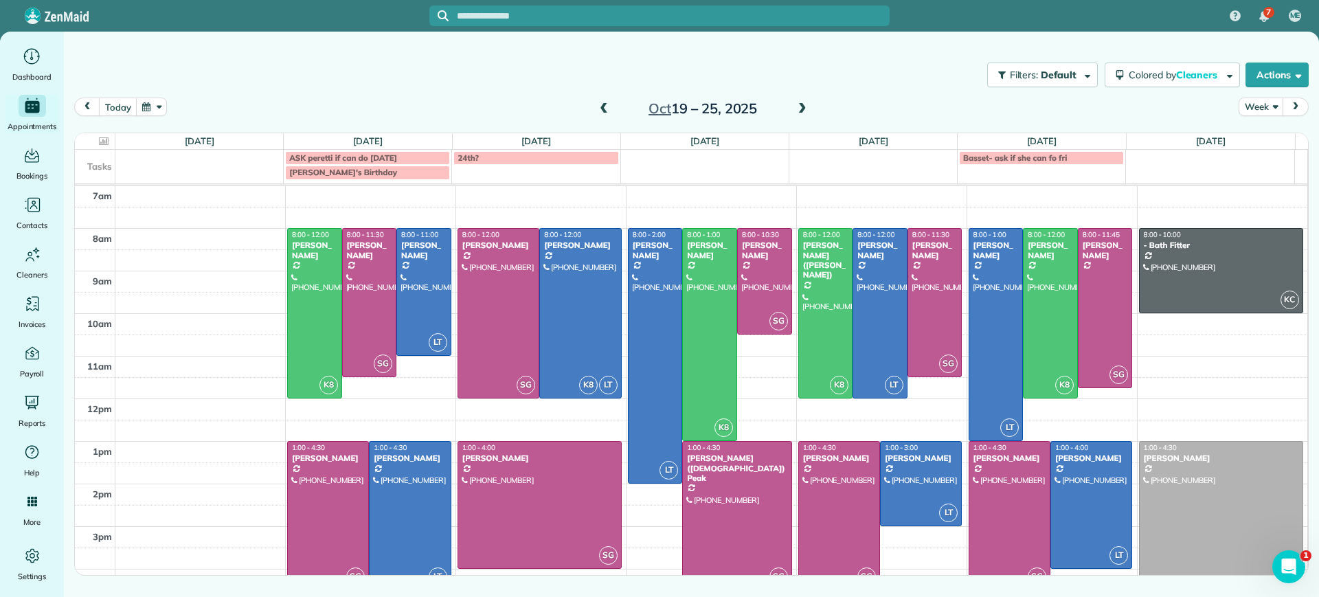
click at [598, 105] on span at bounding box center [603, 109] width 15 height 12
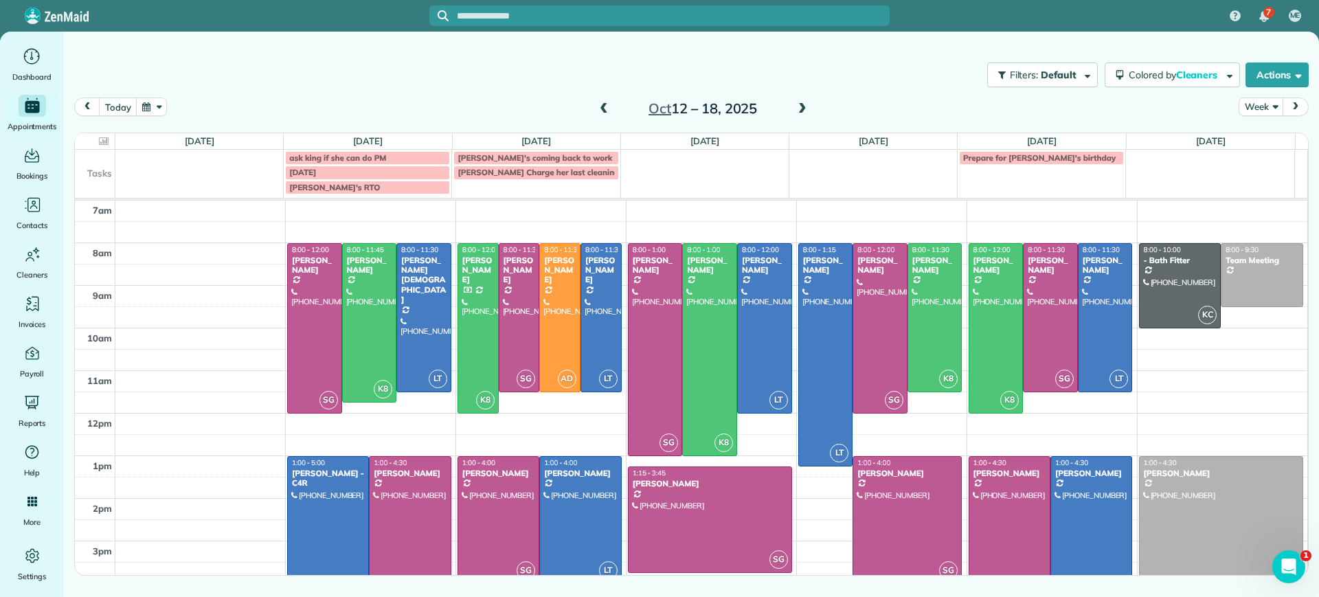
click at [811, 74] on div "Filters: Default | 2 appointments hidden Colored by Cleaners Color by Cleaner C…" at bounding box center [691, 74] width 1255 height 45
click at [786, 102] on h2 "Oct 12 – 18, 2025" at bounding box center [703, 108] width 172 height 15
click at [809, 106] on span at bounding box center [802, 109] width 15 height 12
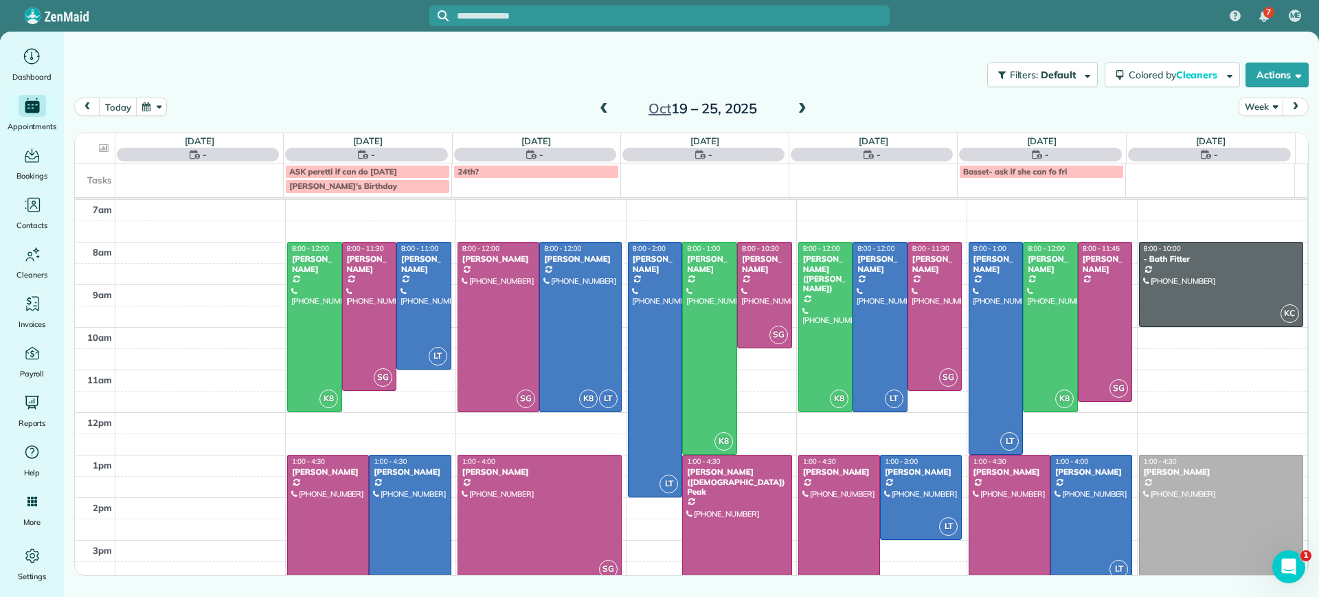
click at [606, 109] on span at bounding box center [603, 109] width 15 height 12
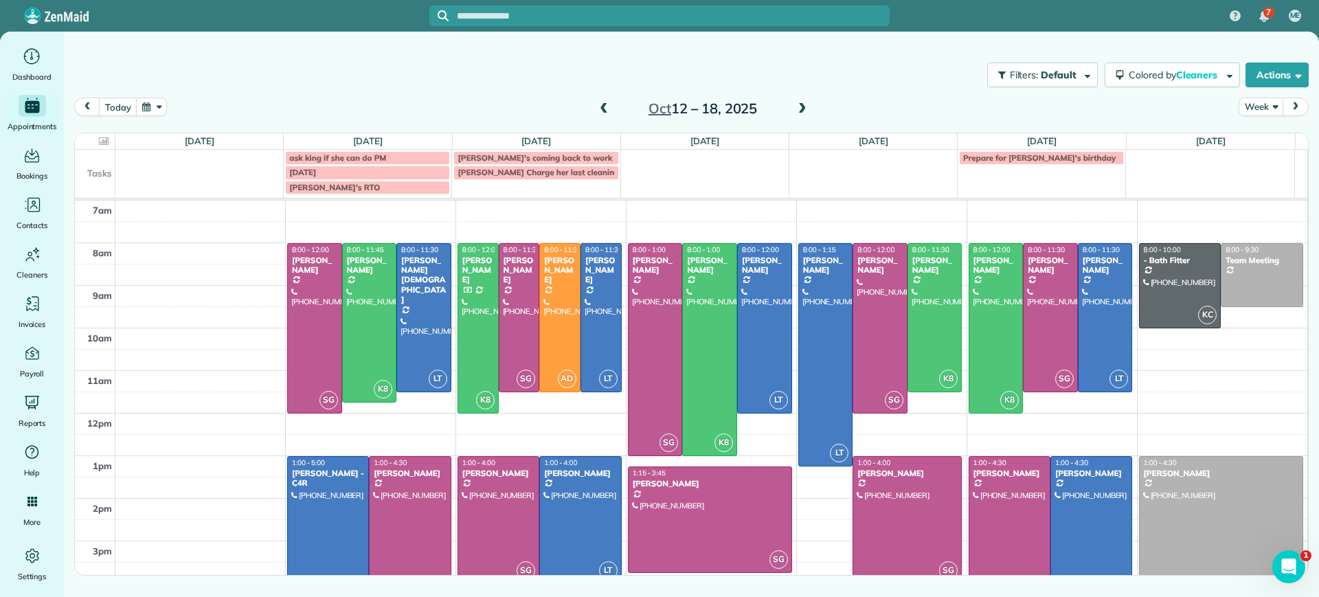
drag, startPoint x: 1074, startPoint y: 535, endPoint x: 378, endPoint y: 89, distance: 827.0
click at [379, 86] on div "Filters: Default | 2 appointments hidden Colored by Cleaners Color by Cleaner C…" at bounding box center [691, 74] width 1255 height 45
click at [599, 103] on span at bounding box center [603, 109] width 15 height 12
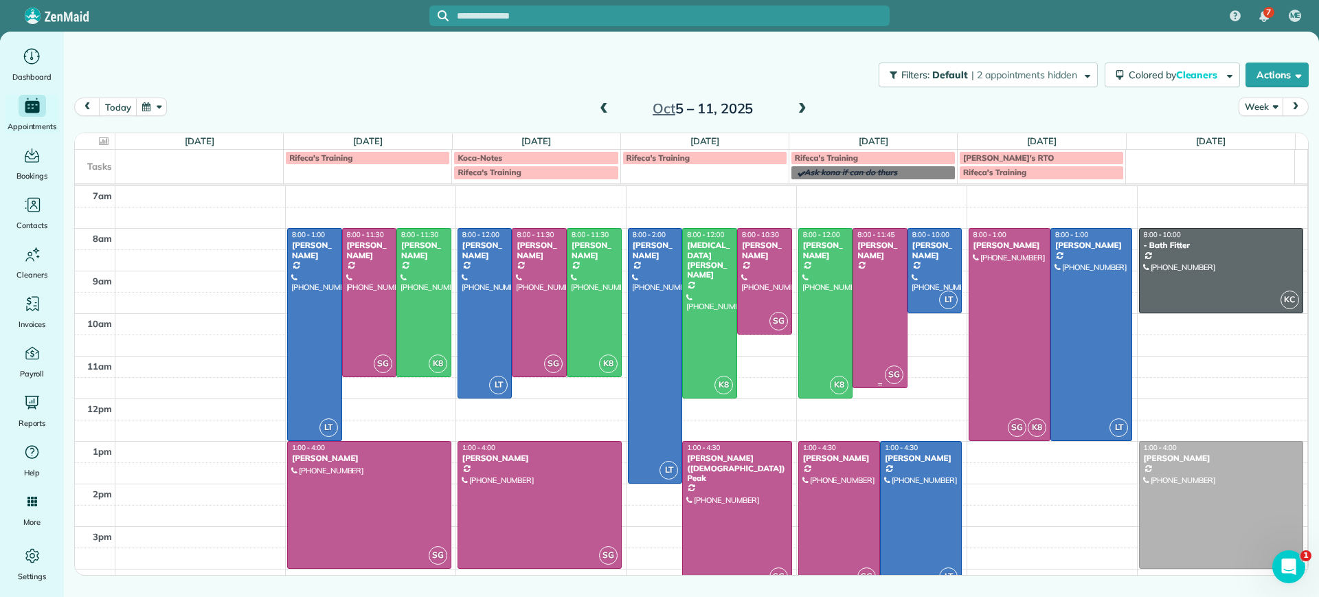
click at [884, 317] on div at bounding box center [880, 308] width 54 height 159
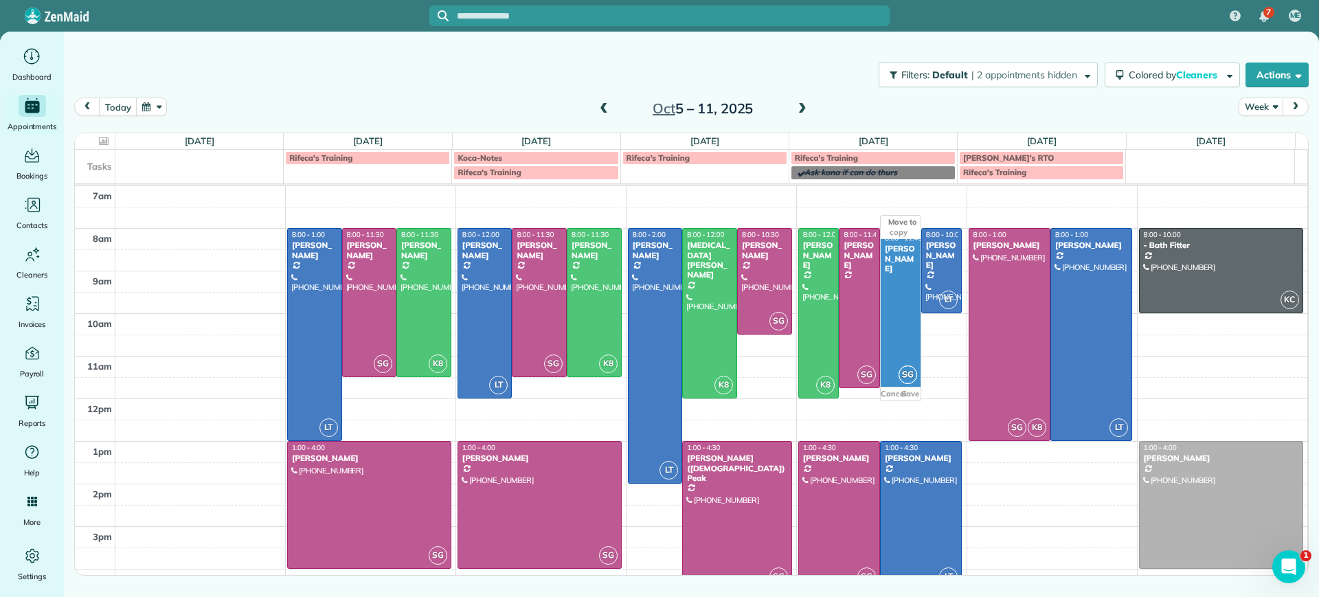
click at [975, 109] on div "today Week Oct 5 – 11, 2025" at bounding box center [691, 111] width 1235 height 26
click at [928, 113] on div "today Week Oct 5 – 11, 2025" at bounding box center [691, 111] width 1235 height 26
click at [927, 113] on div "today Week Oct 5 – 11, 2025" at bounding box center [691, 111] width 1235 height 26
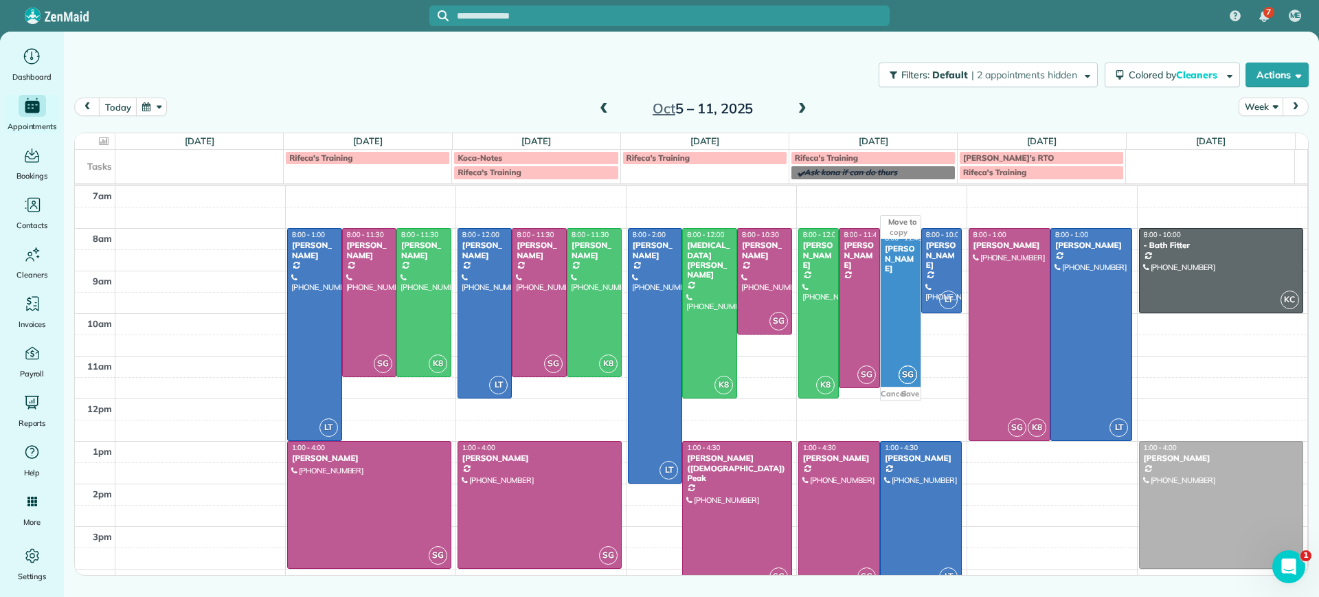
click at [493, 93] on div "Filters: Default | 2 appointments hidden Colored by Cleaners Color by Cleaner C…" at bounding box center [691, 74] width 1255 height 45
click at [840, 287] on div at bounding box center [860, 308] width 40 height 159
click at [851, 288] on div at bounding box center [860, 308] width 40 height 159
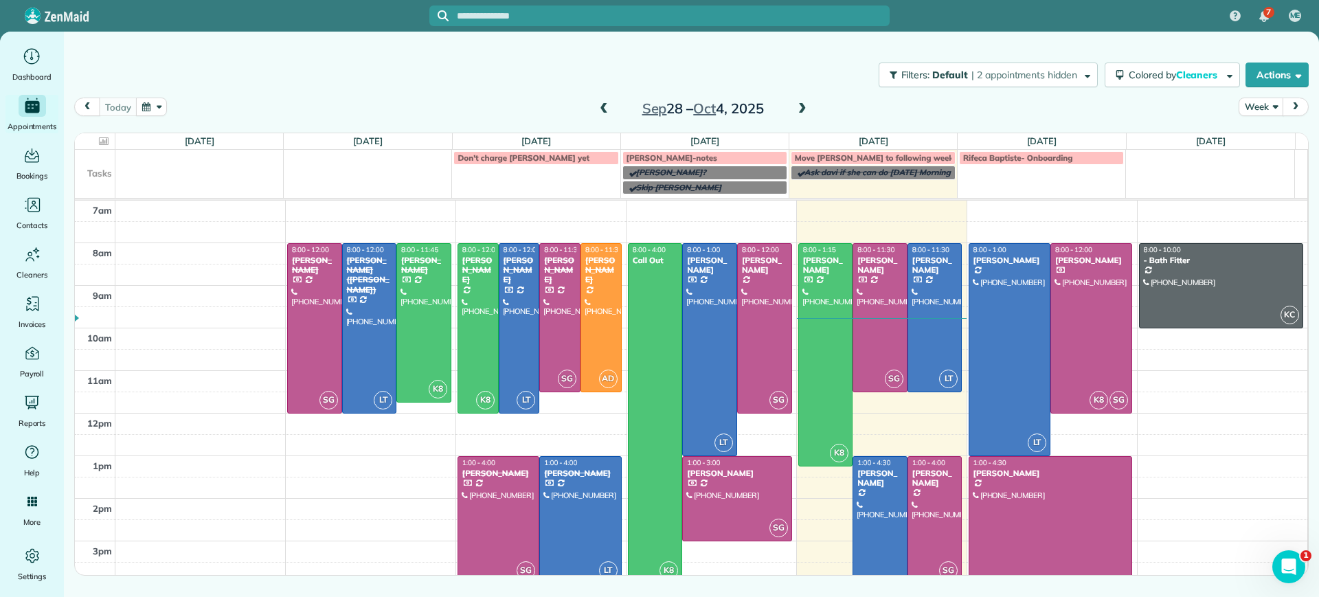
click at [799, 111] on span at bounding box center [802, 109] width 15 height 12
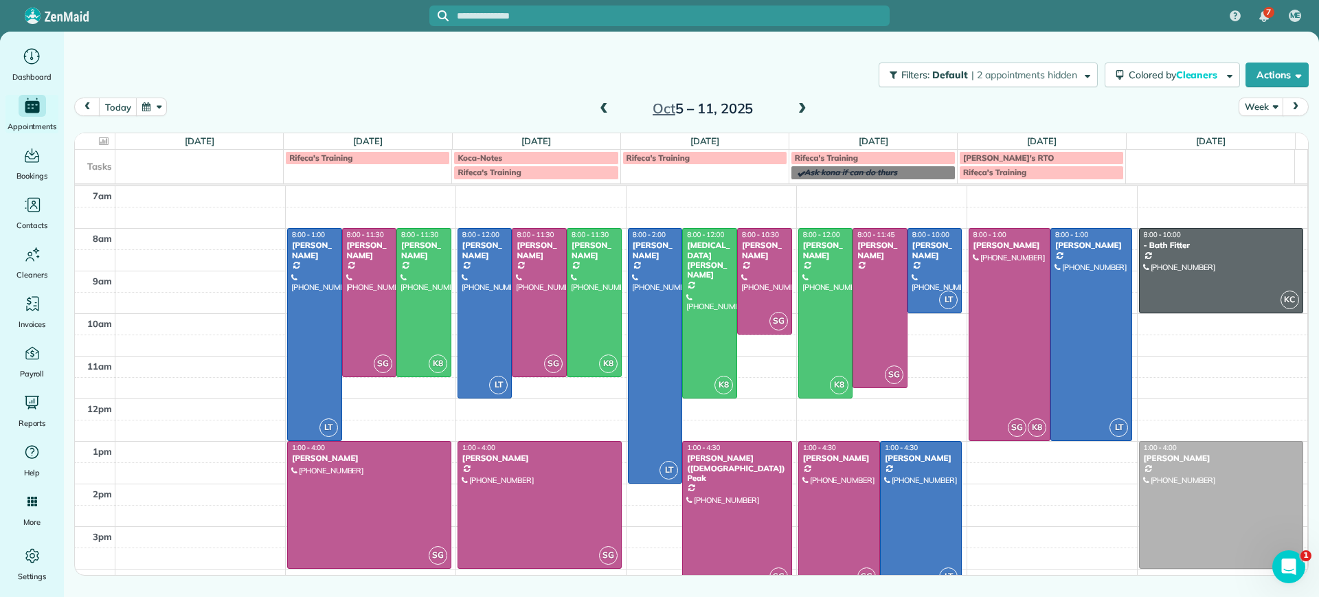
click at [796, 110] on span at bounding box center [802, 109] width 15 height 12
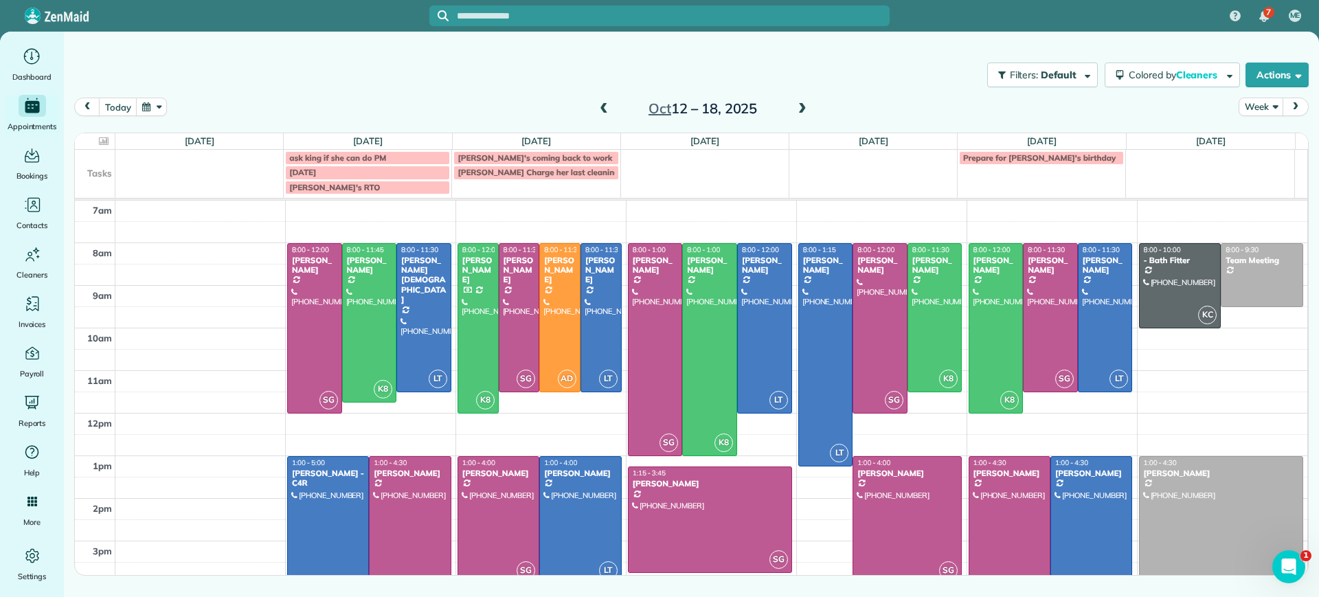
click at [607, 110] on span at bounding box center [603, 109] width 15 height 12
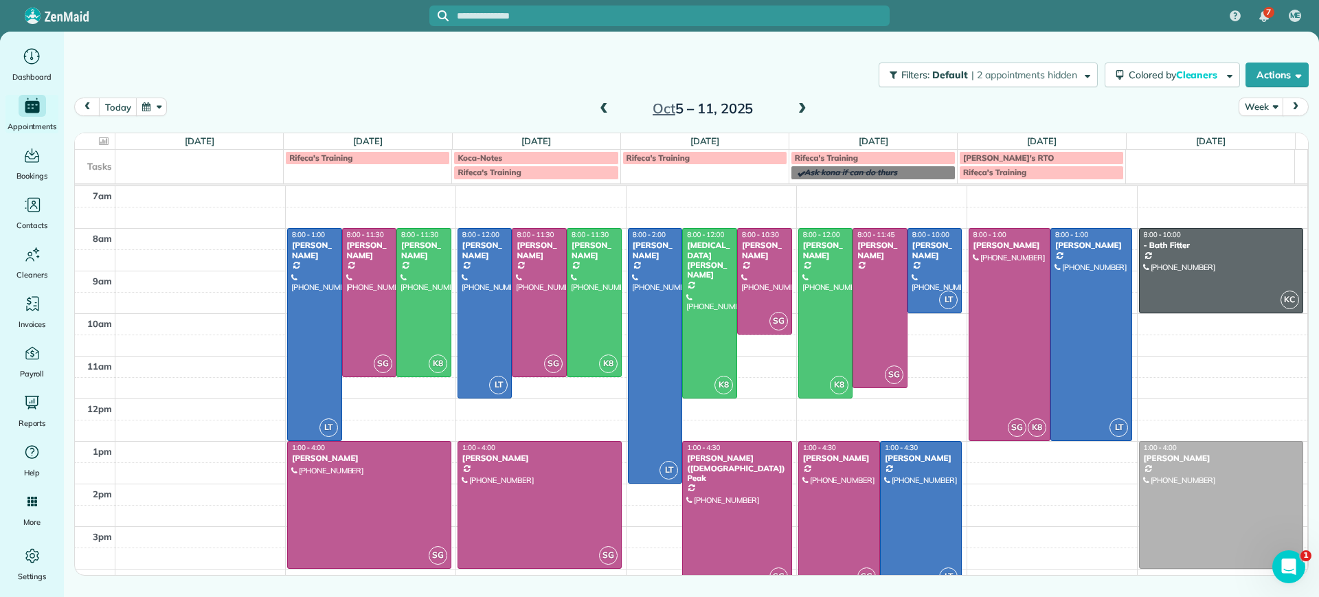
click at [606, 110] on span at bounding box center [603, 109] width 15 height 12
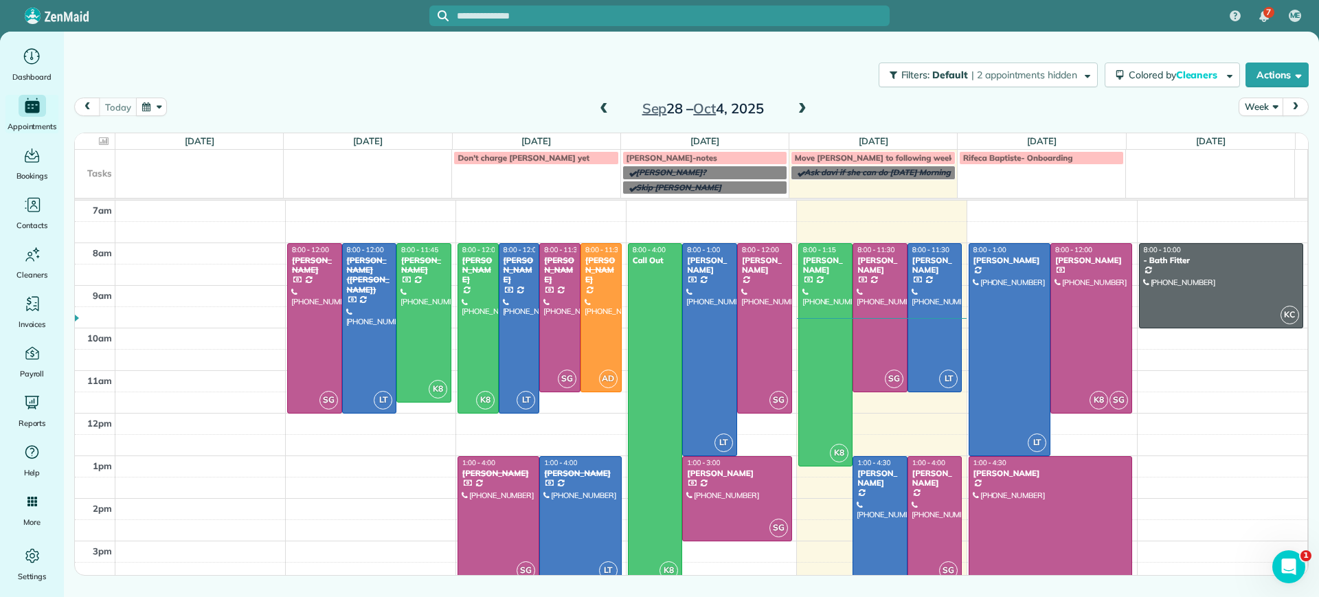
click at [805, 107] on span at bounding box center [802, 109] width 15 height 12
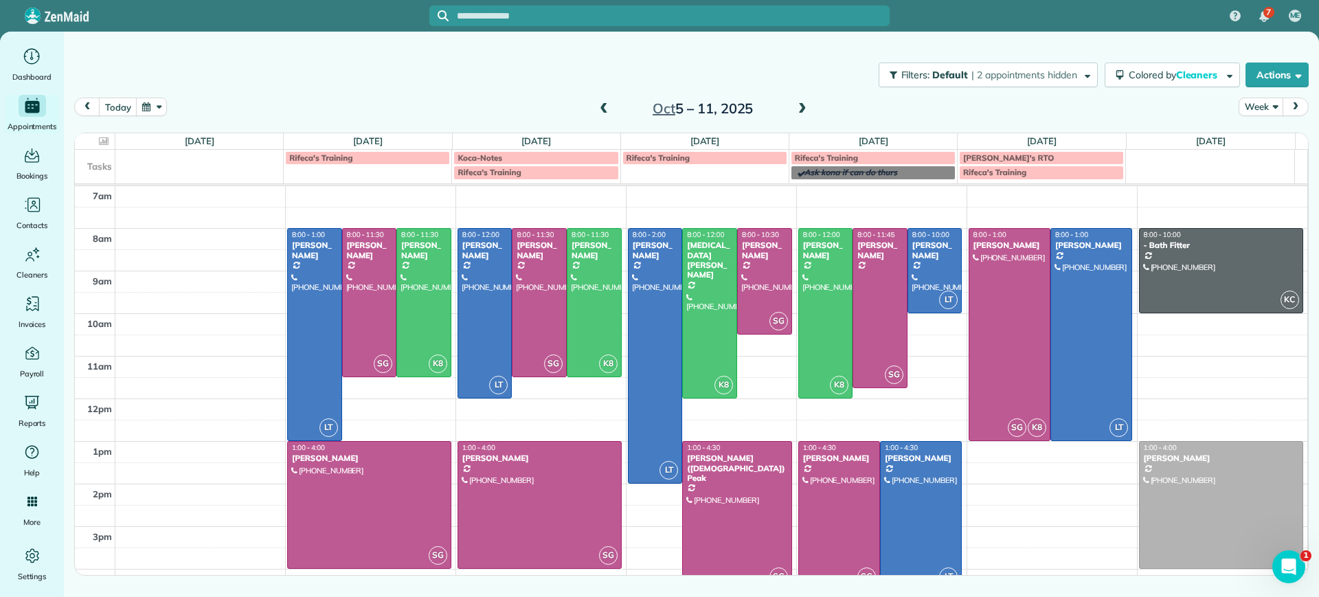
click at [805, 107] on span at bounding box center [802, 109] width 15 height 12
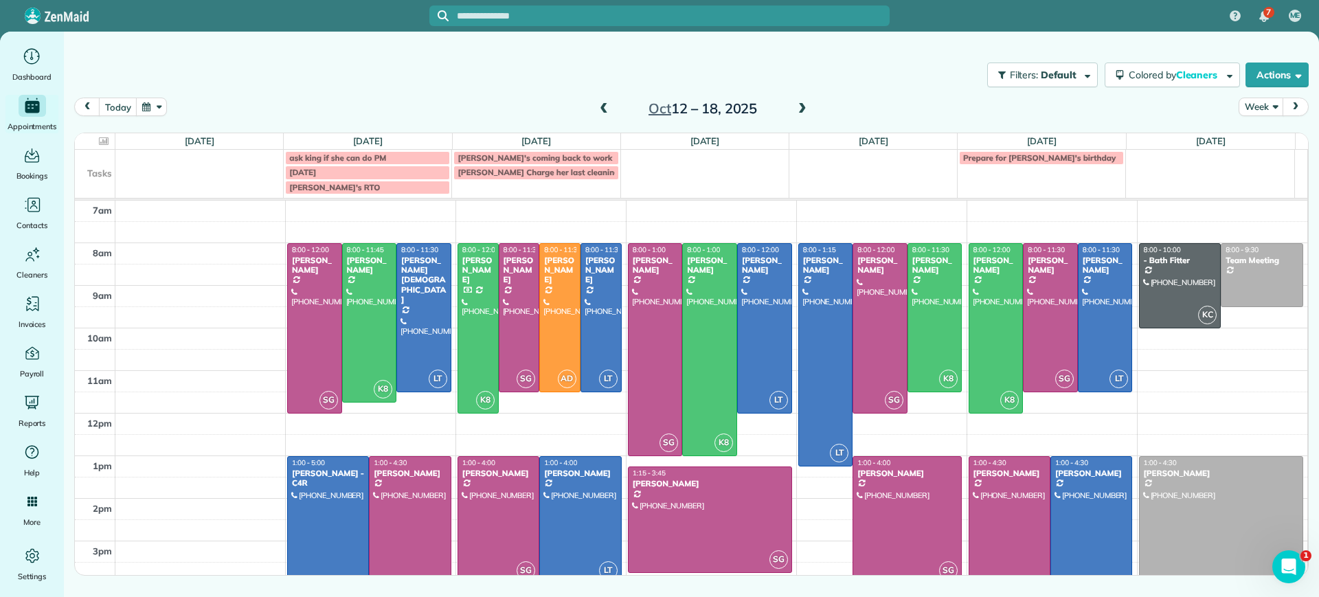
click at [805, 100] on span at bounding box center [802, 109] width 15 height 21
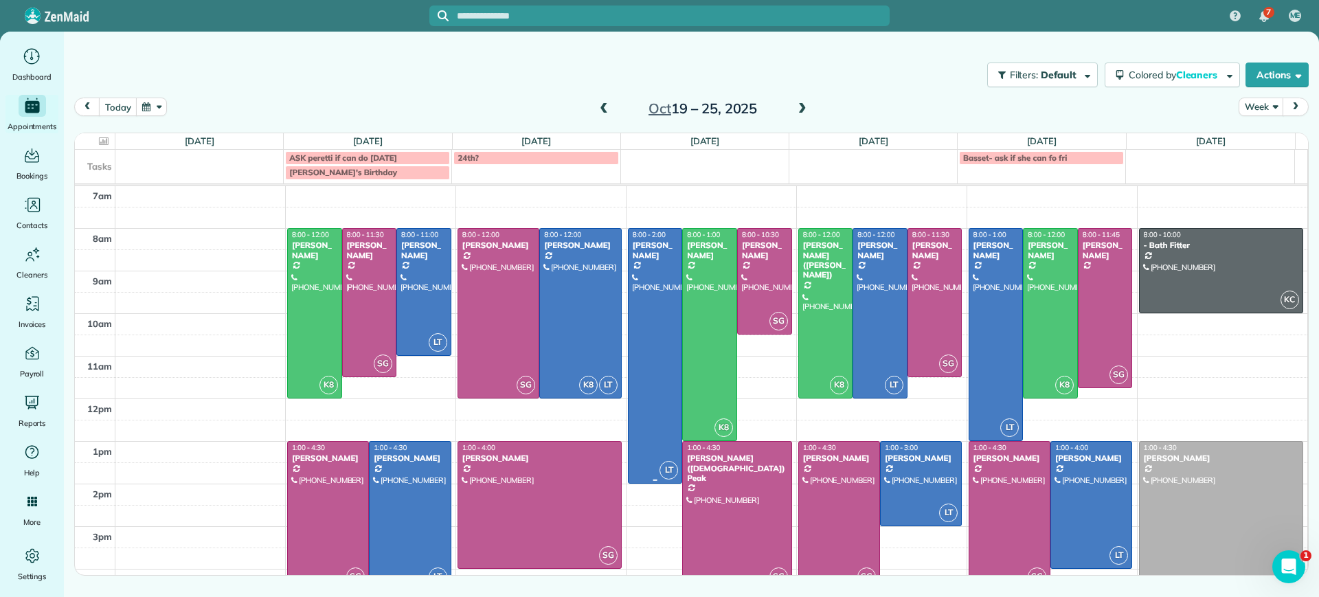
click at [653, 345] on div at bounding box center [656, 356] width 54 height 254
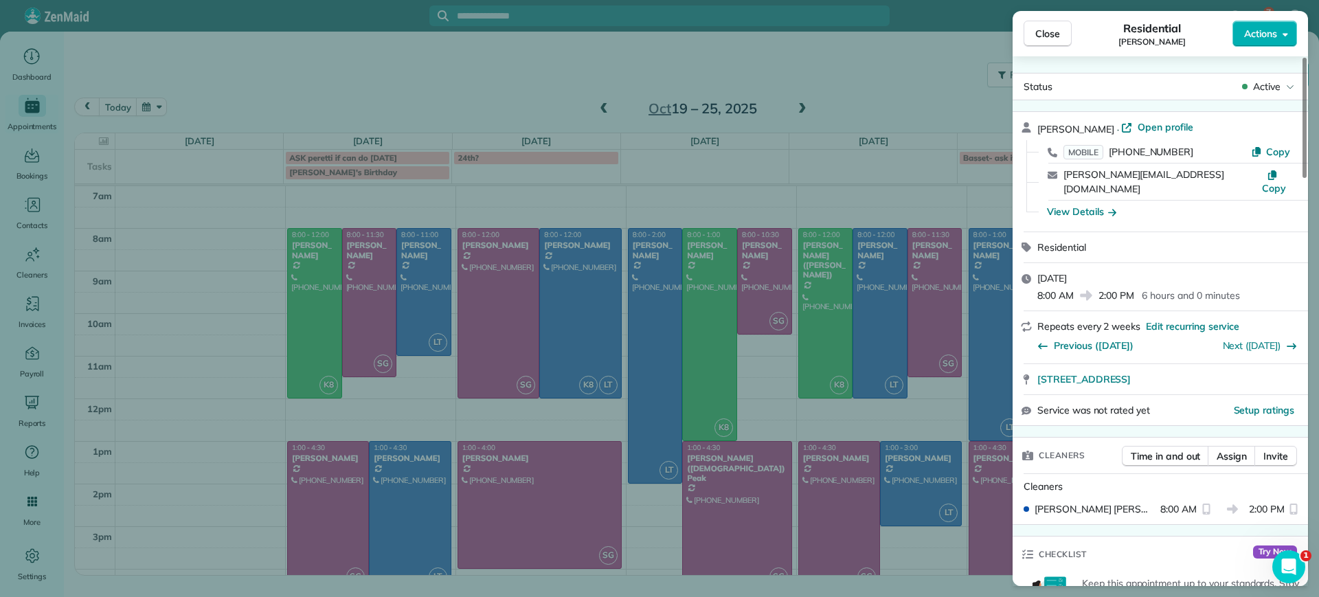
click at [653, 345] on div "Close Residential Julie Weissend Actions Status Active Julie Weissend · Open pr…" at bounding box center [659, 298] width 1319 height 597
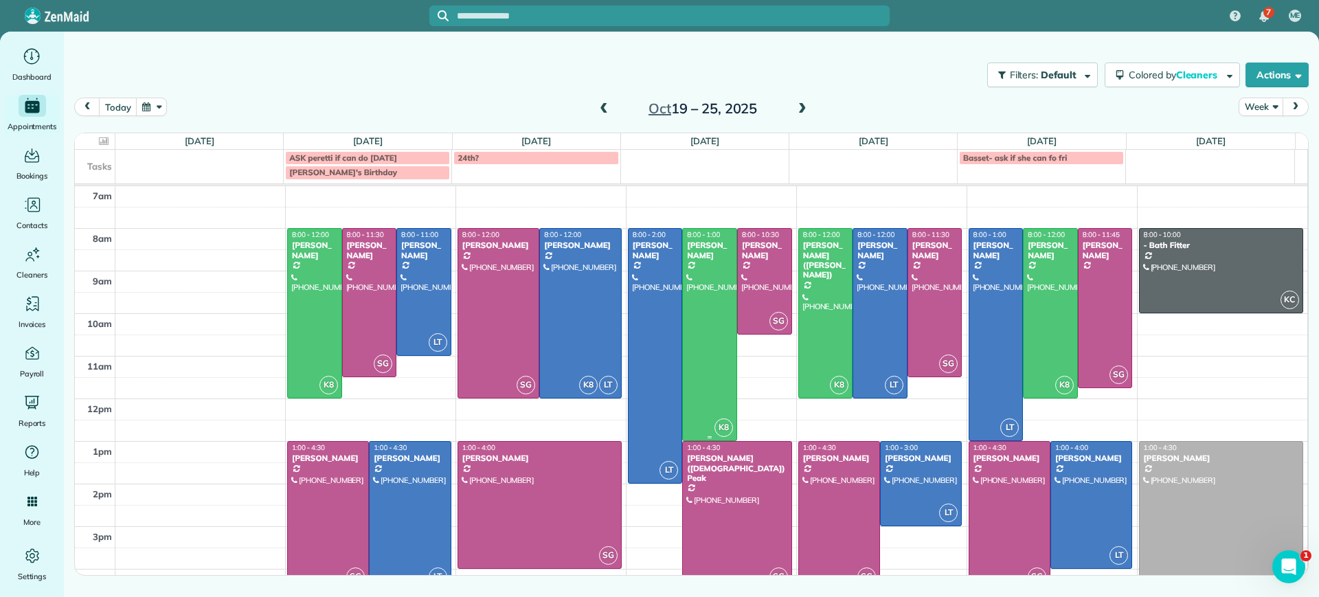
click at [684, 319] on div at bounding box center [710, 335] width 54 height 212
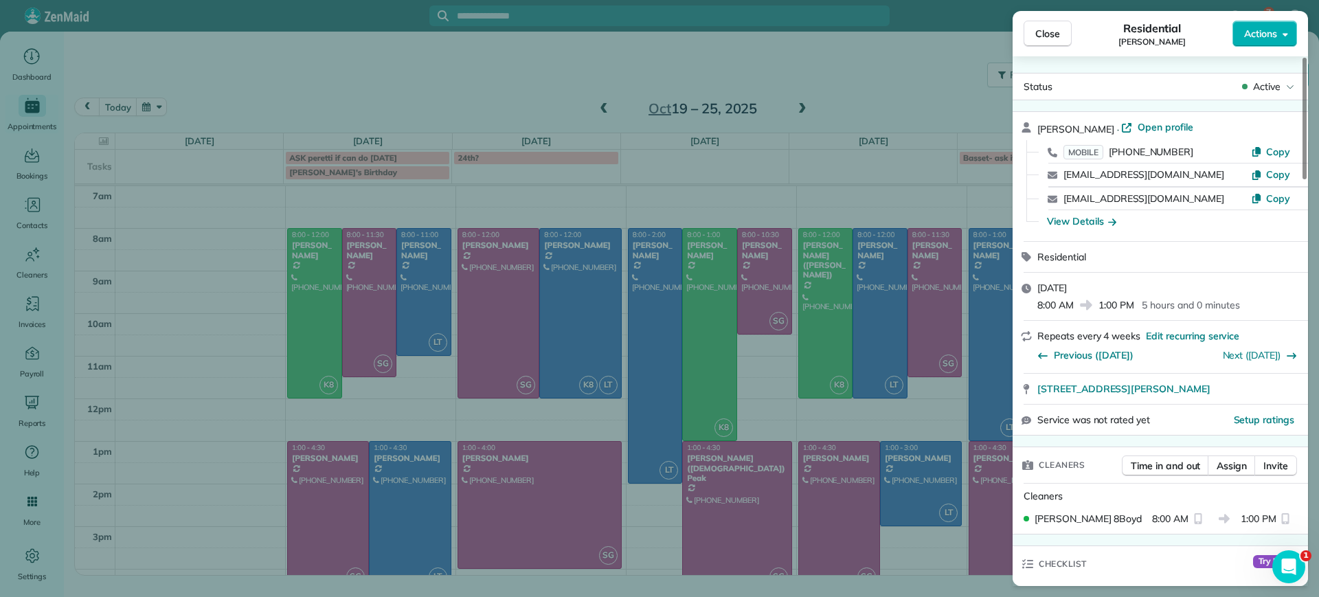
click at [684, 319] on div "Close Residential Elizabeth Outka Actions Status Active Elizabeth Outka · Open …" at bounding box center [659, 298] width 1319 height 597
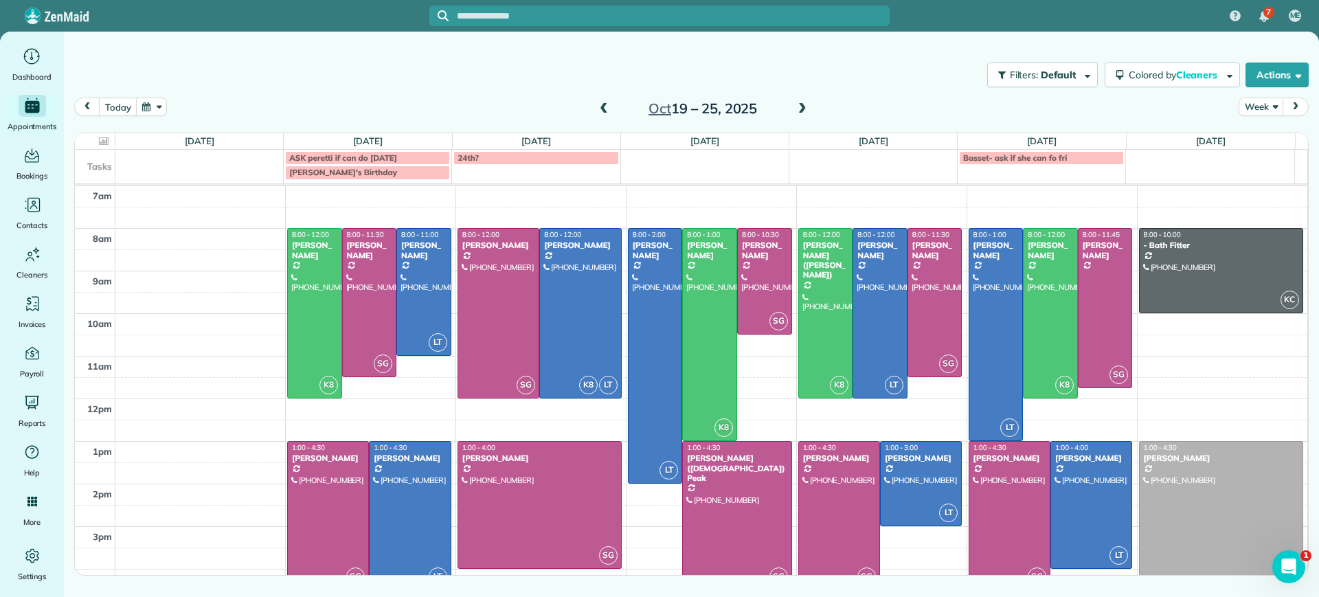
click at [608, 111] on span at bounding box center [603, 109] width 15 height 12
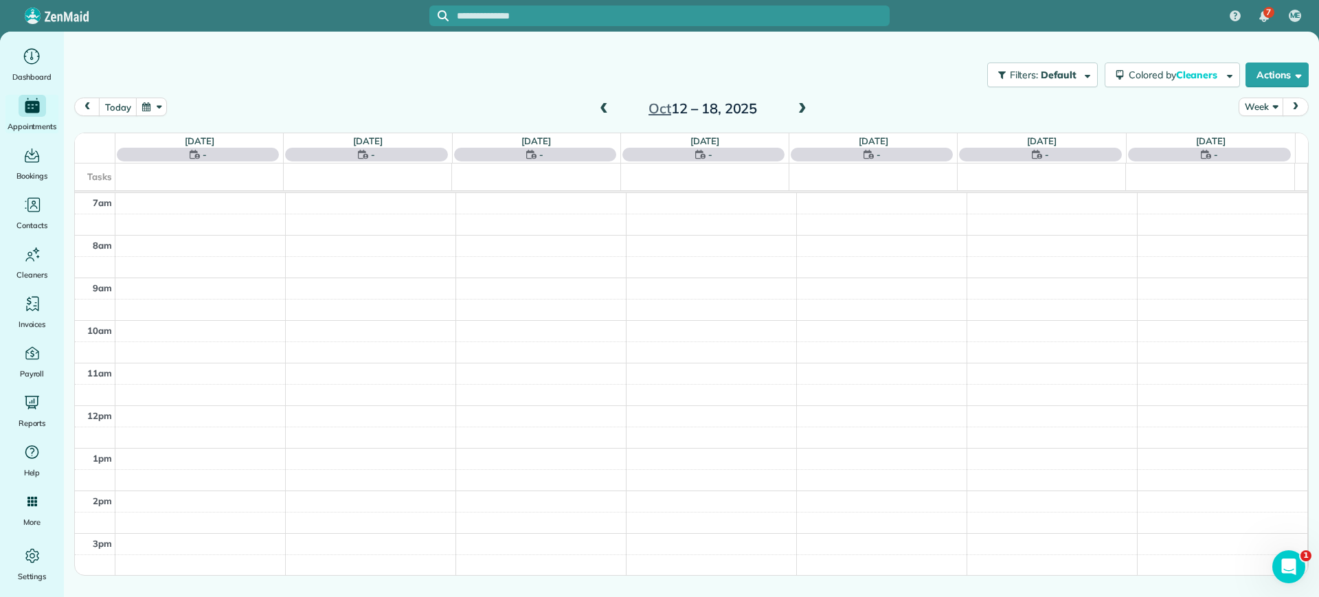
click at [605, 114] on span at bounding box center [603, 109] width 15 height 12
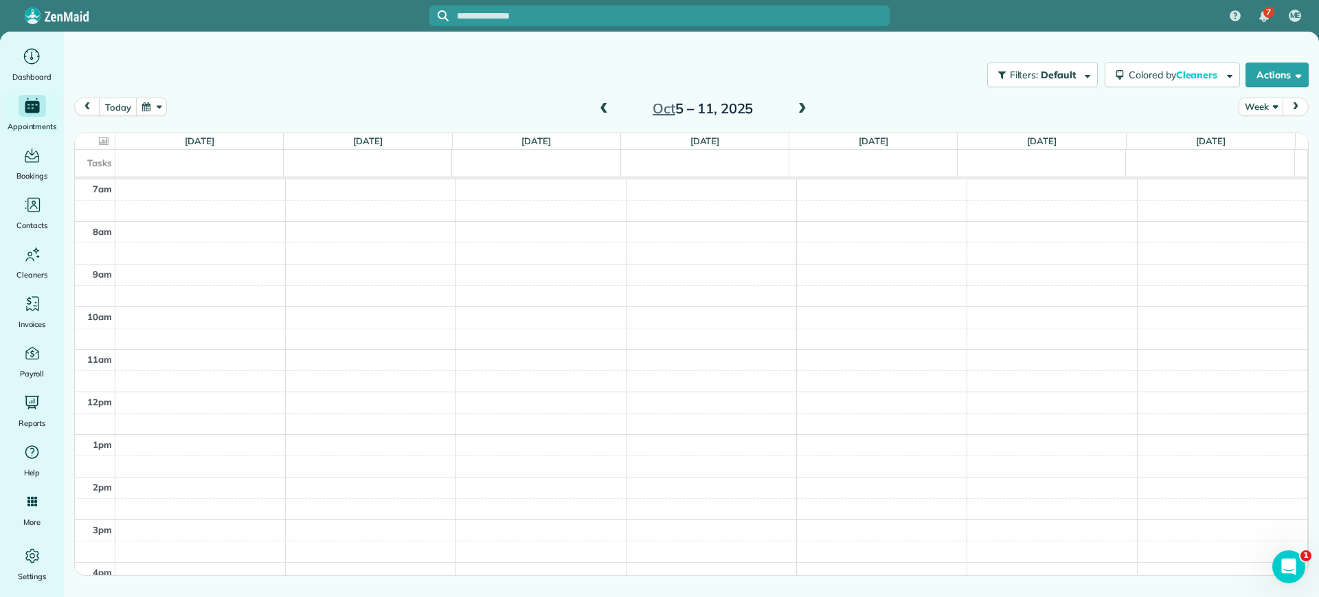
click at [608, 113] on span at bounding box center [603, 109] width 15 height 12
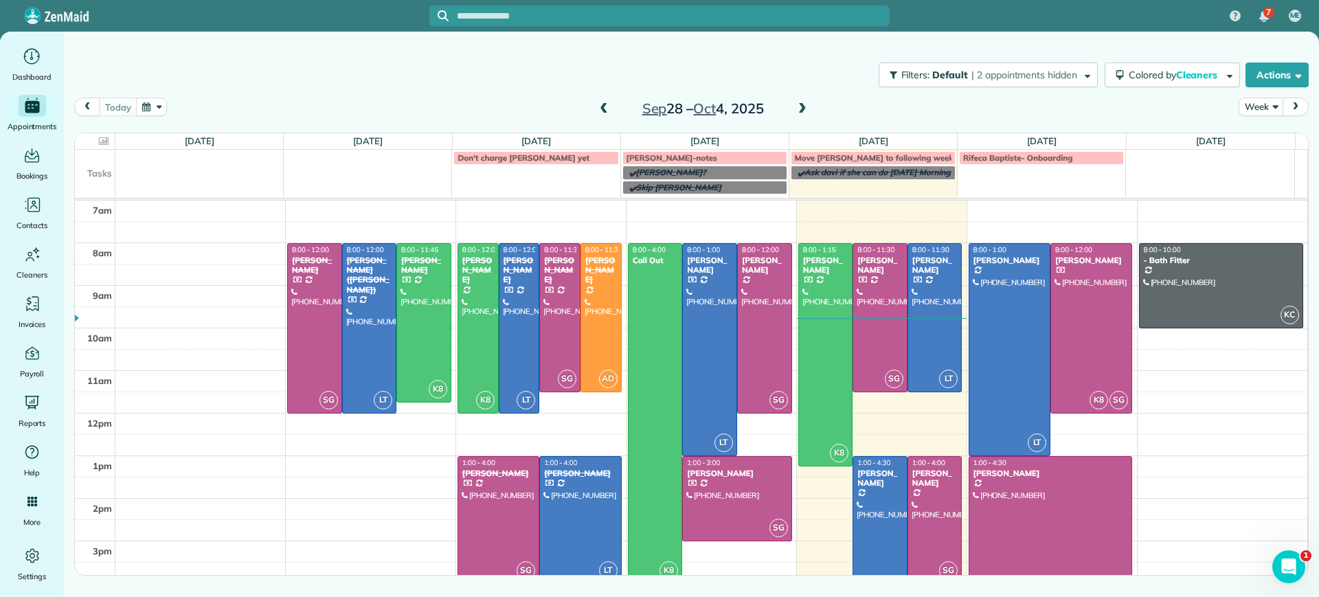
click at [800, 111] on span at bounding box center [802, 109] width 15 height 12
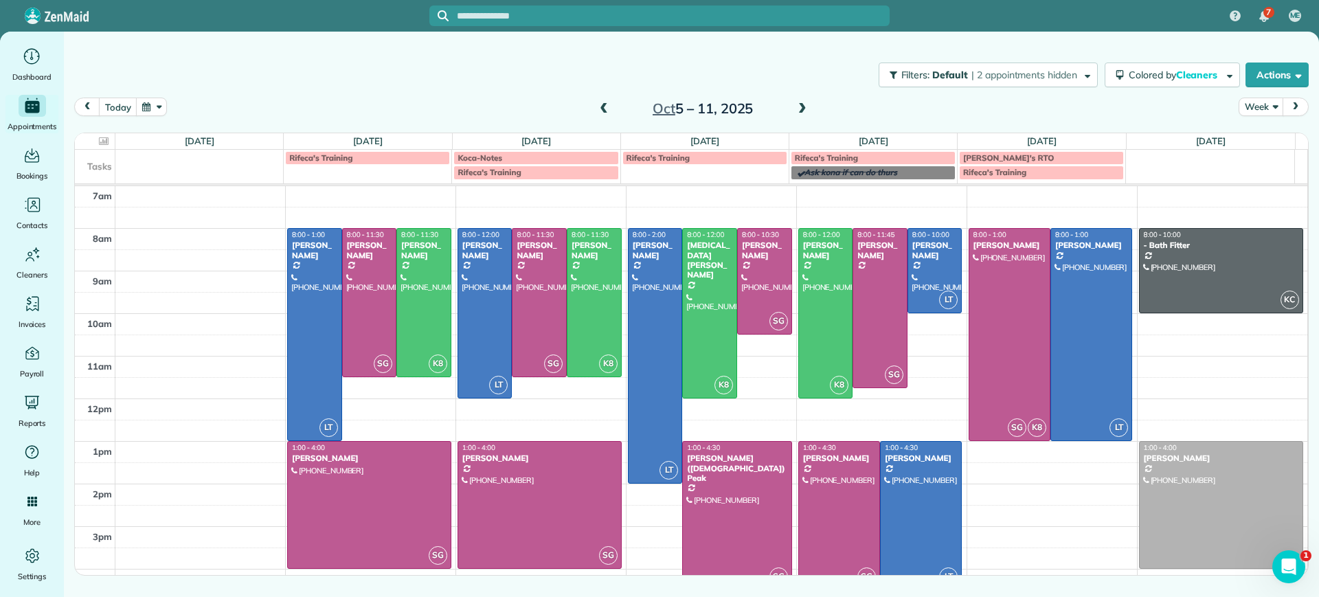
click at [800, 111] on span at bounding box center [802, 109] width 15 height 12
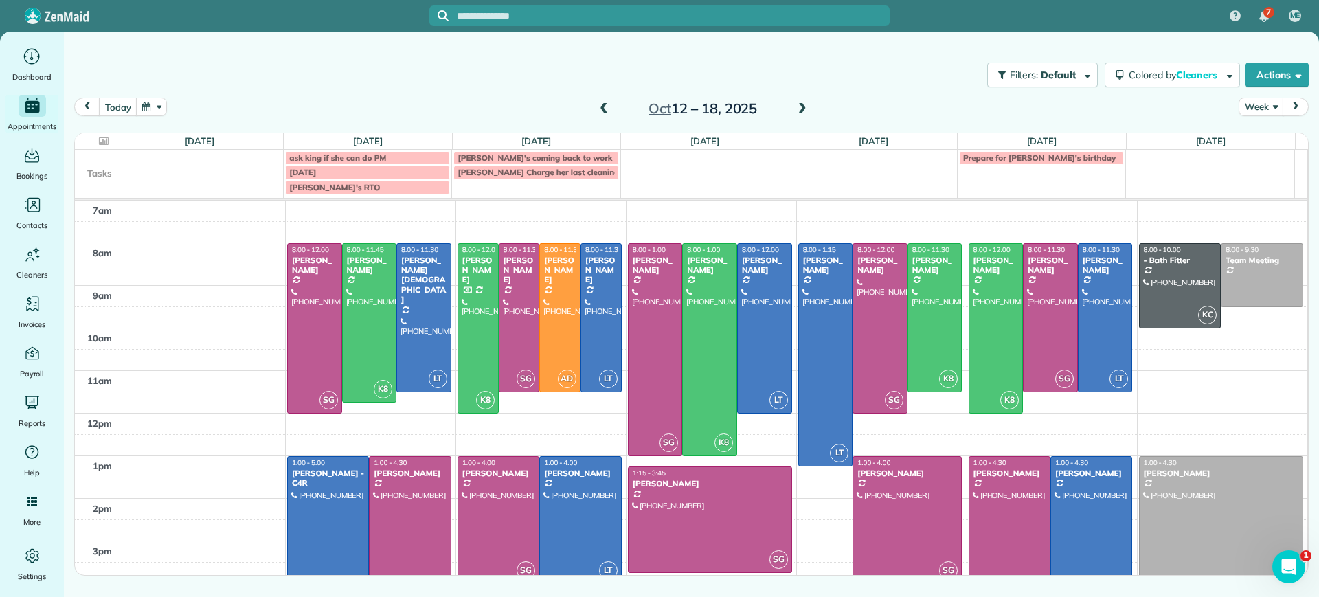
click at [800, 111] on span at bounding box center [802, 109] width 15 height 12
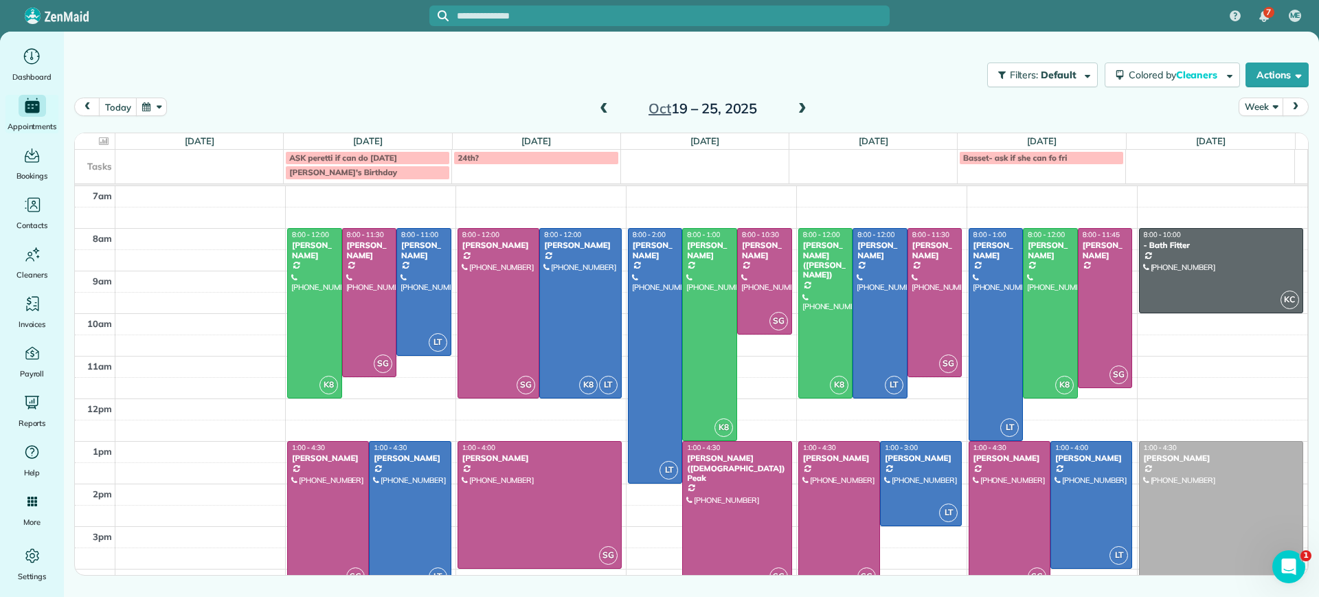
click at [605, 109] on span at bounding box center [603, 109] width 15 height 12
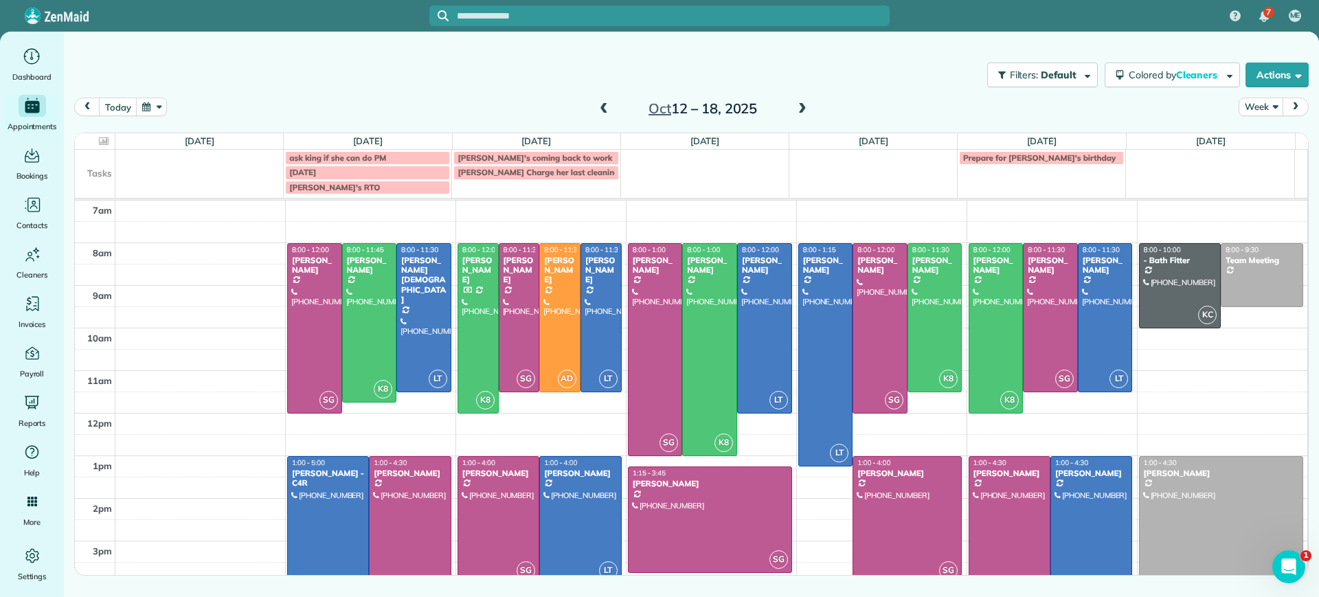
click at [605, 108] on span at bounding box center [603, 109] width 15 height 12
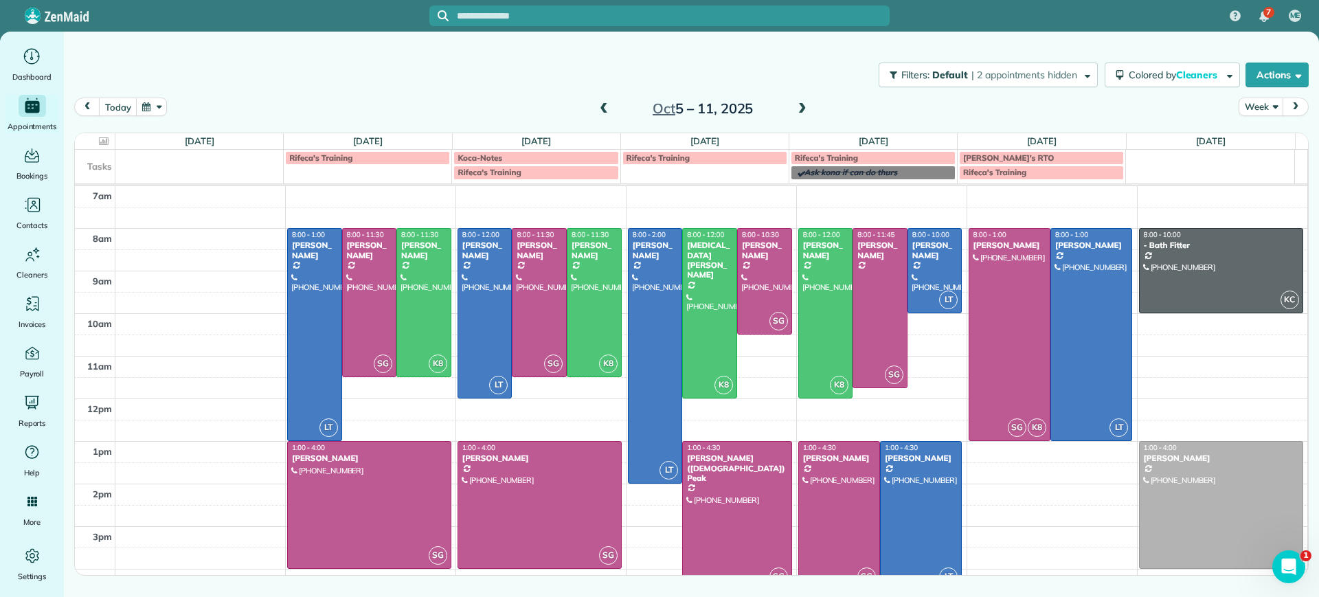
click at [605, 106] on span at bounding box center [603, 109] width 15 height 12
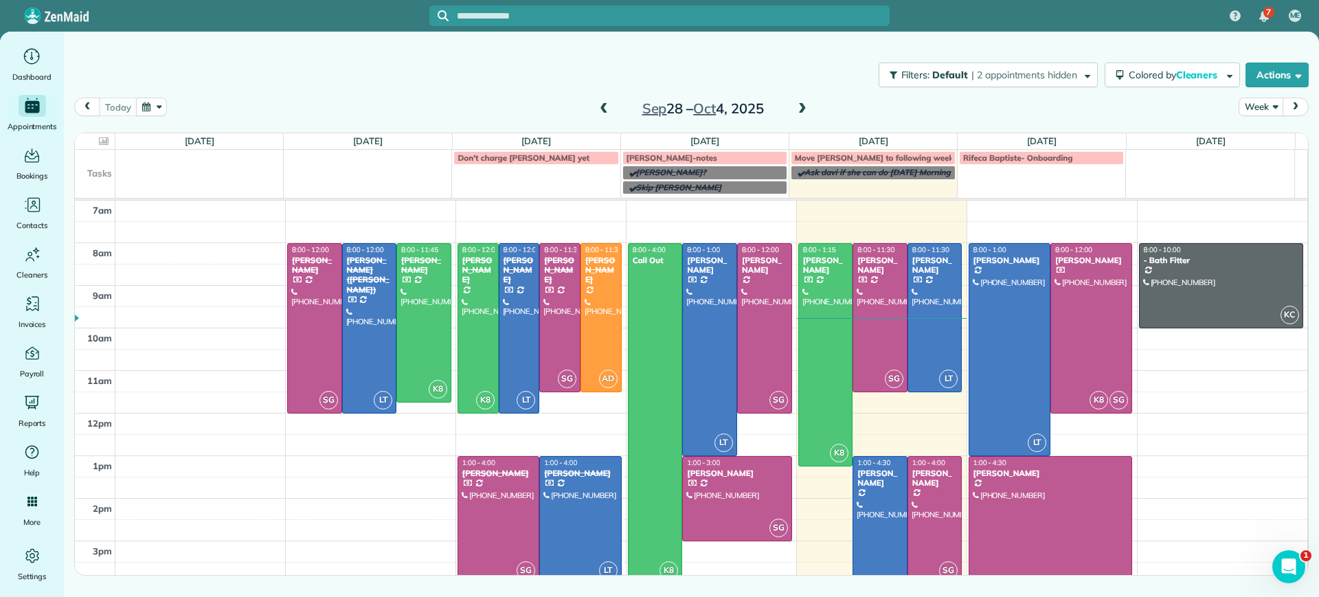
click at [605, 104] on span at bounding box center [603, 109] width 15 height 12
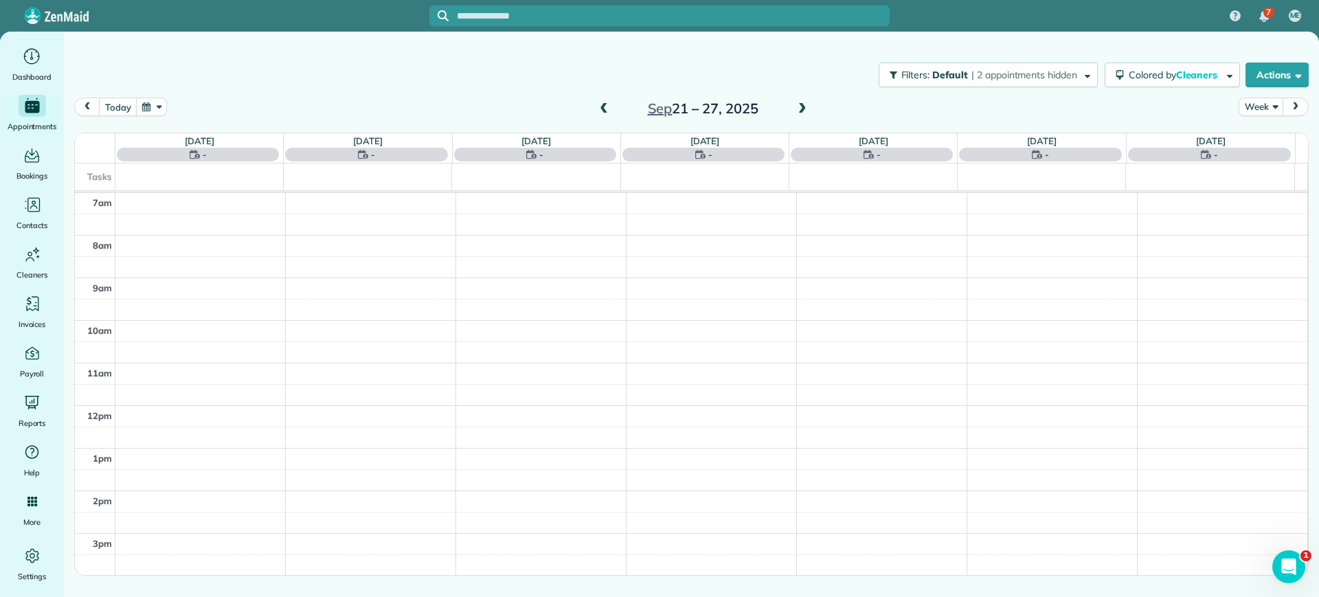
click at [798, 109] on span at bounding box center [802, 109] width 15 height 12
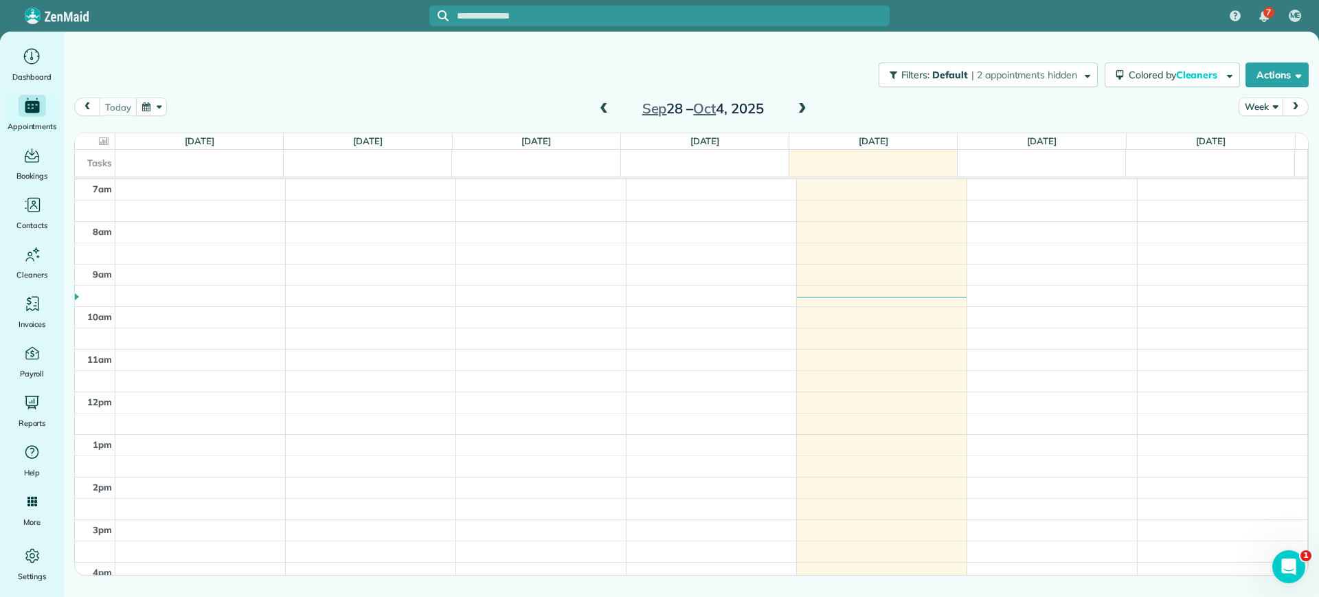
click at [397, 76] on div "Filters: Default | 2 appointments hidden Colored by Cleaners Color by Cleaner C…" at bounding box center [691, 74] width 1255 height 45
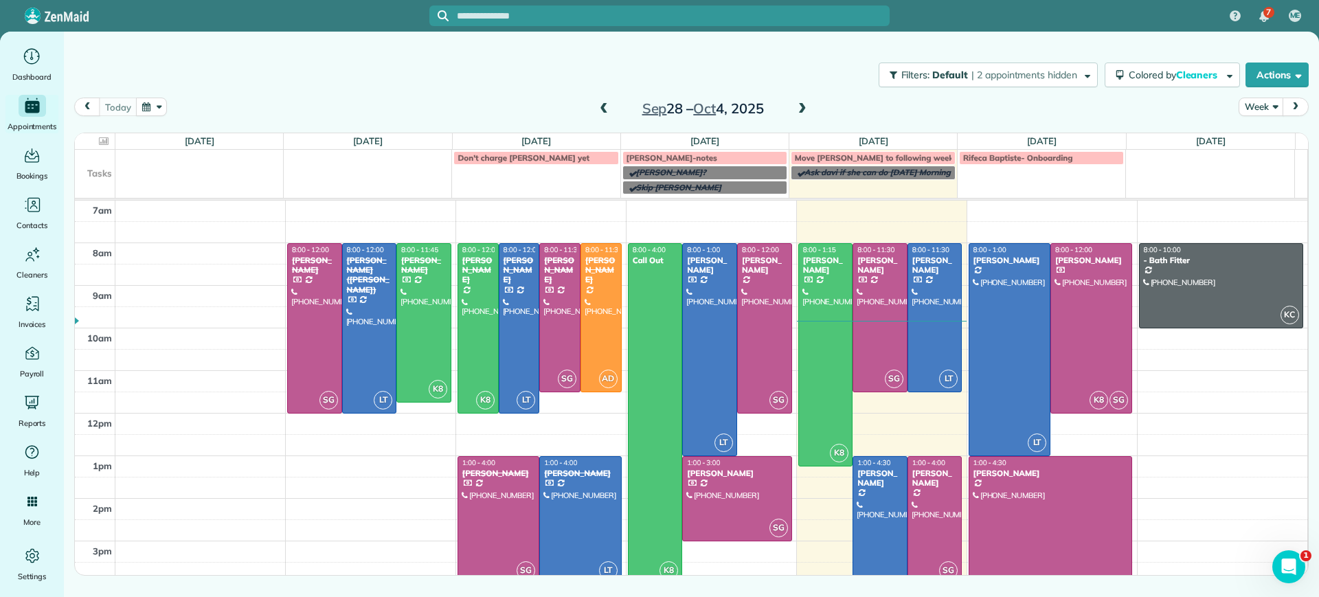
click at [793, 94] on div "Filters: Default | 2 appointments hidden Colored by Cleaners Color by Cleaner C…" at bounding box center [691, 74] width 1255 height 45
click at [803, 109] on span at bounding box center [802, 109] width 15 height 12
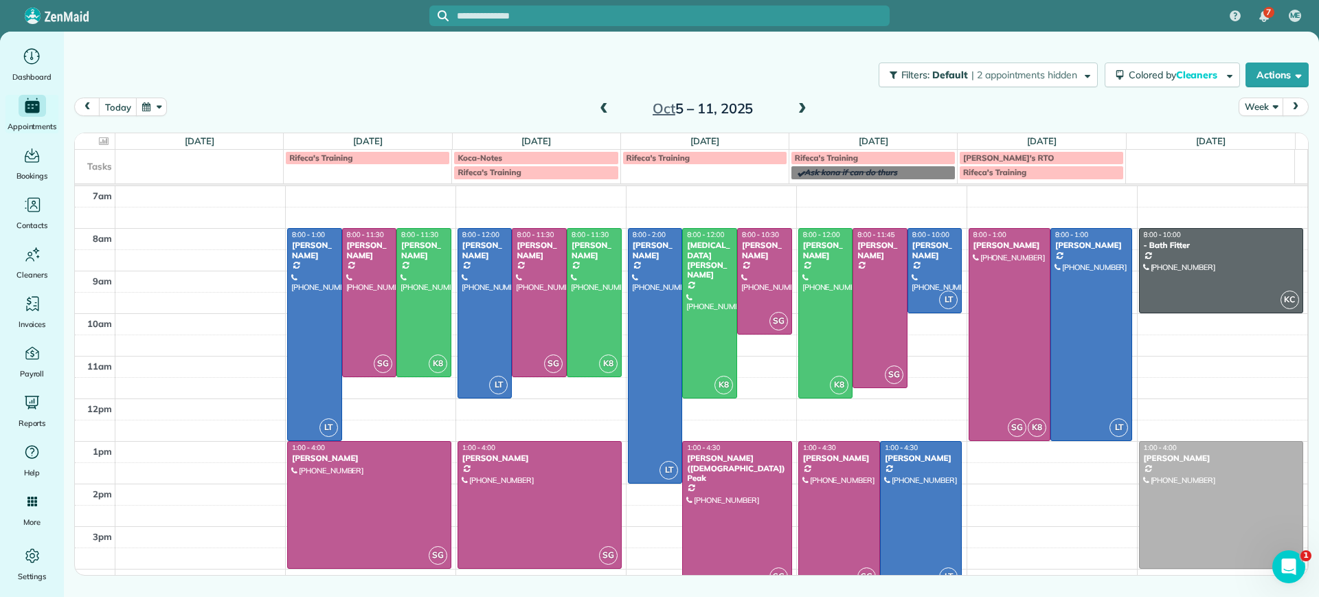
click at [803, 109] on span at bounding box center [802, 109] width 15 height 12
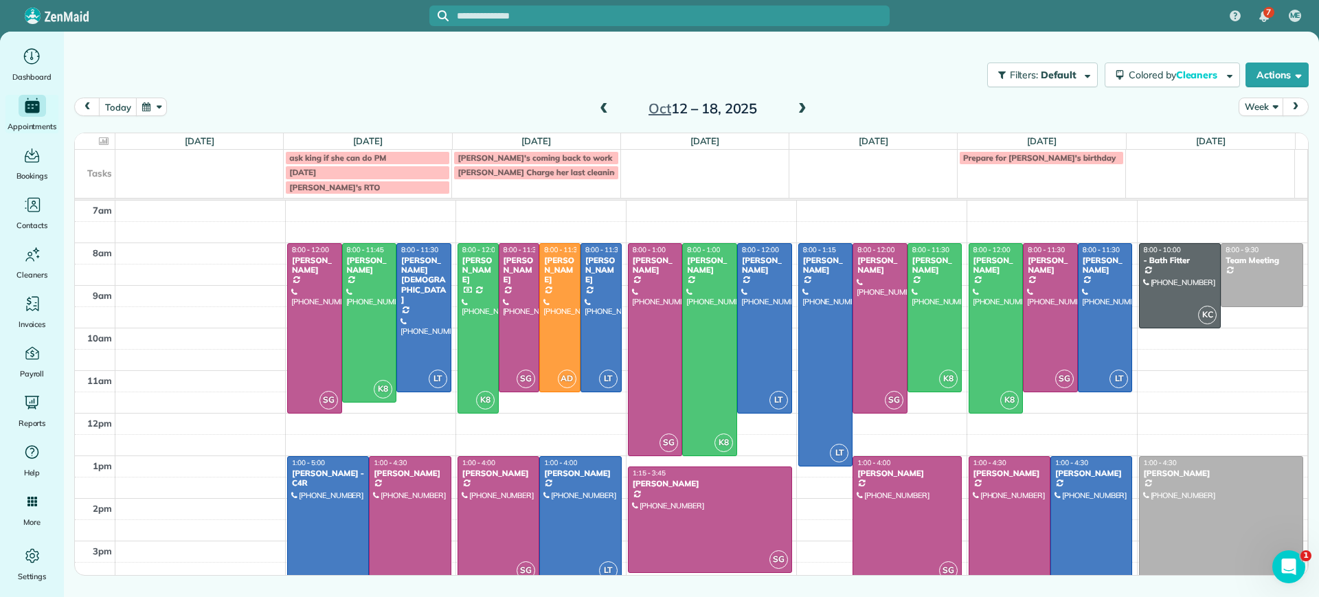
click at [797, 110] on span at bounding box center [802, 109] width 15 height 12
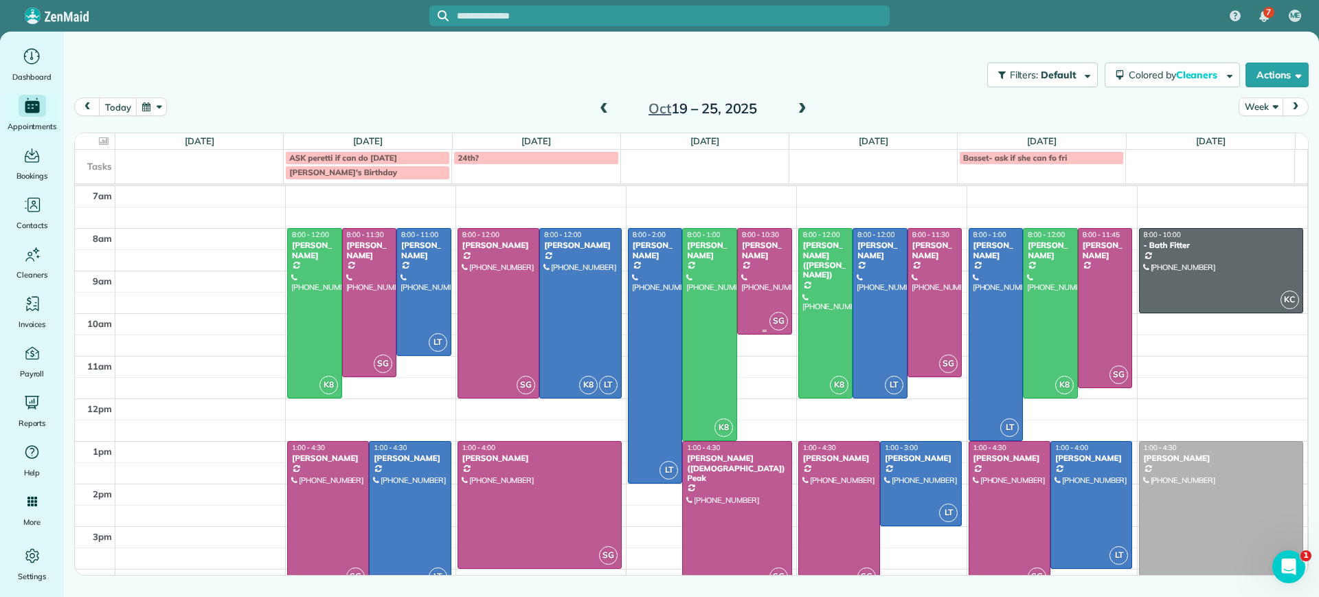
click at [742, 242] on div "[PERSON_NAME]" at bounding box center [764, 250] width 47 height 20
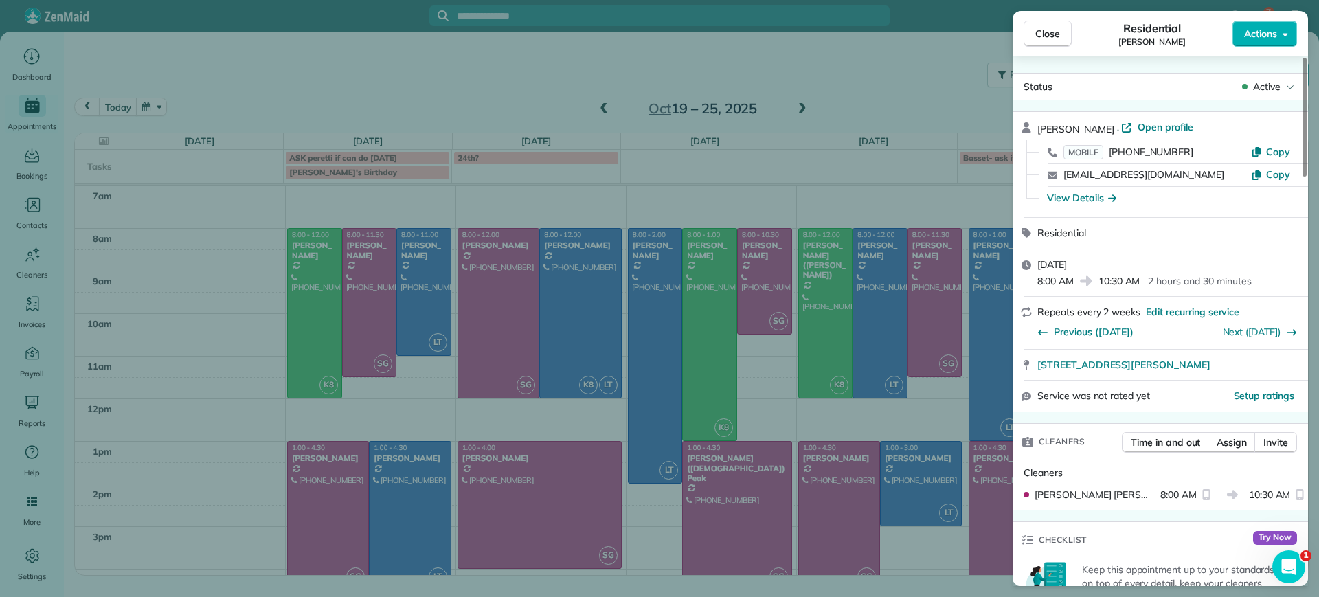
click at [742, 243] on div "Close Residential [PERSON_NAME] Actions Status Active [PERSON_NAME] · Open prof…" at bounding box center [659, 298] width 1319 height 597
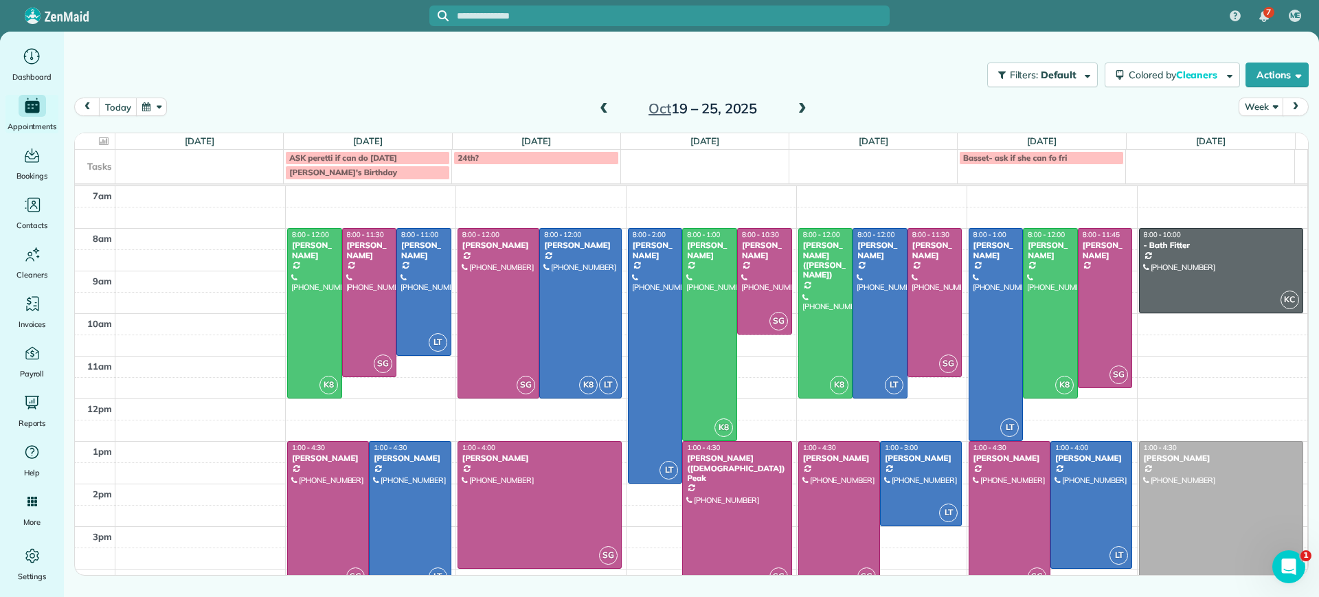
click at [599, 113] on span at bounding box center [603, 109] width 15 height 12
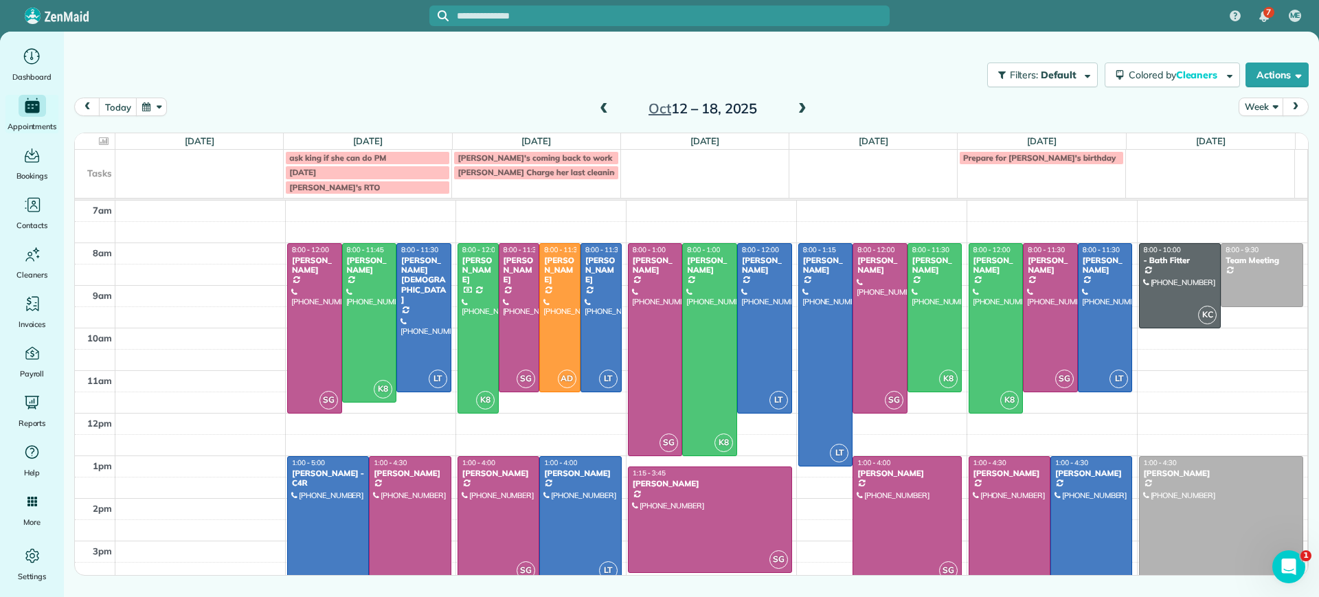
click at [601, 105] on span at bounding box center [603, 109] width 15 height 12
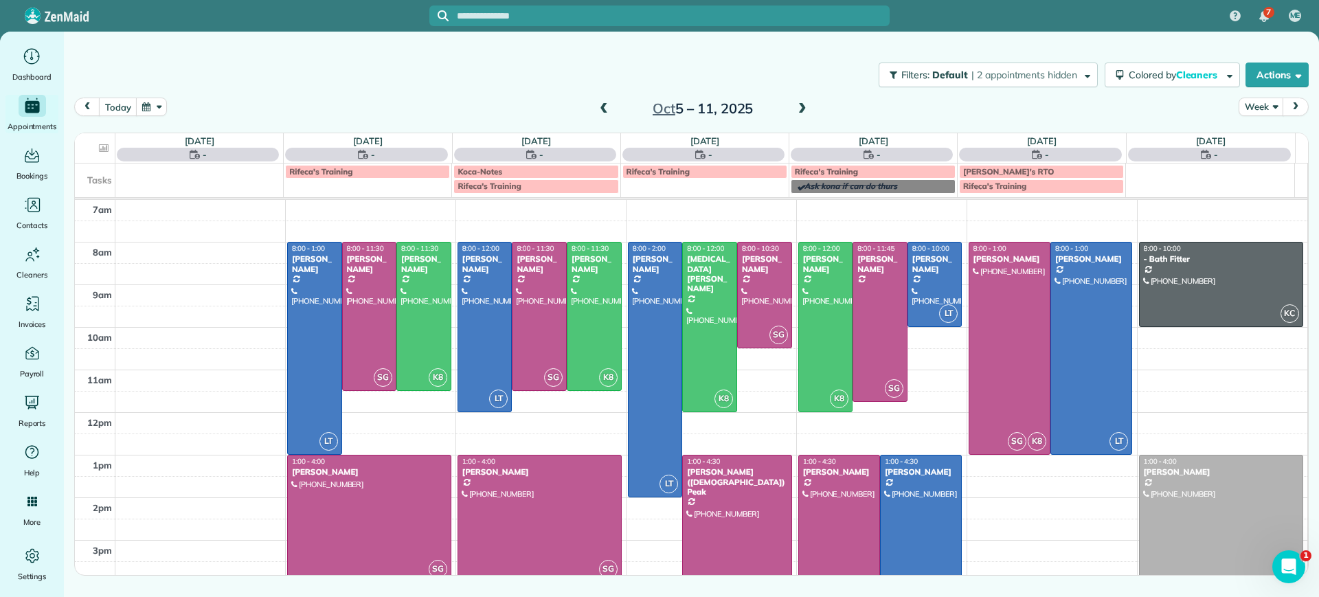
click at [601, 105] on span at bounding box center [603, 109] width 15 height 12
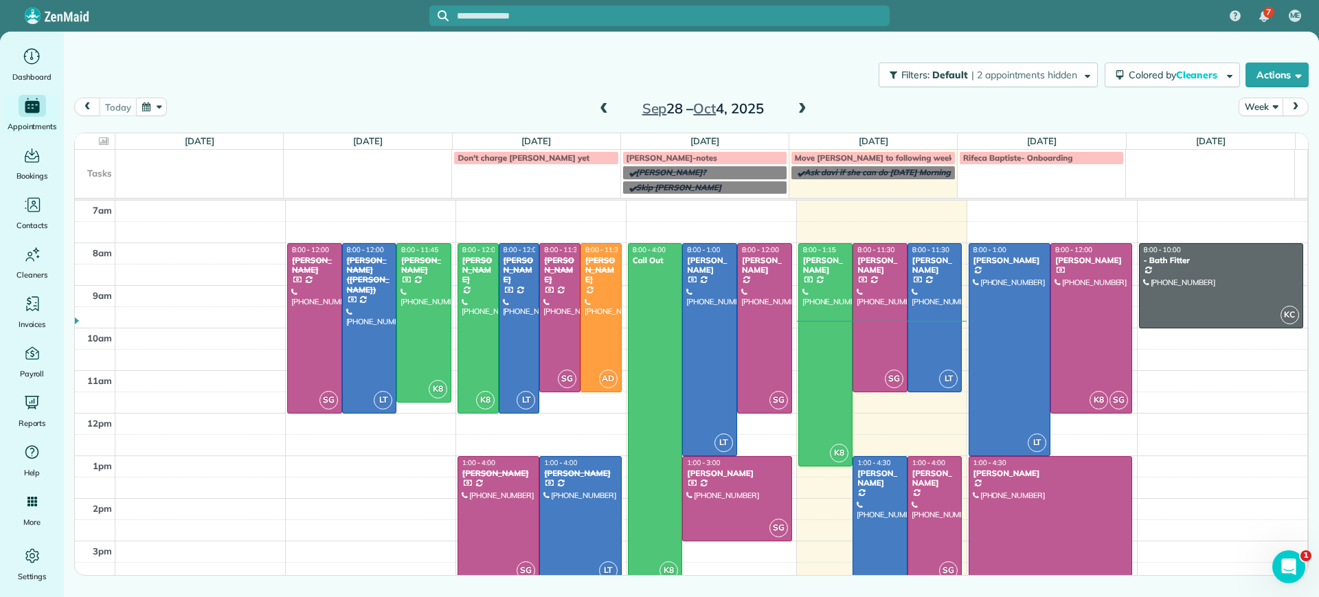
click at [809, 99] on span at bounding box center [802, 109] width 15 height 21
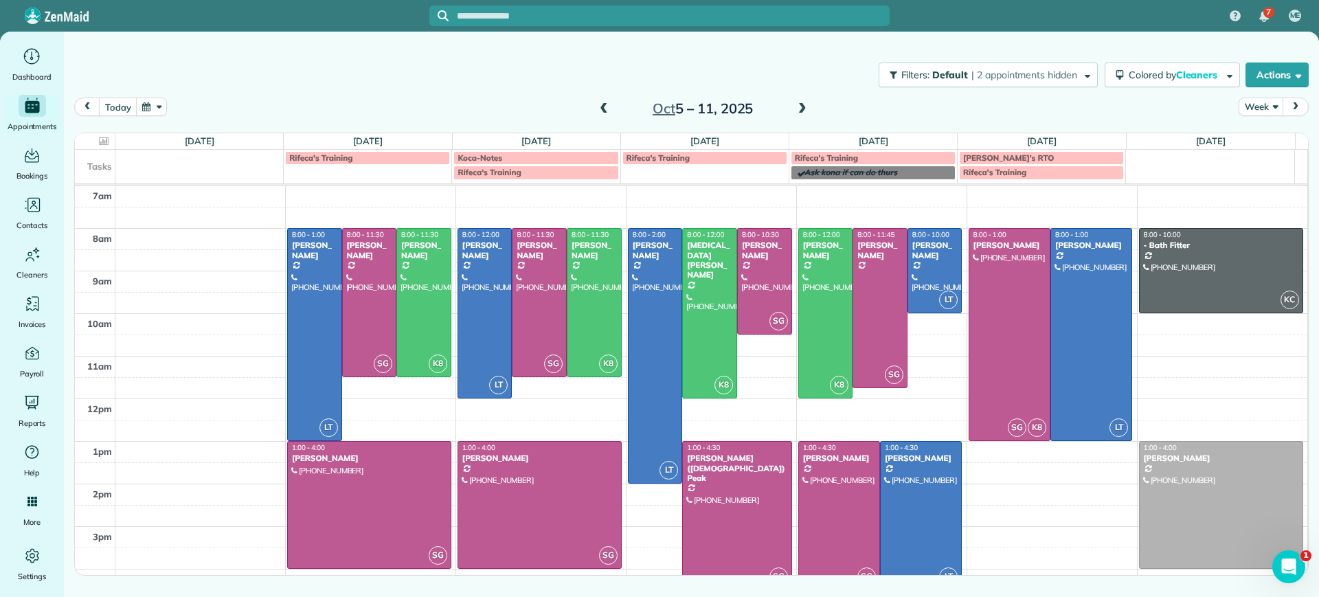
click at [809, 99] on span at bounding box center [802, 109] width 15 height 21
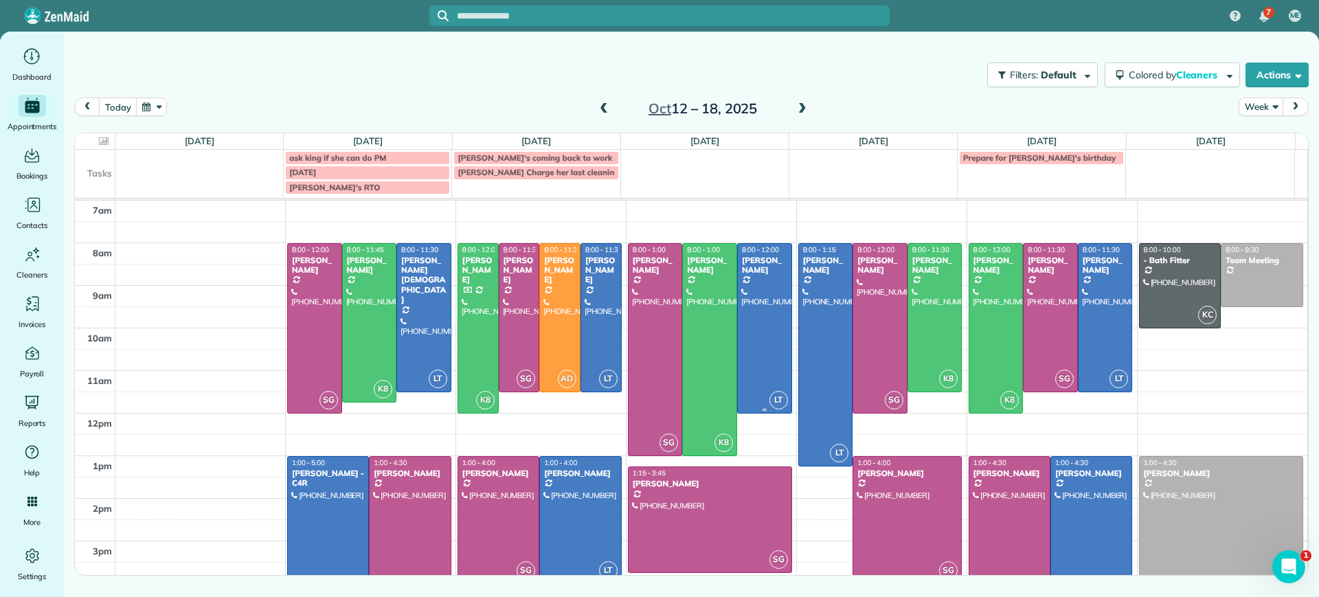
click at [748, 313] on div at bounding box center [765, 328] width 54 height 169
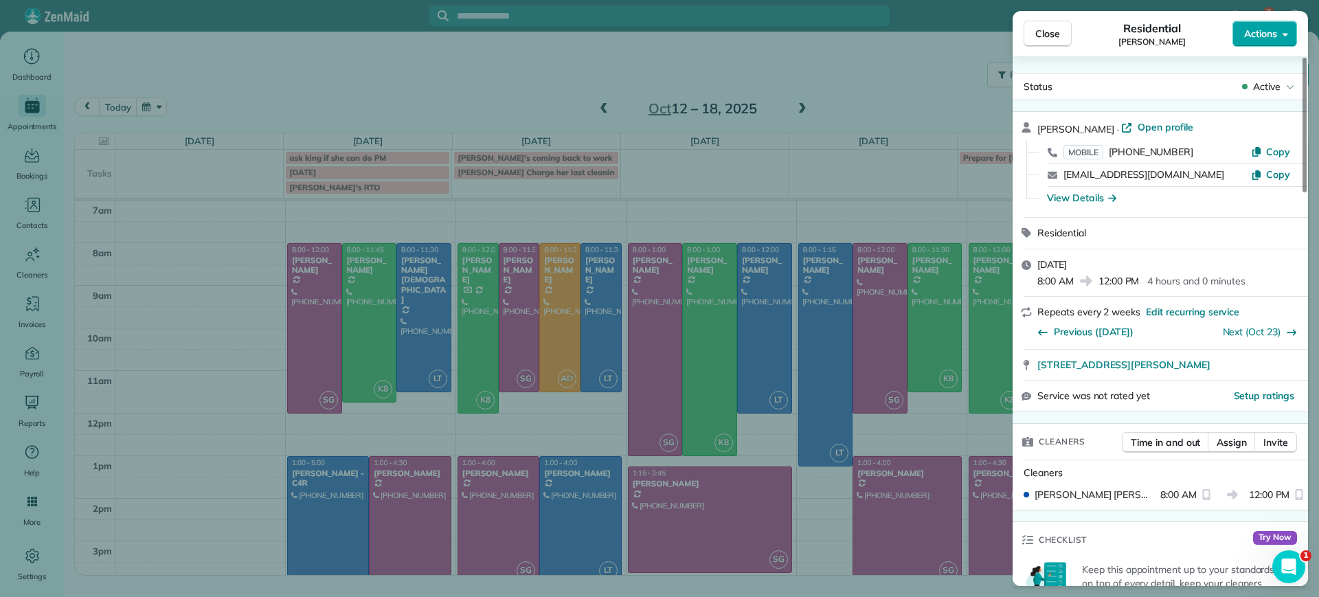
click at [1266, 34] on span "Actions" at bounding box center [1260, 34] width 33 height 14
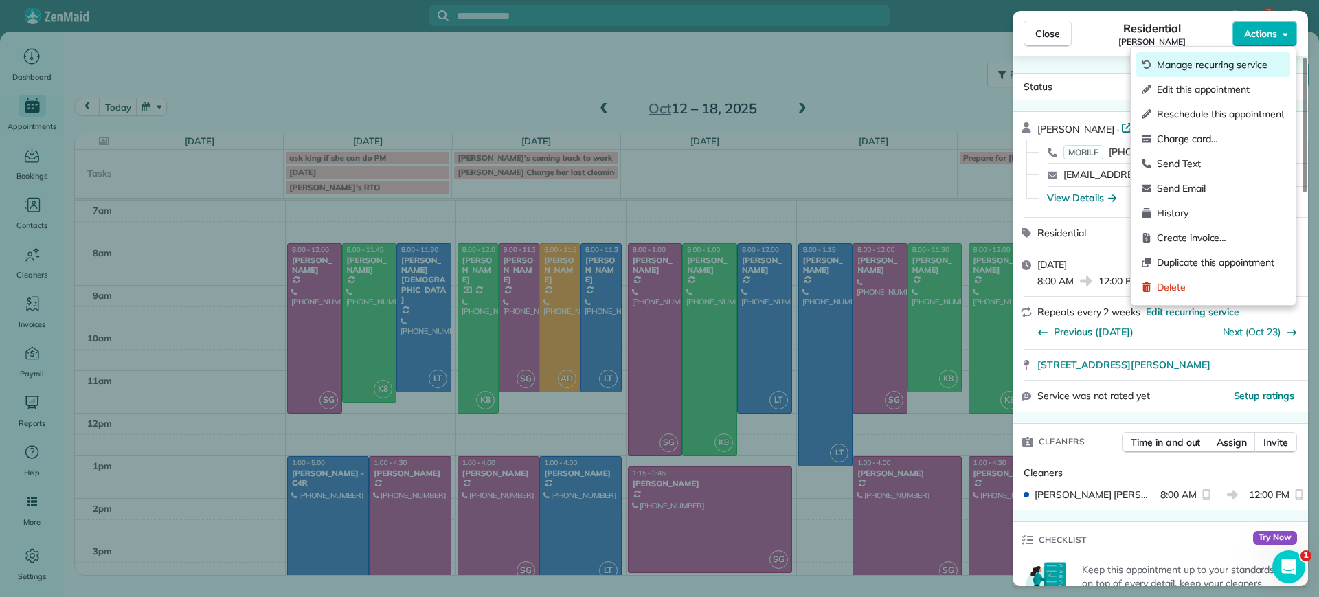
click at [1217, 67] on span "Manage recurring service" at bounding box center [1221, 65] width 128 height 14
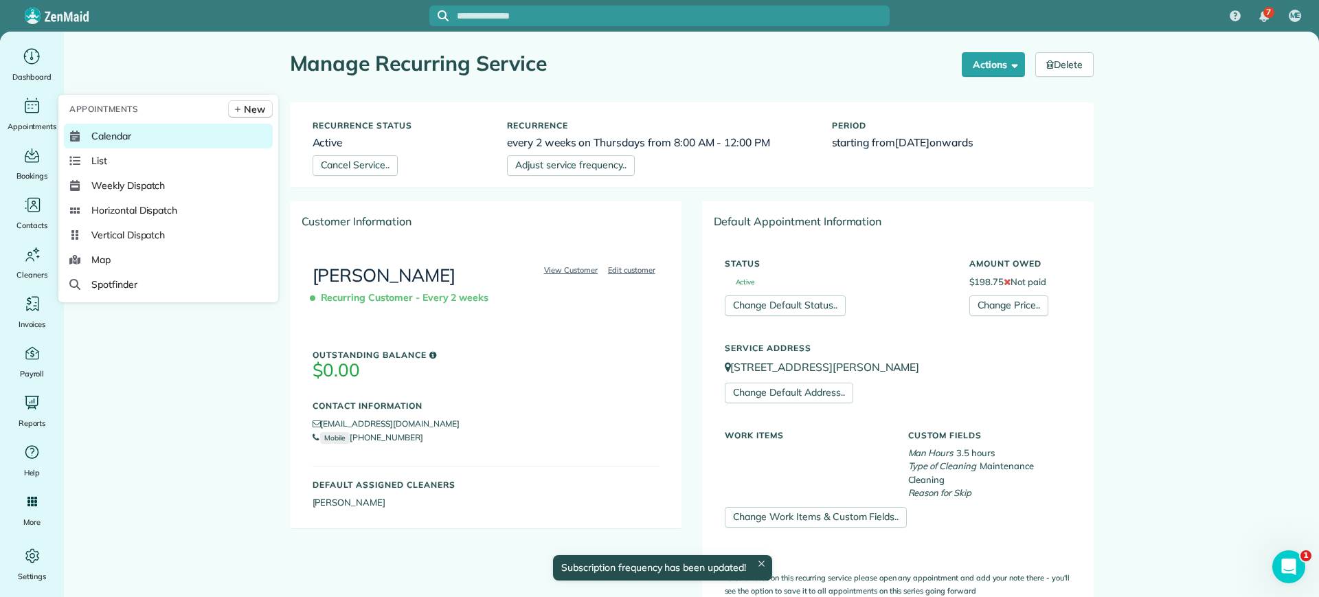
click at [91, 145] on link "Calendar" at bounding box center [168, 136] width 209 height 25
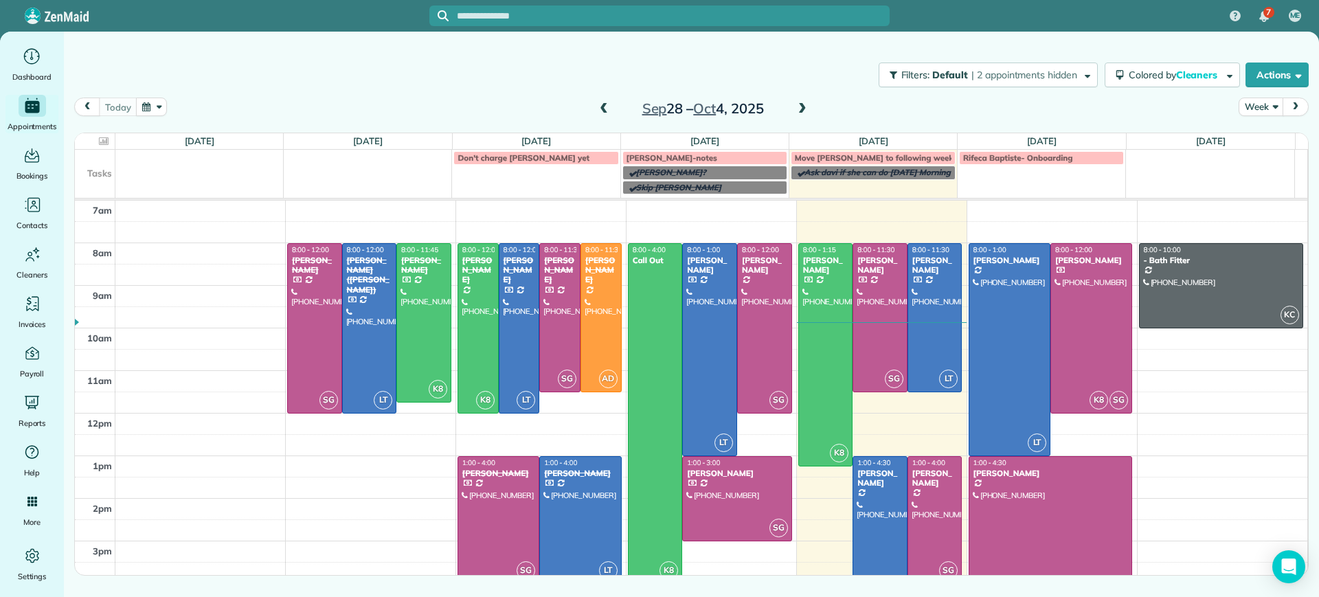
click at [795, 106] on span at bounding box center [802, 109] width 15 height 12
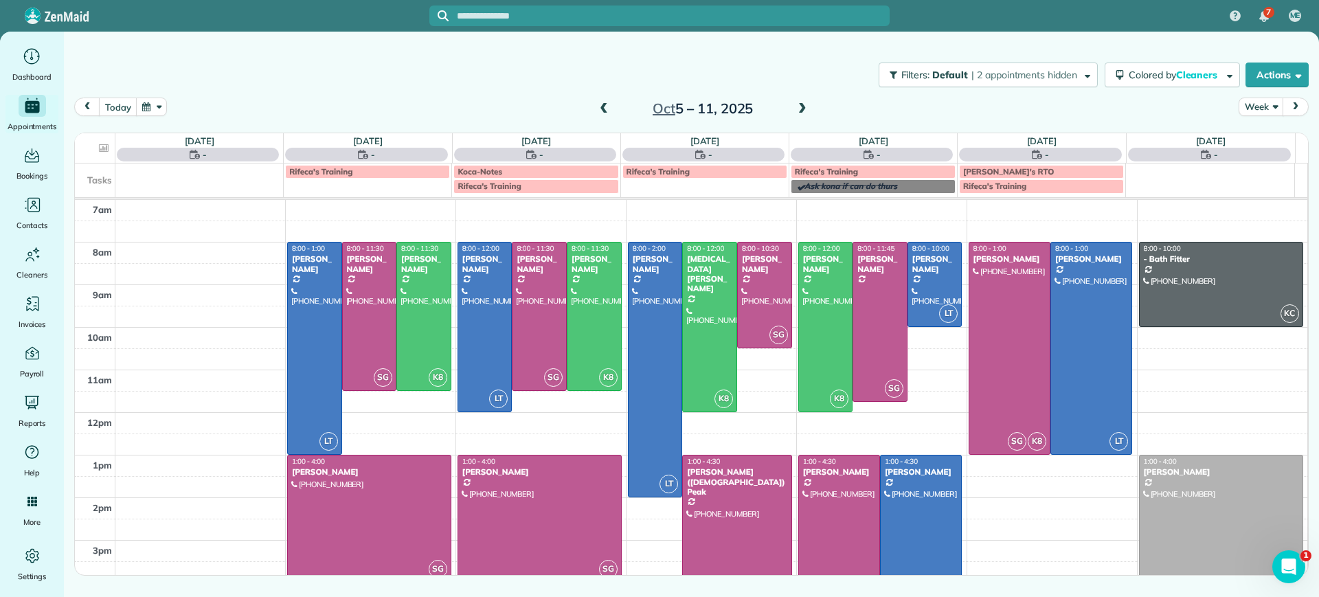
click at [795, 106] on span at bounding box center [802, 109] width 15 height 12
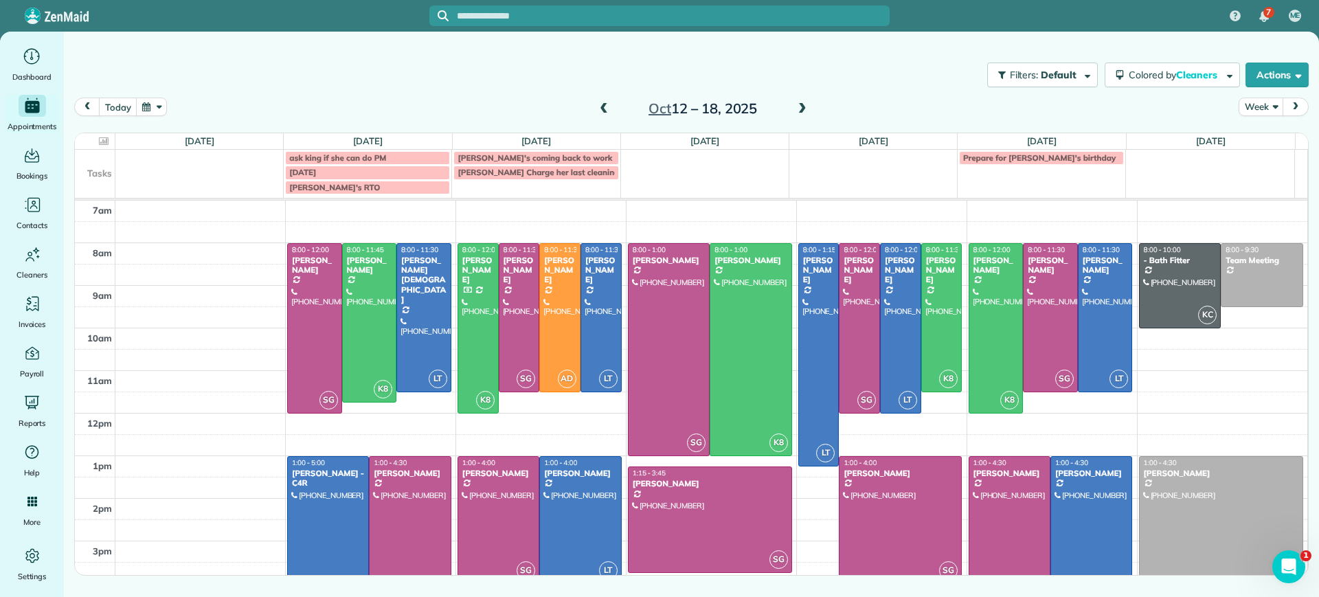
click at [598, 111] on span at bounding box center [603, 109] width 15 height 12
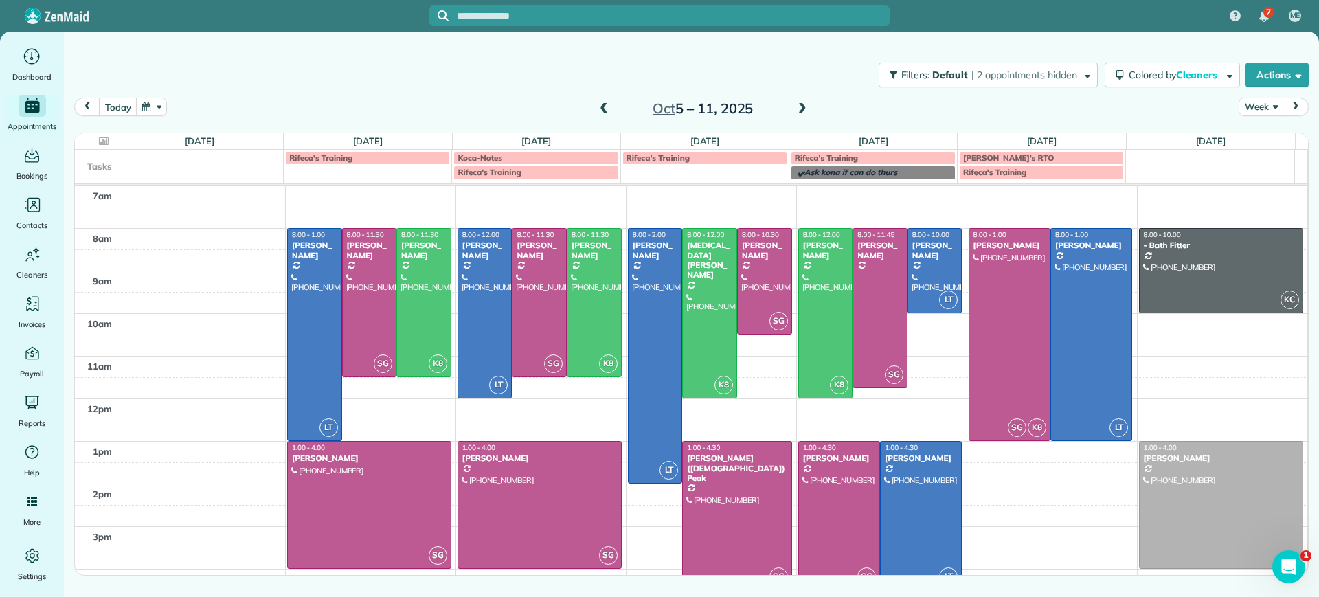
click at [603, 104] on span at bounding box center [603, 109] width 15 height 12
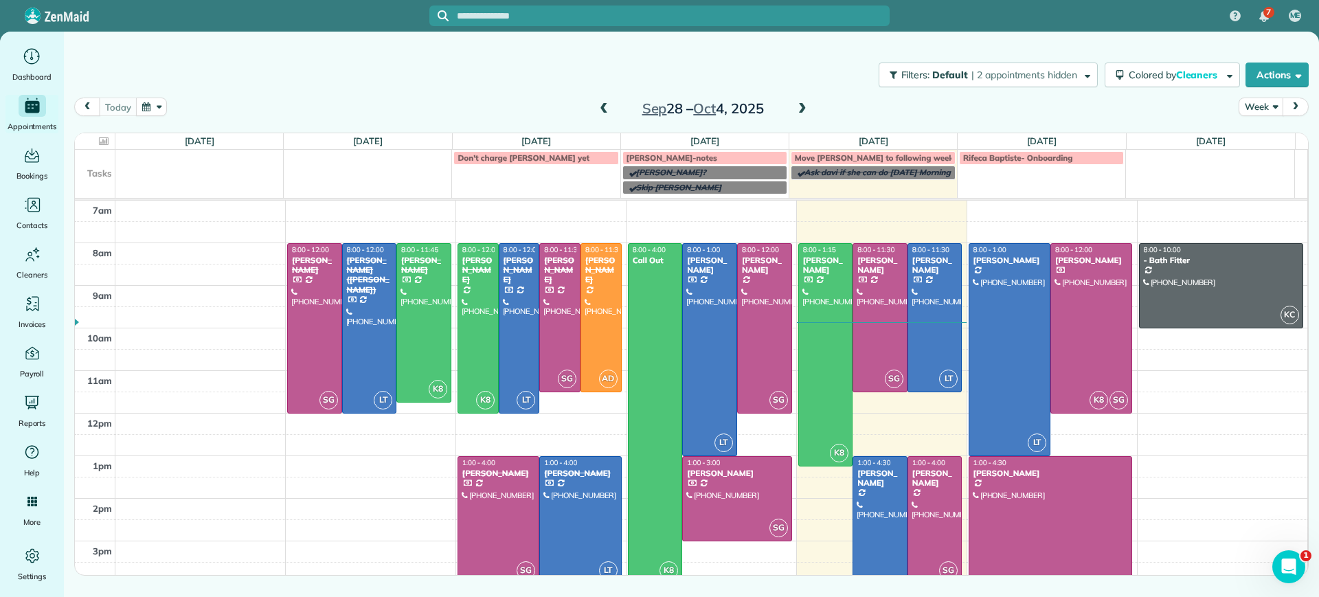
click at [798, 99] on span at bounding box center [802, 109] width 15 height 21
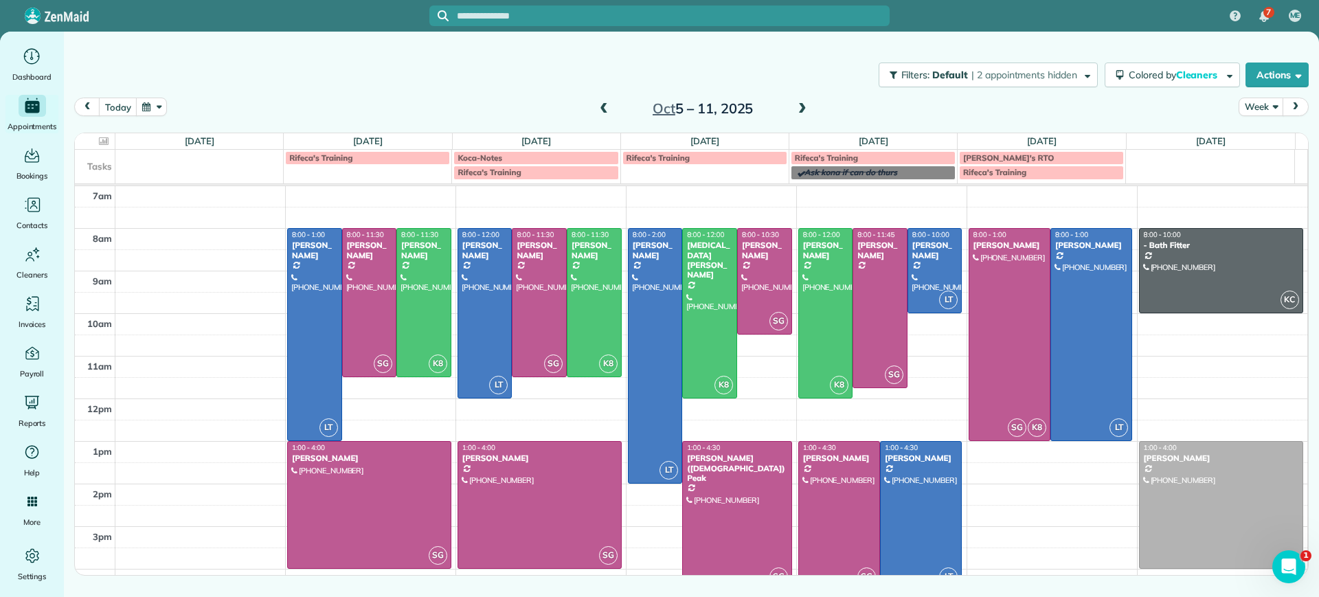
click at [798, 99] on span at bounding box center [802, 109] width 15 height 21
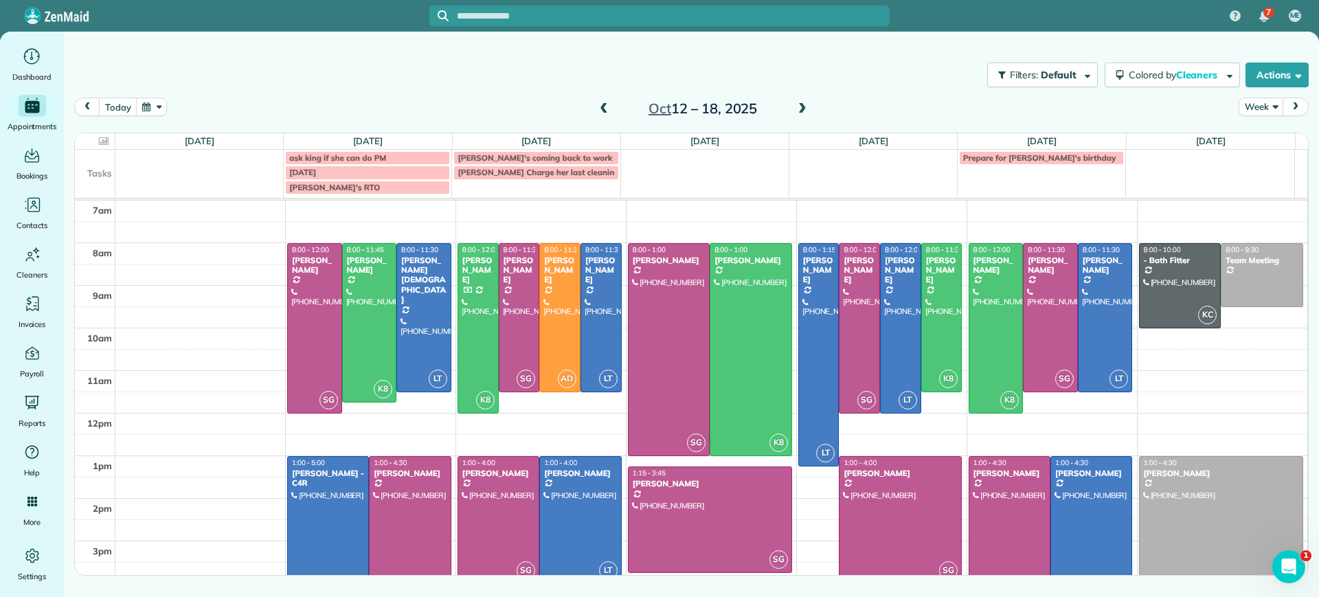
click at [798, 99] on span at bounding box center [802, 109] width 15 height 21
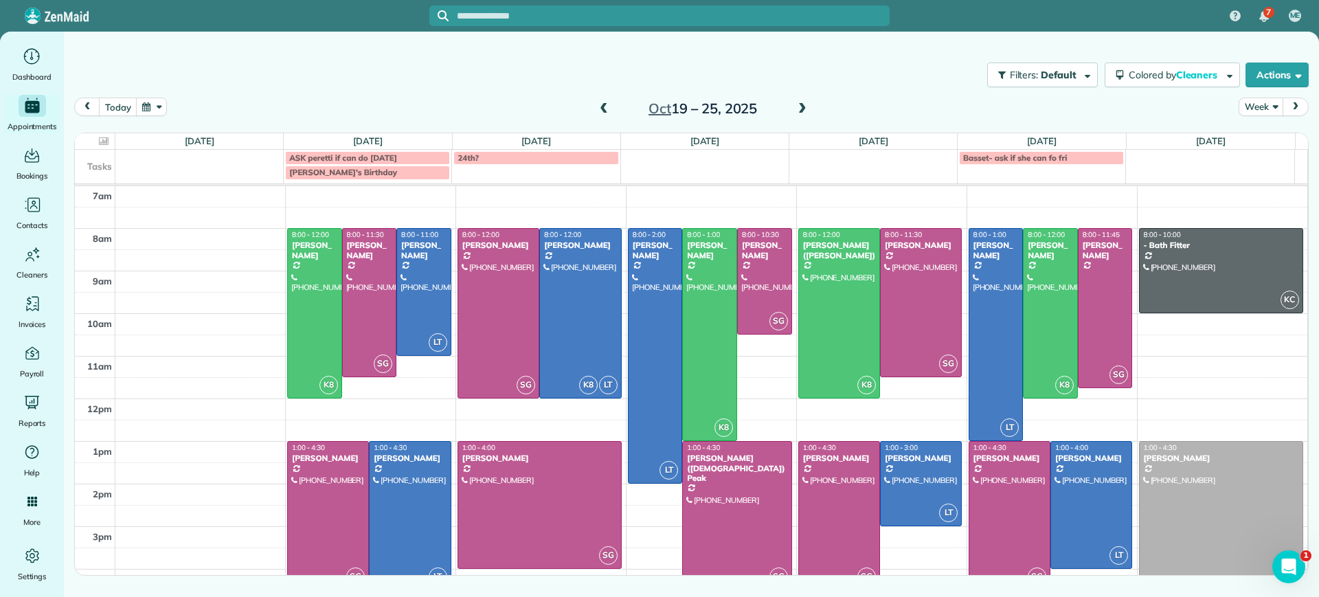
click at [802, 113] on span at bounding box center [802, 109] width 15 height 12
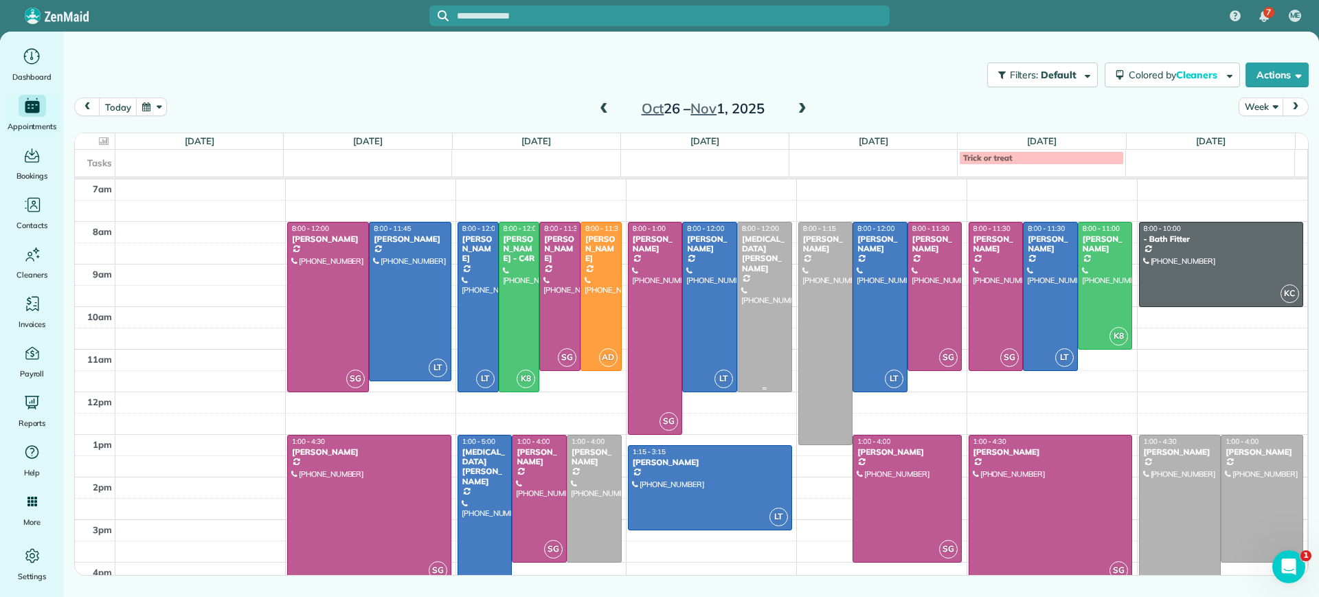
click at [767, 298] on div at bounding box center [765, 307] width 54 height 169
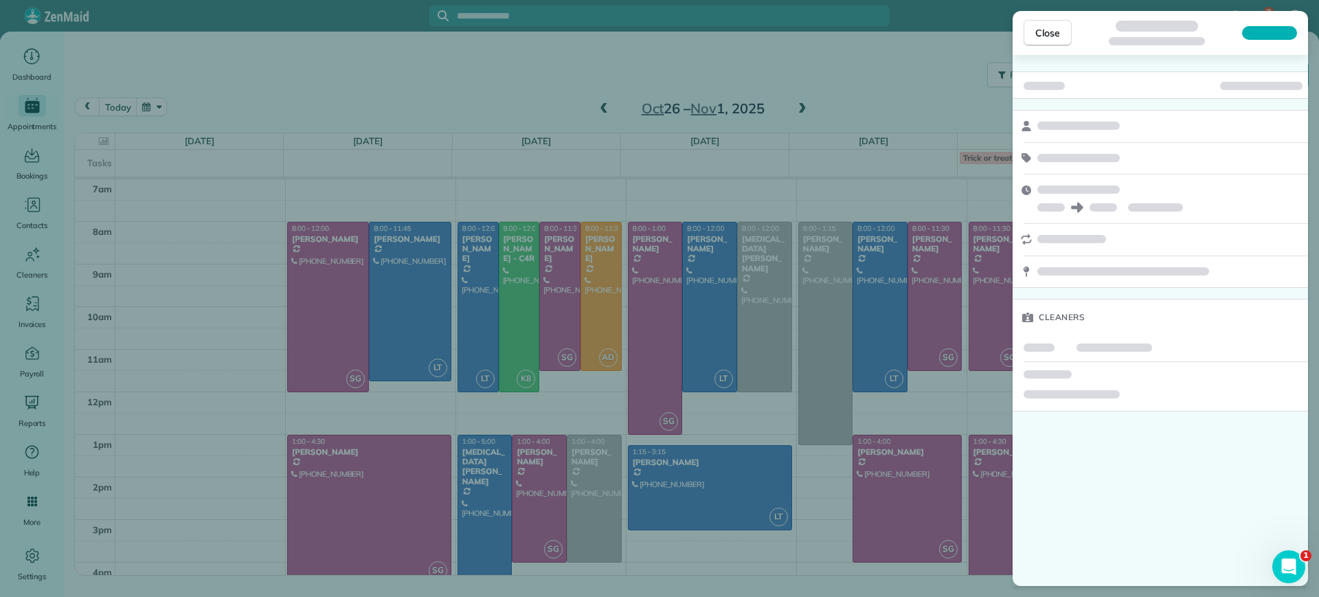
click at [495, 488] on div "Close Cleaners" at bounding box center [659, 298] width 1319 height 597
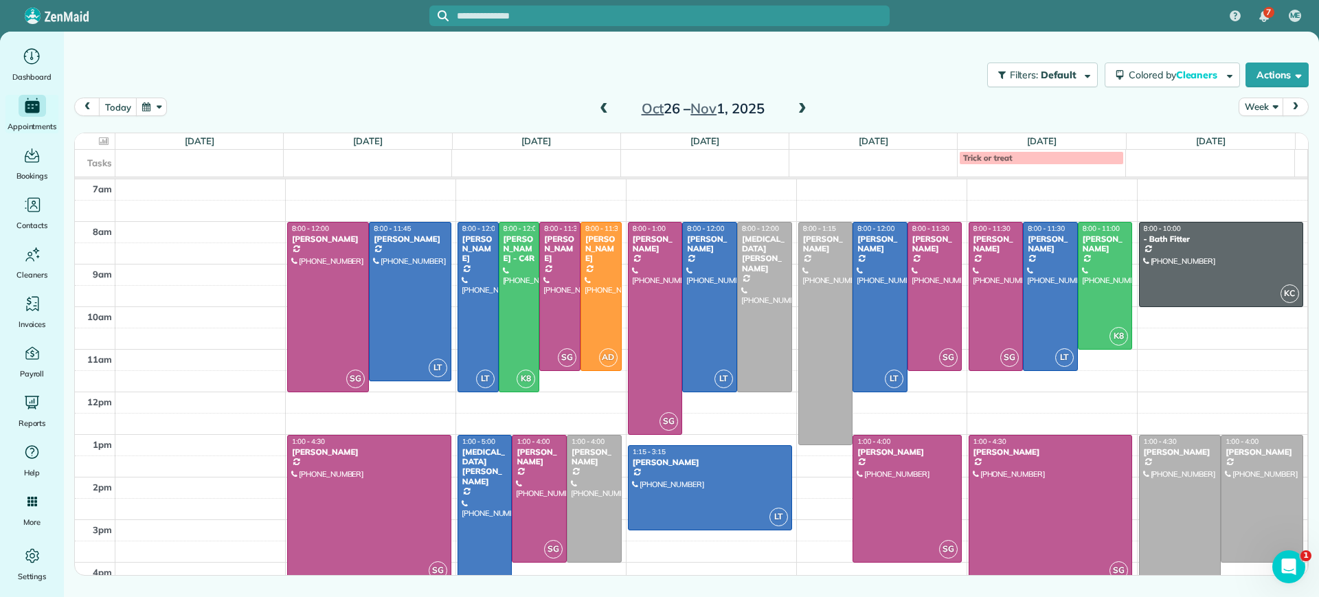
click at [495, 488] on div at bounding box center [485, 520] width 54 height 169
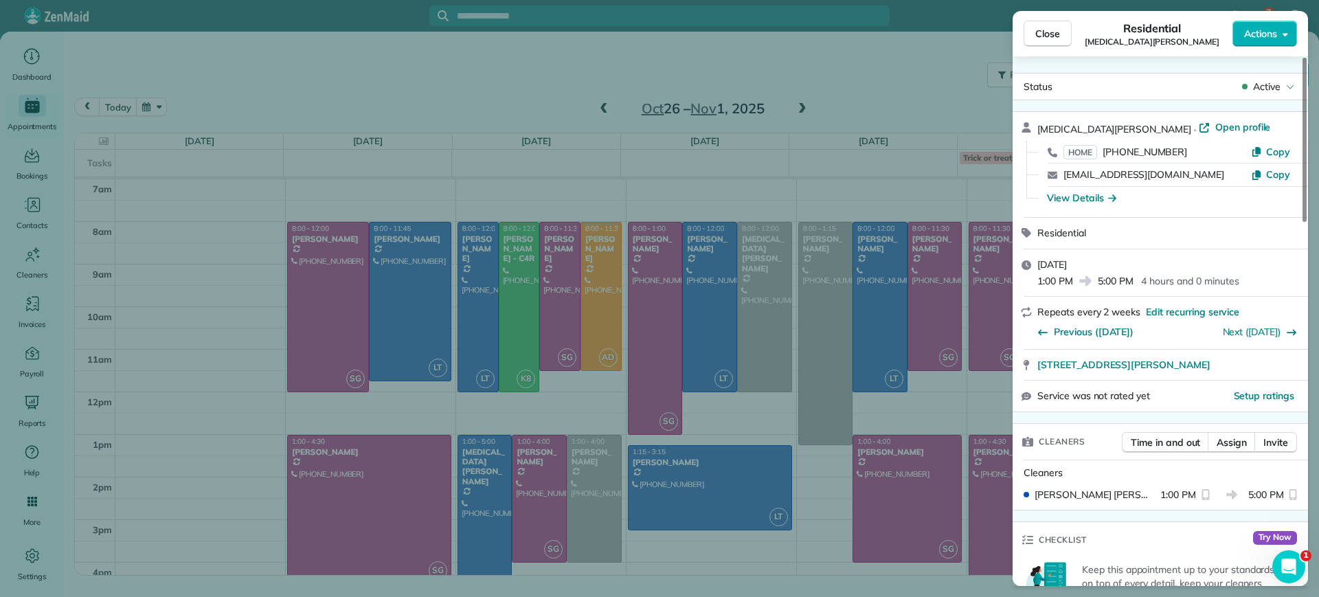
click at [1215, 129] on span "Open profile" at bounding box center [1243, 127] width 56 height 14
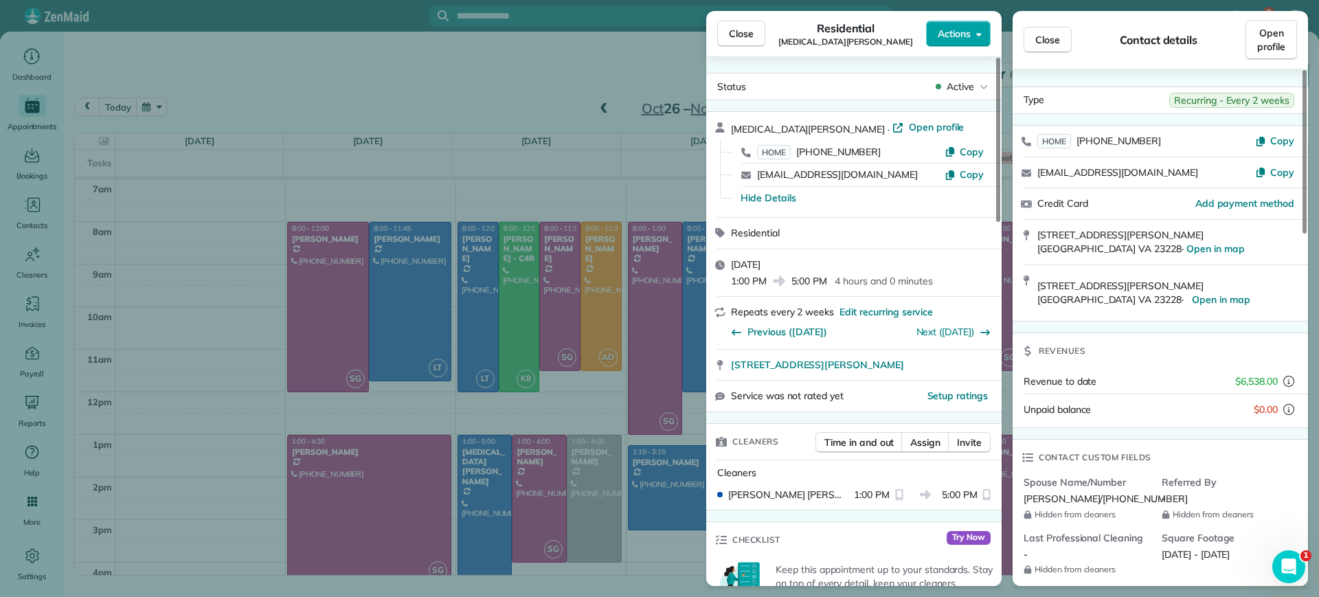
click at [946, 33] on span "Actions" at bounding box center [954, 34] width 33 height 14
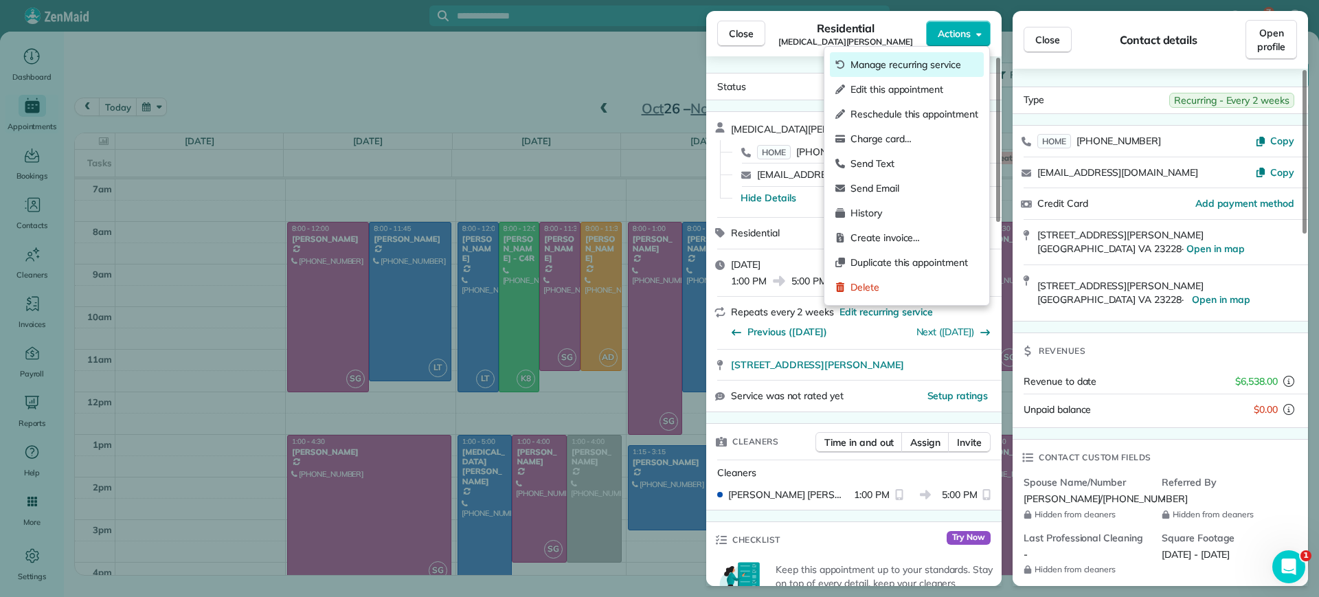
click at [943, 71] on span "Manage recurring service" at bounding box center [915, 65] width 128 height 14
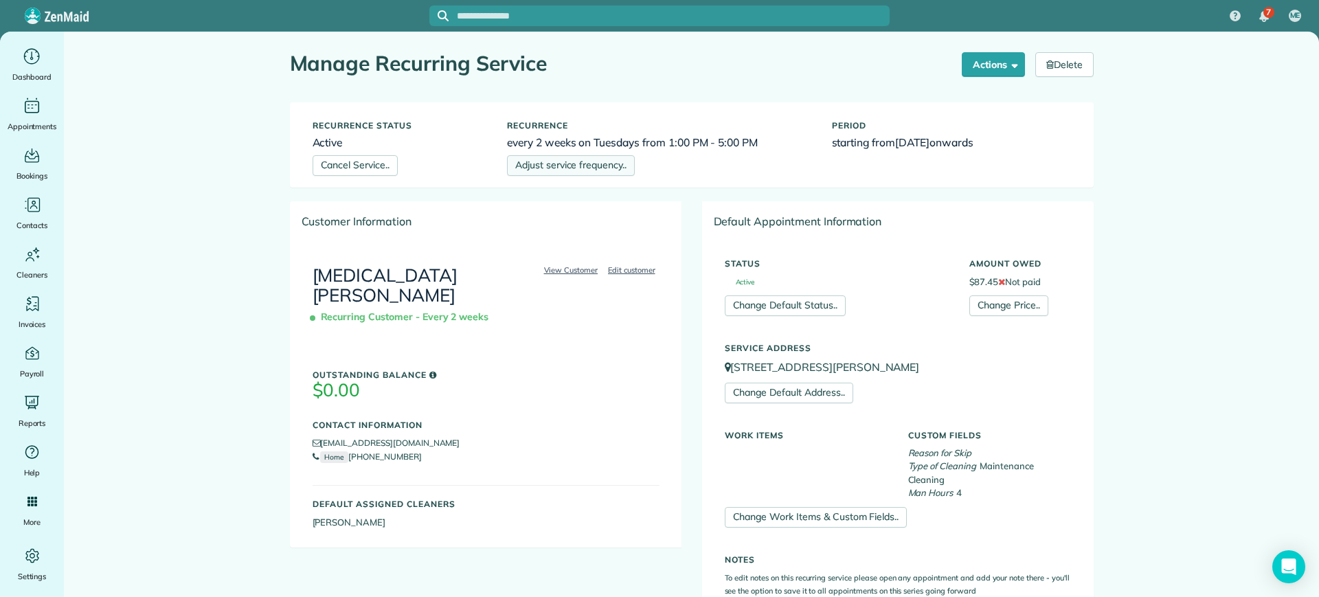
click at [618, 160] on link "Adjust service frequency.." at bounding box center [571, 165] width 128 height 21
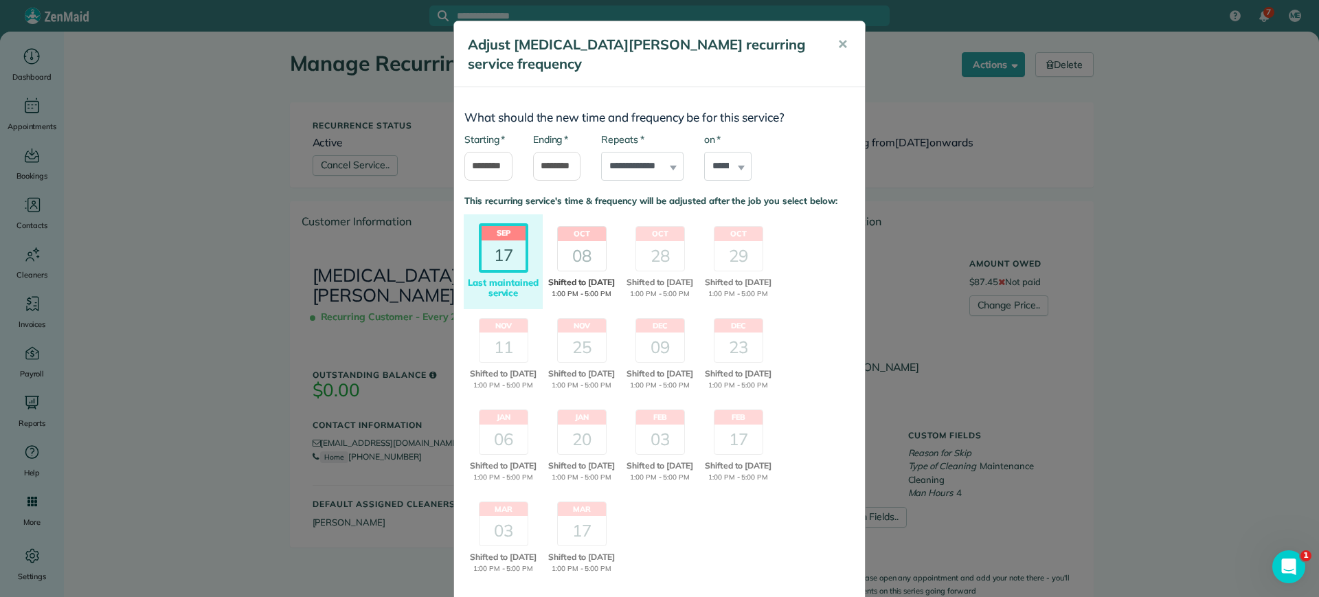
click at [579, 276] on span "Shifted to [DATE]" at bounding box center [581, 282] width 75 height 12
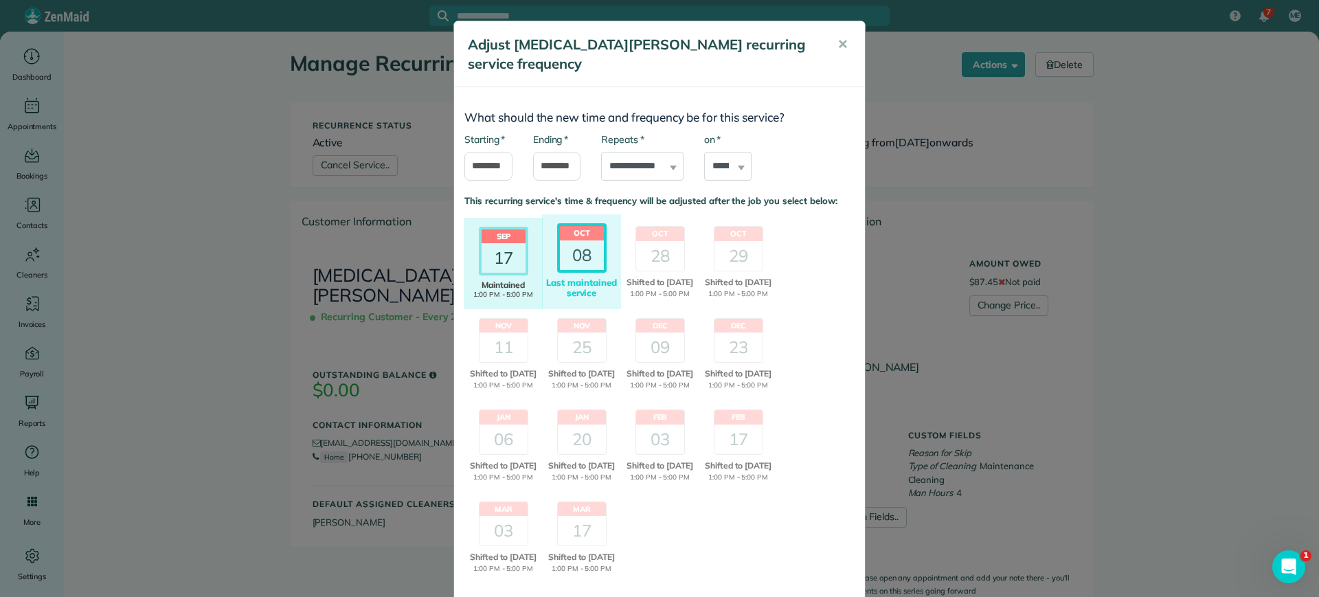
click at [506, 251] on div "17" at bounding box center [504, 258] width 44 height 30
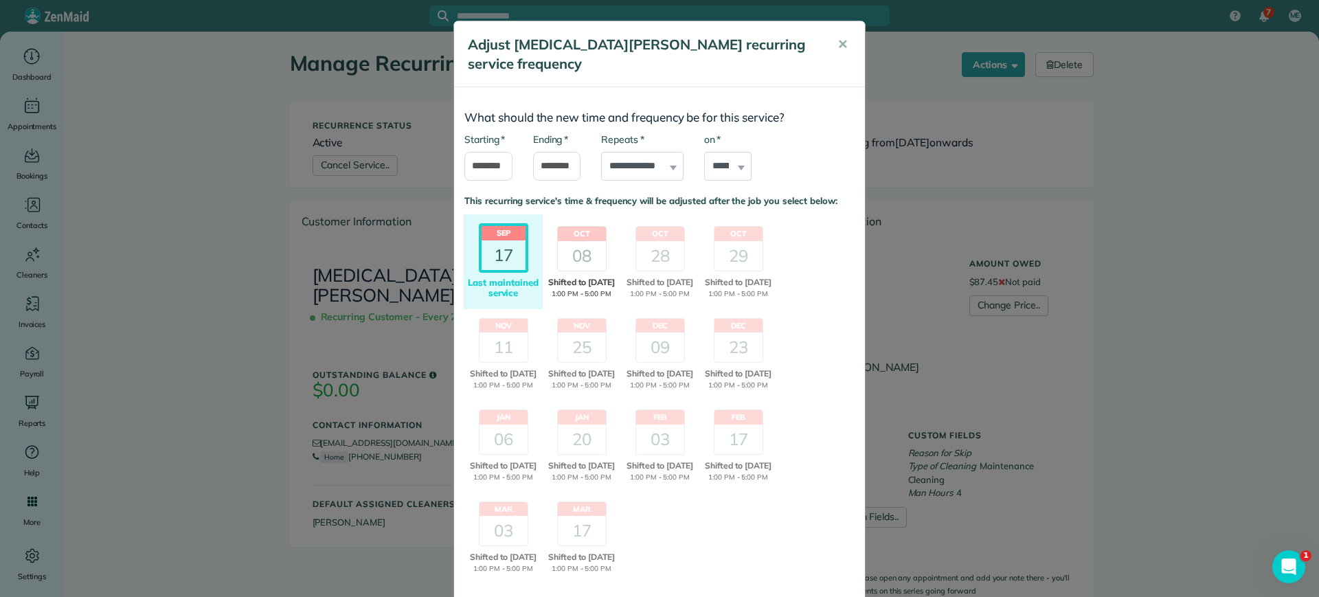
click at [559, 241] on div "08" at bounding box center [582, 256] width 48 height 30
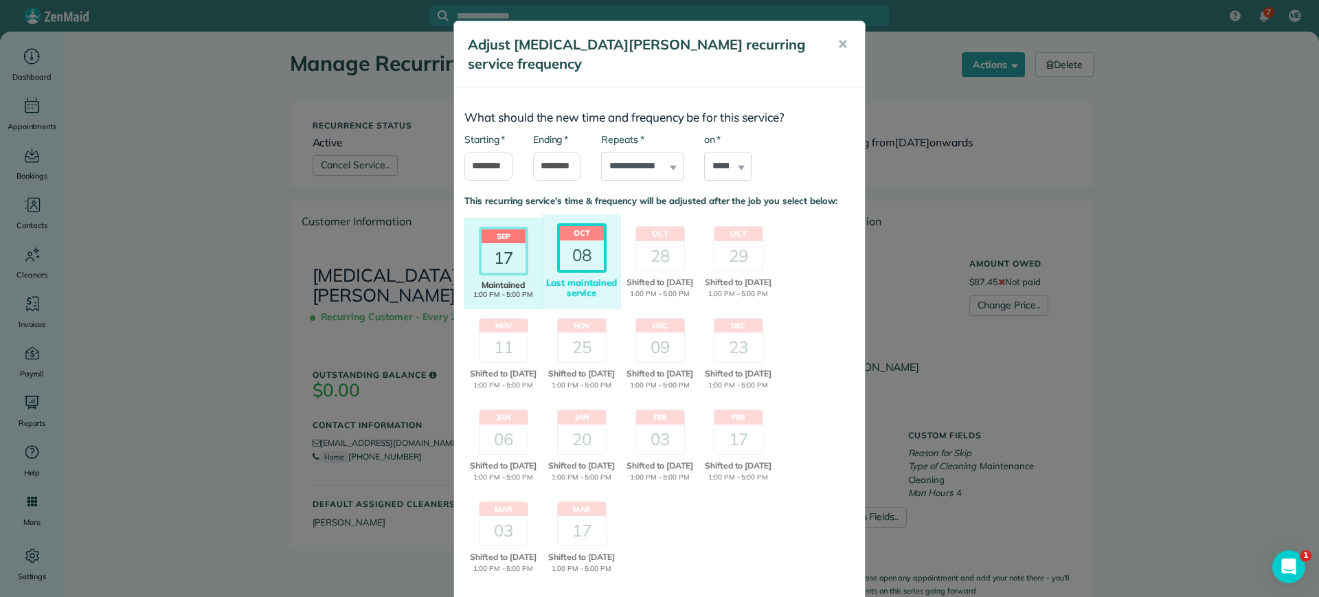
click at [482, 243] on div "17" at bounding box center [504, 258] width 44 height 30
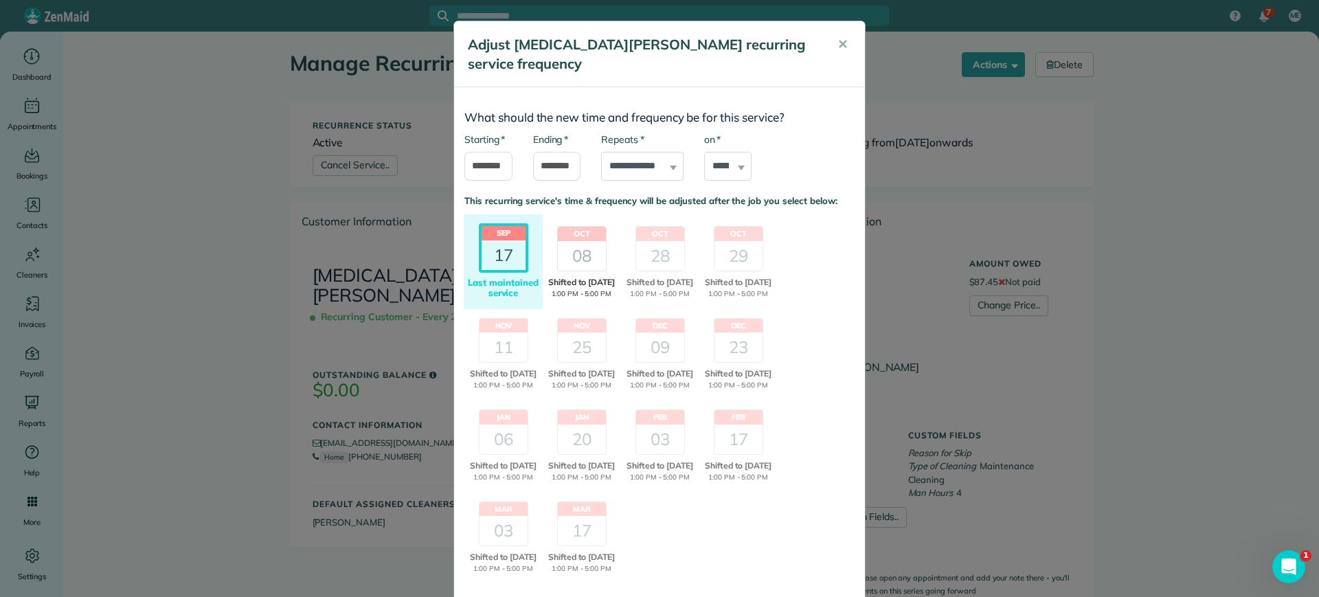
click at [570, 241] on div "08" at bounding box center [582, 256] width 48 height 30
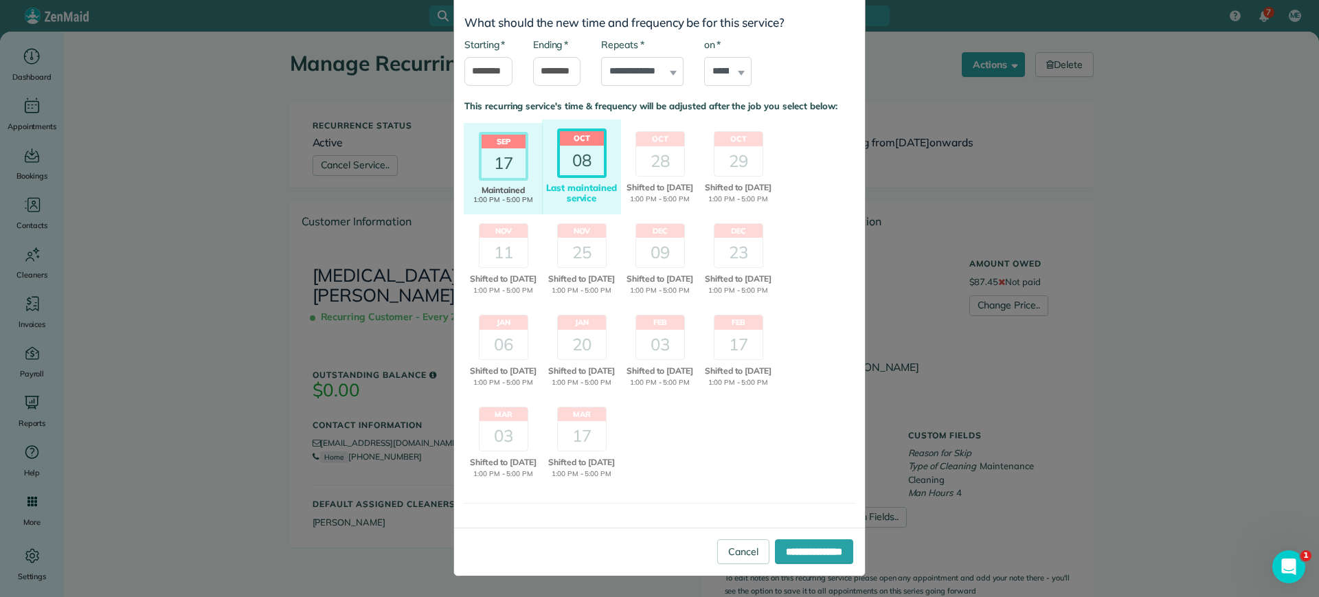
scroll to position [100, 0]
click at [785, 552] on input "**********" at bounding box center [814, 551] width 78 height 25
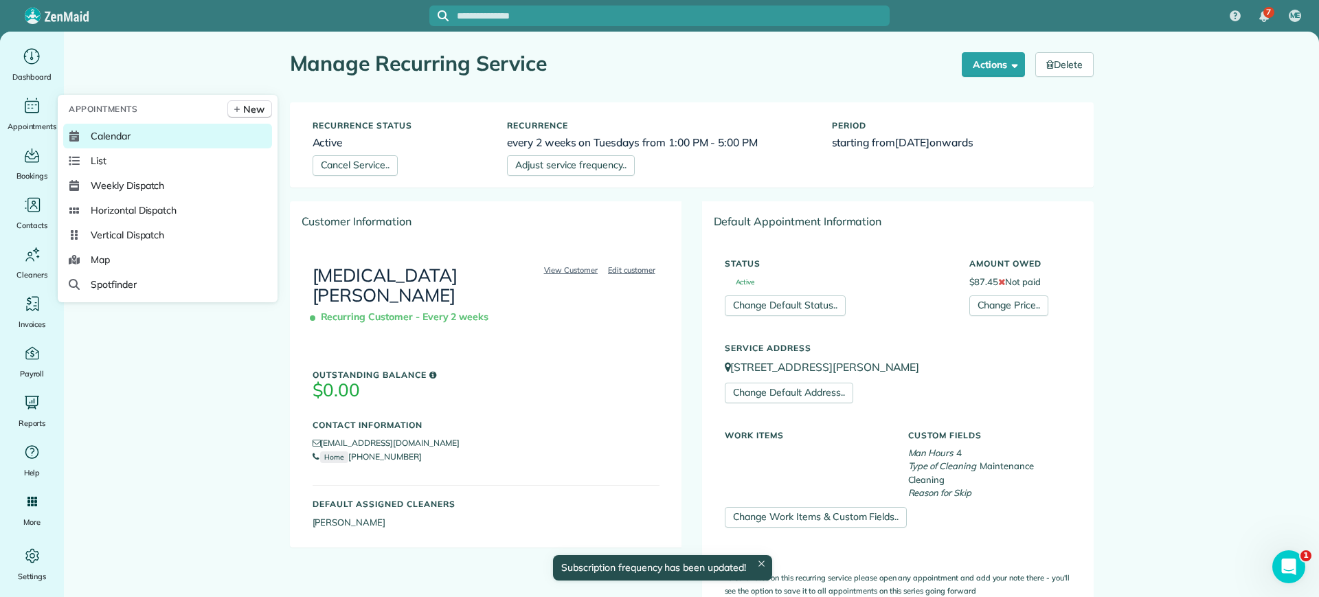
click at [85, 142] on link "Calendar" at bounding box center [167, 136] width 209 height 25
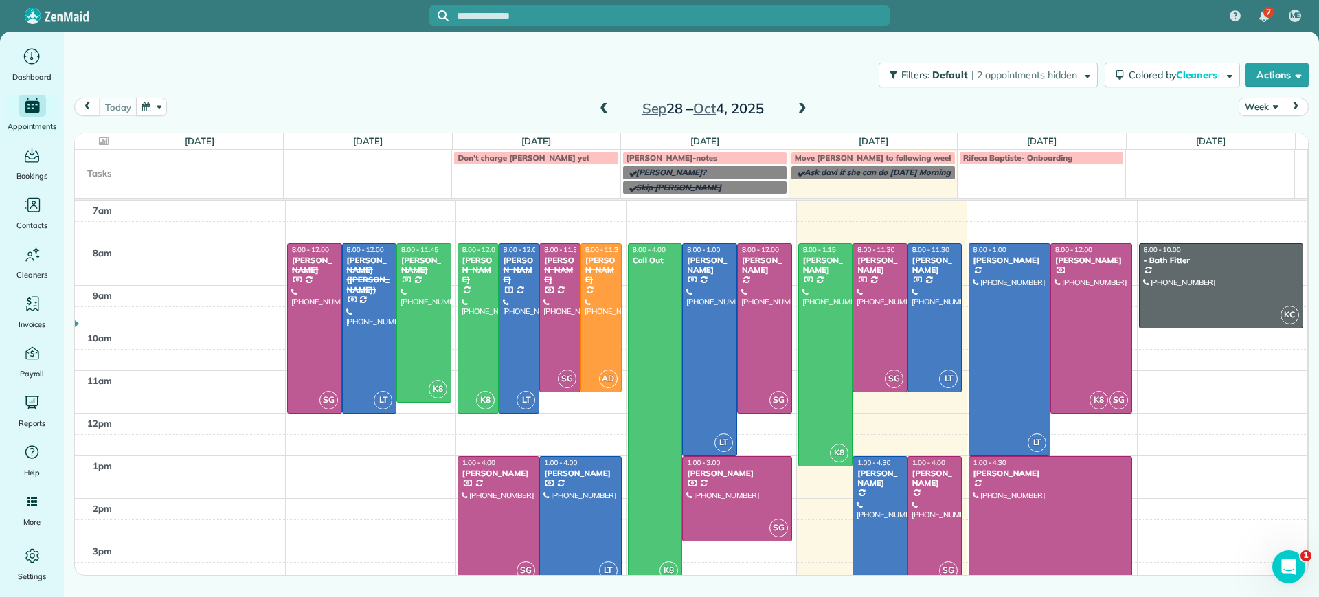
click at [799, 111] on span at bounding box center [802, 109] width 15 height 12
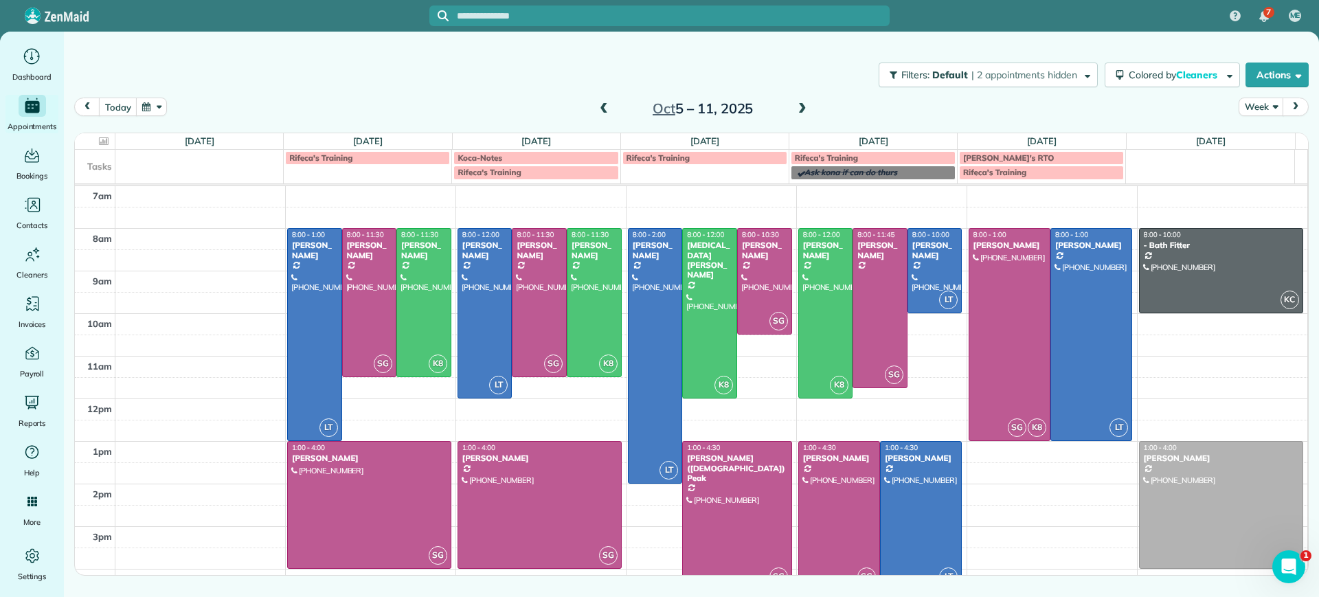
click at [799, 110] on span at bounding box center [802, 109] width 15 height 12
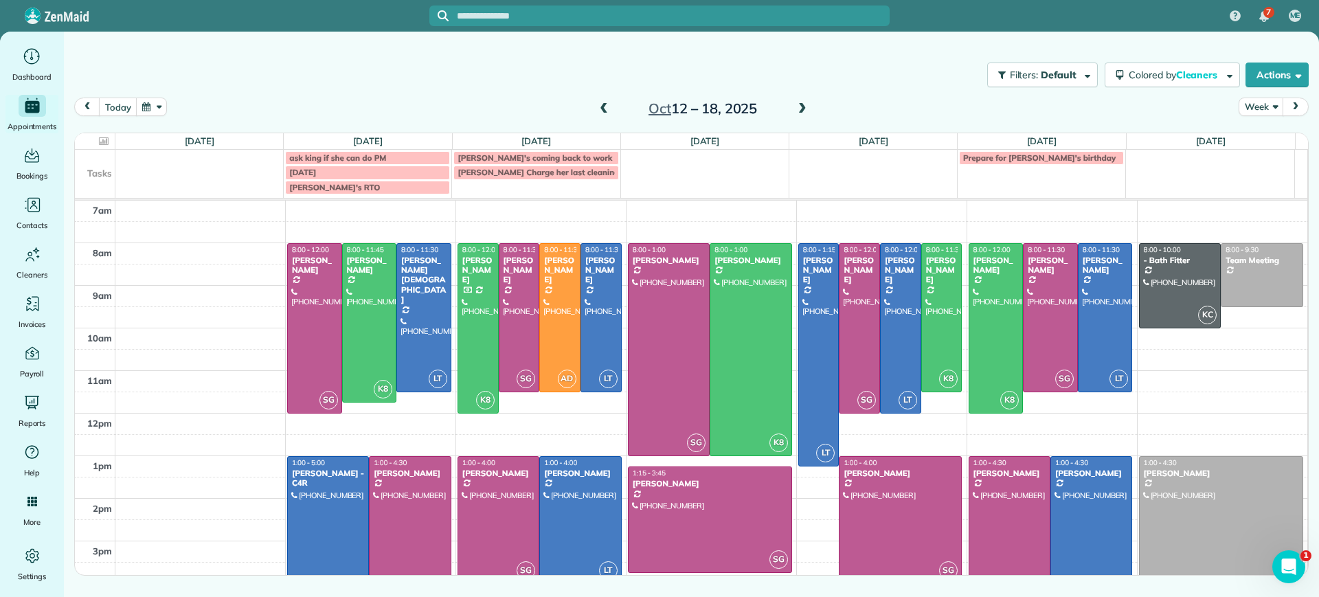
click at [605, 111] on span at bounding box center [603, 109] width 15 height 12
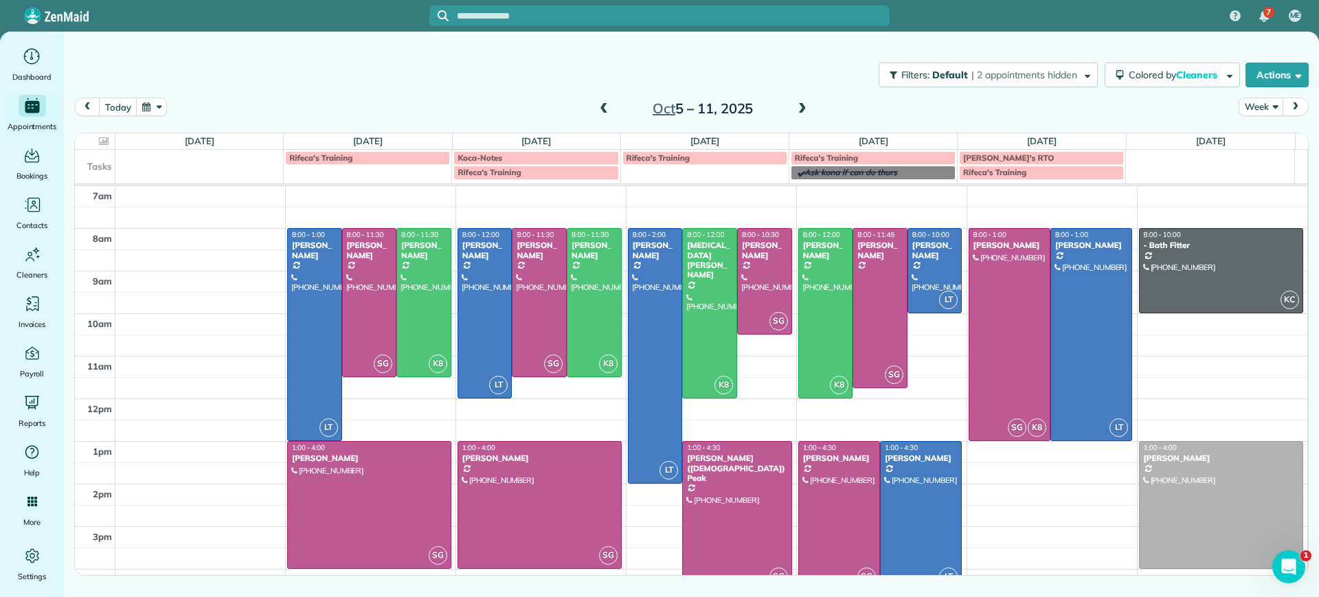
click at [795, 113] on span at bounding box center [802, 109] width 15 height 12
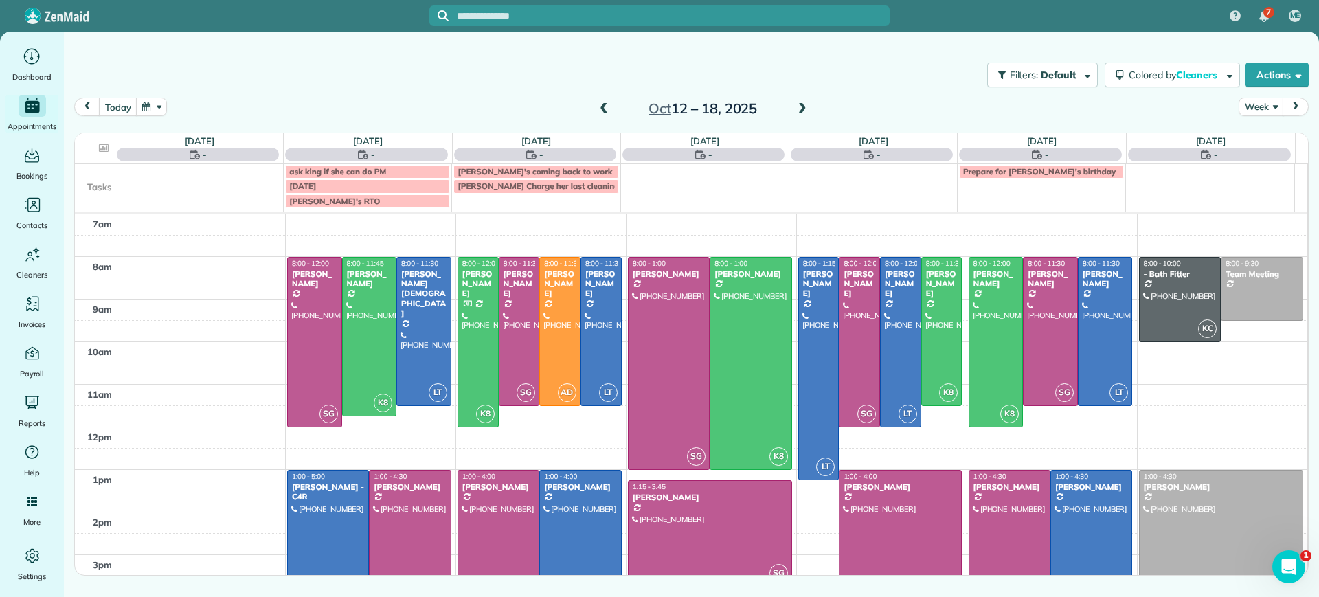
click at [600, 107] on span at bounding box center [603, 109] width 15 height 12
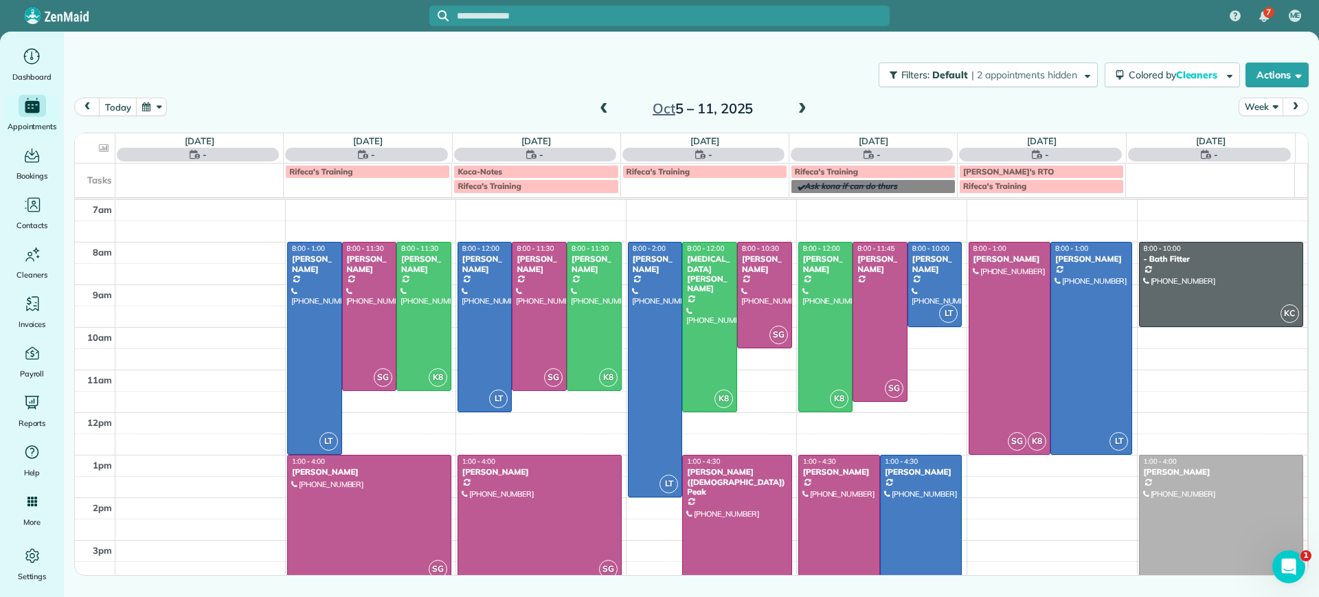
click at [599, 108] on span at bounding box center [603, 109] width 15 height 12
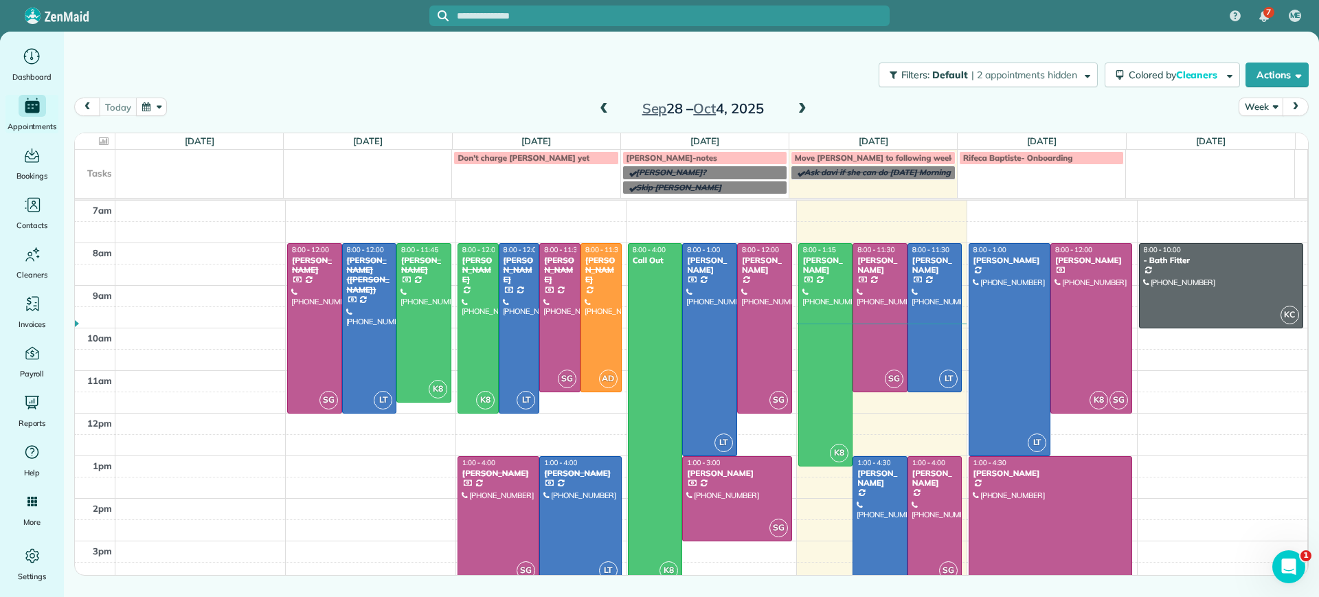
click at [803, 110] on span at bounding box center [802, 109] width 15 height 12
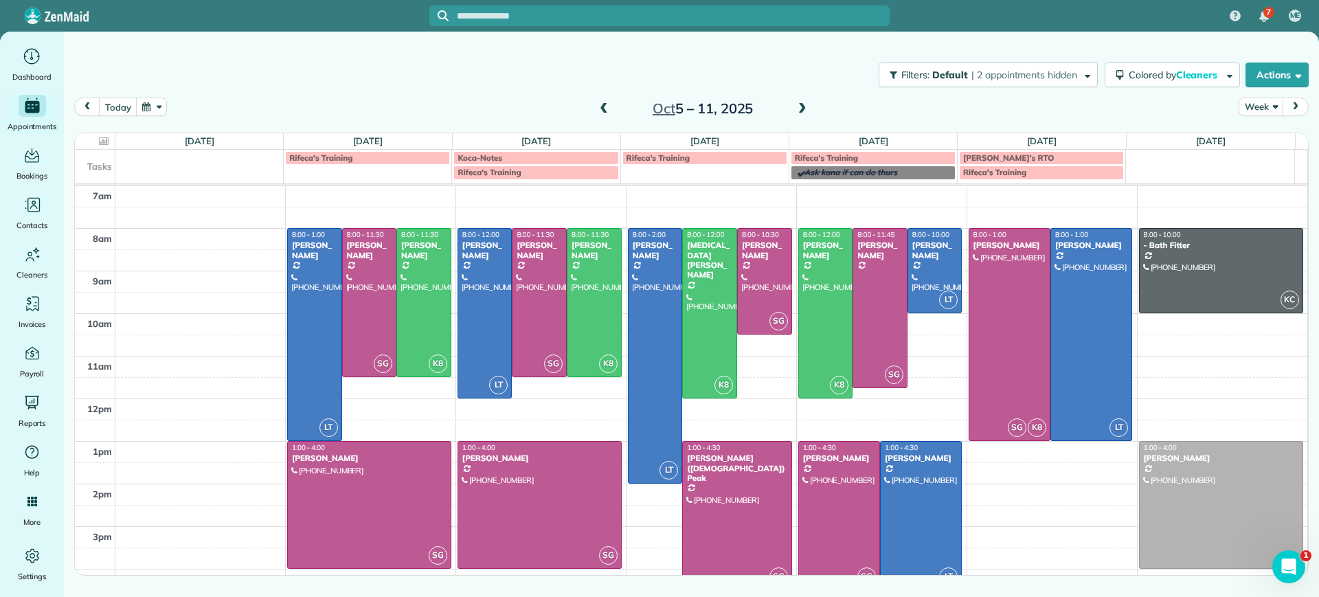
click at [803, 110] on span at bounding box center [802, 109] width 15 height 12
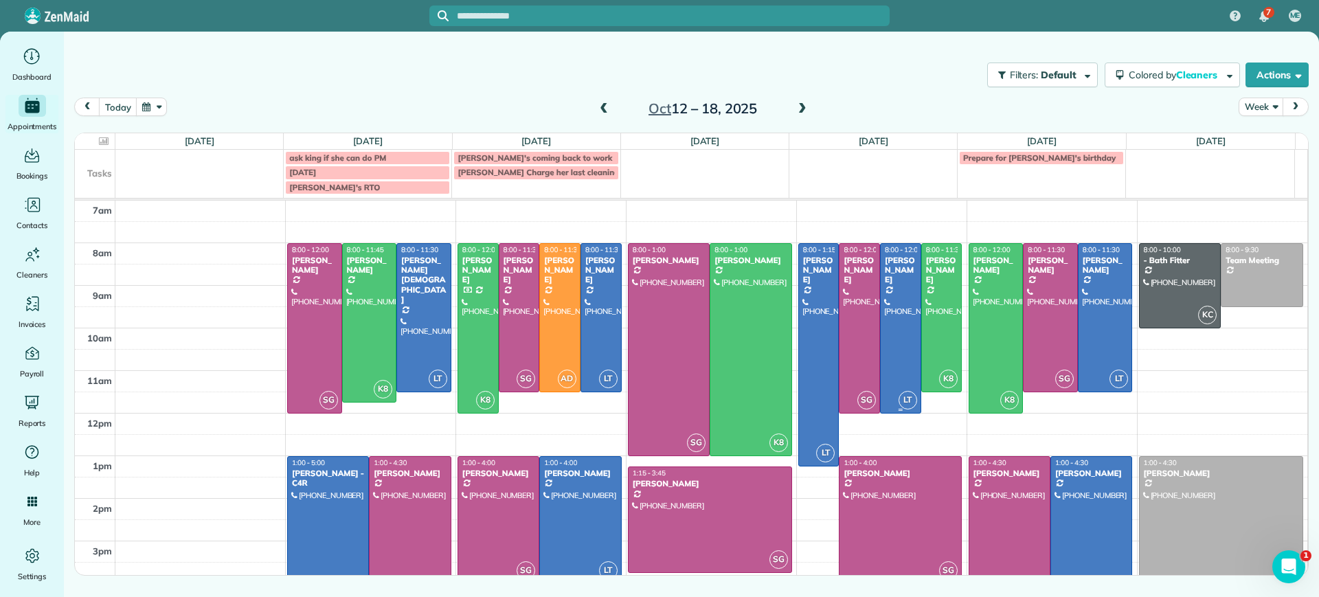
click at [899, 271] on div "[PERSON_NAME]" at bounding box center [900, 271] width 33 height 30
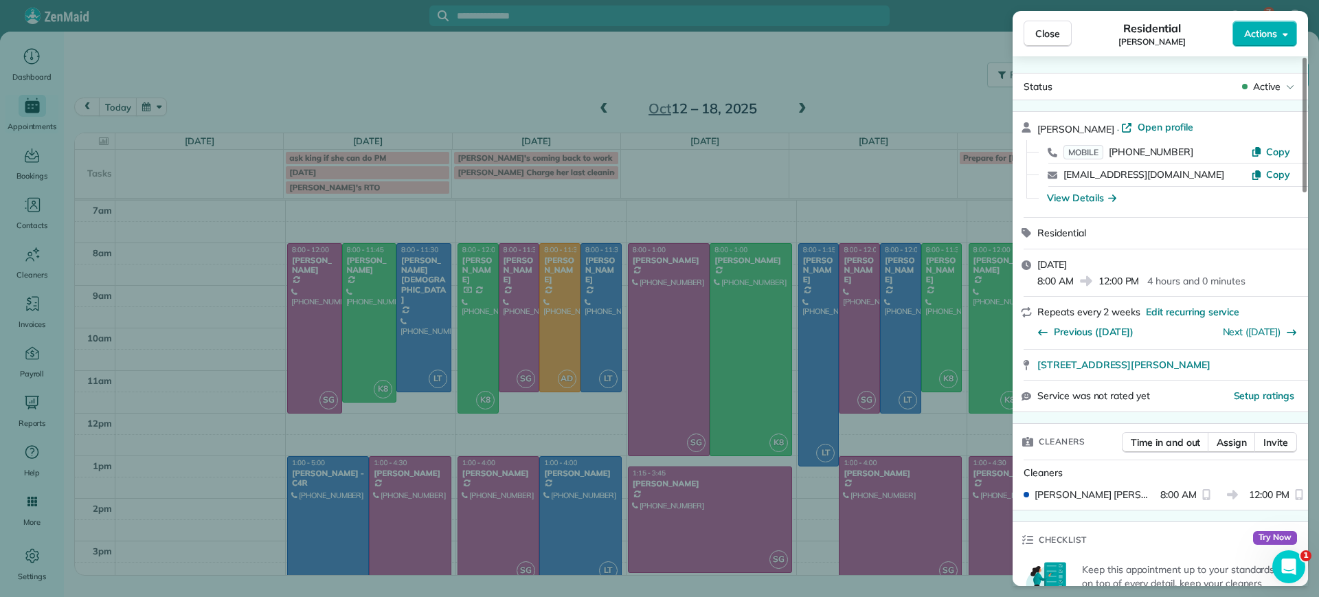
click at [877, 91] on div "Close Residential Katie Fraker Actions Status Active Katie Fraker · Open profil…" at bounding box center [659, 298] width 1319 height 597
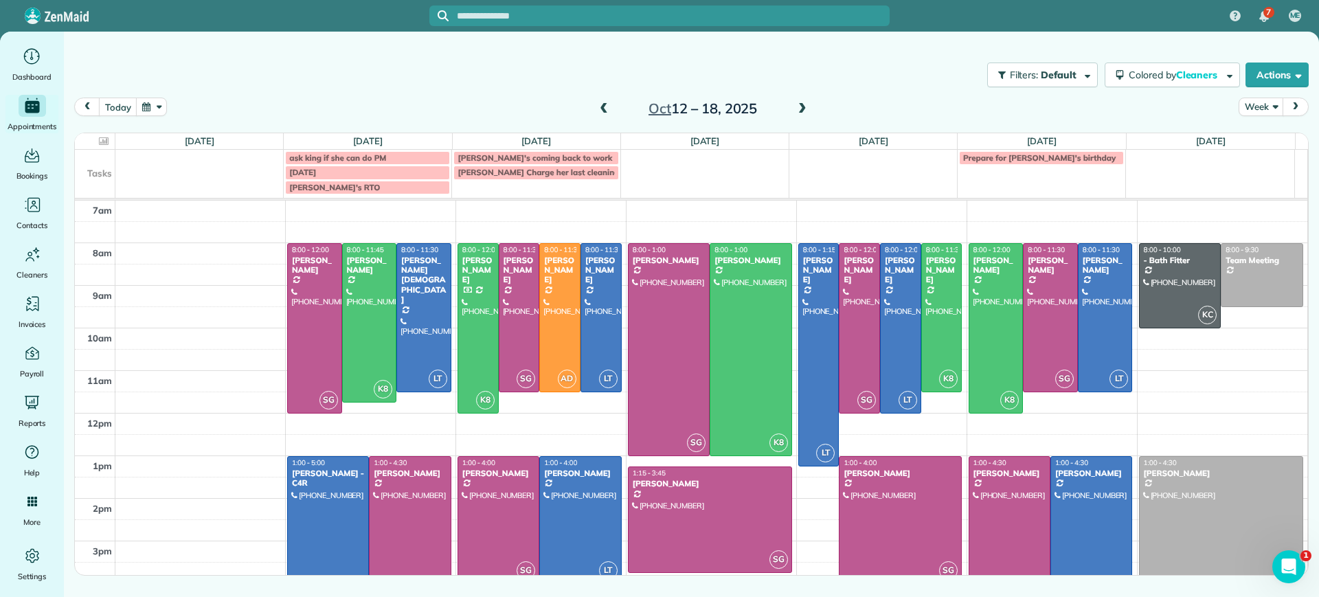
click at [605, 110] on span at bounding box center [603, 109] width 15 height 12
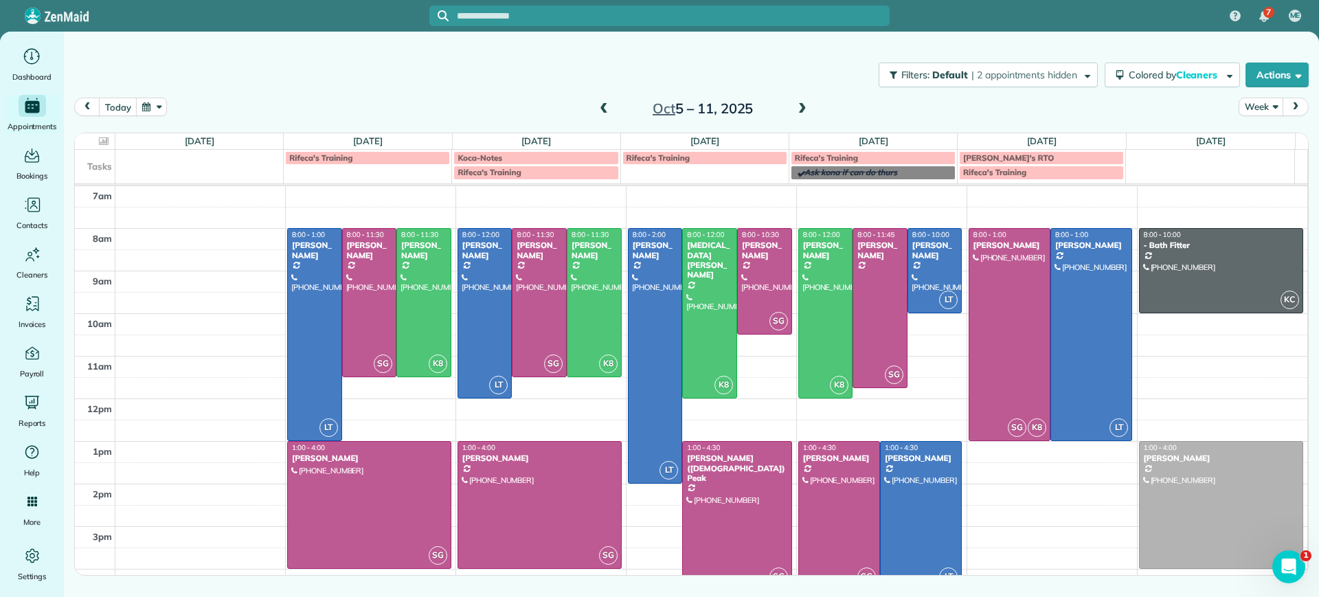
click at [799, 104] on span at bounding box center [802, 109] width 15 height 12
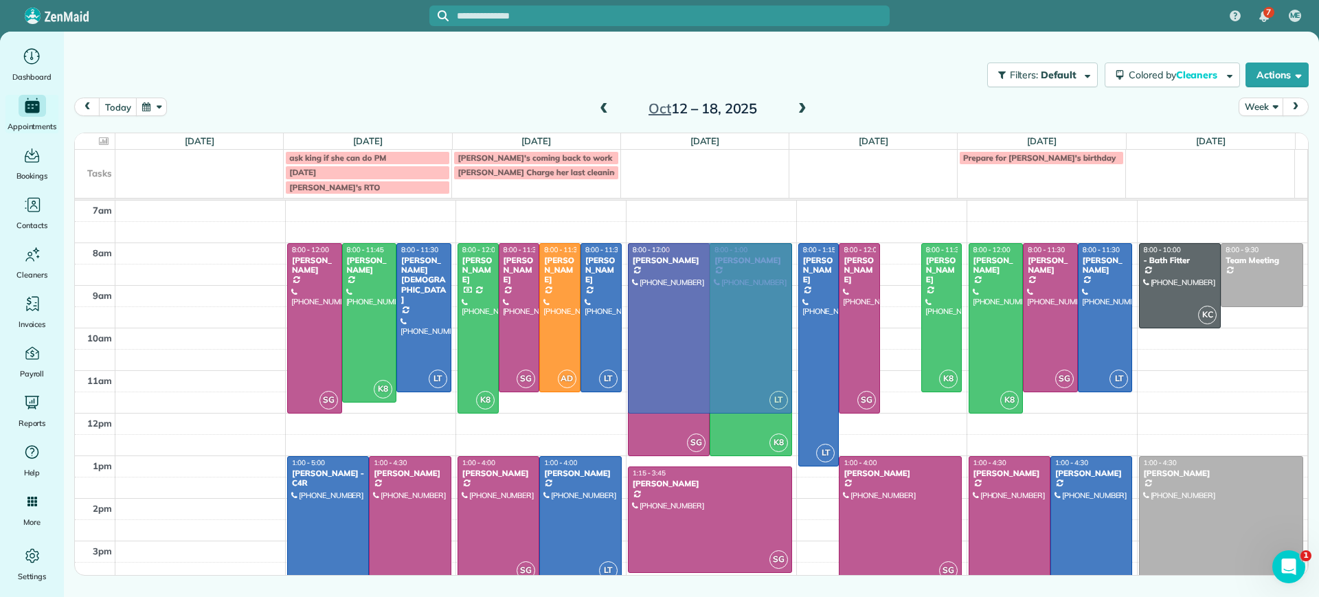
drag, startPoint x: 774, startPoint y: 317, endPoint x: 634, endPoint y: 315, distance: 139.5
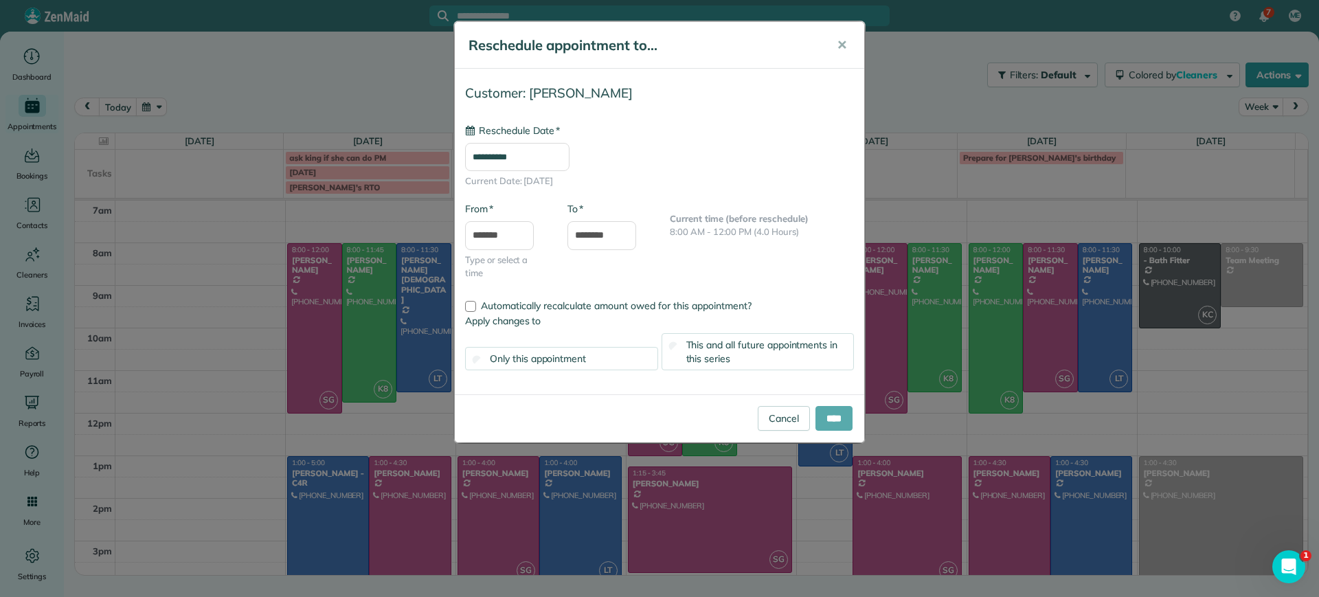
type input "**********"
click at [807, 422] on div "Cancel ****" at bounding box center [805, 418] width 95 height 25
click at [822, 421] on input "****" at bounding box center [834, 418] width 37 height 25
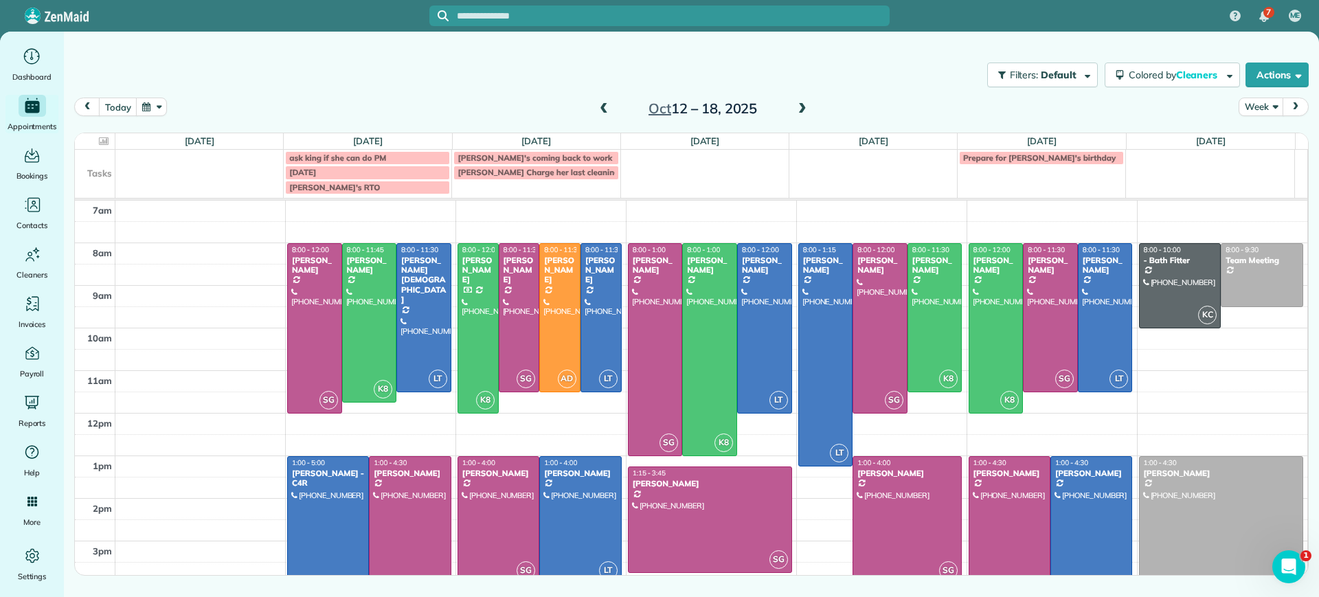
click at [598, 111] on span at bounding box center [603, 109] width 15 height 12
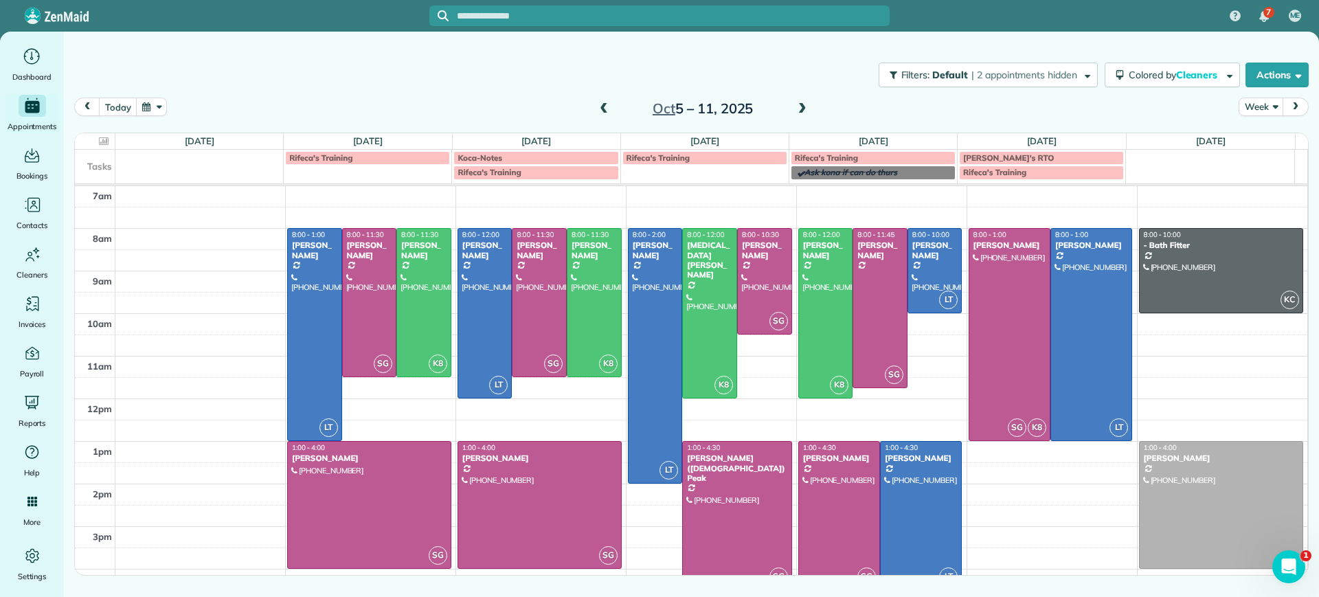
click at [598, 111] on span at bounding box center [603, 109] width 15 height 12
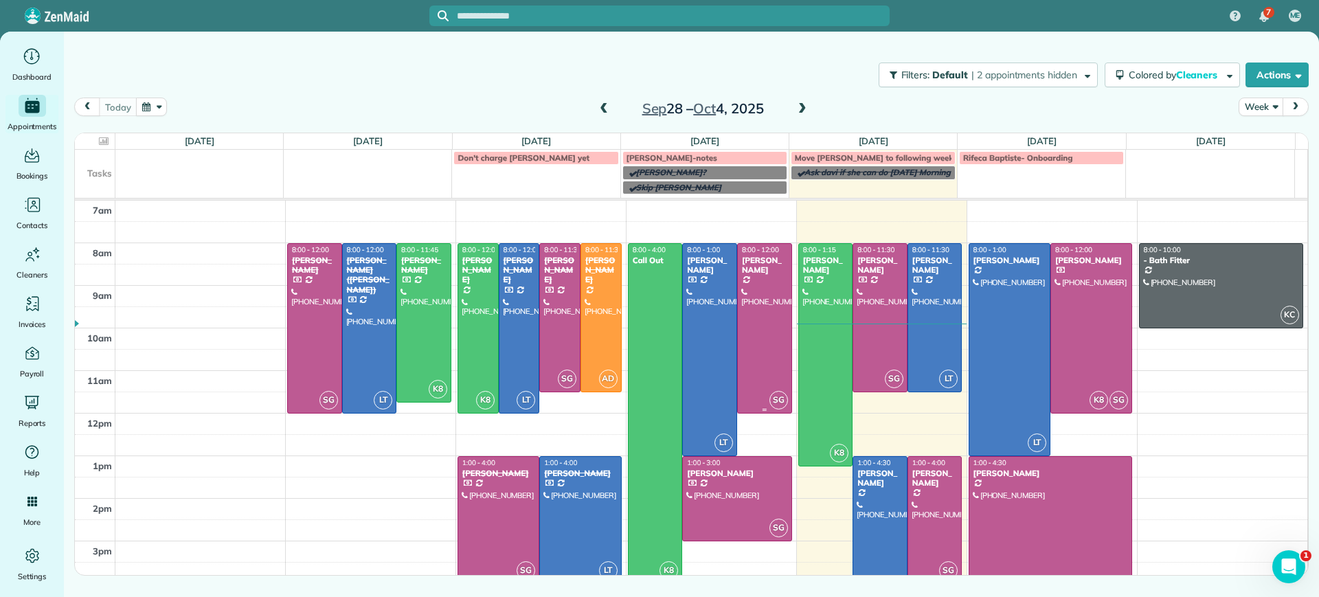
click at [768, 265] on div "[PERSON_NAME]" at bounding box center [764, 266] width 47 height 20
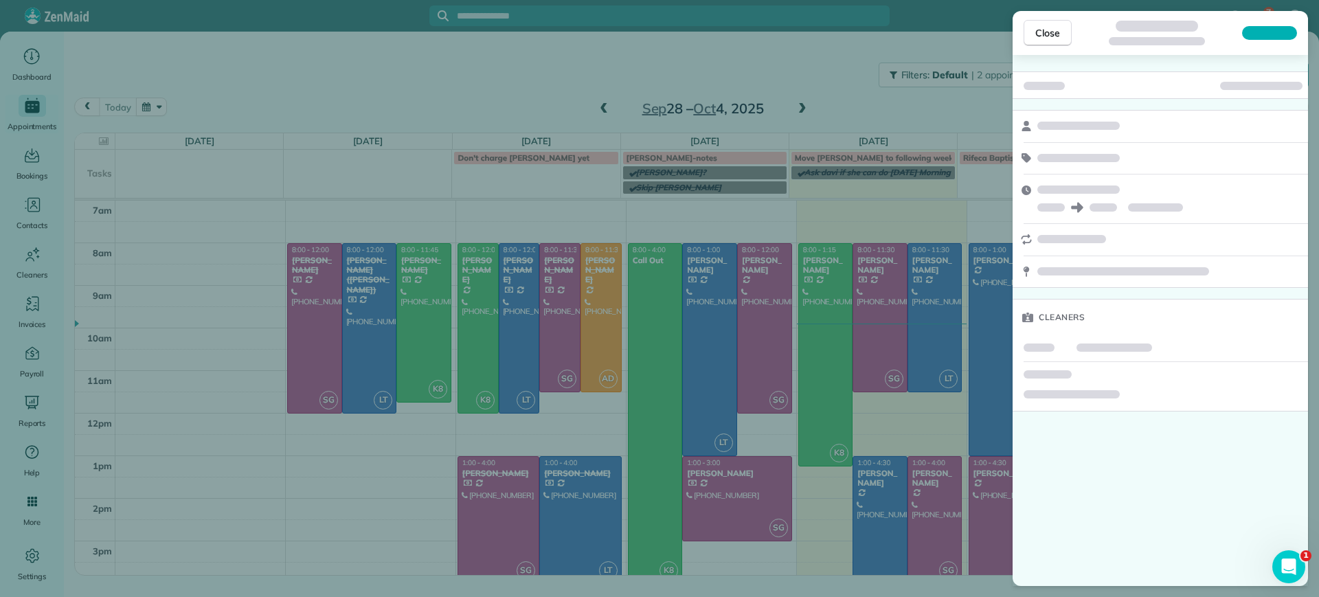
click at [694, 285] on div "Close Cleaners" at bounding box center [659, 298] width 1319 height 597
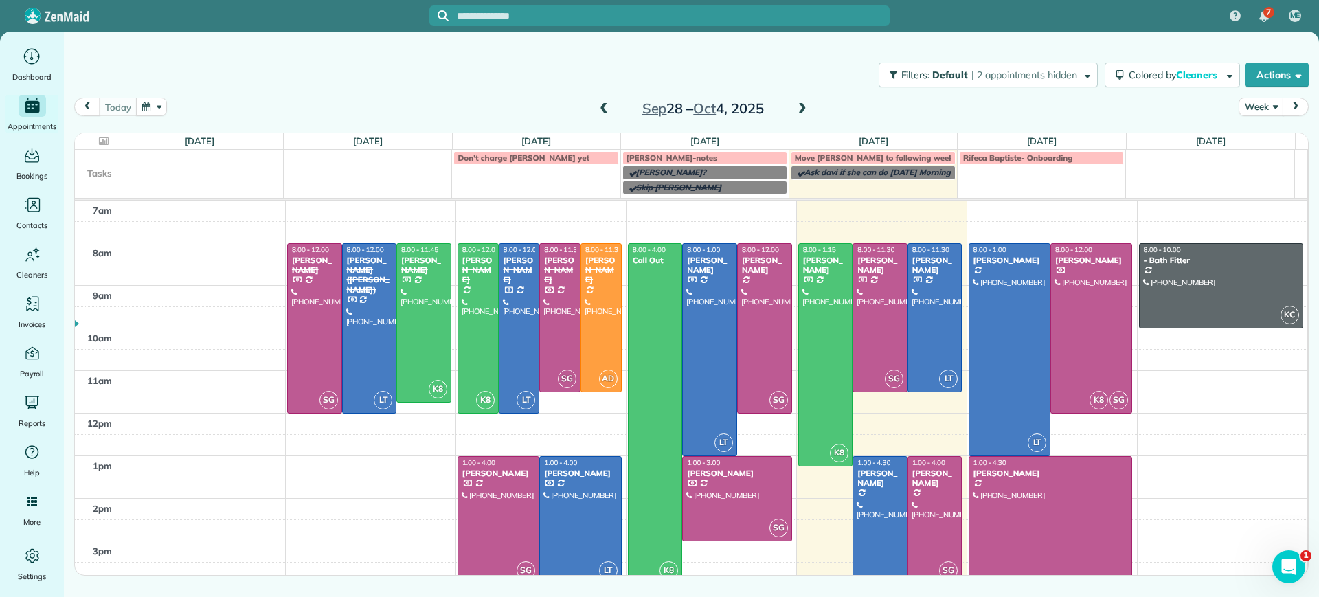
click at [697, 284] on div "7 ME Dashboard Appointments Bookings Contacts Cleaners Invoices Payroll Reports…" at bounding box center [659, 298] width 1319 height 597
click at [714, 276] on div at bounding box center [710, 350] width 54 height 212
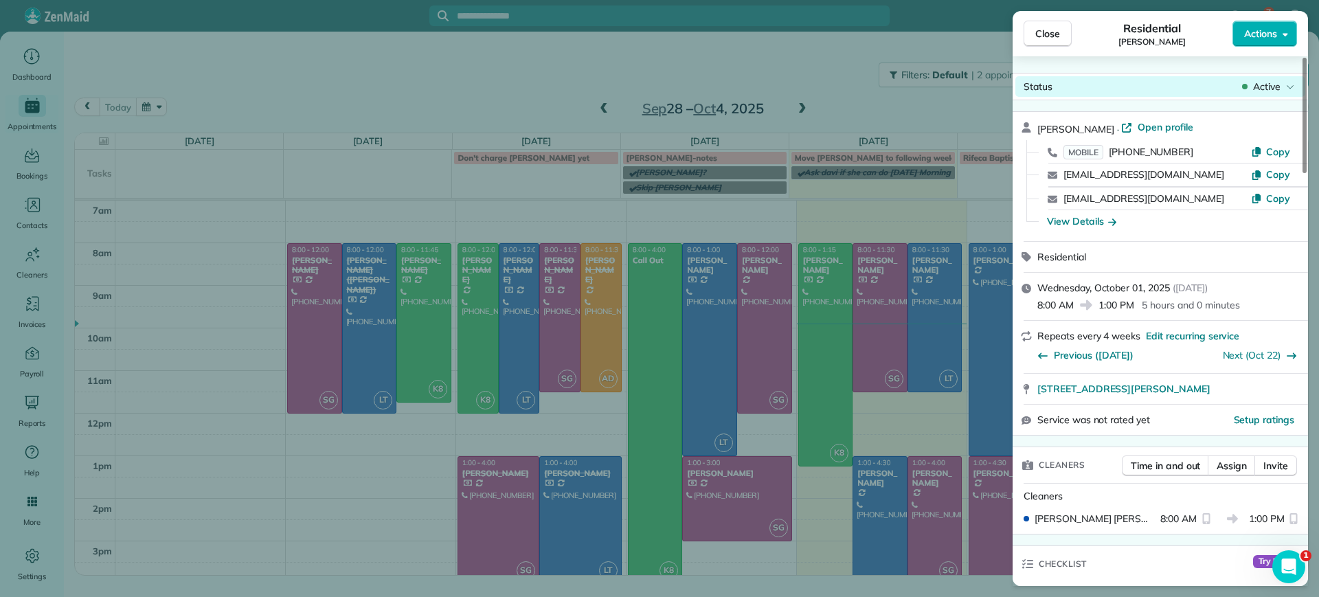
click at [1252, 90] on div "Active" at bounding box center [1269, 87] width 58 height 14
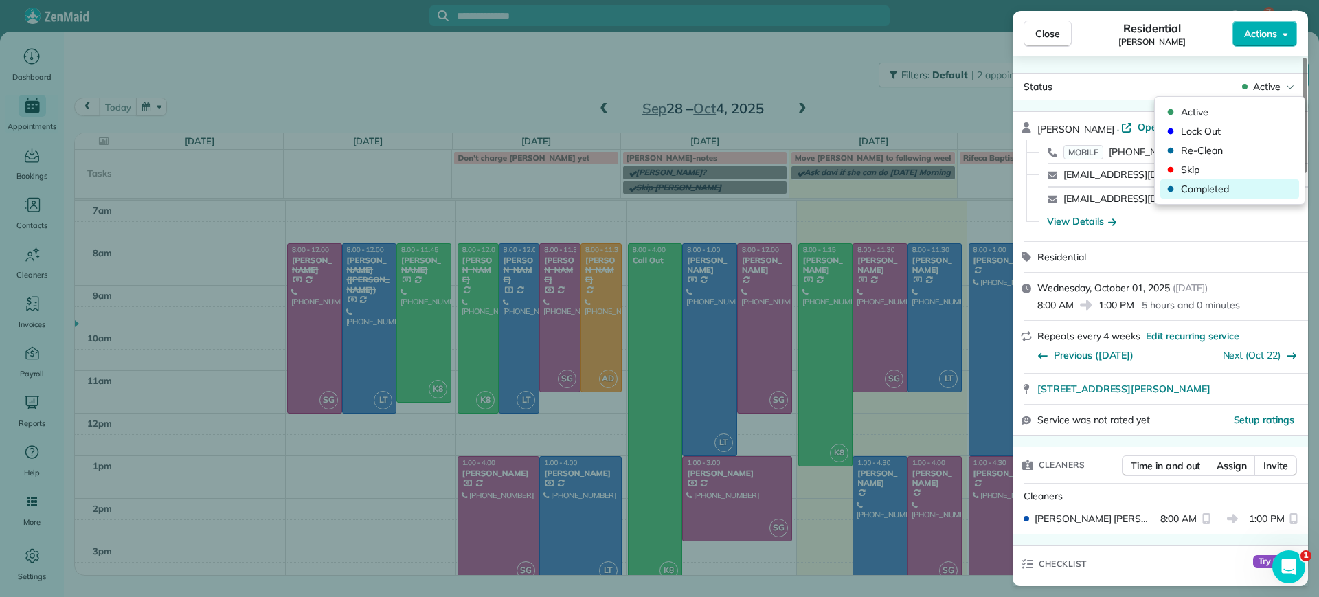
click at [1183, 192] on span "Completed" at bounding box center [1238, 189] width 115 height 14
click at [767, 292] on div "Close Residential Elizabeth Outka Actions Status Active Elizabeth Outka · Open …" at bounding box center [659, 298] width 1319 height 597
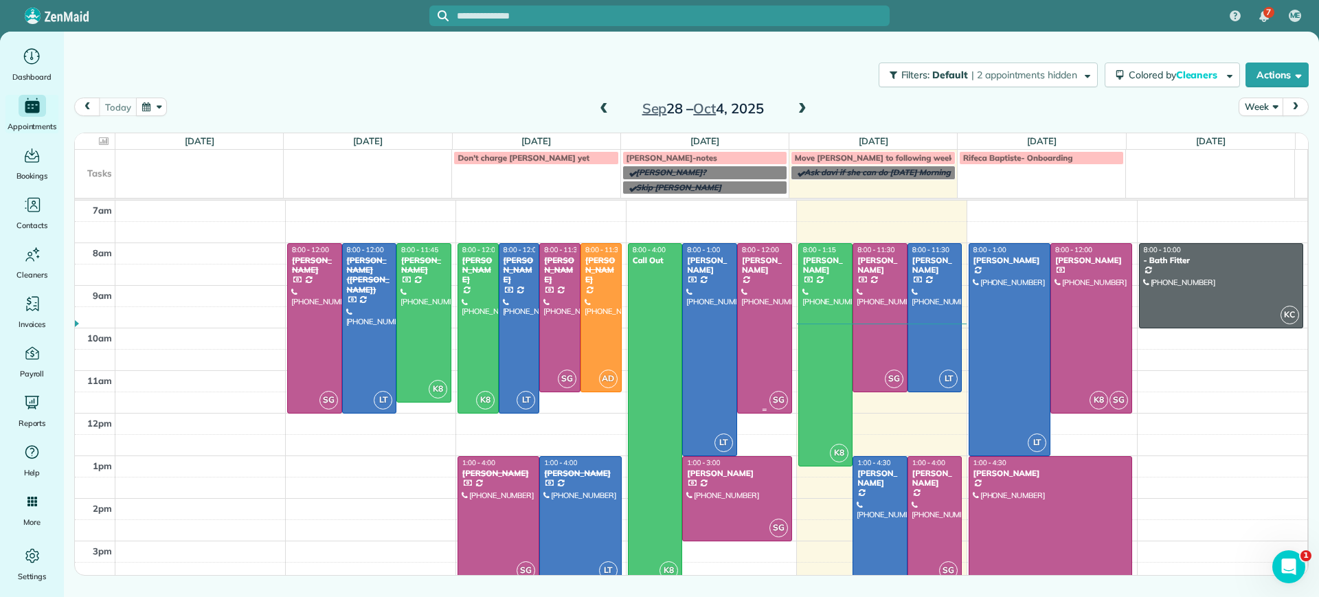
click at [767, 292] on td at bounding box center [711, 296] width 1193 height 21
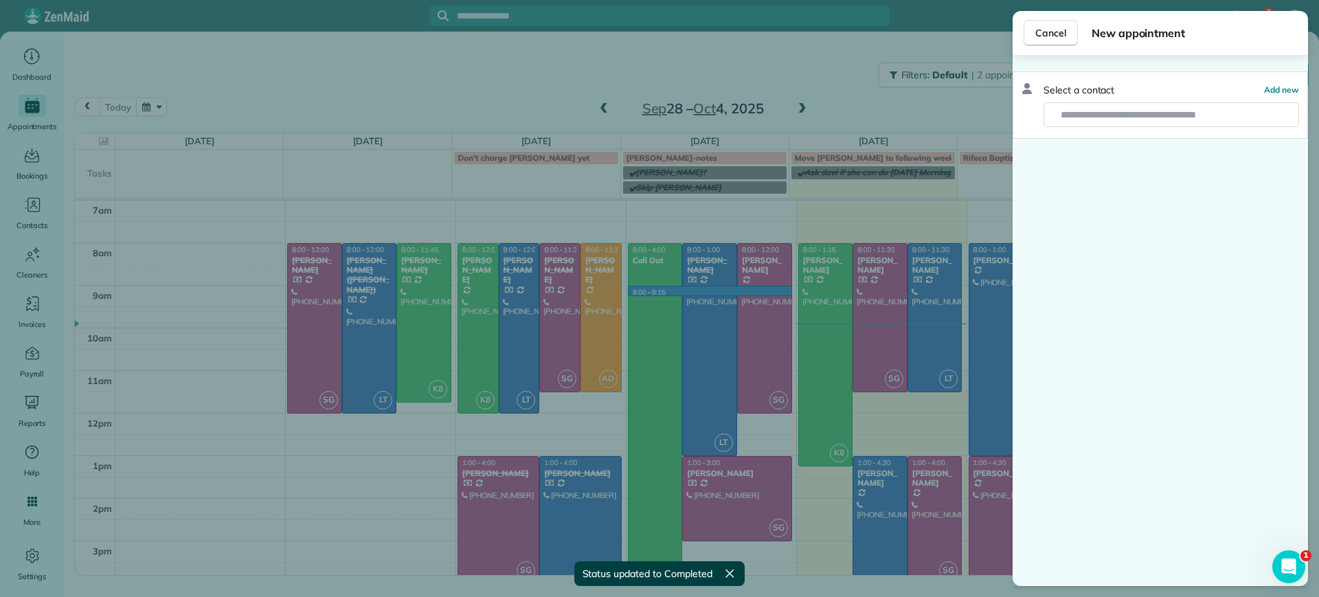
click at [1054, 32] on span "Cancel" at bounding box center [1050, 33] width 31 height 14
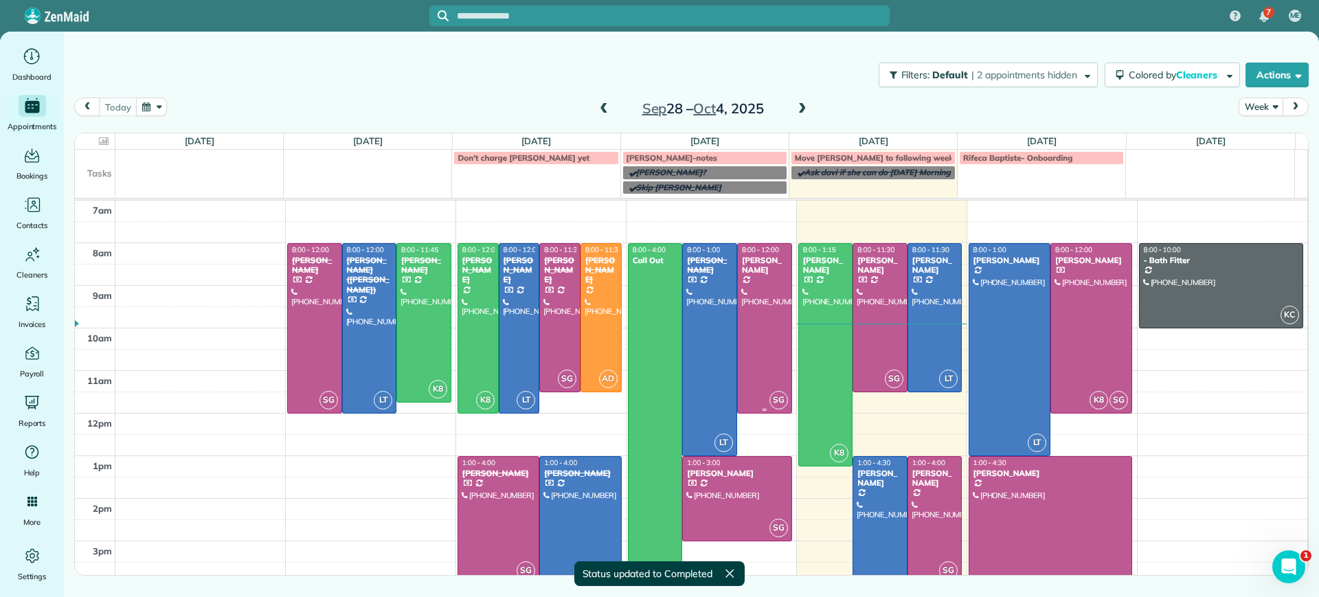
click at [778, 269] on div "[PERSON_NAME]" at bounding box center [764, 266] width 47 height 20
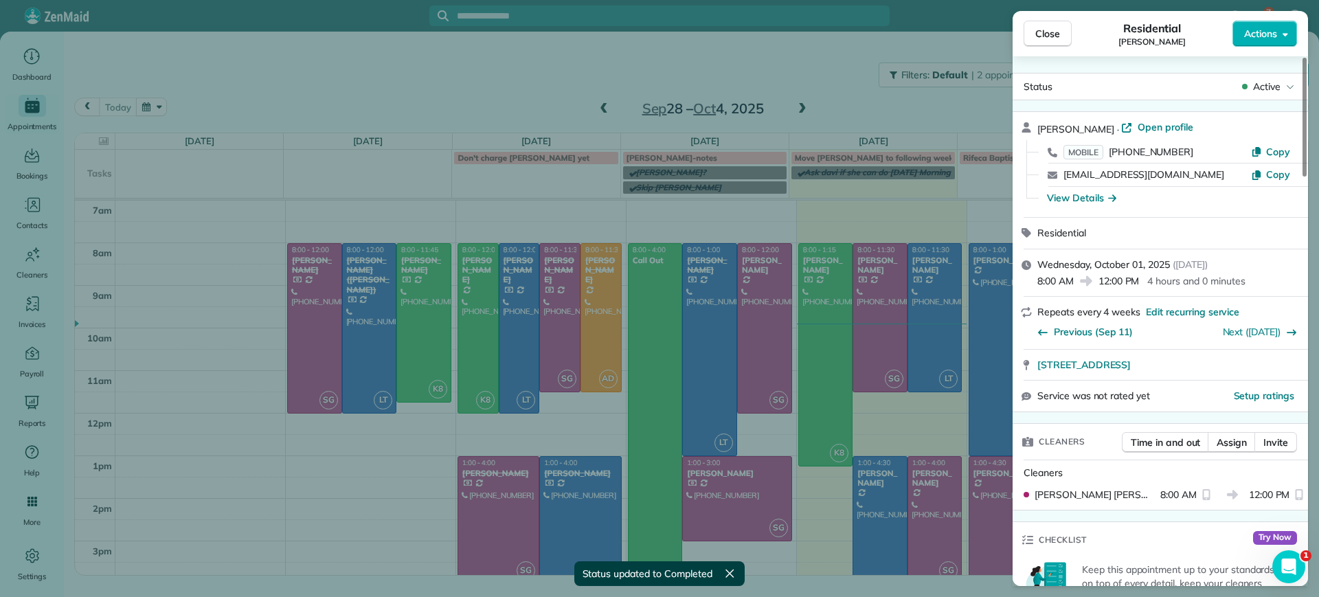
click at [1253, 98] on div "Status Active" at bounding box center [1160, 86] width 295 height 27
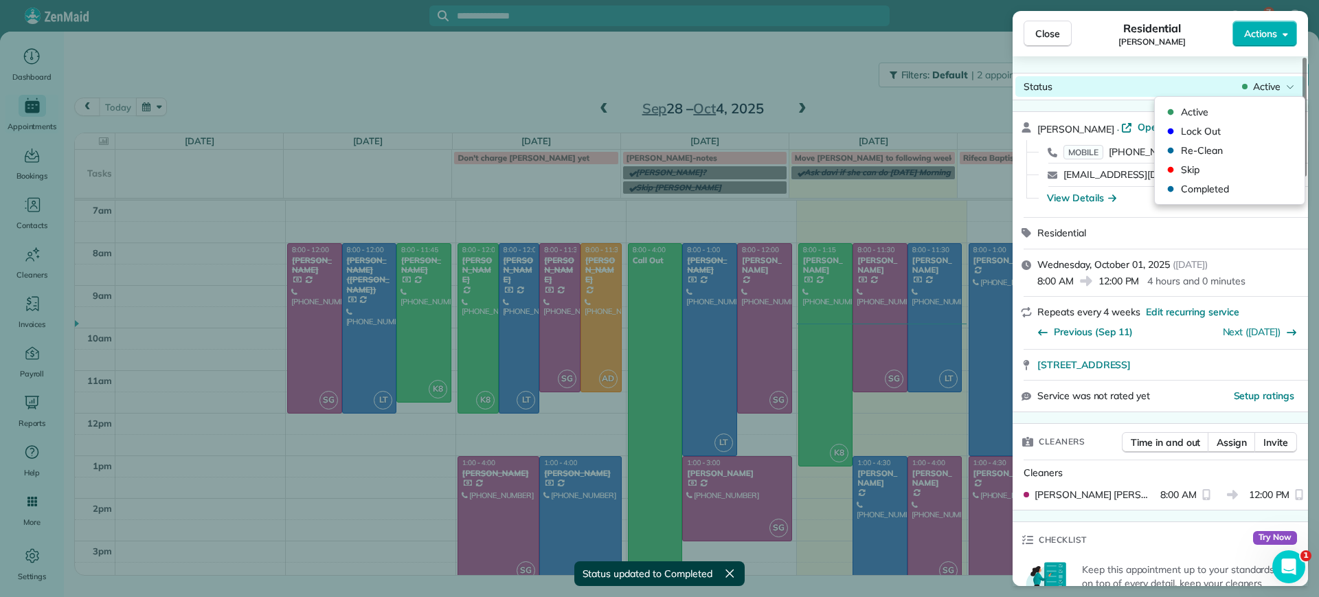
click at [1253, 85] on span "Active" at bounding box center [1266, 87] width 27 height 14
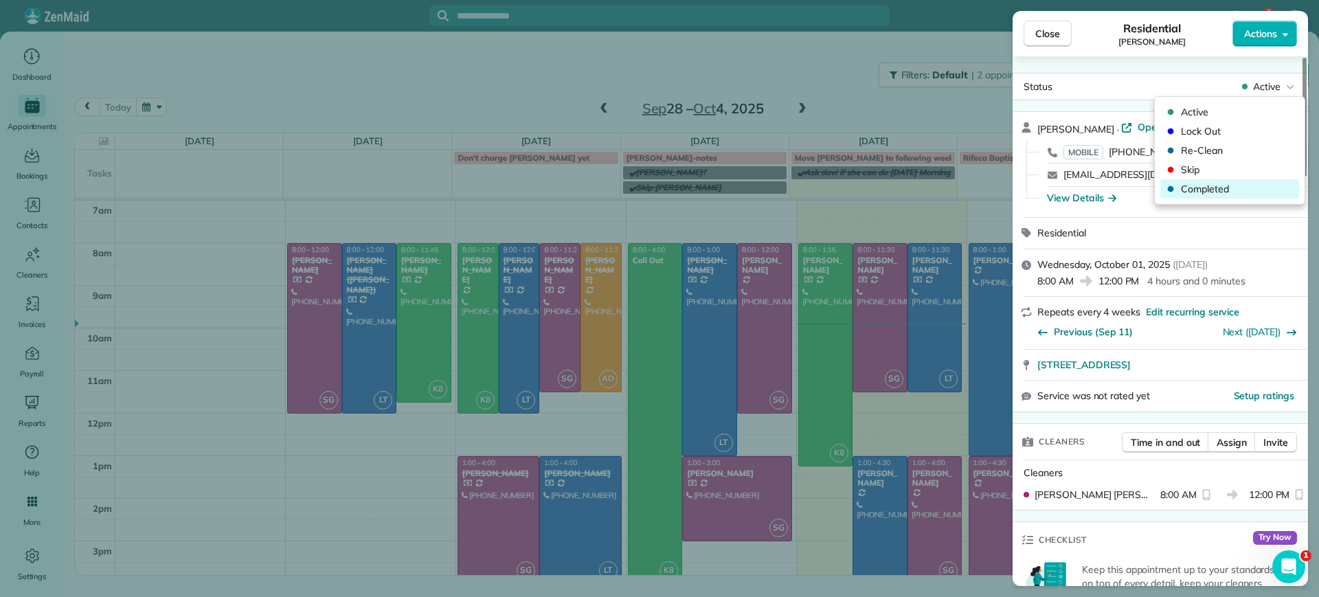
click at [1187, 188] on span "Completed" at bounding box center [1238, 189] width 115 height 14
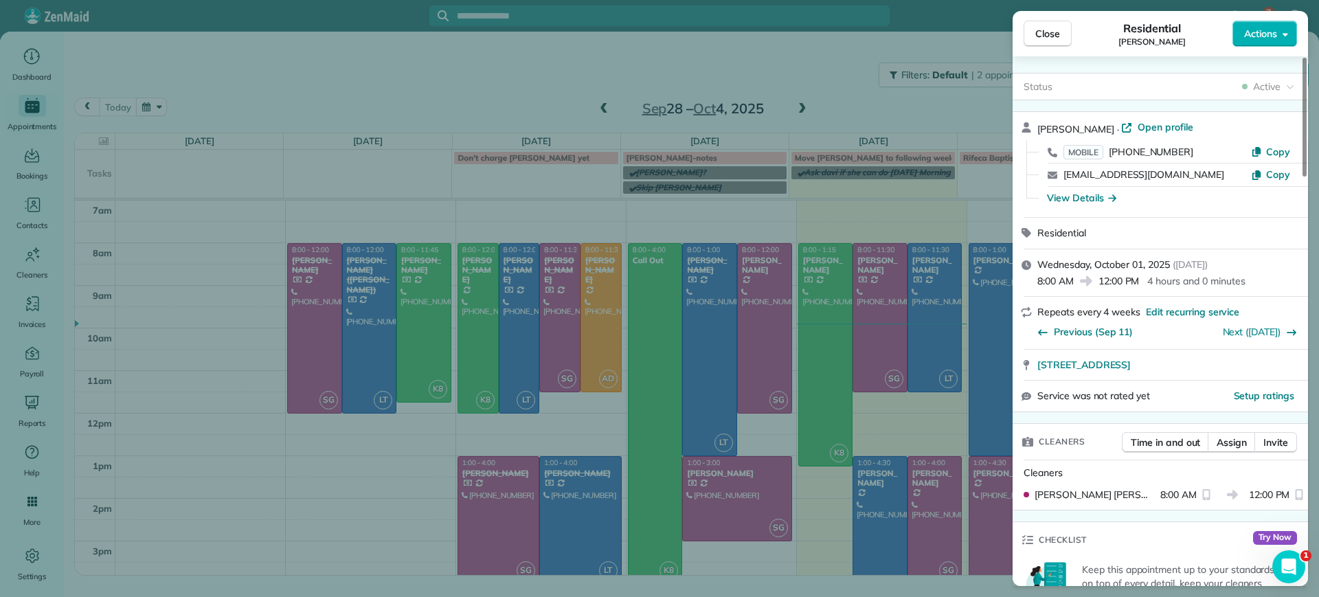
click at [724, 203] on div "Close Residential Sarah Craig Actions Status Active Sarah Craig · Open profile …" at bounding box center [659, 298] width 1319 height 597
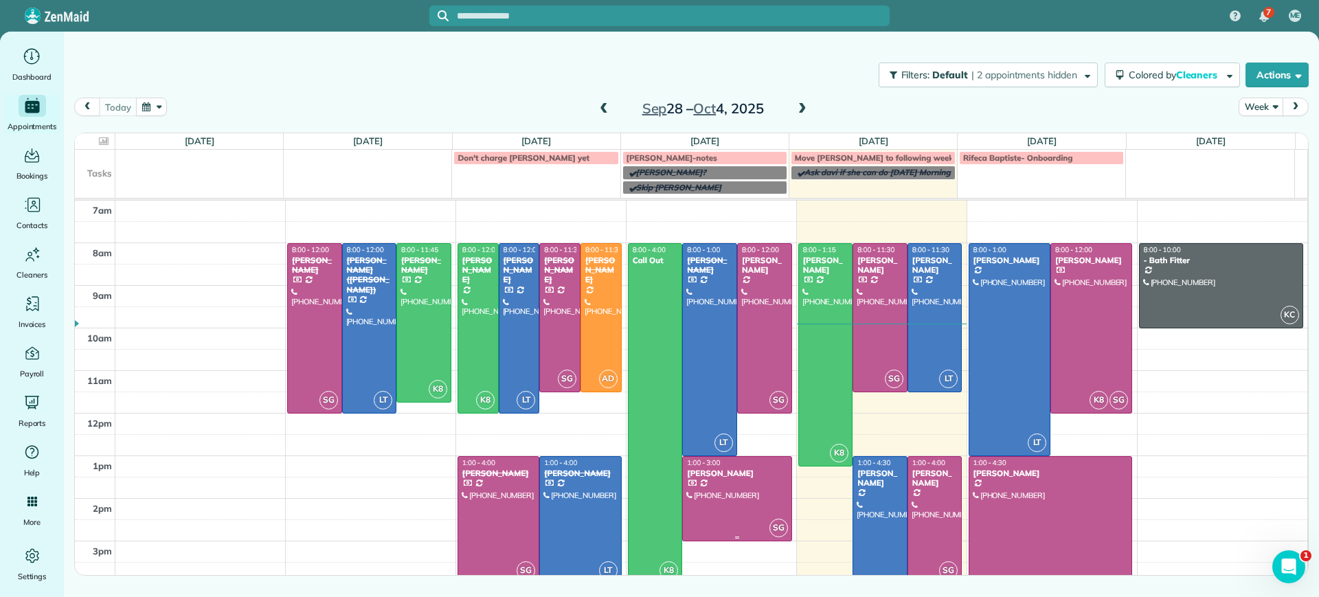
click at [713, 503] on div at bounding box center [737, 499] width 108 height 84
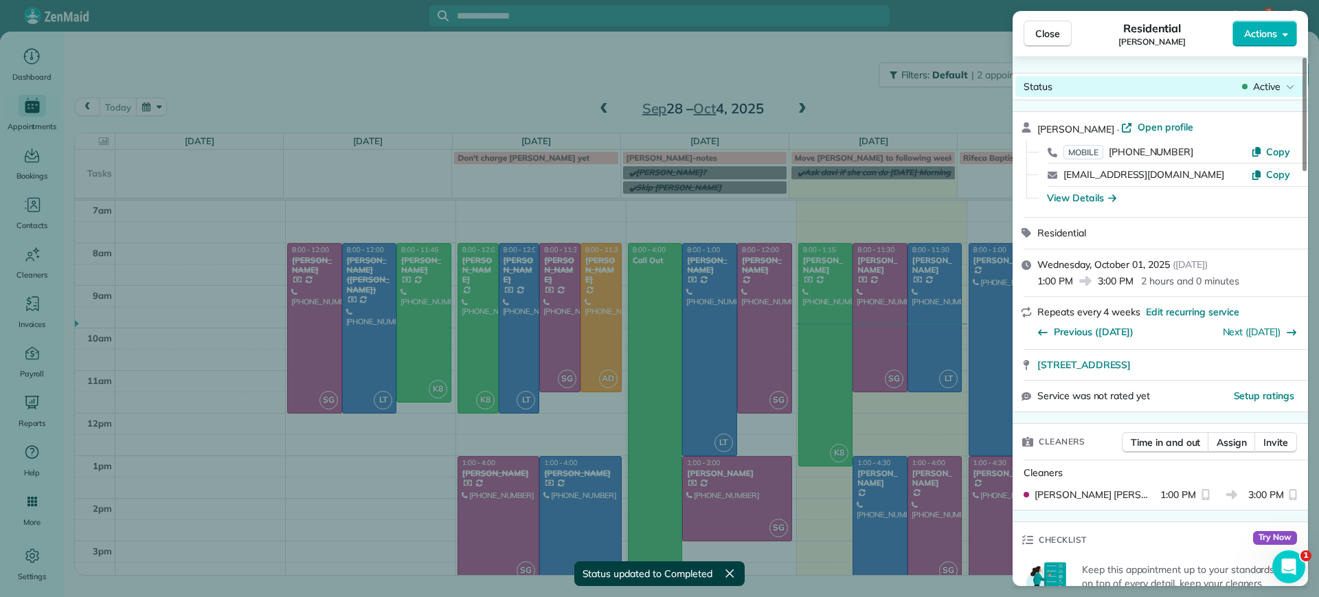
click at [1251, 96] on body "7 ME Dashboard Appointments Bookings Contacts Cleaners Invoices Payroll Reports…" at bounding box center [659, 298] width 1319 height 597
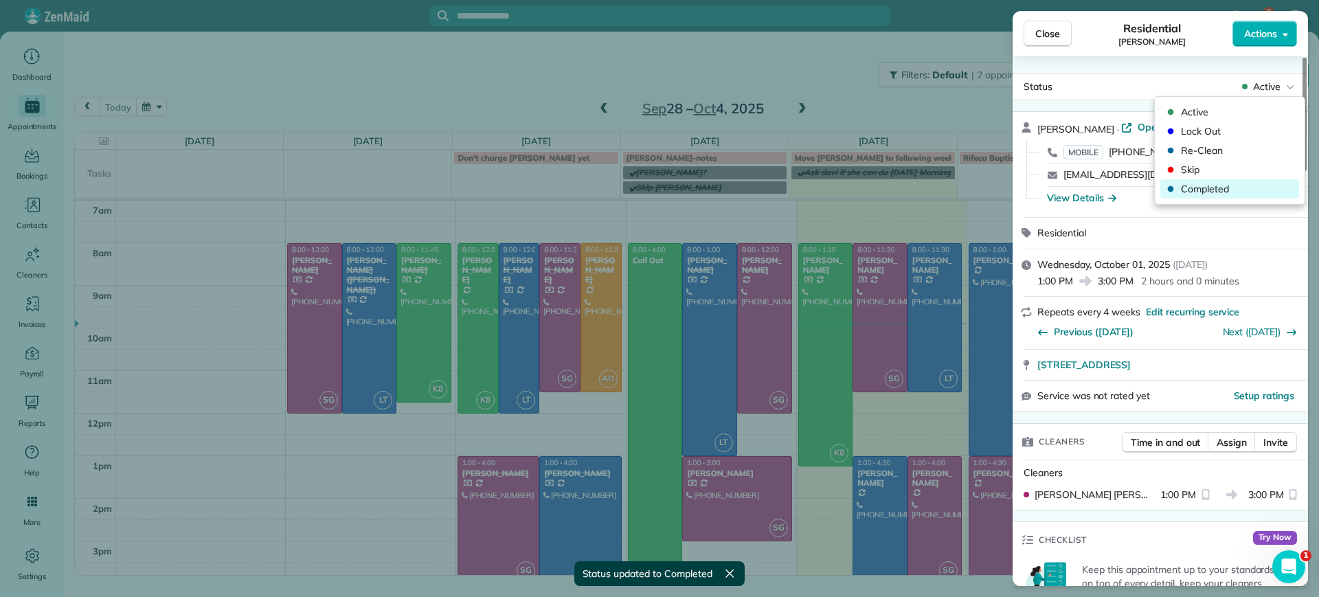
click at [1182, 188] on span "Completed" at bounding box center [1238, 189] width 115 height 14
click at [686, 103] on div "Close Residential Ann Whitlow Actions Status Active Ann Whitlow · Open profile …" at bounding box center [659, 298] width 1319 height 597
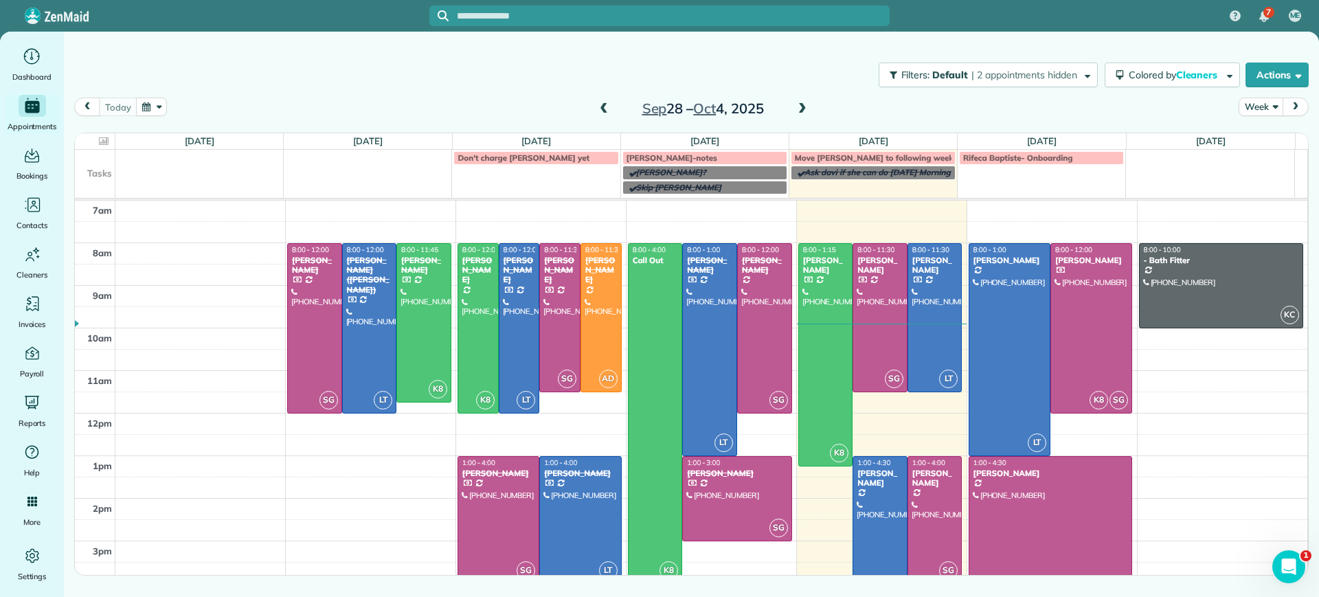
click at [805, 109] on span at bounding box center [802, 109] width 15 height 12
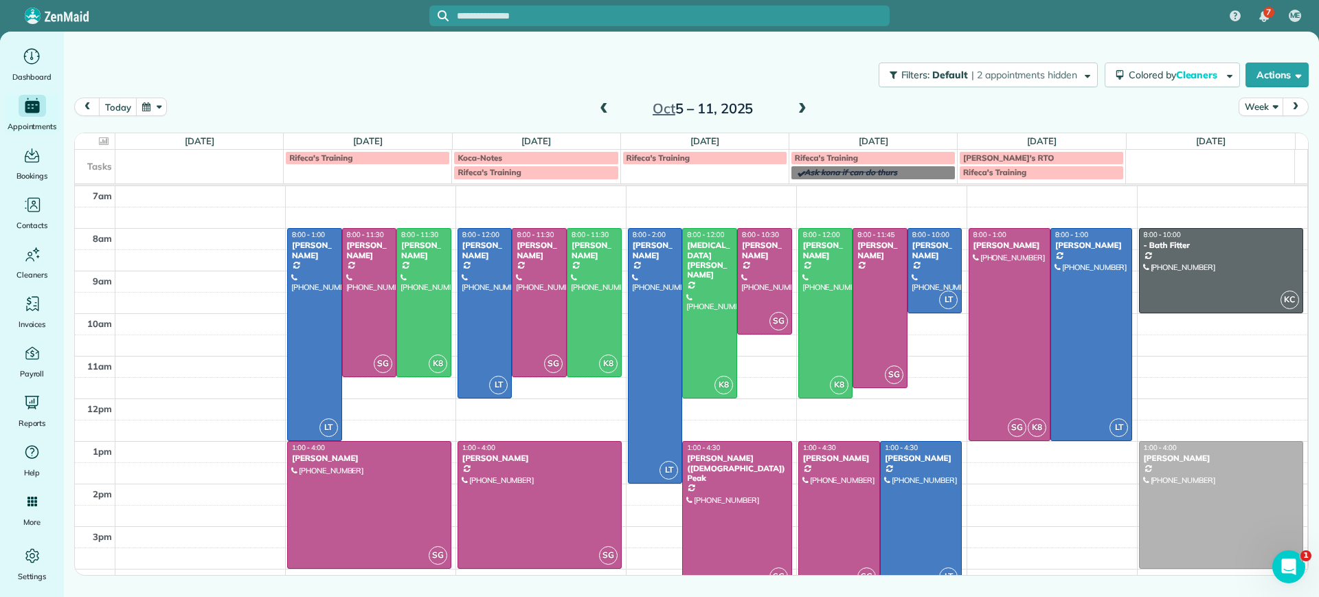
click at [600, 112] on span at bounding box center [603, 109] width 15 height 12
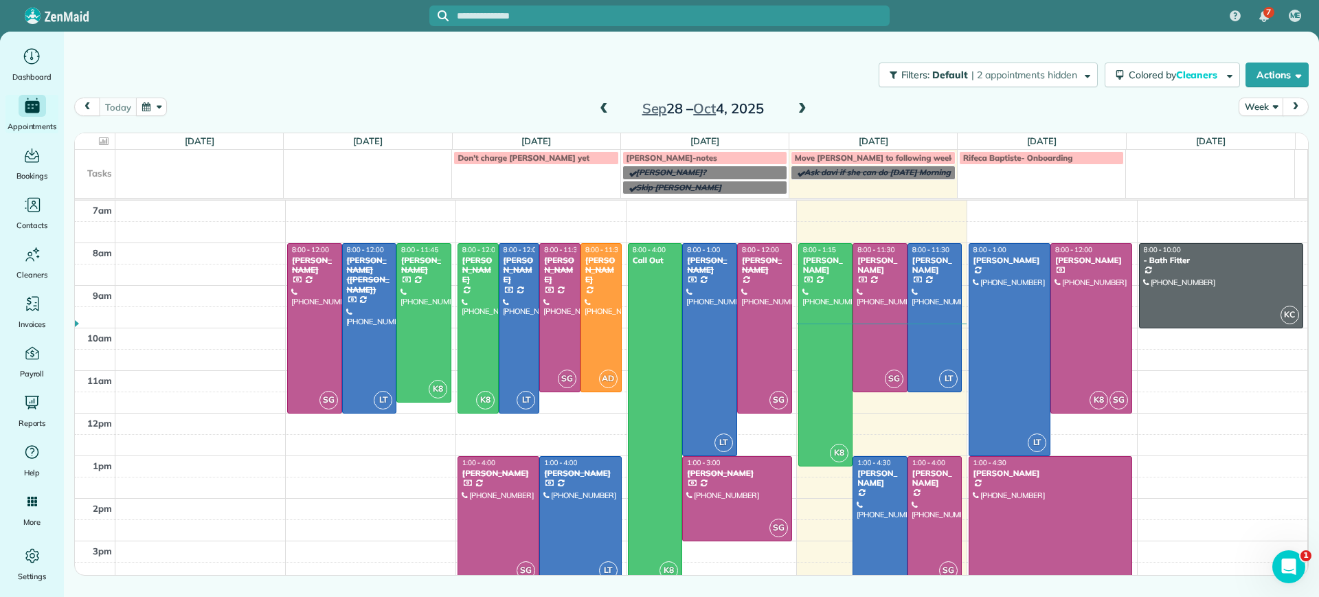
click at [803, 113] on span at bounding box center [802, 109] width 15 height 12
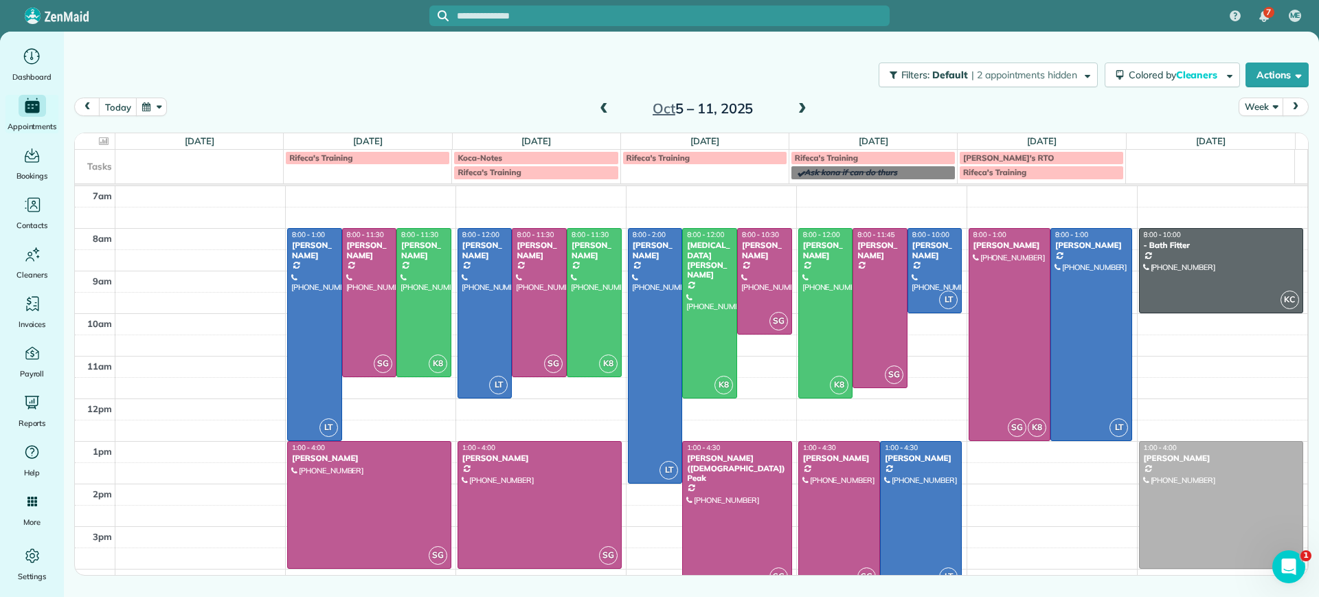
click at [803, 104] on span at bounding box center [802, 109] width 15 height 12
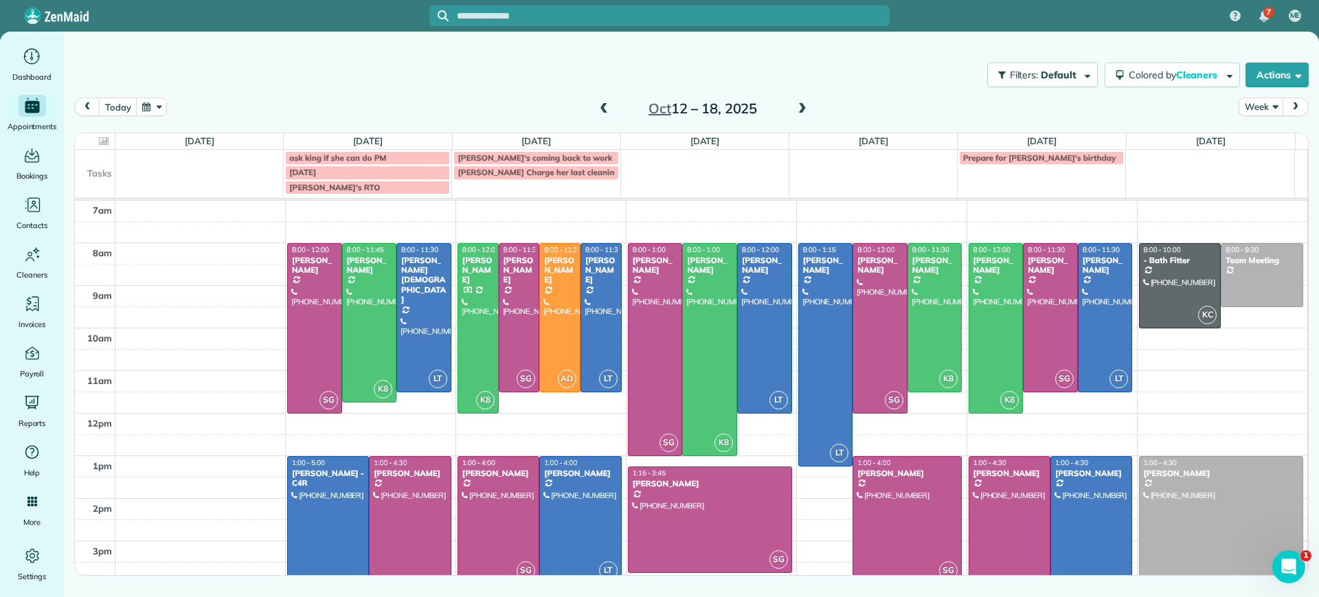
click at [806, 113] on span at bounding box center [802, 109] width 15 height 12
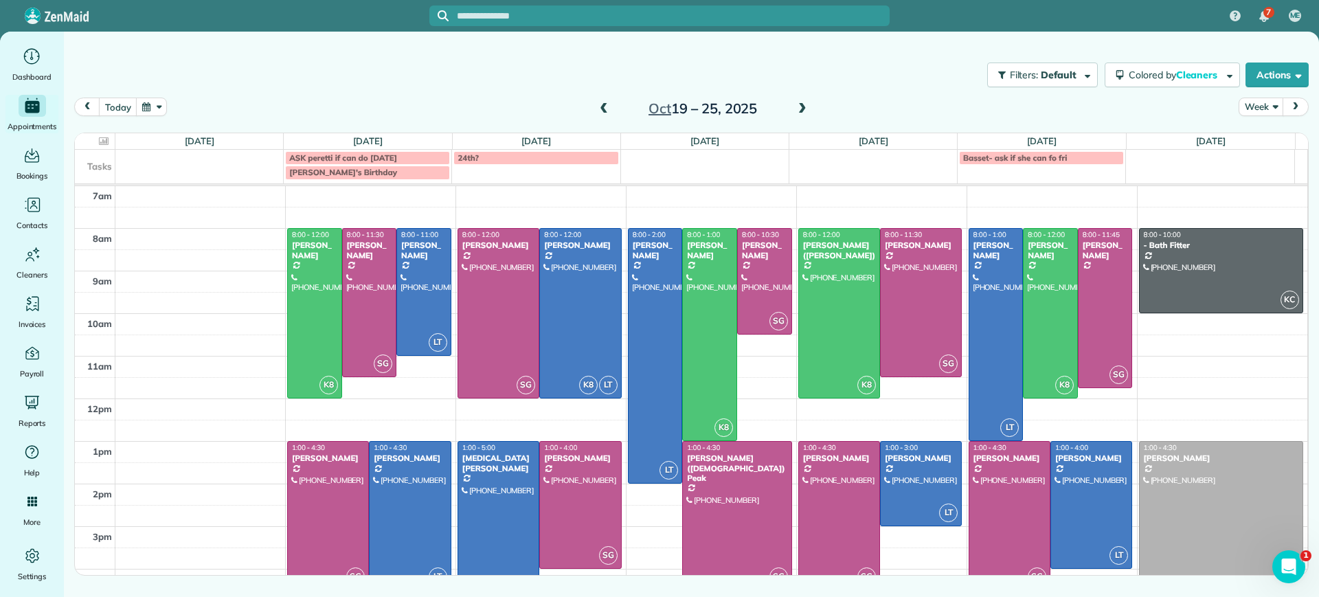
click at [608, 104] on span at bounding box center [603, 109] width 15 height 12
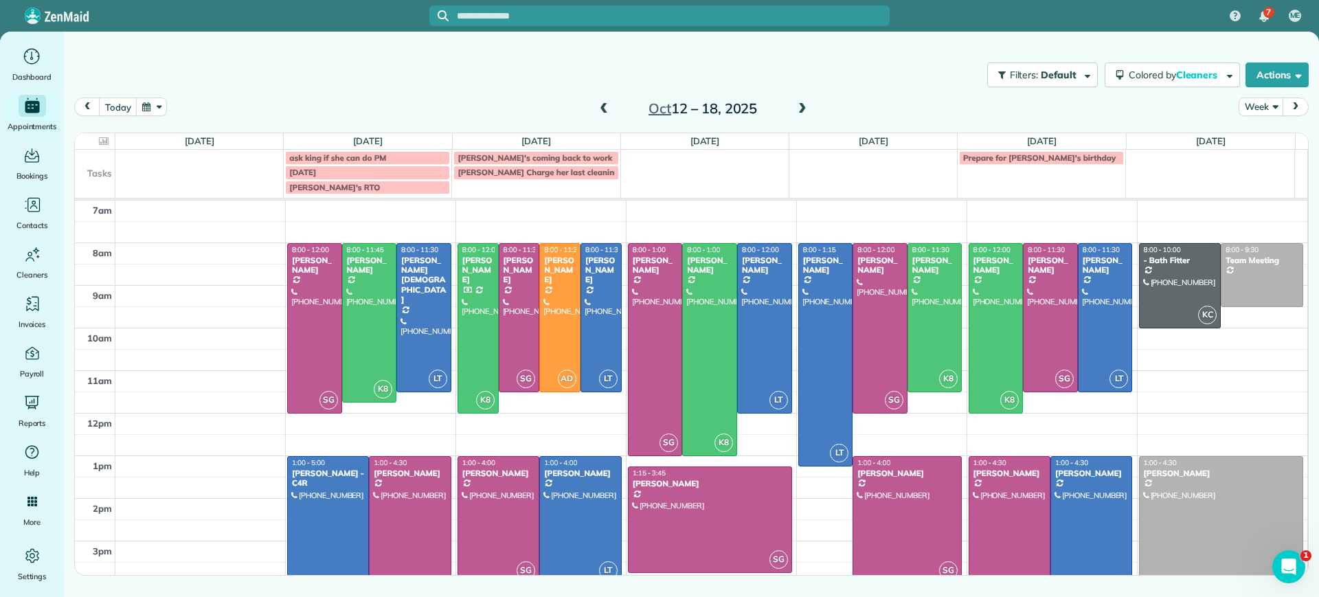
click at [608, 104] on span at bounding box center [603, 109] width 15 height 12
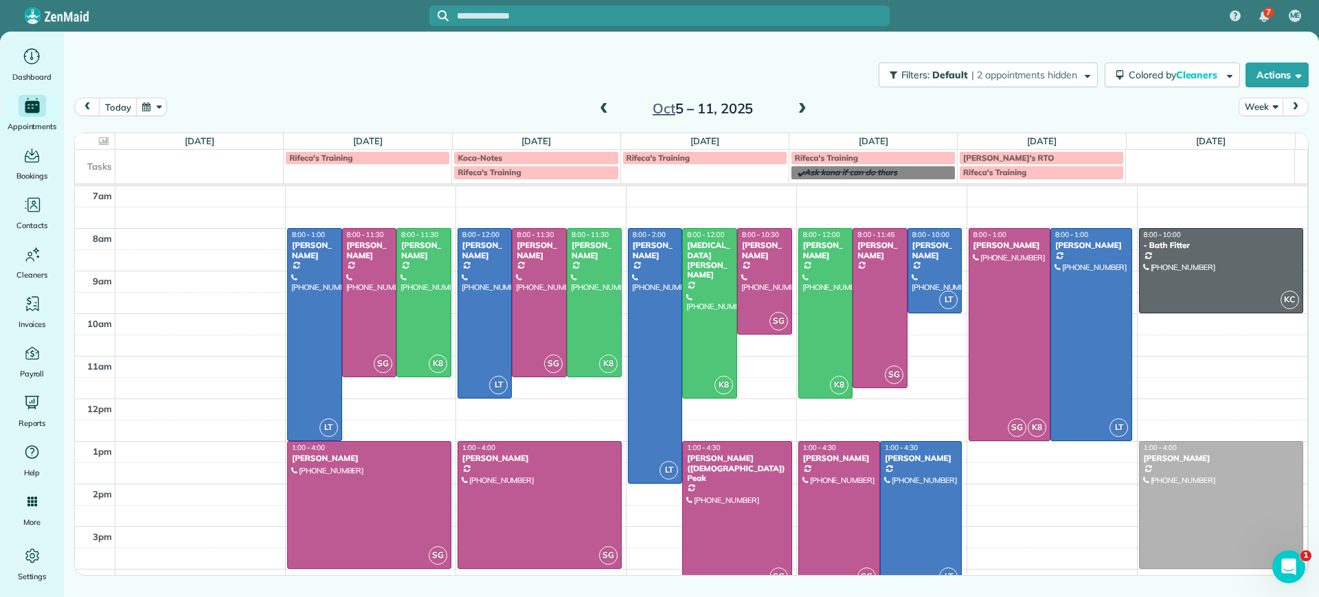
click at [798, 106] on span at bounding box center [802, 109] width 15 height 12
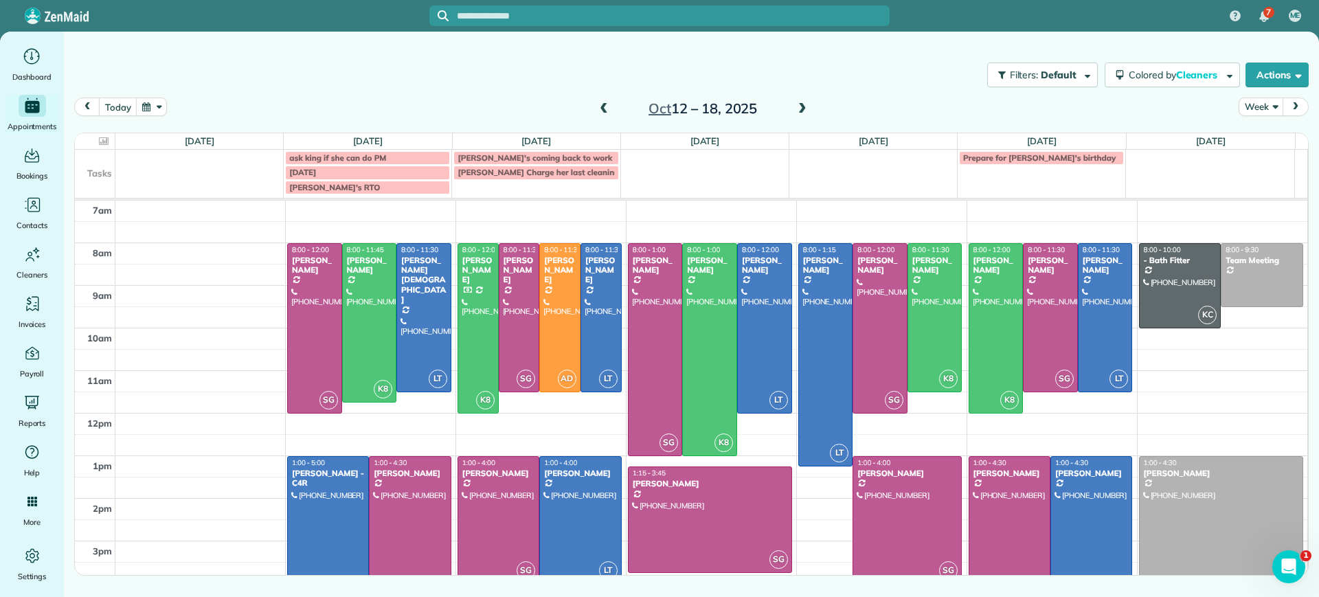
click at [798, 106] on span at bounding box center [802, 109] width 15 height 12
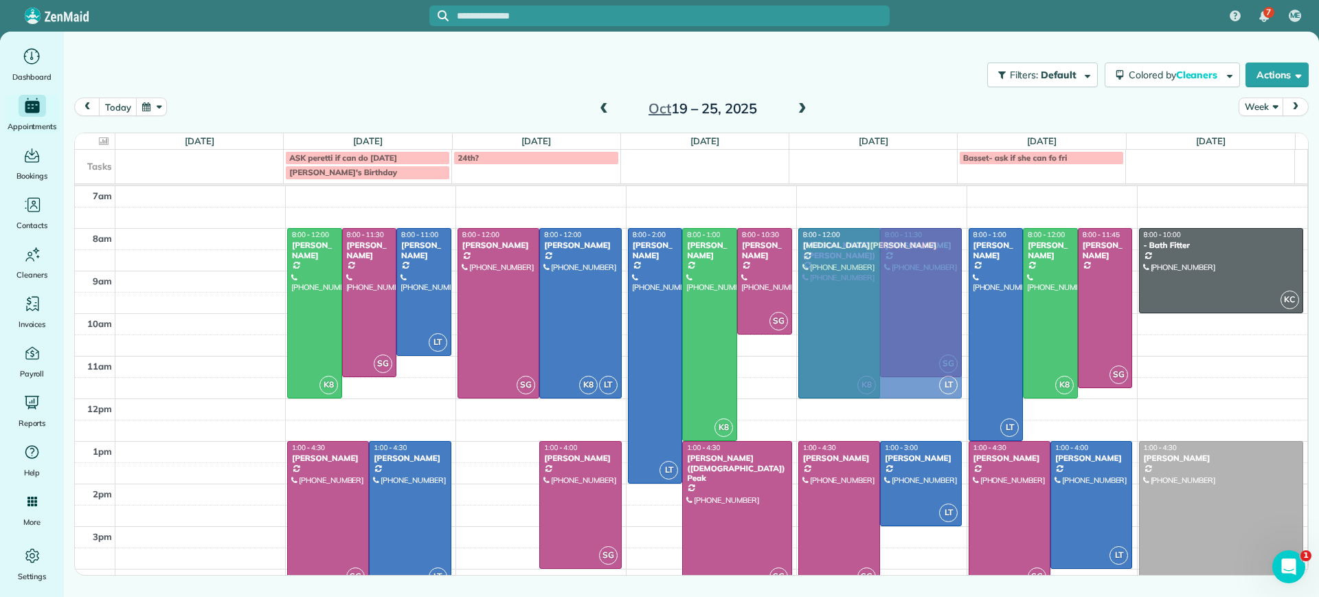
drag, startPoint x: 512, startPoint y: 518, endPoint x: 890, endPoint y: 307, distance: 433.4
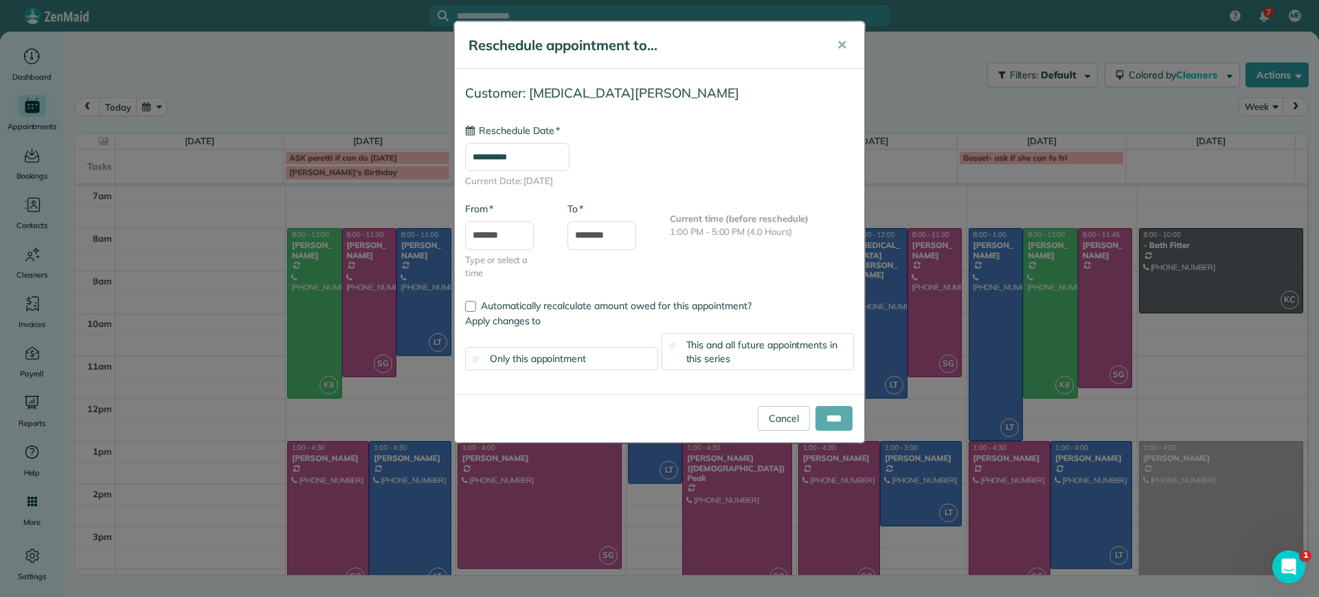
type input "**********"
click at [836, 416] on input "****" at bounding box center [834, 418] width 37 height 25
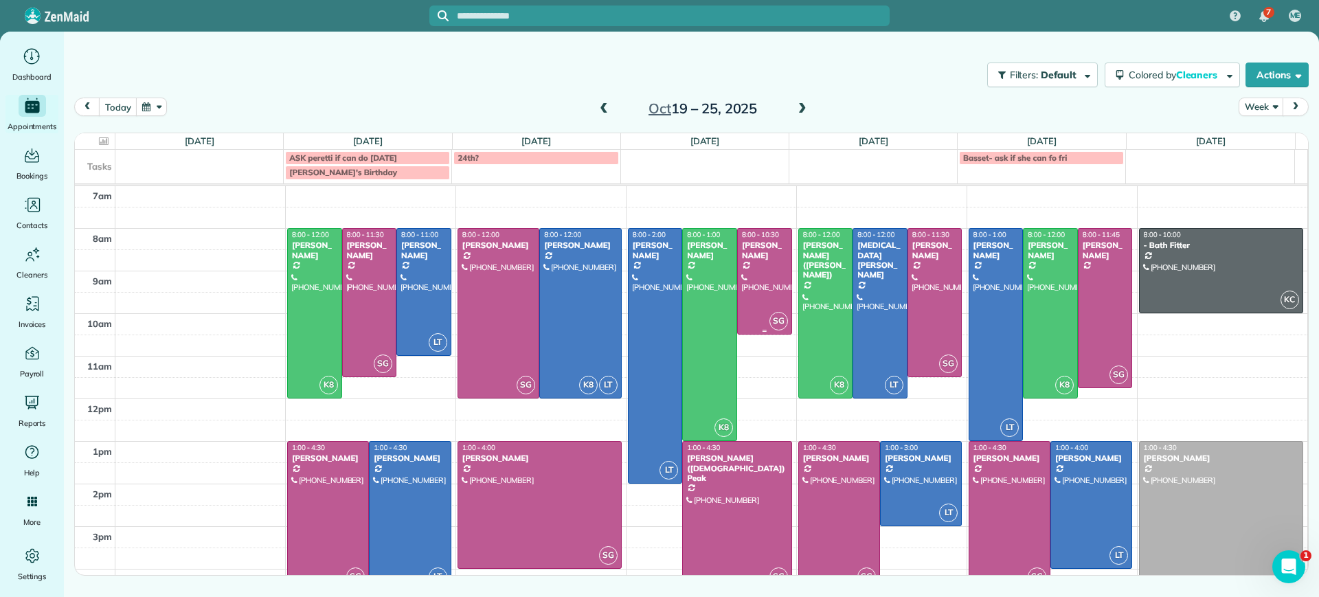
click at [771, 285] on div at bounding box center [765, 281] width 54 height 105
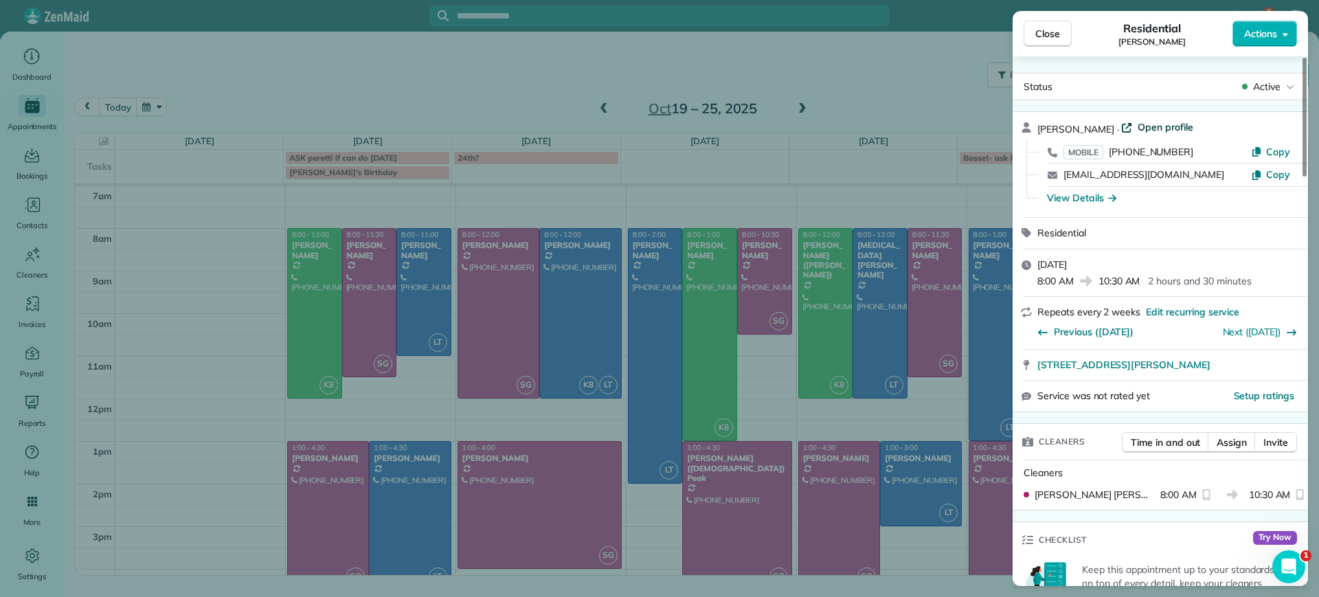
click at [1141, 129] on span "Open profile" at bounding box center [1166, 127] width 56 height 14
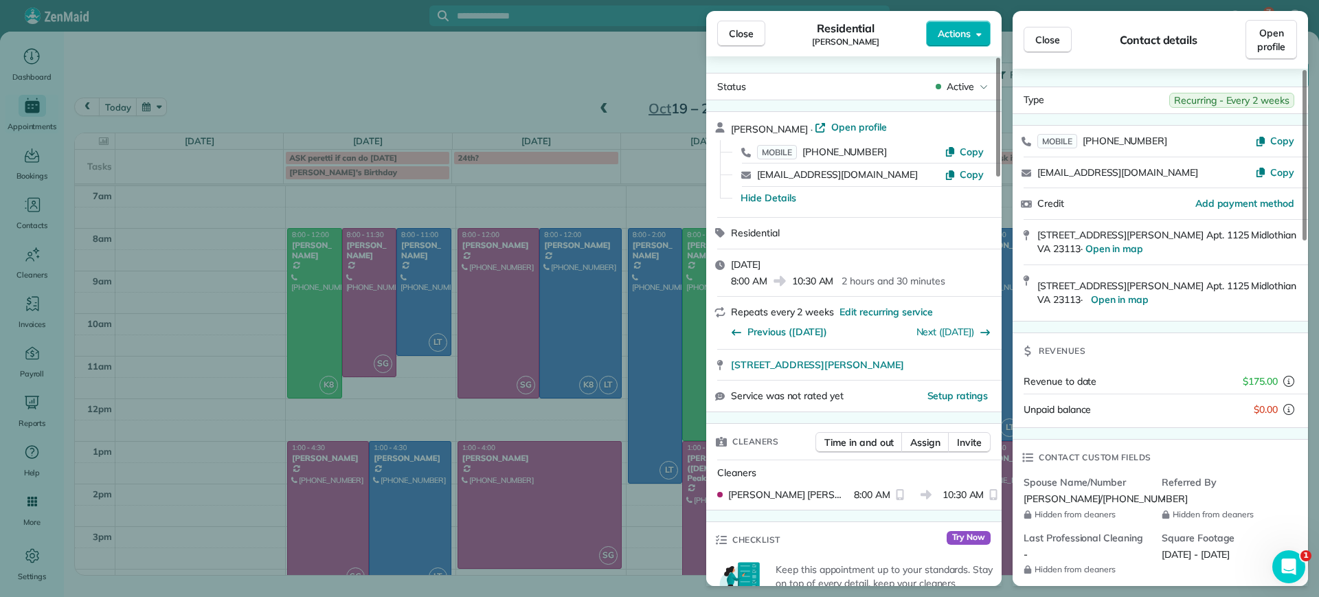
click at [527, 62] on div "Close Residential Tiffany Stark Actions Status Active Tiffany Stark · Open prof…" at bounding box center [659, 298] width 1319 height 597
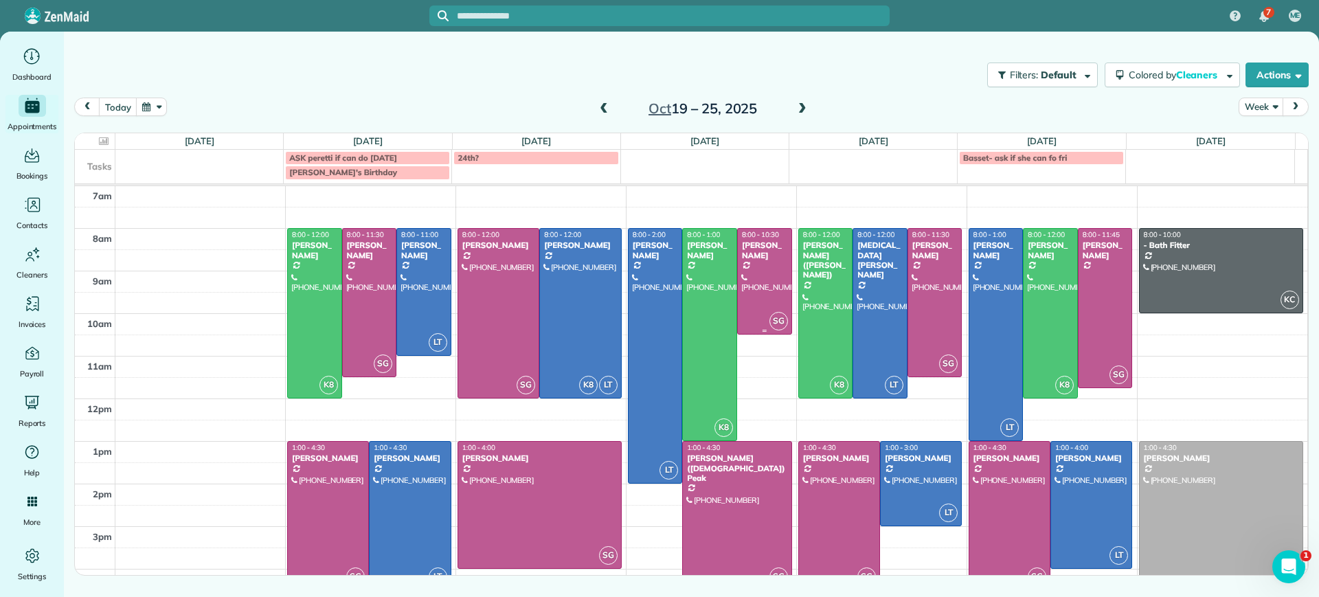
click at [765, 283] on div at bounding box center [765, 281] width 54 height 105
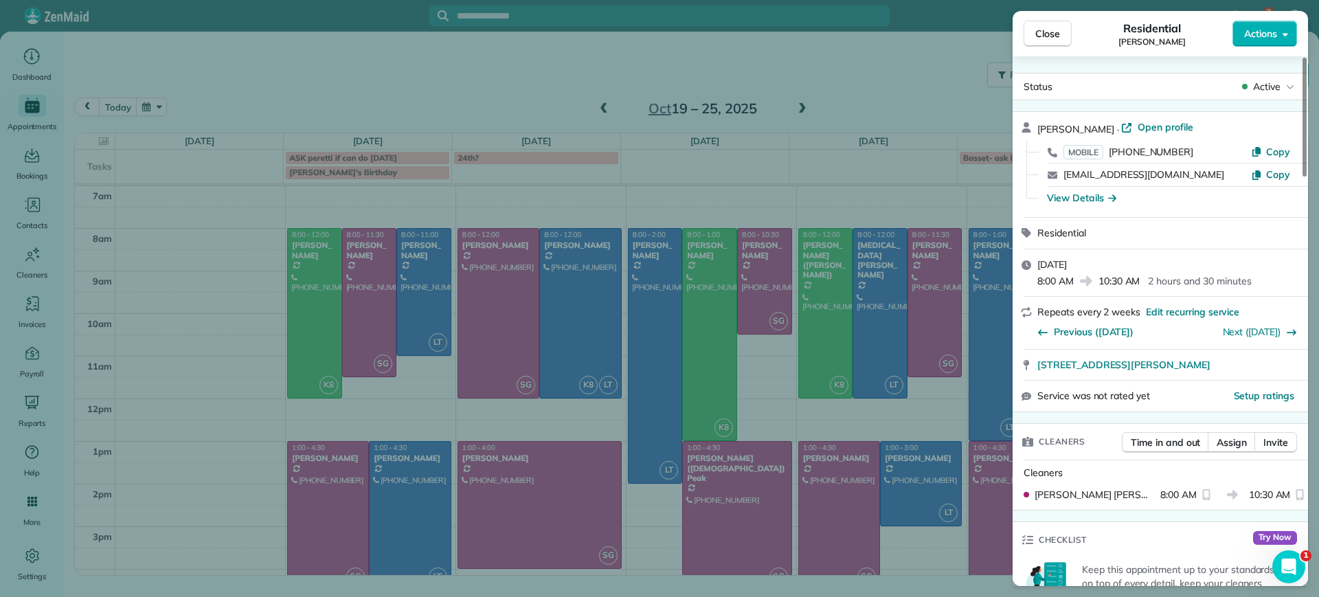
click at [765, 283] on div "Close Residential Tiffany Stark Actions Status Active Tiffany Stark · Open prof…" at bounding box center [659, 298] width 1319 height 597
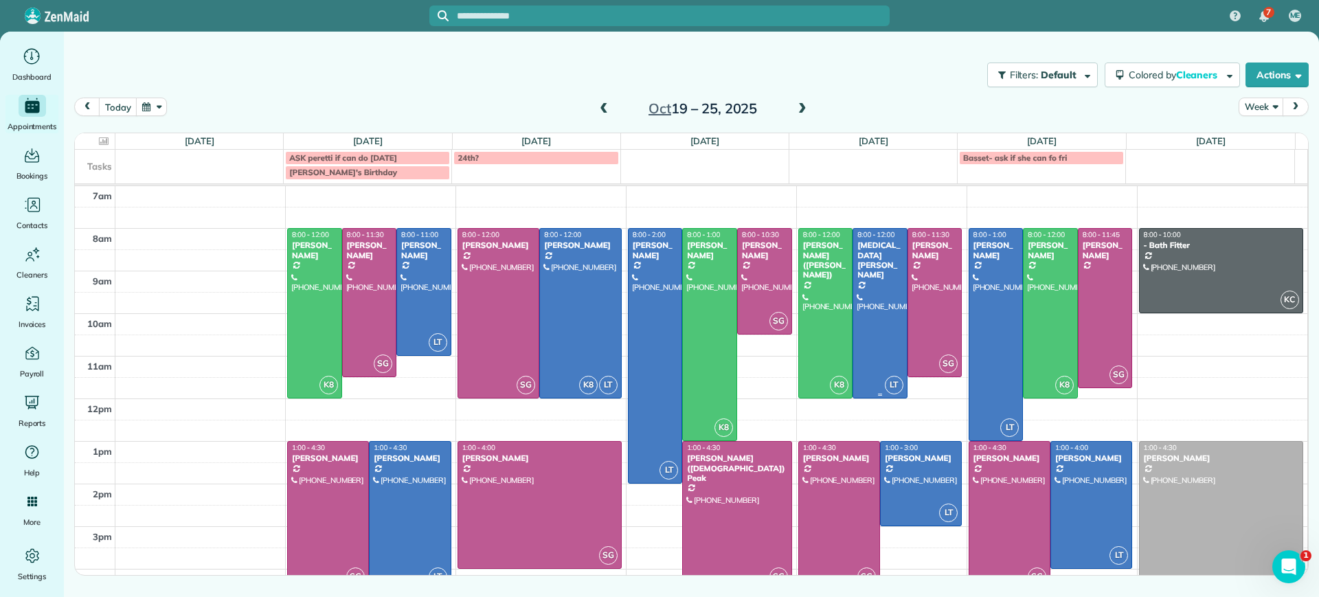
click at [864, 293] on div at bounding box center [880, 313] width 54 height 169
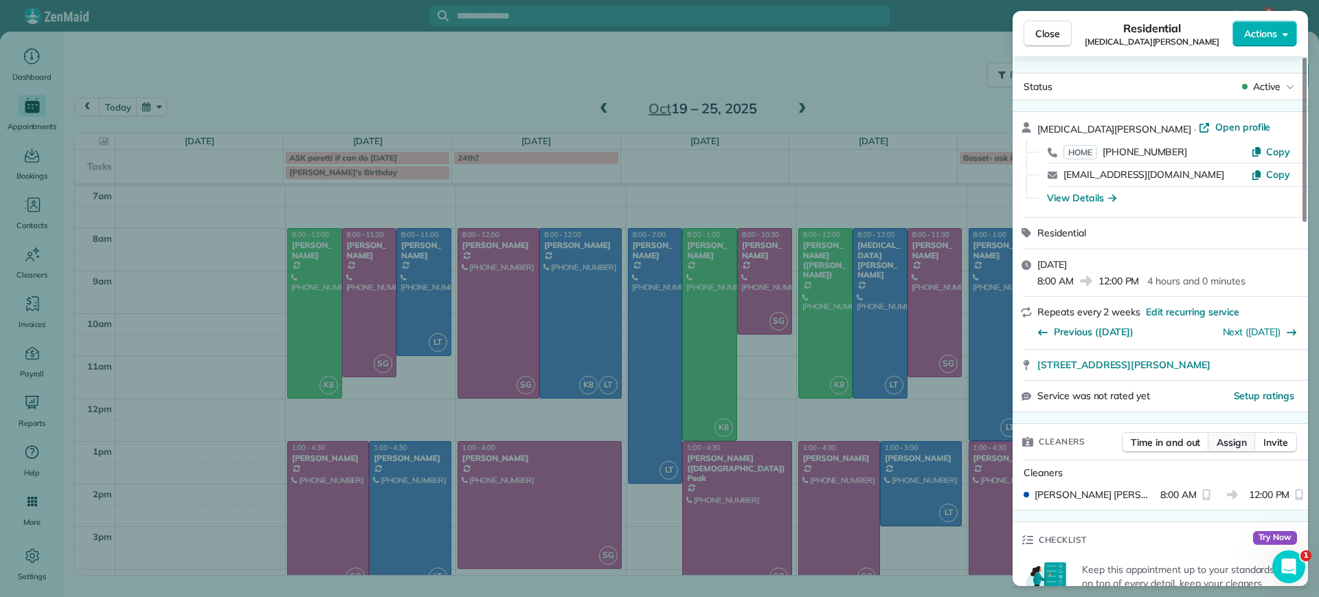
click at [1241, 443] on span "Assign" at bounding box center [1232, 443] width 30 height 14
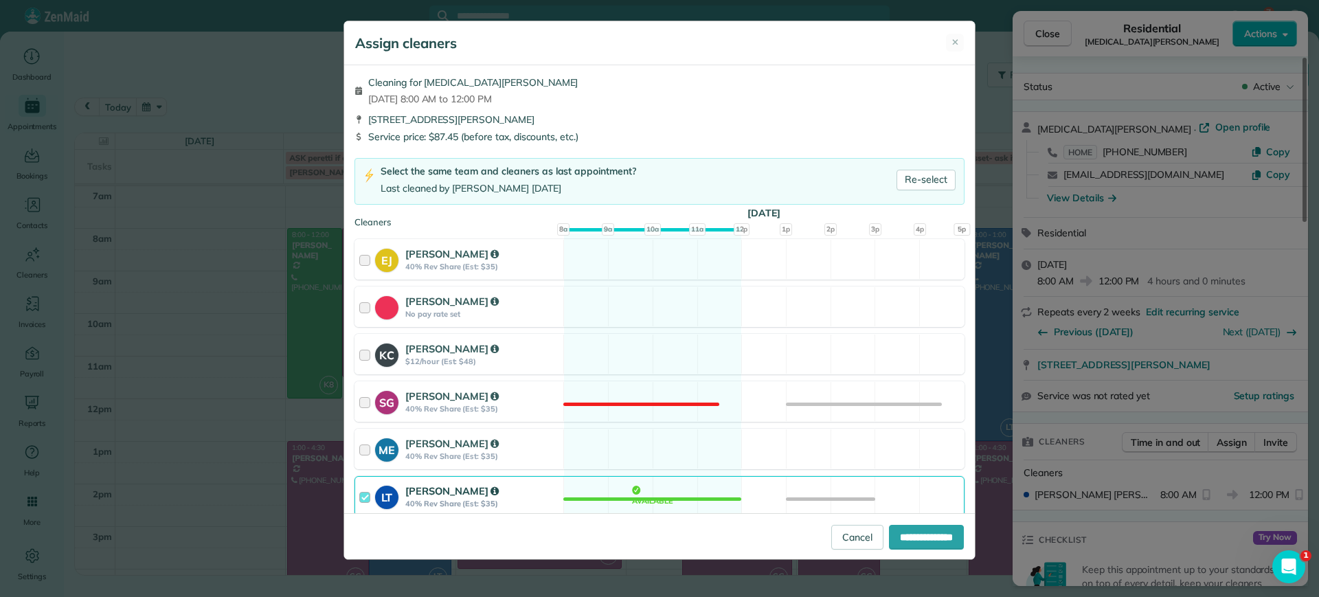
scroll to position [172, 0]
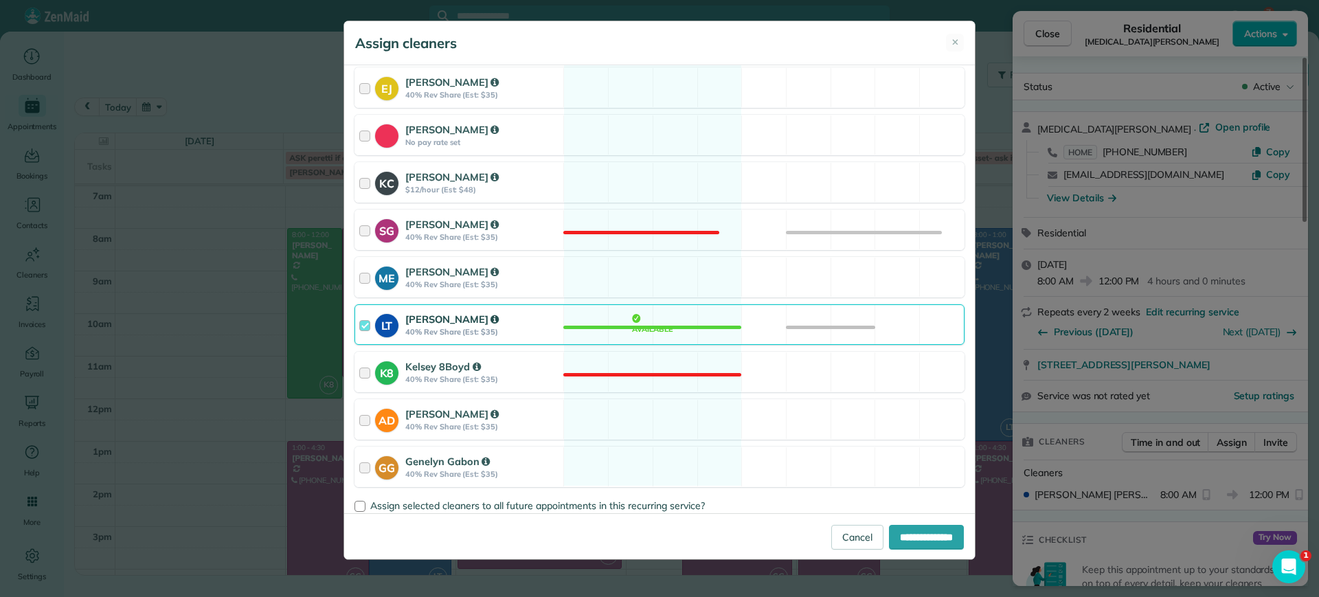
click at [680, 344] on div "LT Laura Thaller 40% Rev Share (Est: $35) Available" at bounding box center [660, 324] width 610 height 41
click at [901, 524] on div "**********" at bounding box center [659, 536] width 631 height 46
click at [904, 535] on input "**********" at bounding box center [926, 537] width 75 height 25
type input "**********"
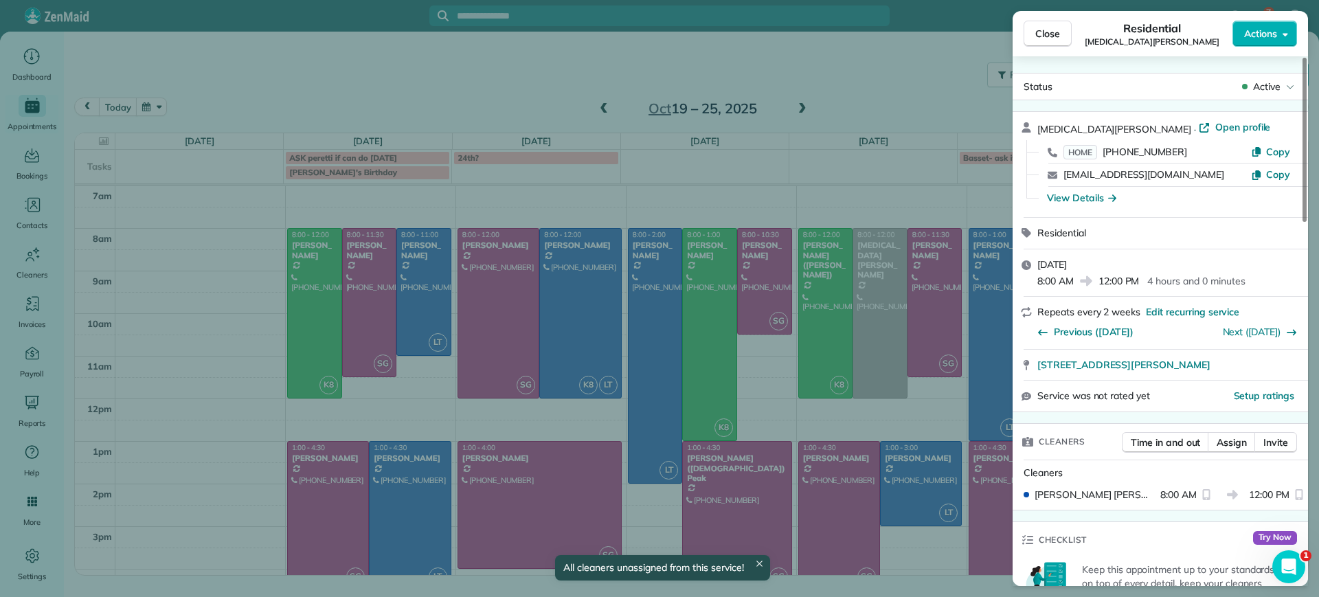
click at [822, 78] on div "Close Residential Alli Robbins Actions Status Active Alli Robbins · Open profil…" at bounding box center [659, 298] width 1319 height 597
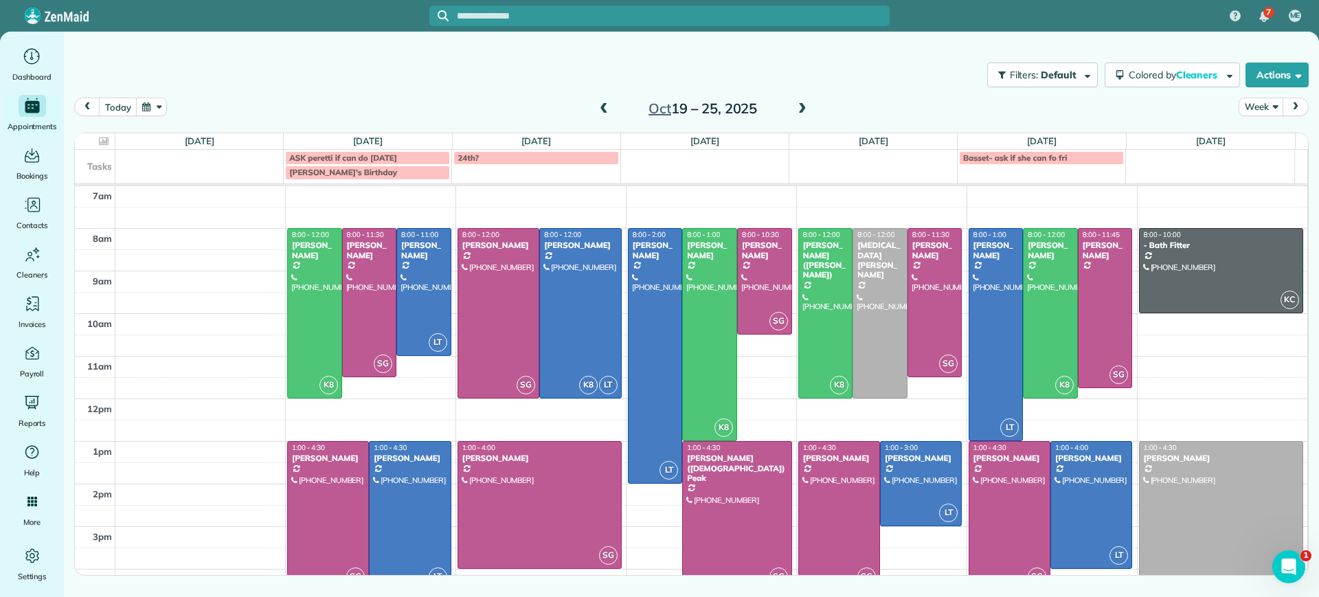
click at [607, 108] on span at bounding box center [603, 109] width 15 height 12
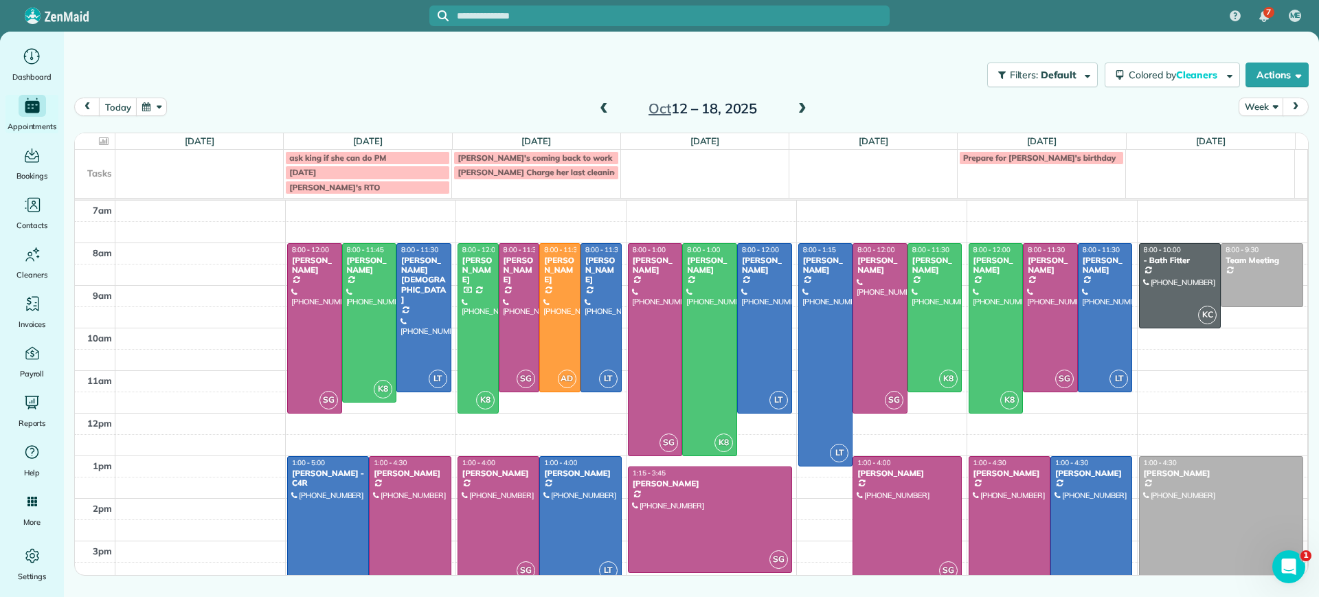
click at [602, 111] on span at bounding box center [603, 109] width 15 height 12
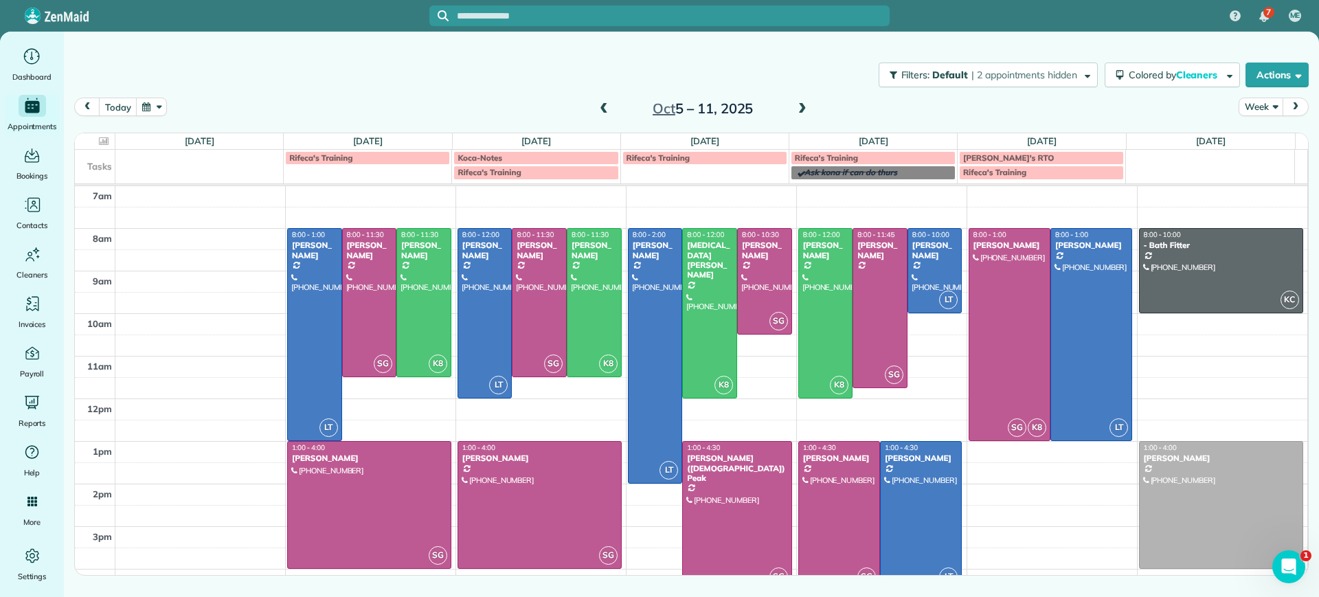
click at [603, 104] on span at bounding box center [603, 109] width 15 height 12
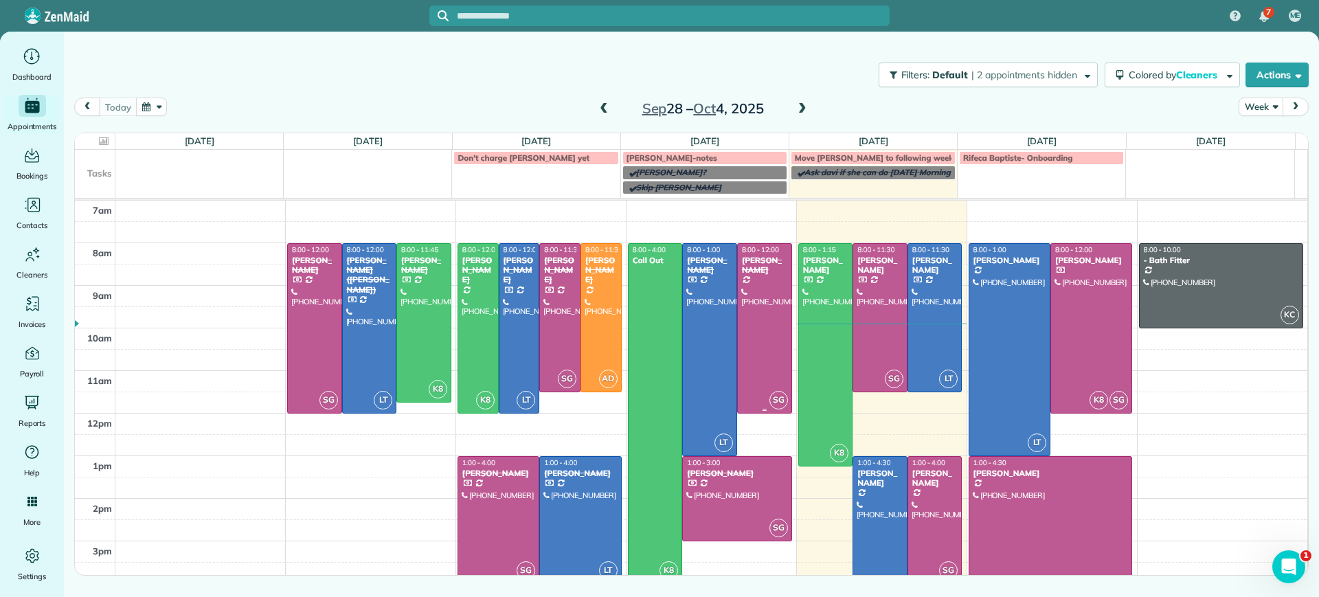
click at [764, 315] on div at bounding box center [765, 328] width 54 height 169
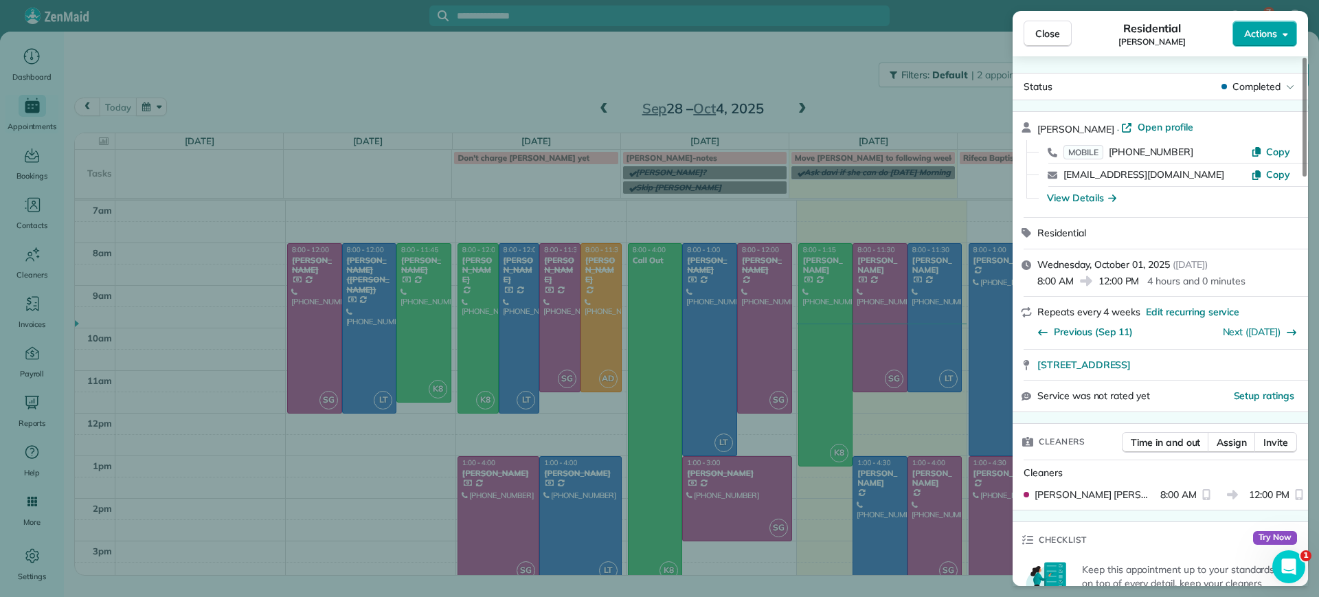
click at [1259, 42] on button "Actions" at bounding box center [1265, 34] width 65 height 26
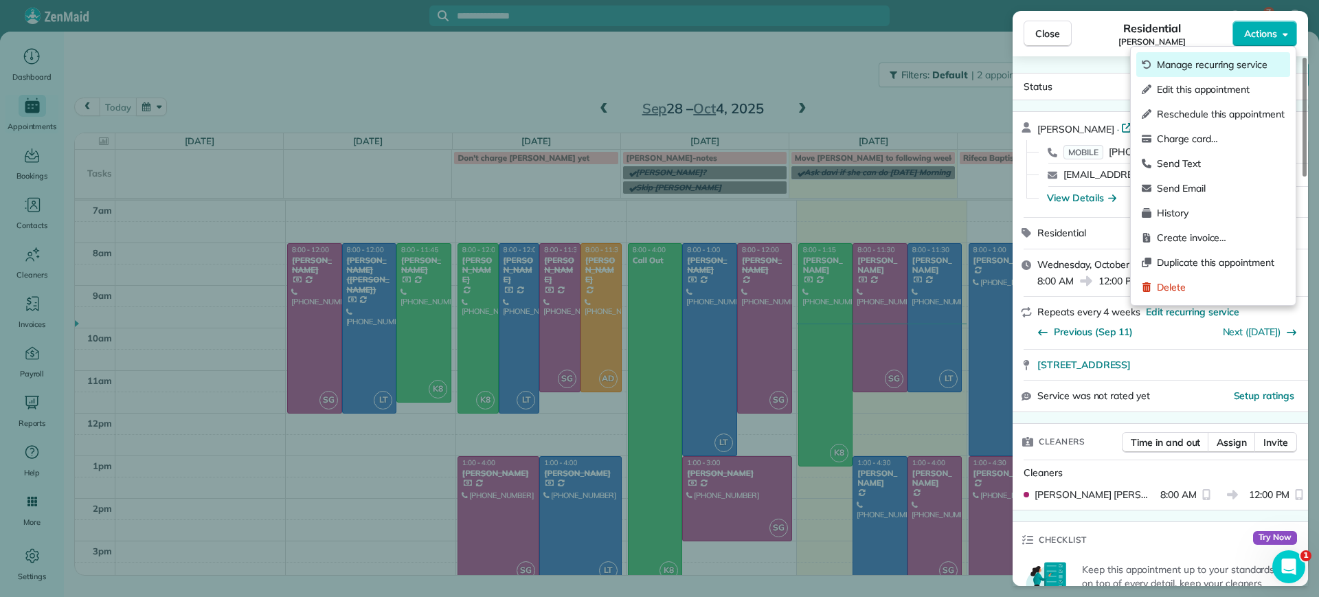
click at [1157, 52] on div "Manage recurring service" at bounding box center [1213, 64] width 154 height 25
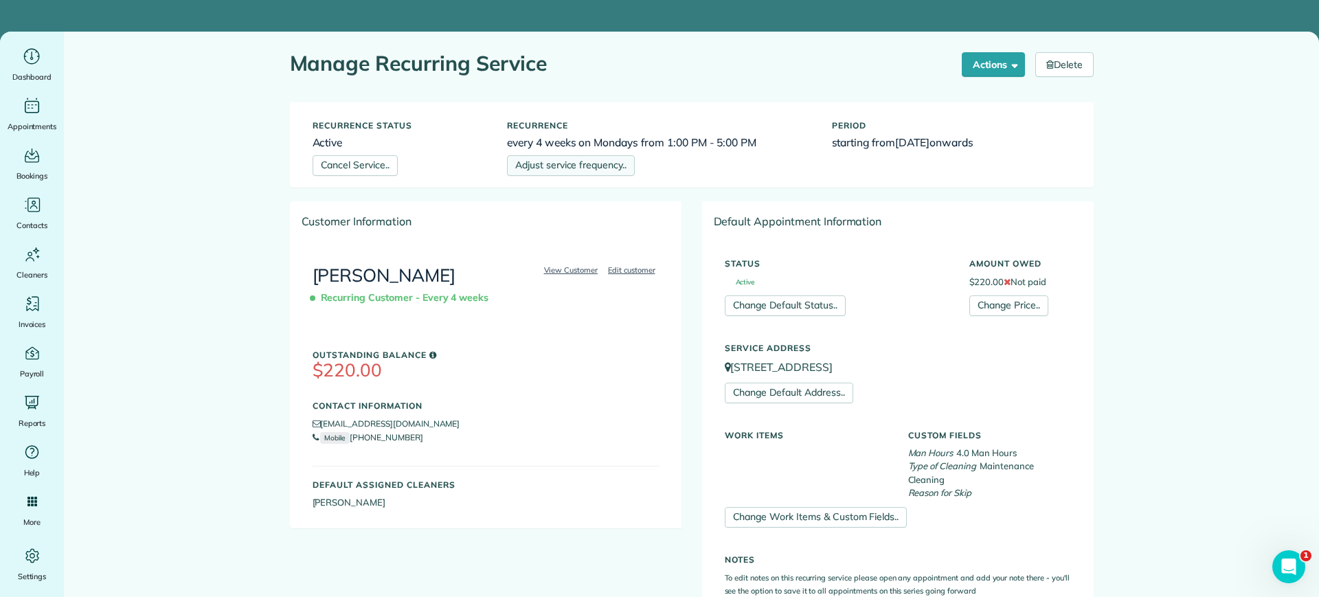
click at [614, 157] on link "Adjust service frequency.." at bounding box center [571, 165] width 128 height 21
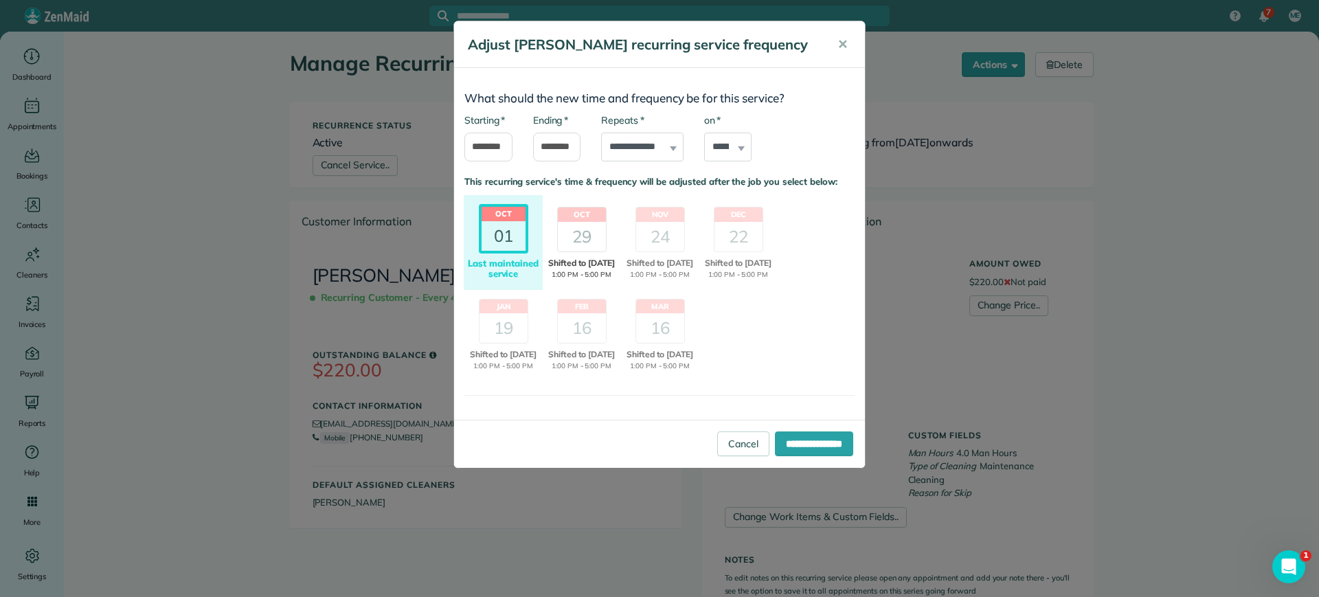
click at [597, 265] on span "Shifted to [DATE]" at bounding box center [581, 263] width 75 height 12
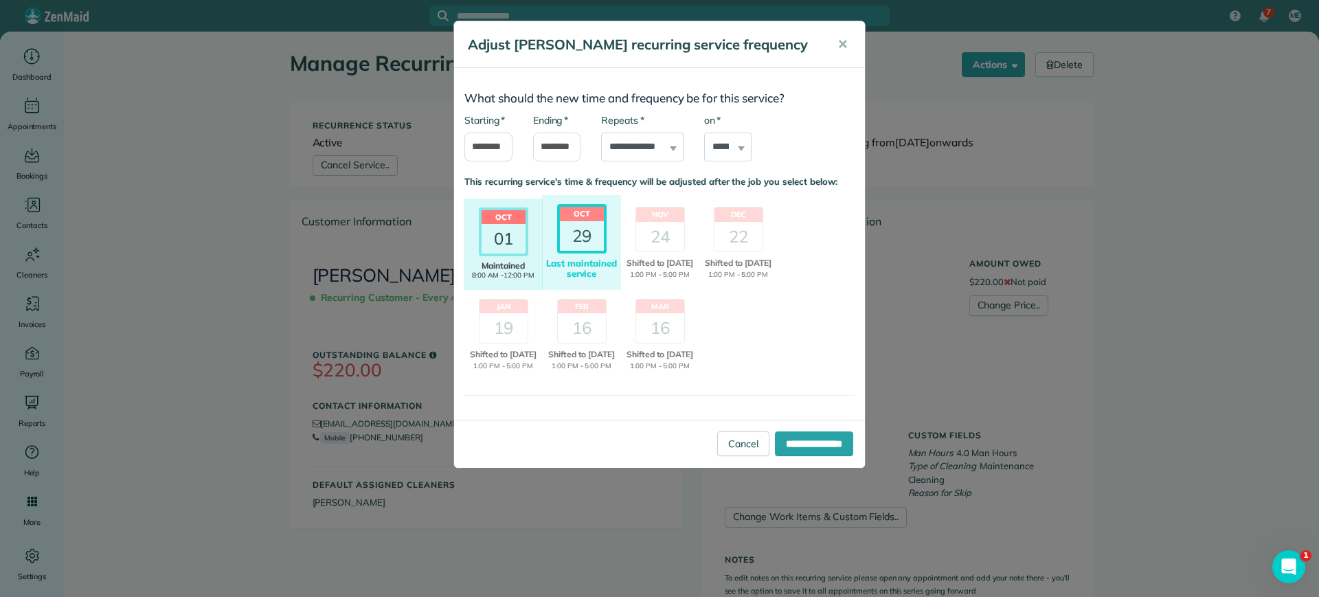
click at [512, 236] on div "01" at bounding box center [504, 239] width 44 height 30
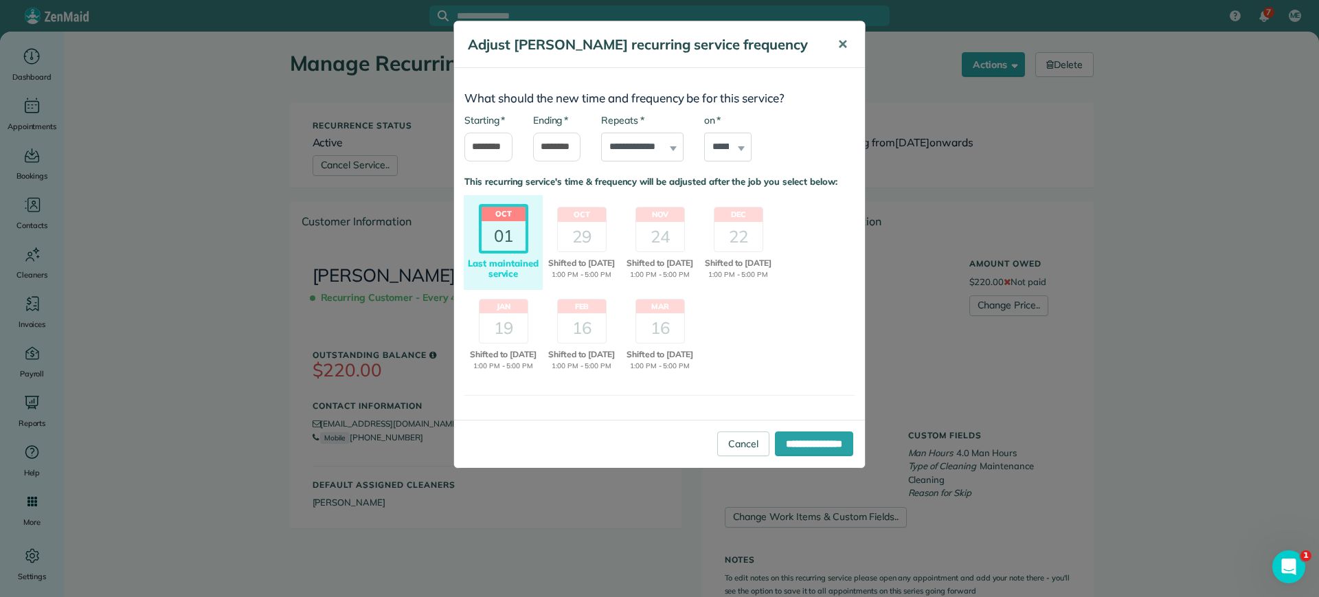
click at [843, 42] on span "✕" at bounding box center [843, 44] width 10 height 16
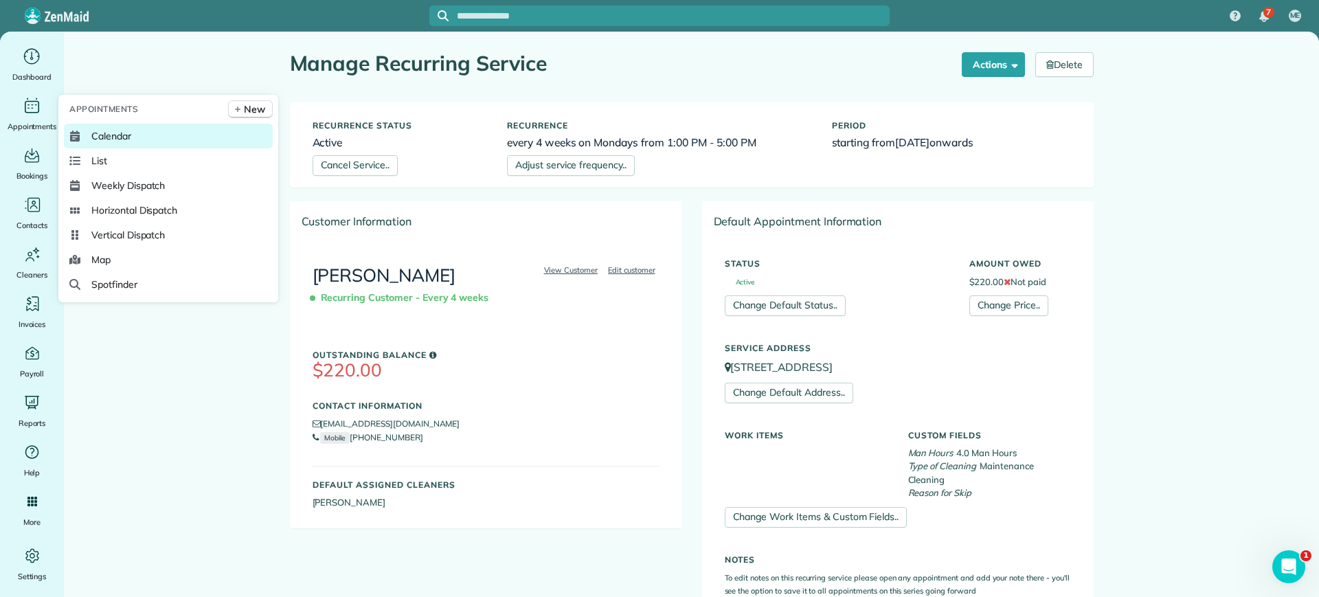
click at [120, 144] on link "Calendar" at bounding box center [168, 136] width 209 height 25
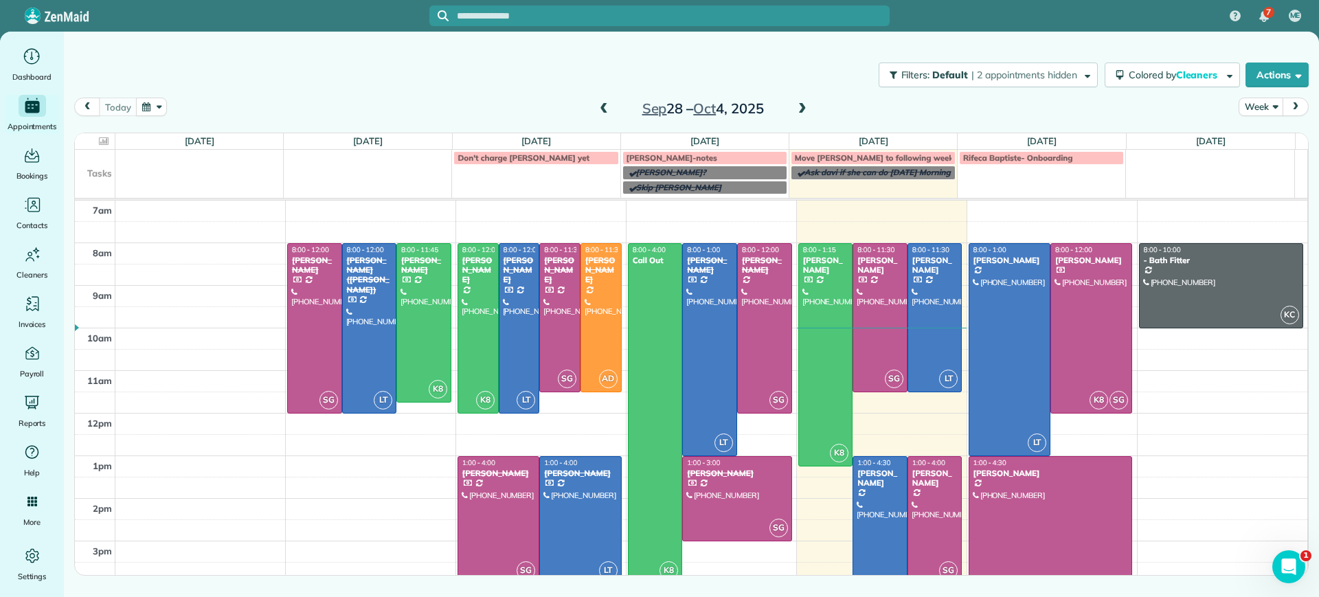
click at [804, 121] on div "[DATE] Week [DATE] – [DATE]" at bounding box center [691, 111] width 1235 height 26
click at [801, 118] on span at bounding box center [802, 109] width 15 height 21
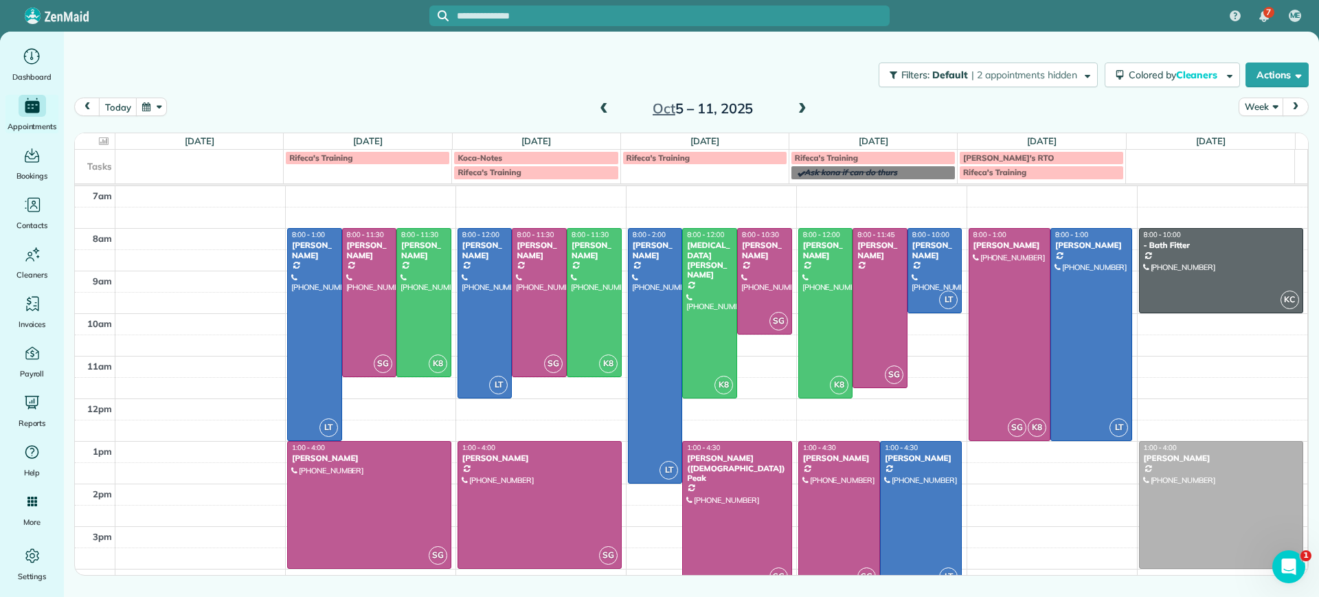
click at [805, 108] on span at bounding box center [802, 109] width 15 height 12
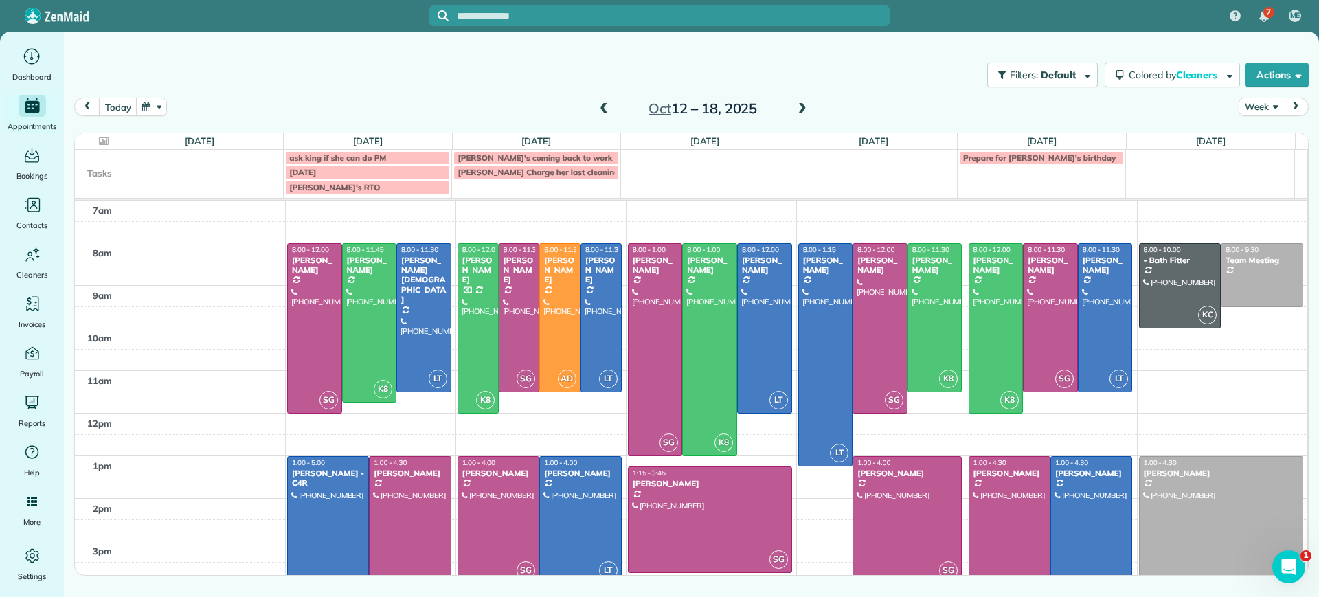
click at [805, 108] on span at bounding box center [802, 109] width 15 height 12
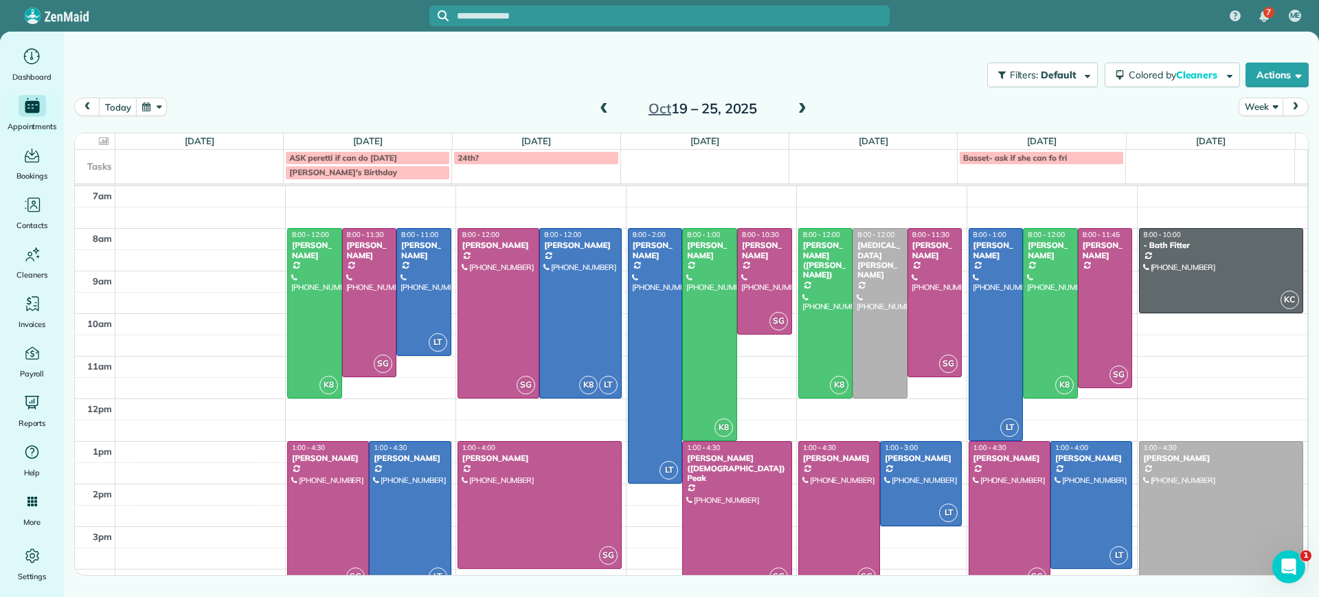
click at [805, 108] on span at bounding box center [802, 109] width 15 height 12
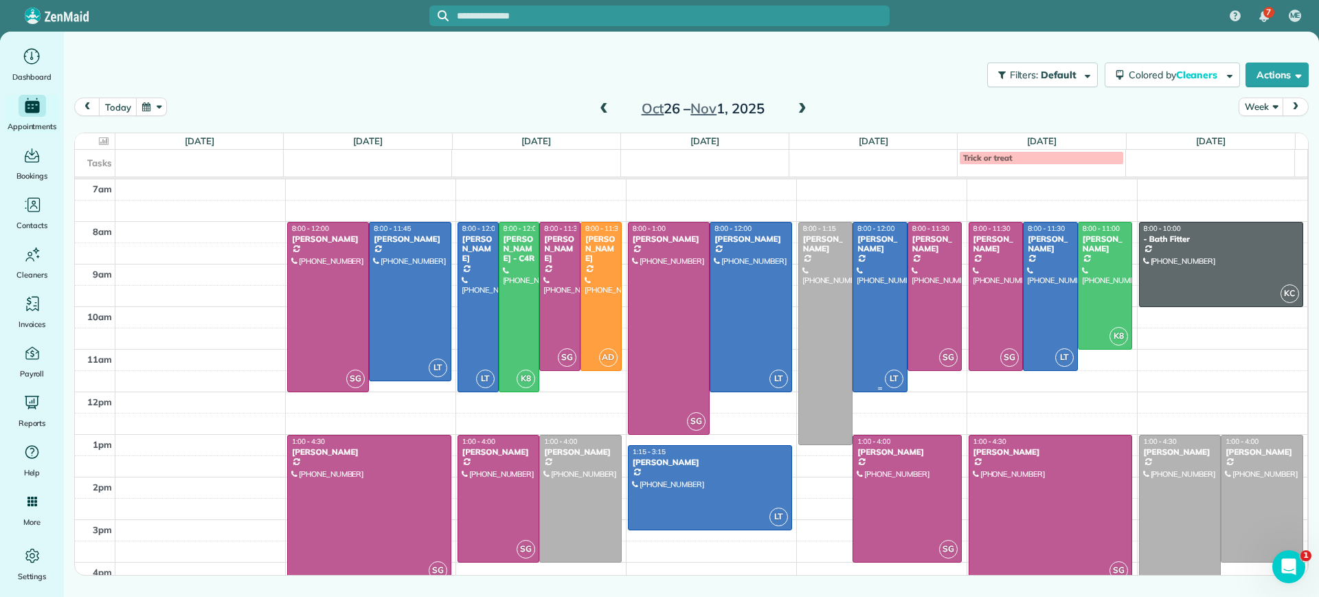
click at [875, 299] on div at bounding box center [880, 307] width 54 height 169
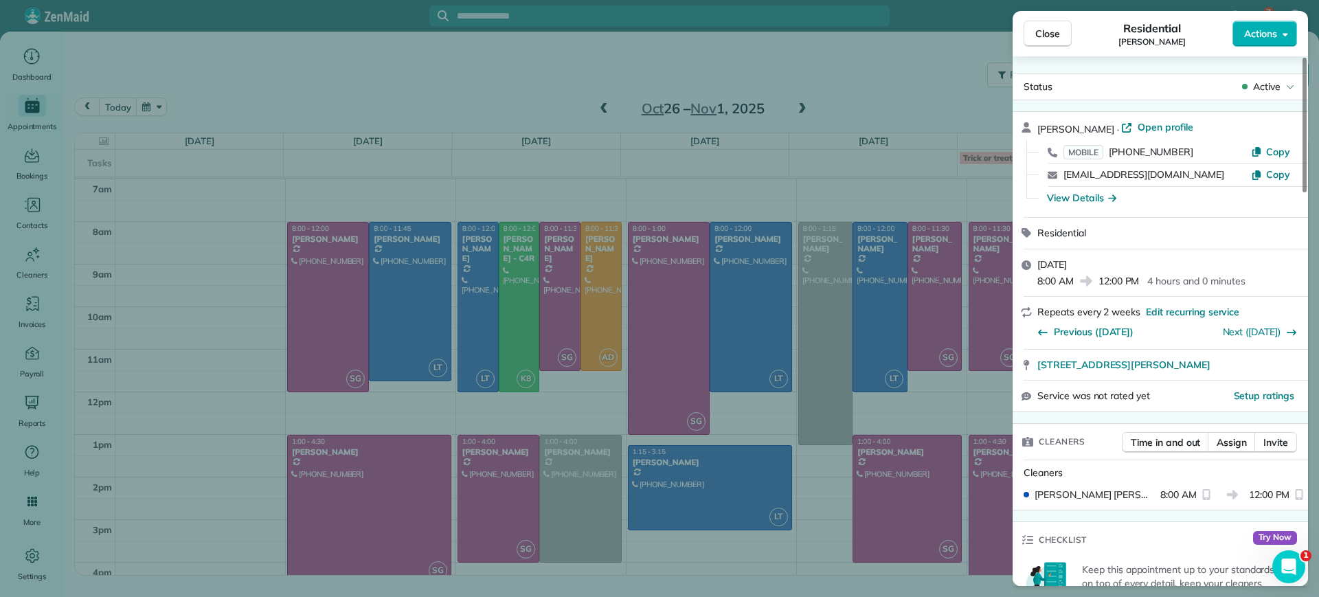
click at [917, 416] on div "Close Residential [PERSON_NAME] Actions Status Active [PERSON_NAME] · Open prof…" at bounding box center [659, 298] width 1319 height 597
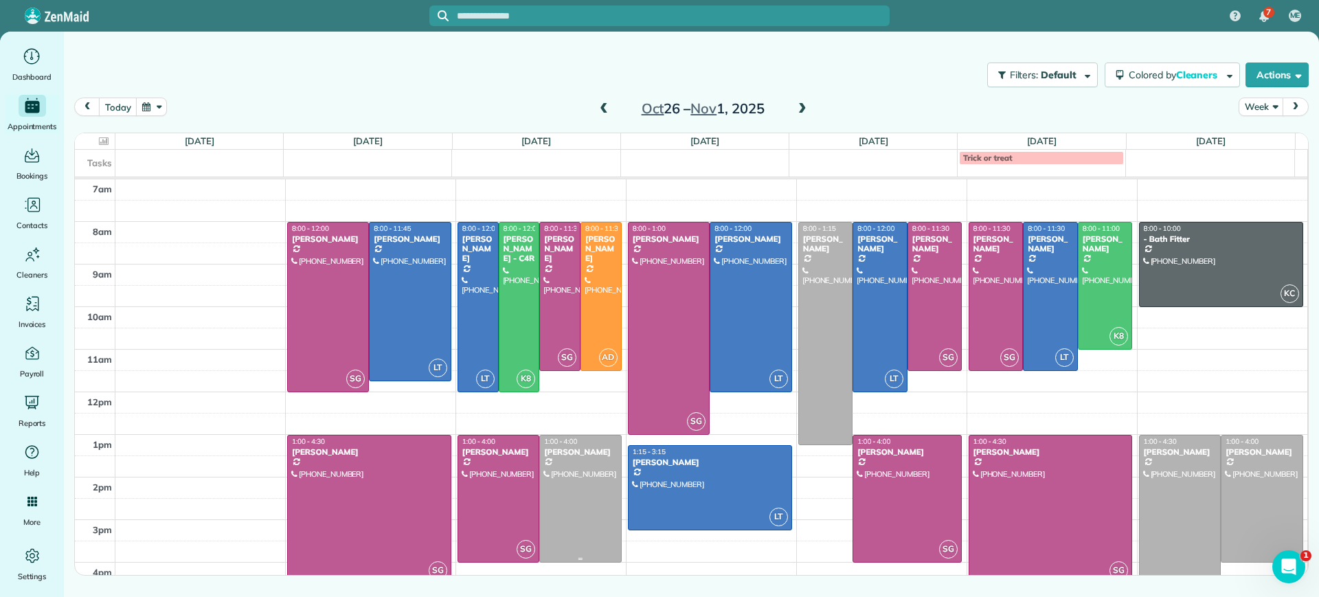
click at [599, 490] on div at bounding box center [580, 499] width 80 height 126
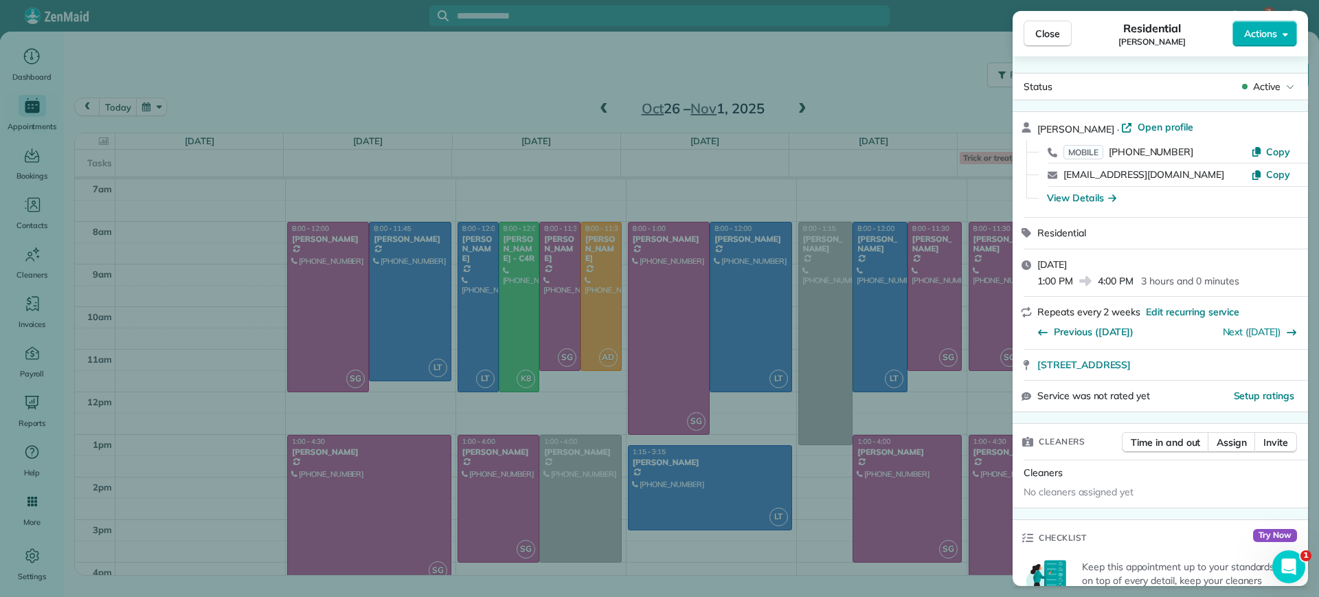
click at [1059, 40] on span "Close" at bounding box center [1047, 34] width 25 height 14
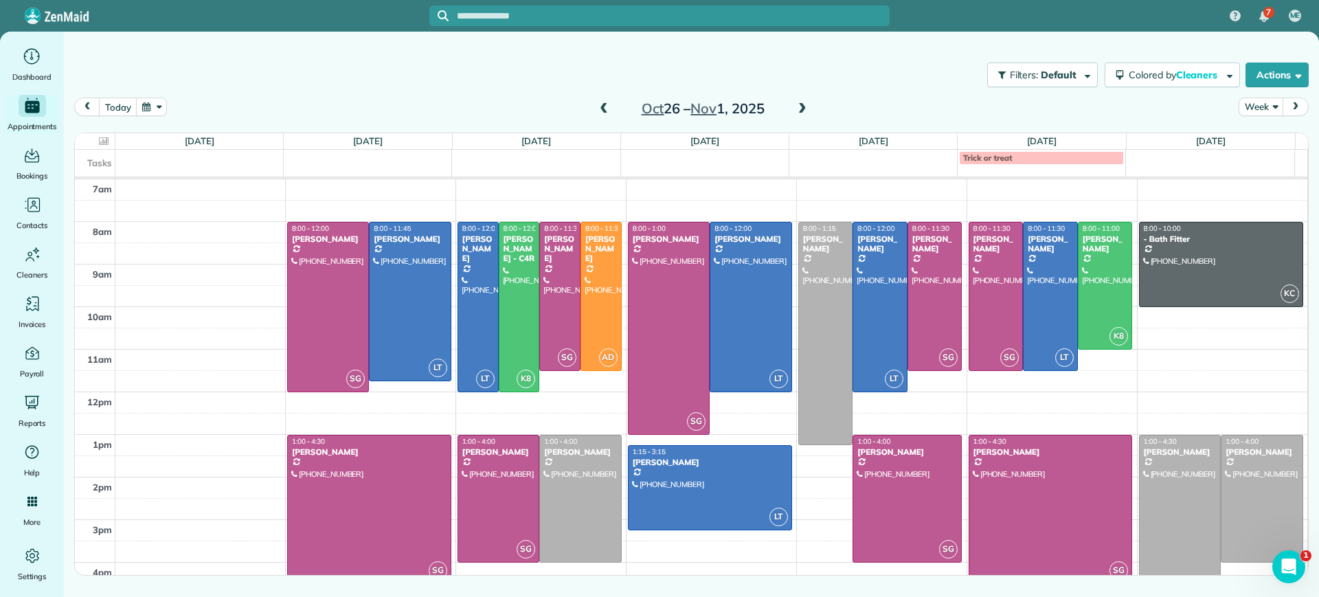
click at [613, 106] on div "[DATE] – [DATE]" at bounding box center [703, 109] width 220 height 22
click at [605, 112] on span at bounding box center [603, 109] width 15 height 12
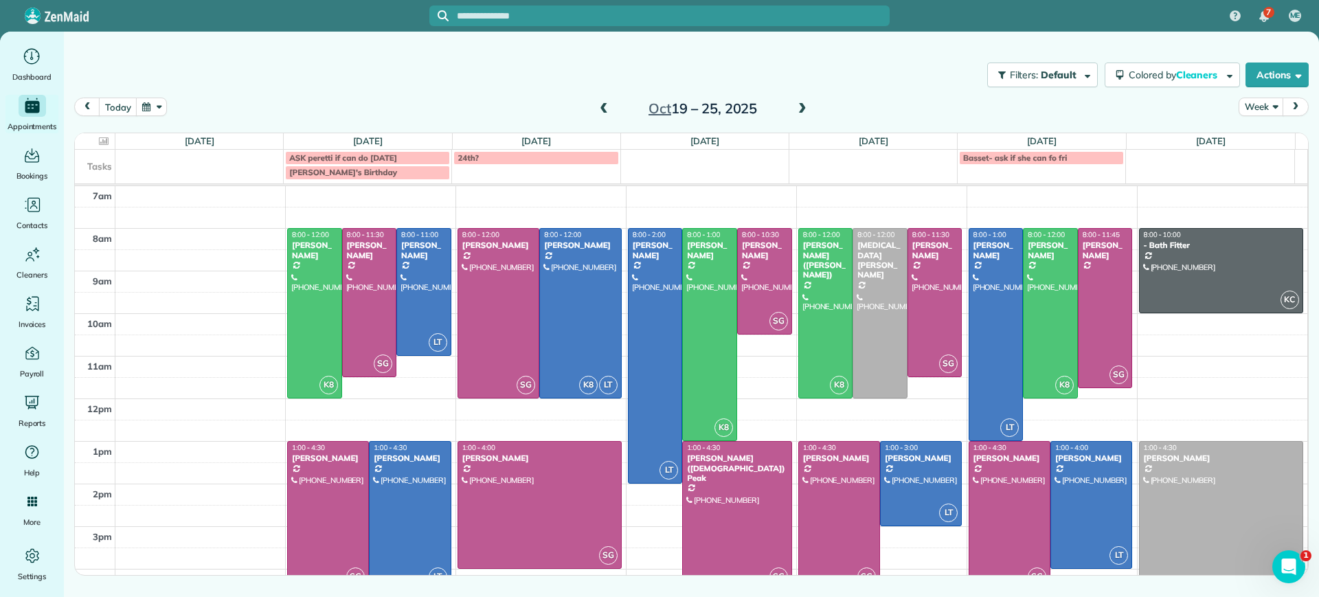
click at [604, 112] on span at bounding box center [603, 109] width 15 height 12
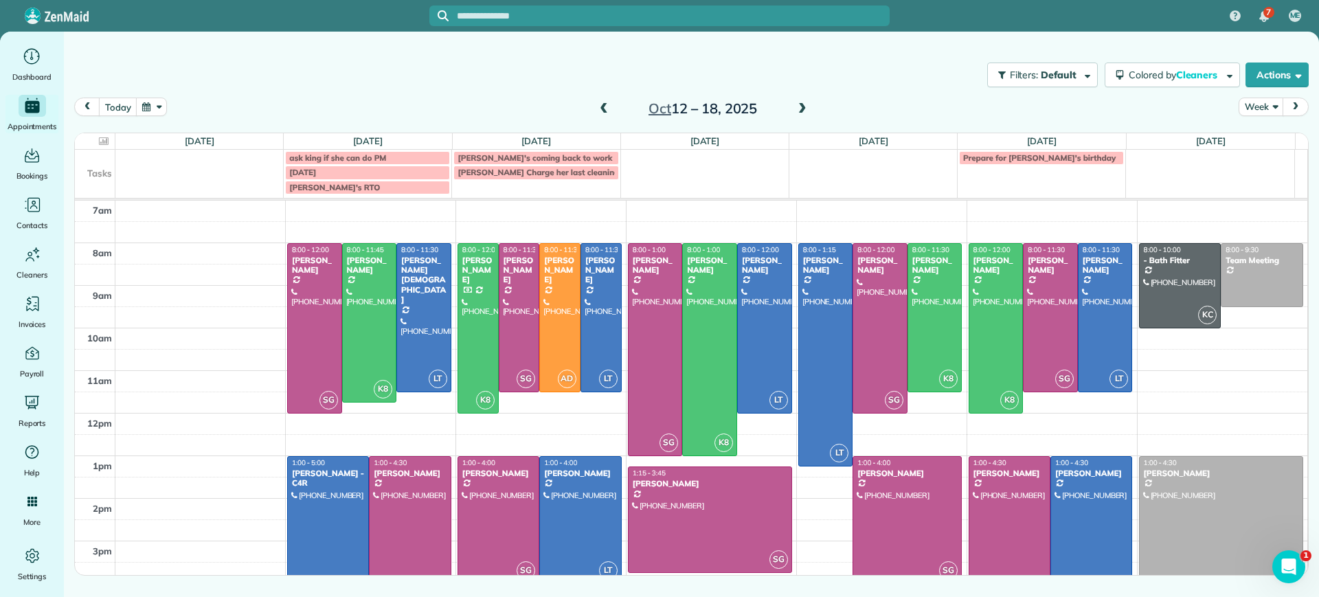
click at [805, 103] on span at bounding box center [802, 109] width 15 height 12
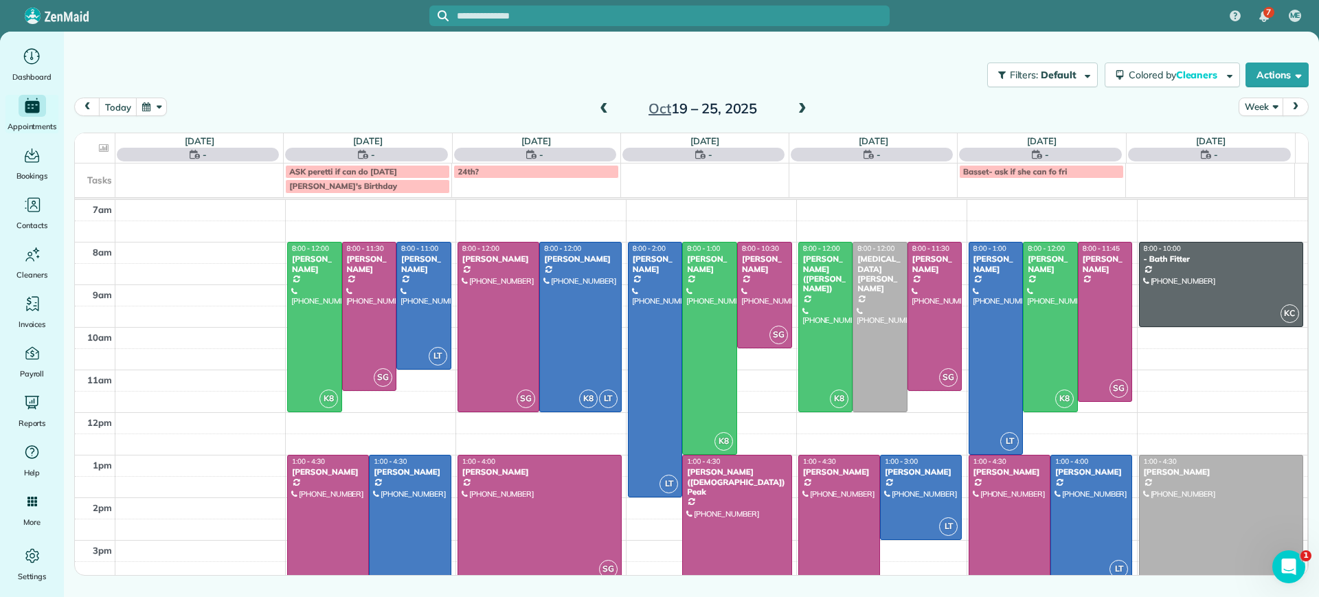
click at [805, 104] on span at bounding box center [802, 109] width 15 height 12
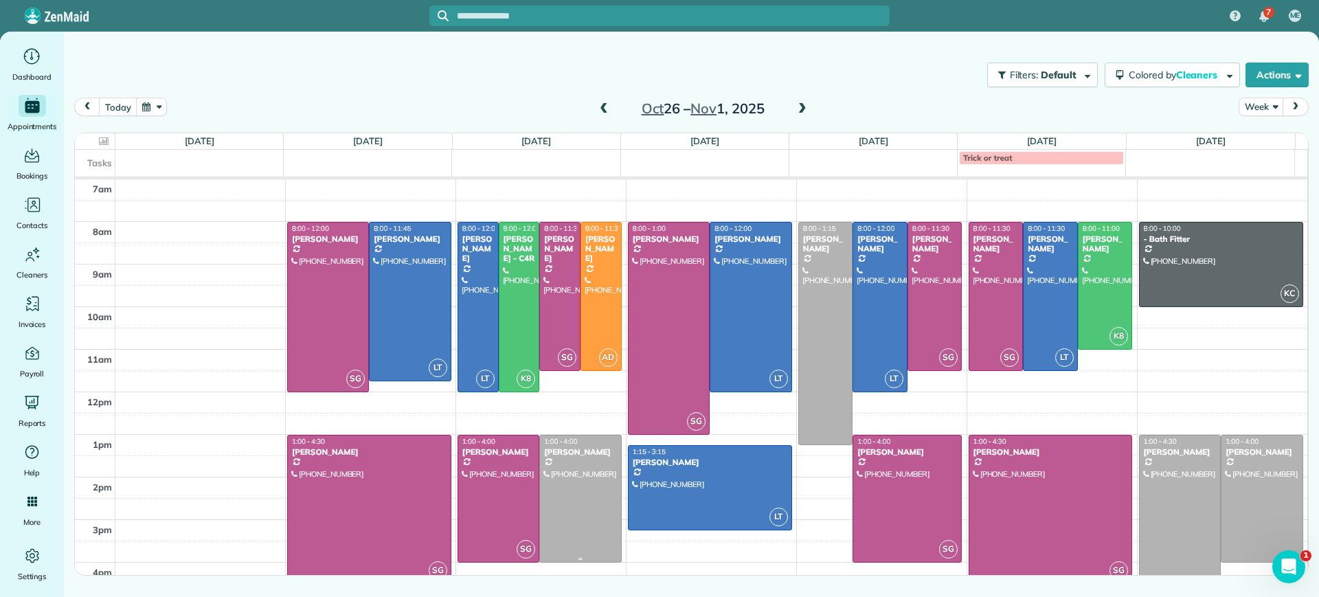
click at [595, 507] on div at bounding box center [580, 499] width 80 height 126
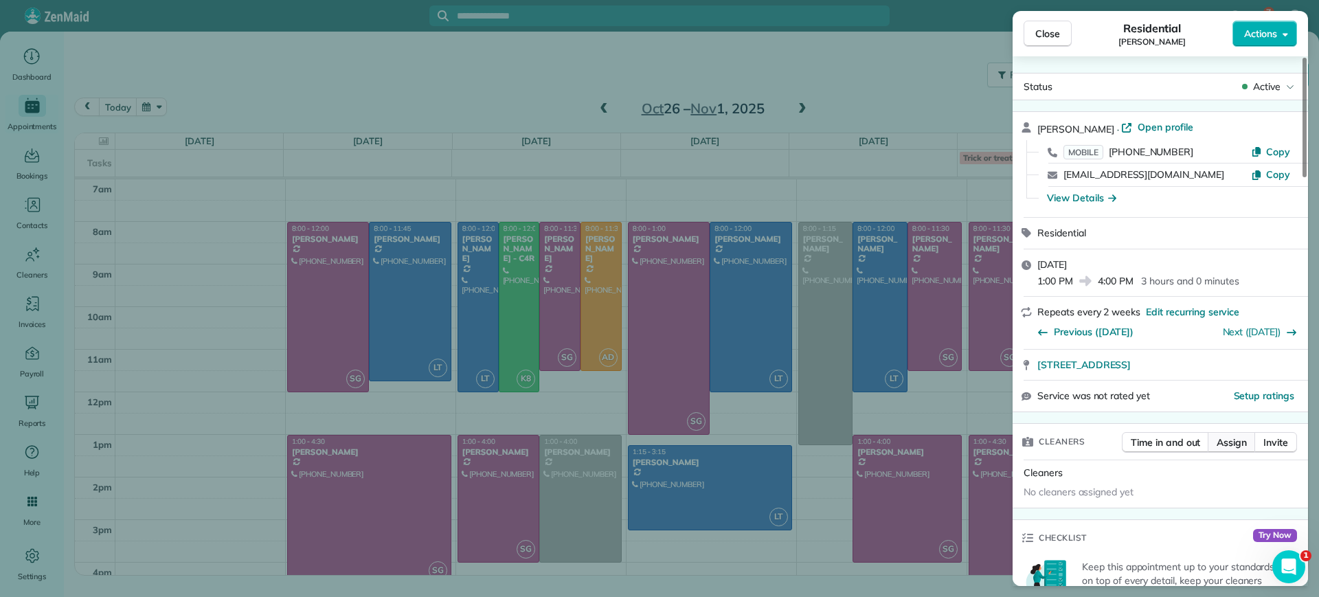
click at [1232, 436] on span "Assign" at bounding box center [1232, 443] width 30 height 14
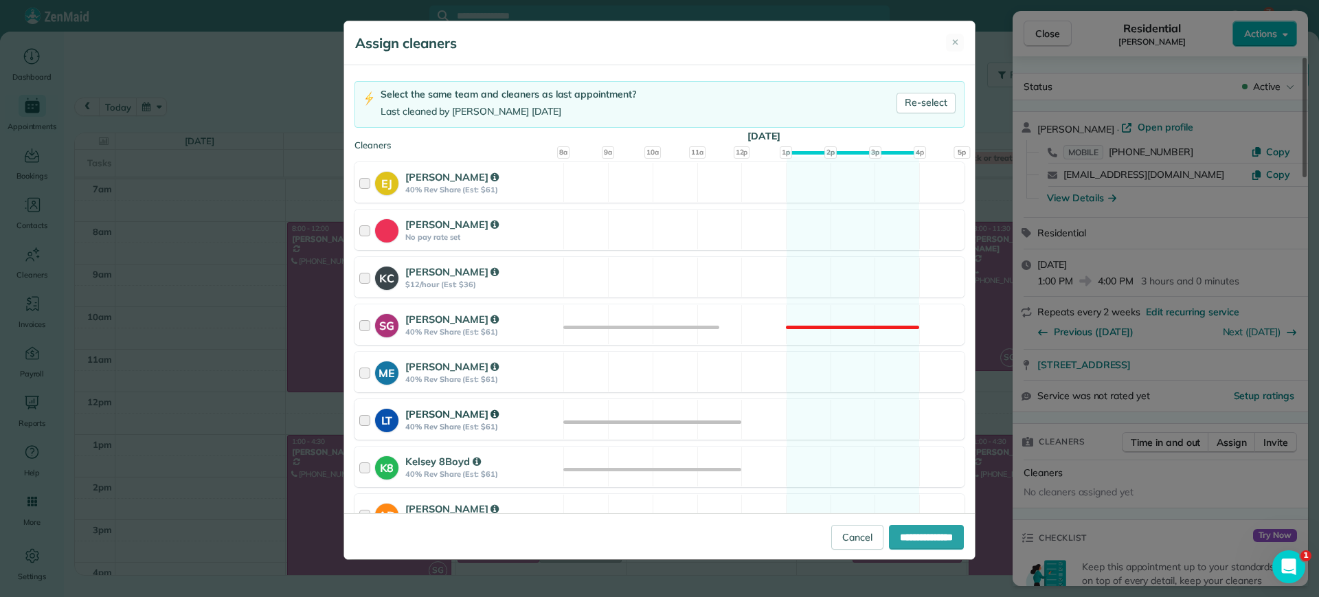
scroll to position [196, 0]
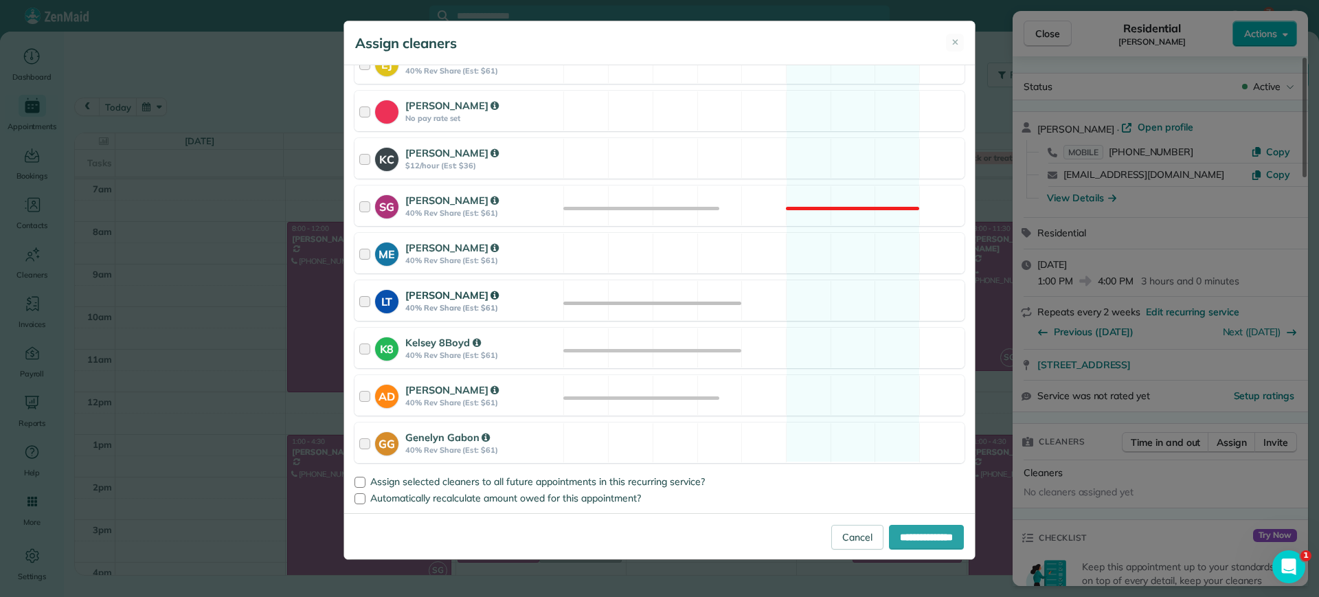
click at [871, 304] on div "LT [PERSON_NAME] 40% Rev Share (Est: $61) Available" at bounding box center [660, 300] width 610 height 41
click at [918, 525] on input "**********" at bounding box center [926, 537] width 75 height 25
type input "**********"
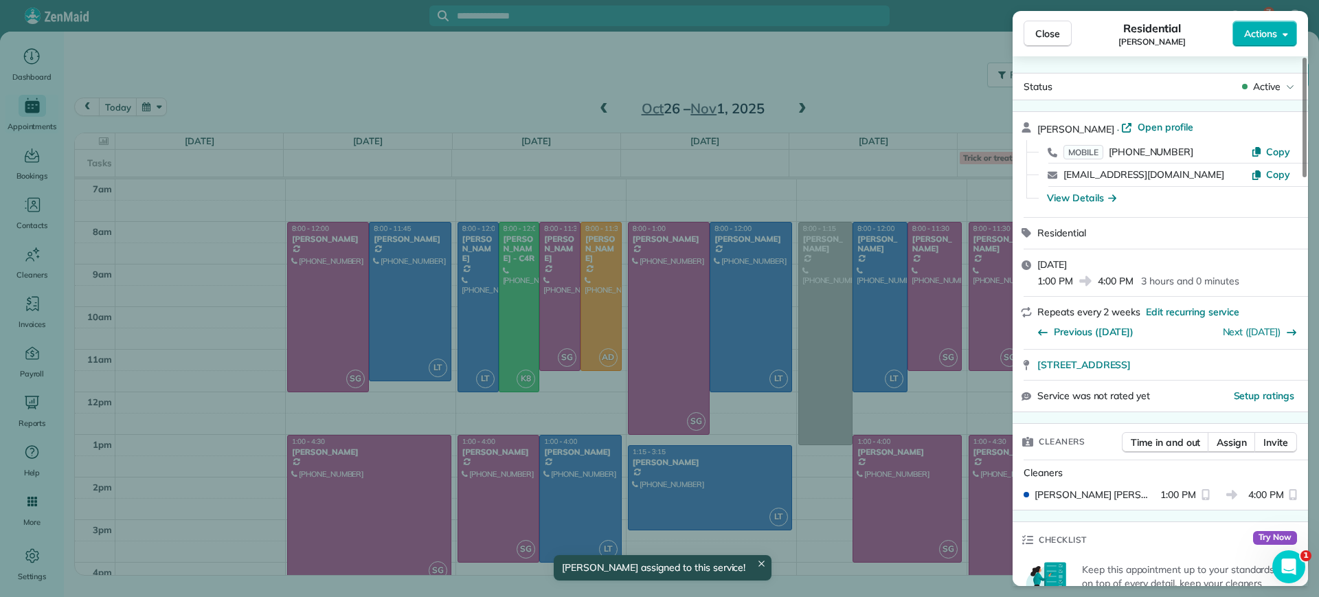
click at [569, 372] on div "Close Residential [PERSON_NAME] Actions Status Active [PERSON_NAME] · Open prof…" at bounding box center [659, 298] width 1319 height 597
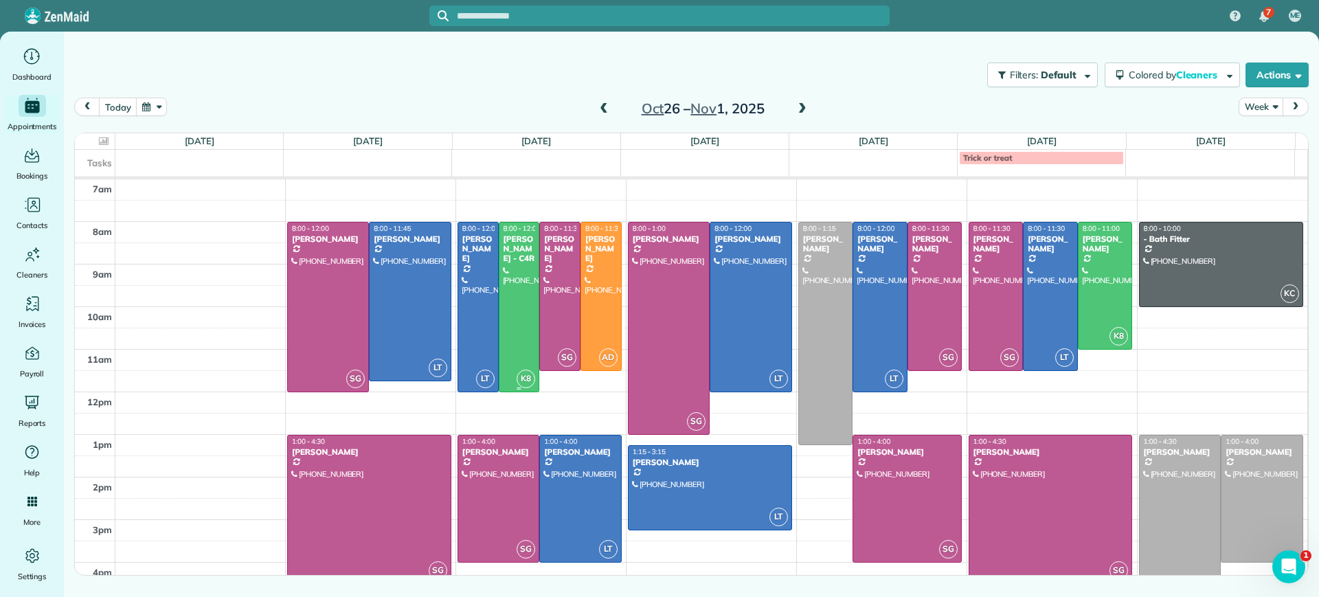
click at [513, 264] on div "[PERSON_NAME] - C4R" at bounding box center [519, 249] width 33 height 30
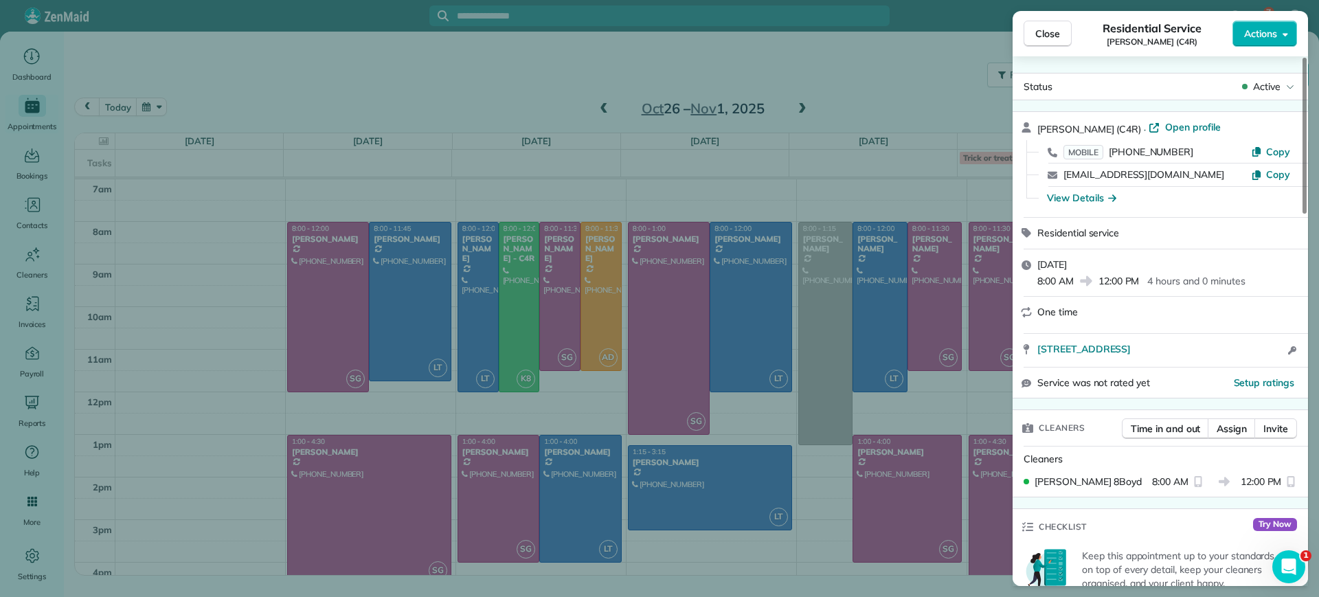
click at [1230, 440] on div "Time in and out Assign Invite" at bounding box center [1209, 431] width 175 height 27
click at [1236, 428] on span "Assign" at bounding box center [1232, 429] width 30 height 14
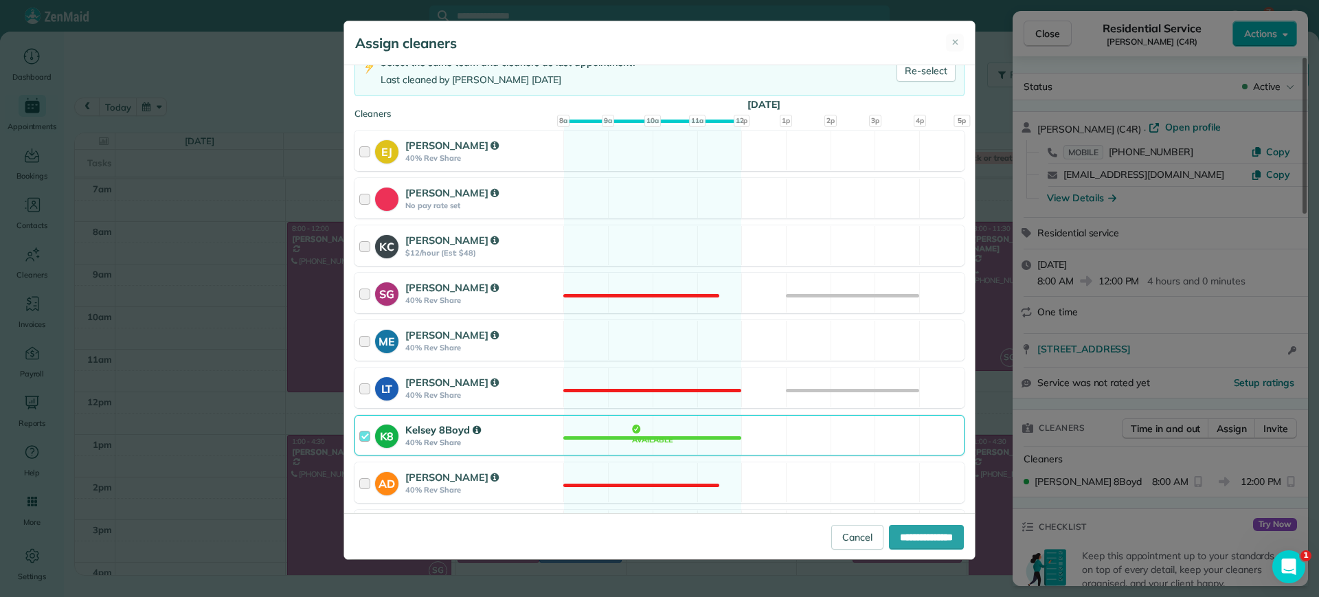
scroll to position [172, 0]
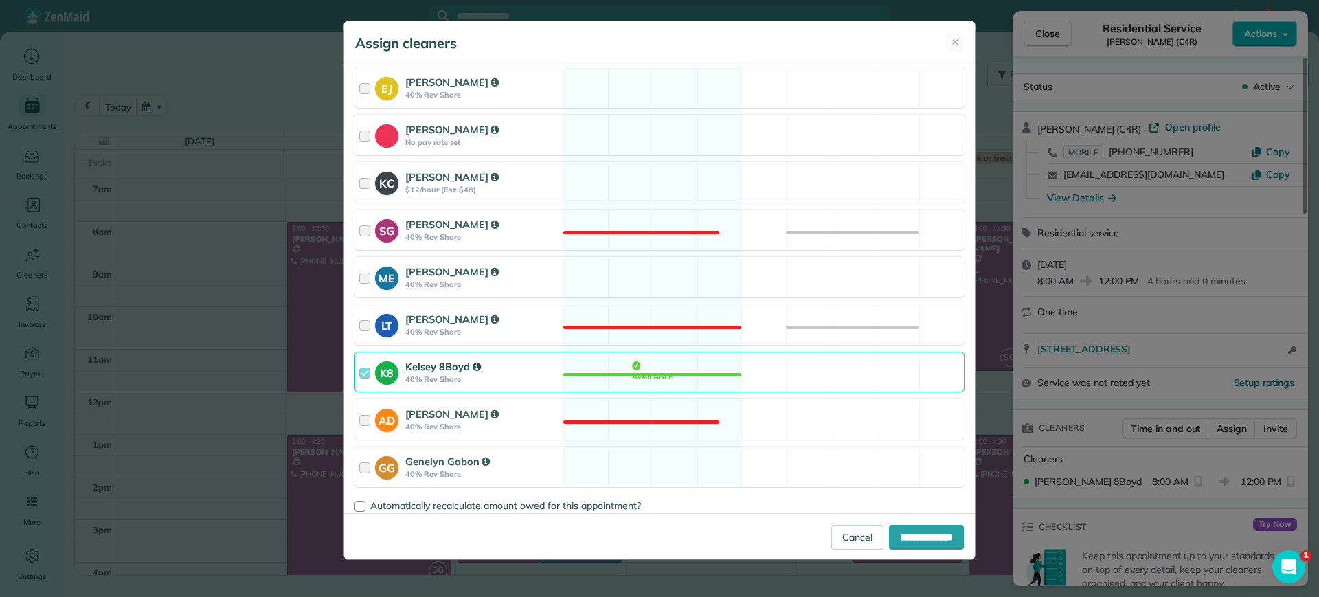
click at [664, 372] on div "K8 Kelsey 8Boyd 40% Rev Share Available" at bounding box center [660, 372] width 610 height 41
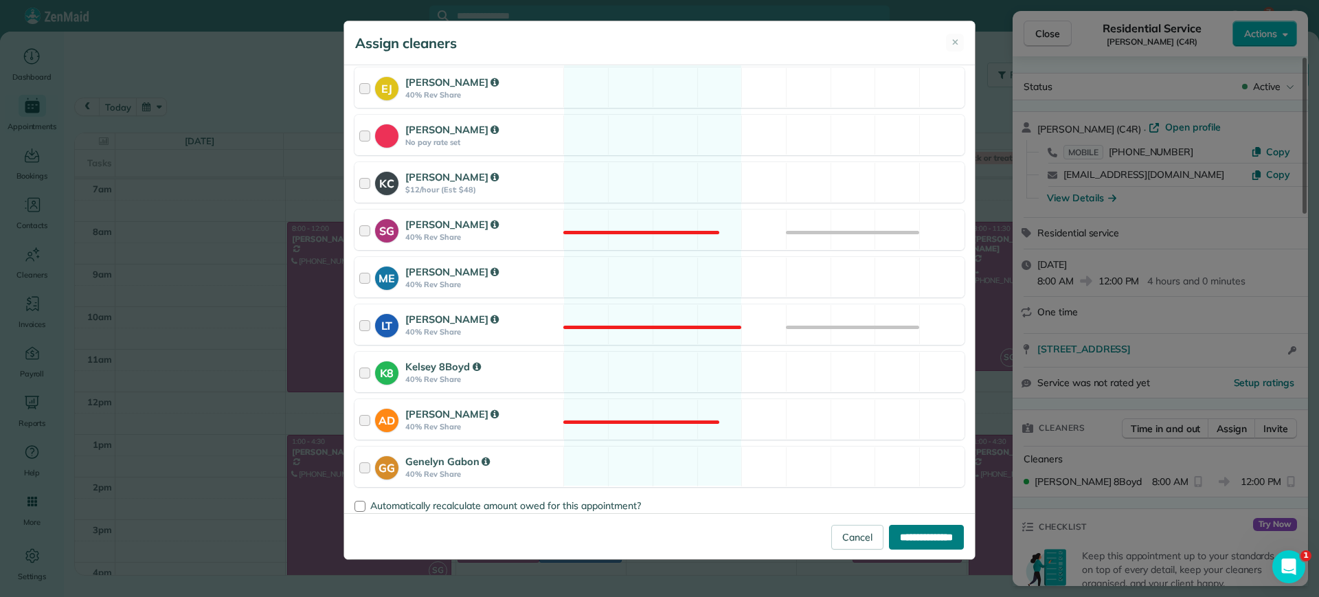
click at [909, 537] on input "**********" at bounding box center [926, 537] width 75 height 25
type input "**********"
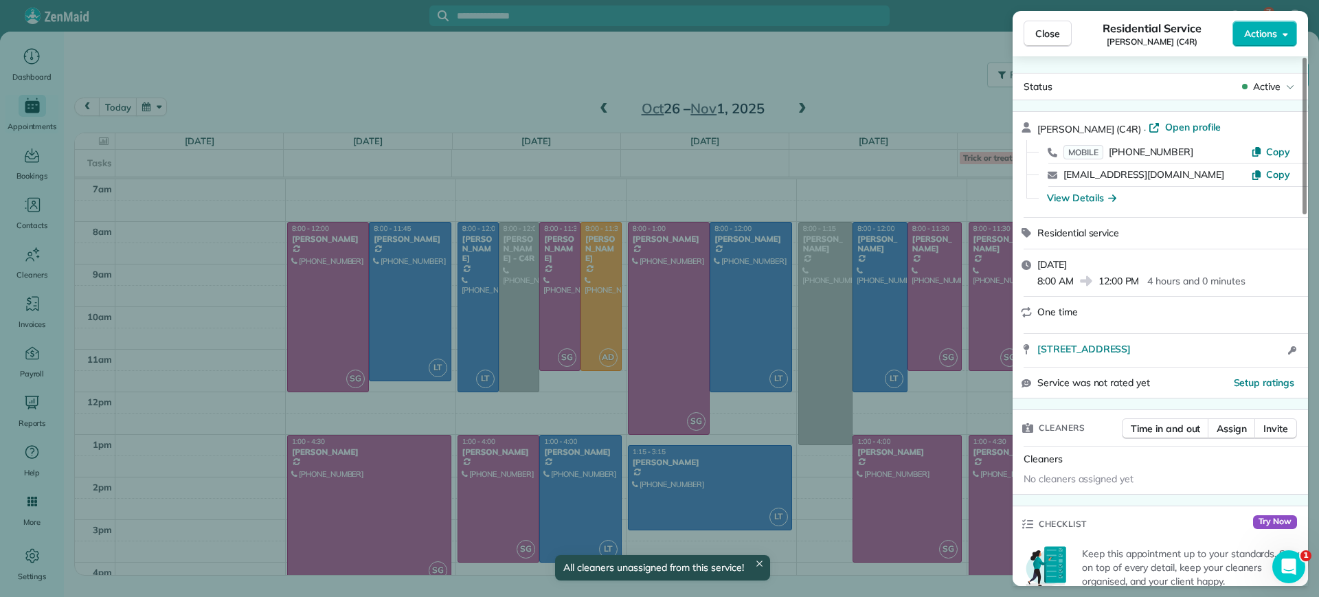
click at [475, 301] on div "Close Residential Service [PERSON_NAME] (C4R) Actions Status Active [PERSON_NAM…" at bounding box center [659, 298] width 1319 height 597
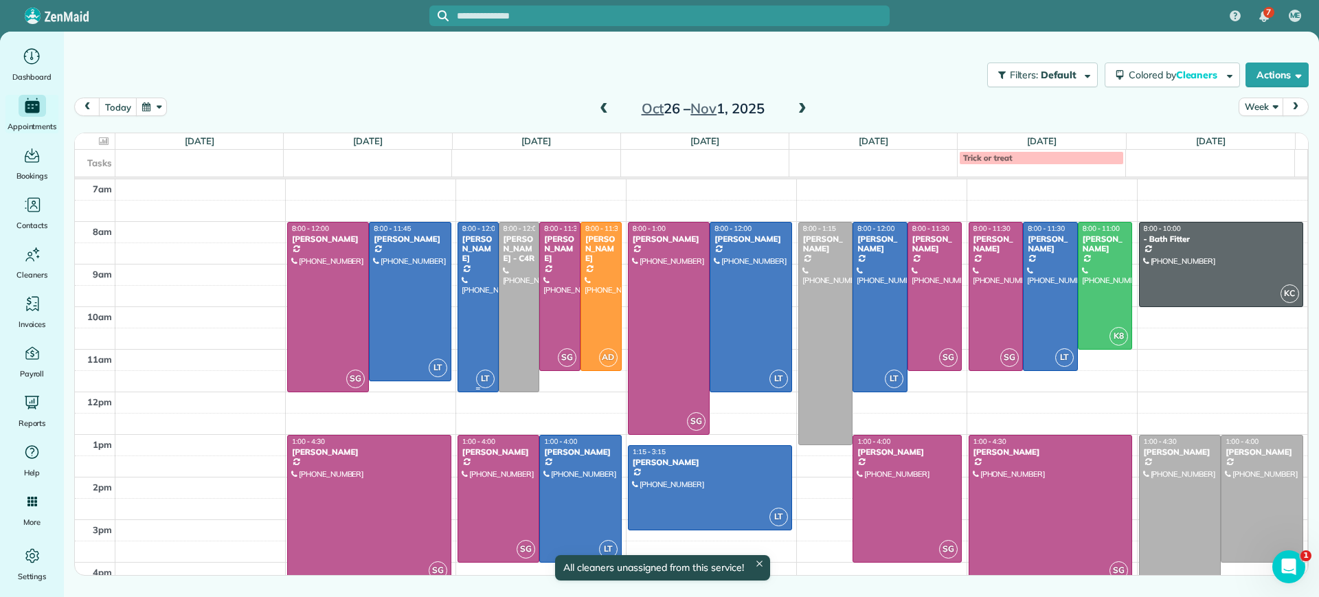
click at [475, 301] on div at bounding box center [478, 307] width 40 height 169
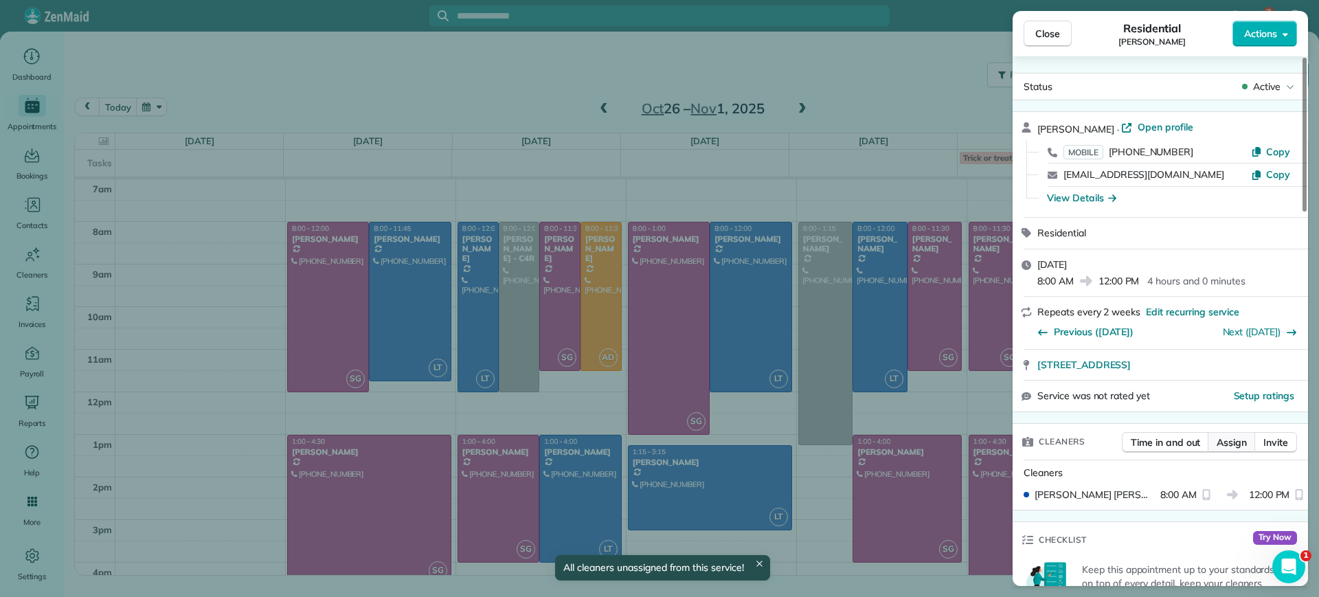
click at [1222, 446] on span "Assign" at bounding box center [1232, 443] width 30 height 14
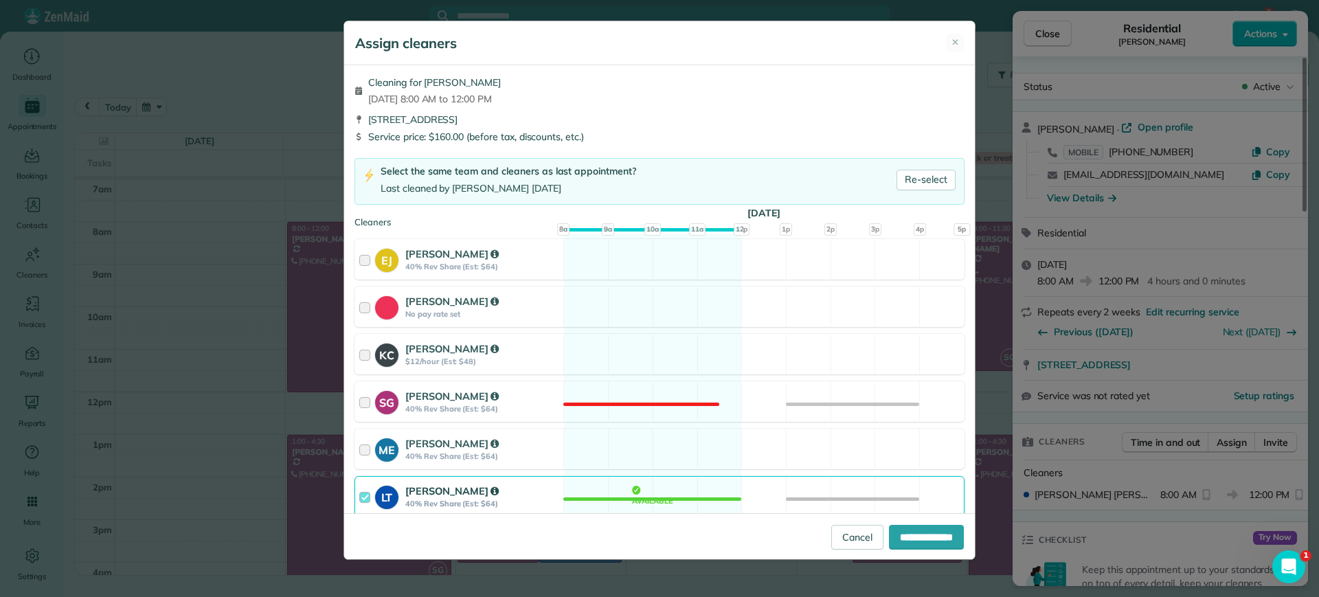
click at [700, 500] on div "LT [PERSON_NAME] 40% Rev Share (Est: $64) Available" at bounding box center [660, 496] width 610 height 41
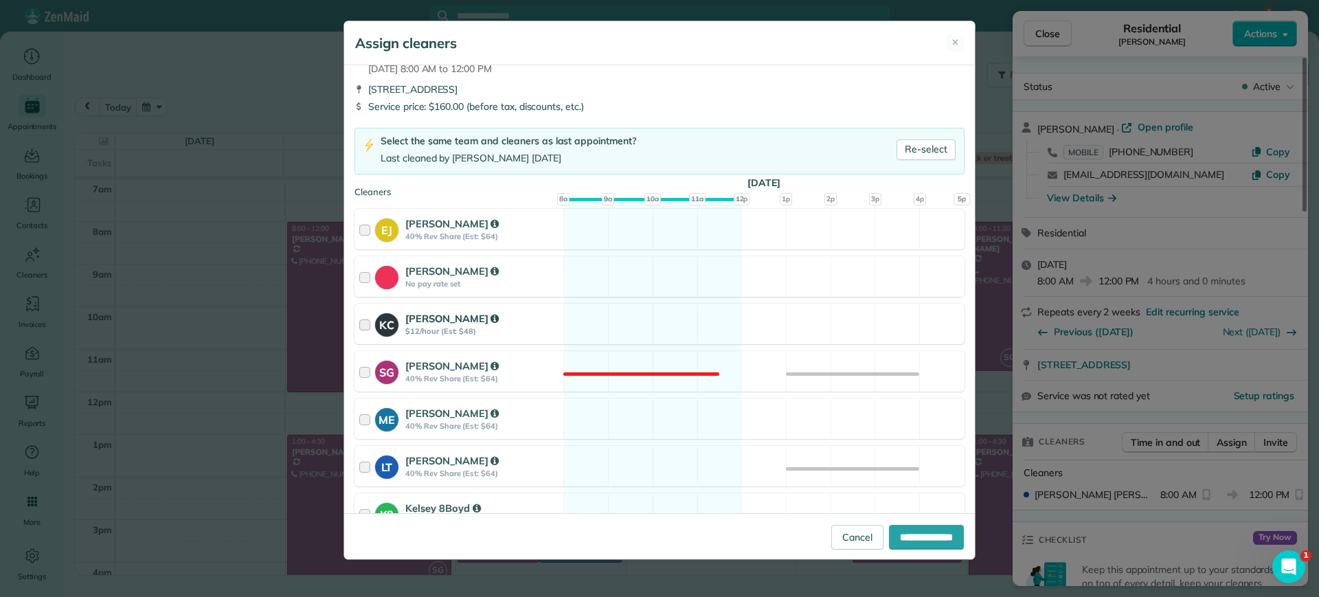
scroll to position [172, 0]
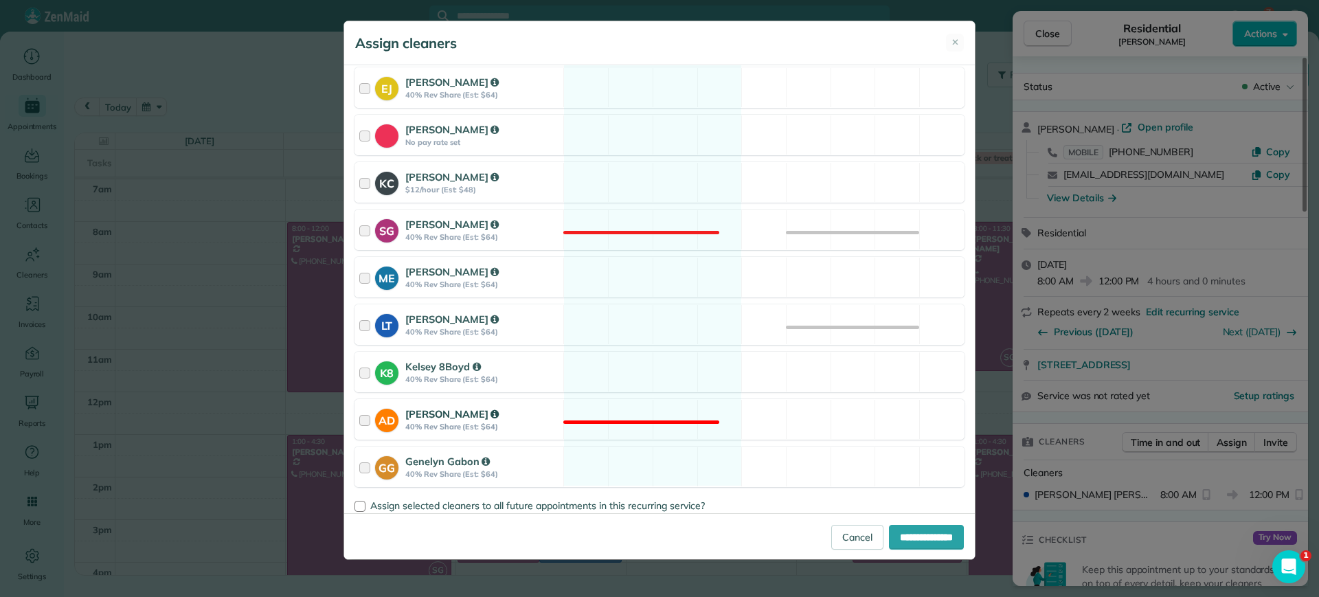
drag, startPoint x: 643, startPoint y: 379, endPoint x: 743, endPoint y: 425, distance: 109.7
click at [643, 379] on div "K8 Kelsey 8Boyd 40% Rev Share (Est: $64) Available" at bounding box center [660, 372] width 610 height 41
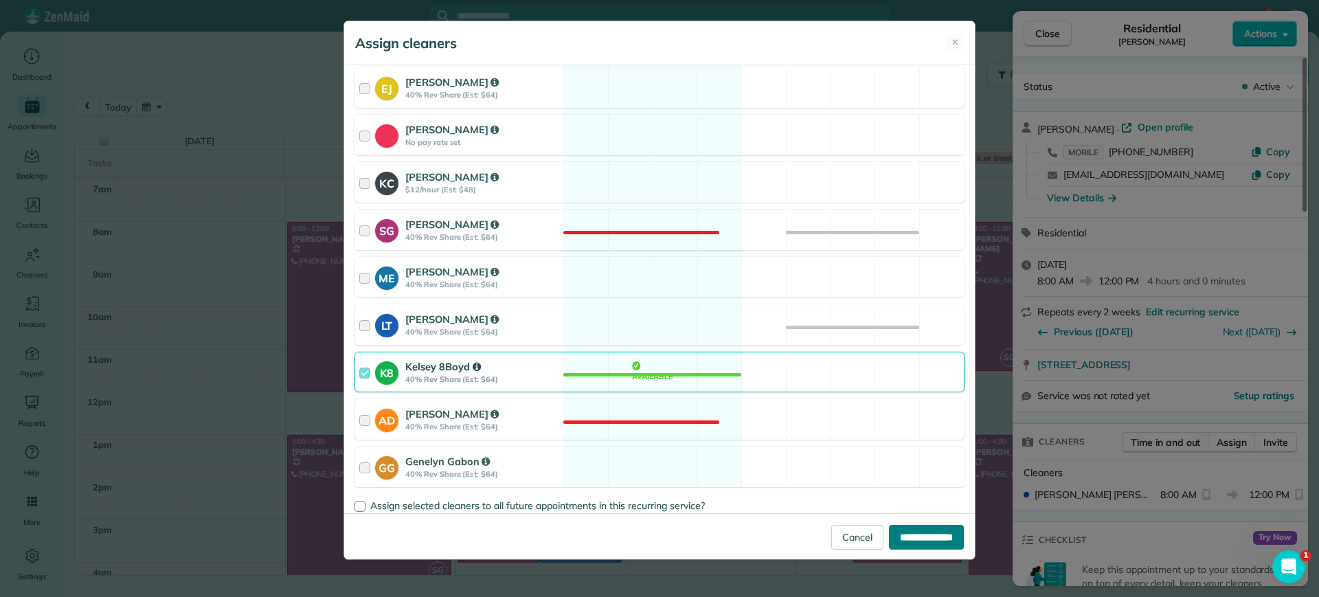
click at [929, 528] on input "**********" at bounding box center [926, 537] width 75 height 25
type input "**********"
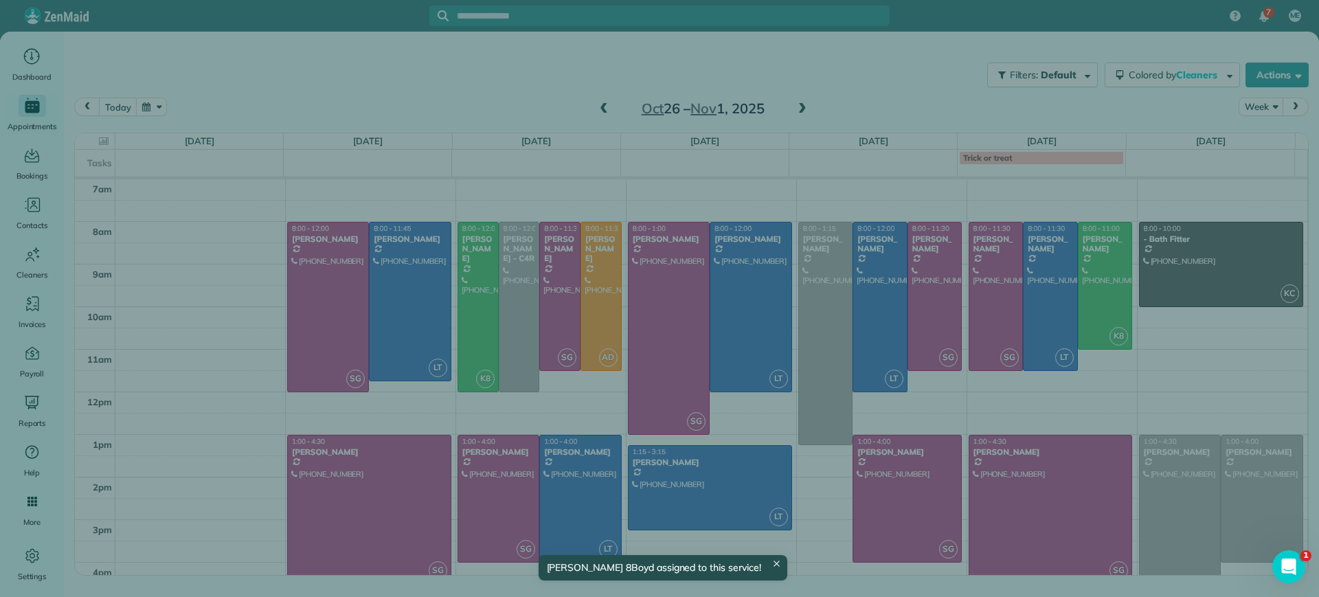
click at [513, 292] on div "Close Residential [PERSON_NAME] Actions Status Active [PERSON_NAME] · Open prof…" at bounding box center [659, 298] width 1319 height 597
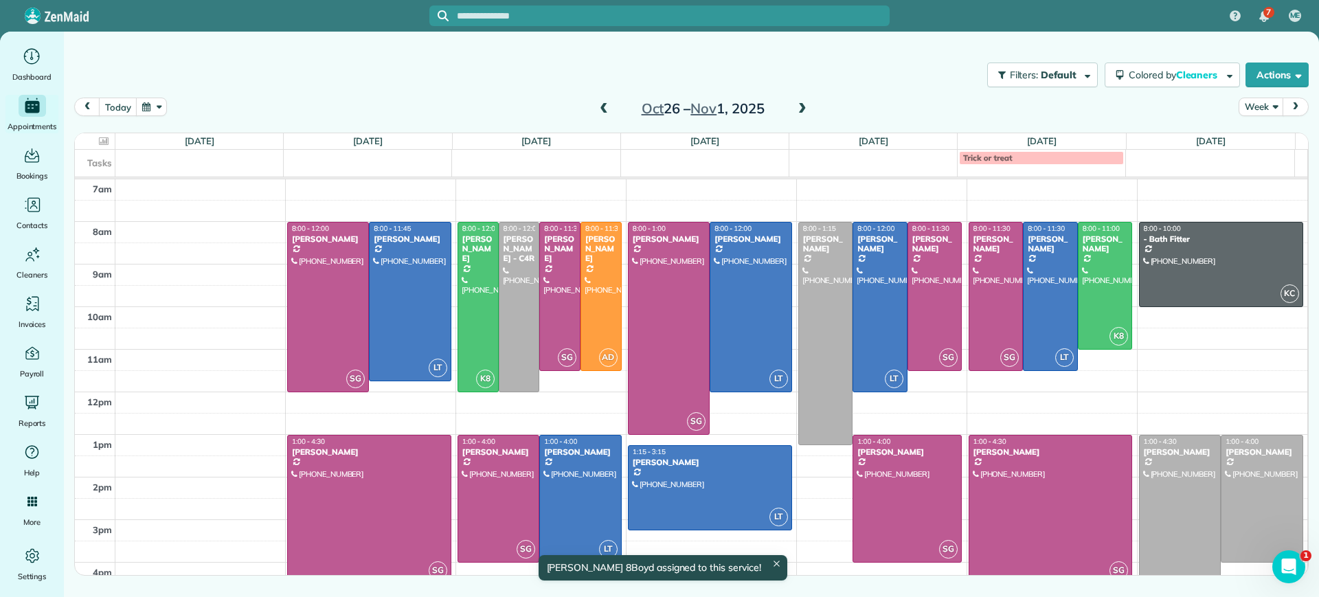
click at [512, 293] on div at bounding box center [520, 307] width 40 height 169
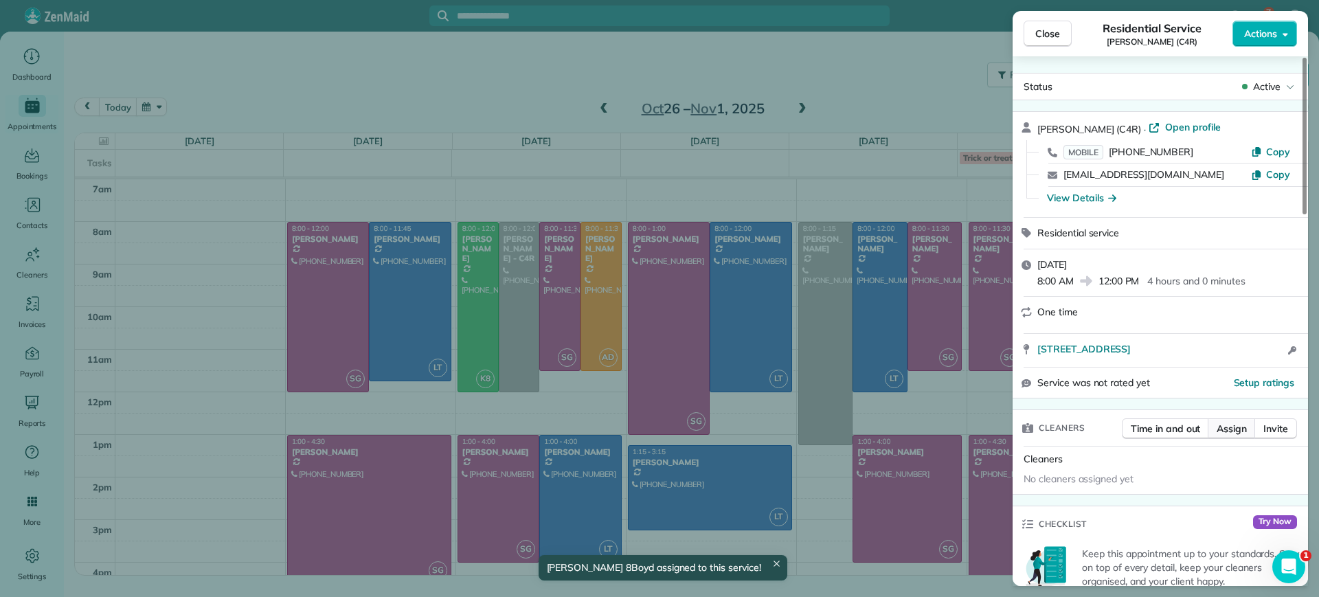
click at [1236, 418] on button "Assign" at bounding box center [1232, 428] width 48 height 21
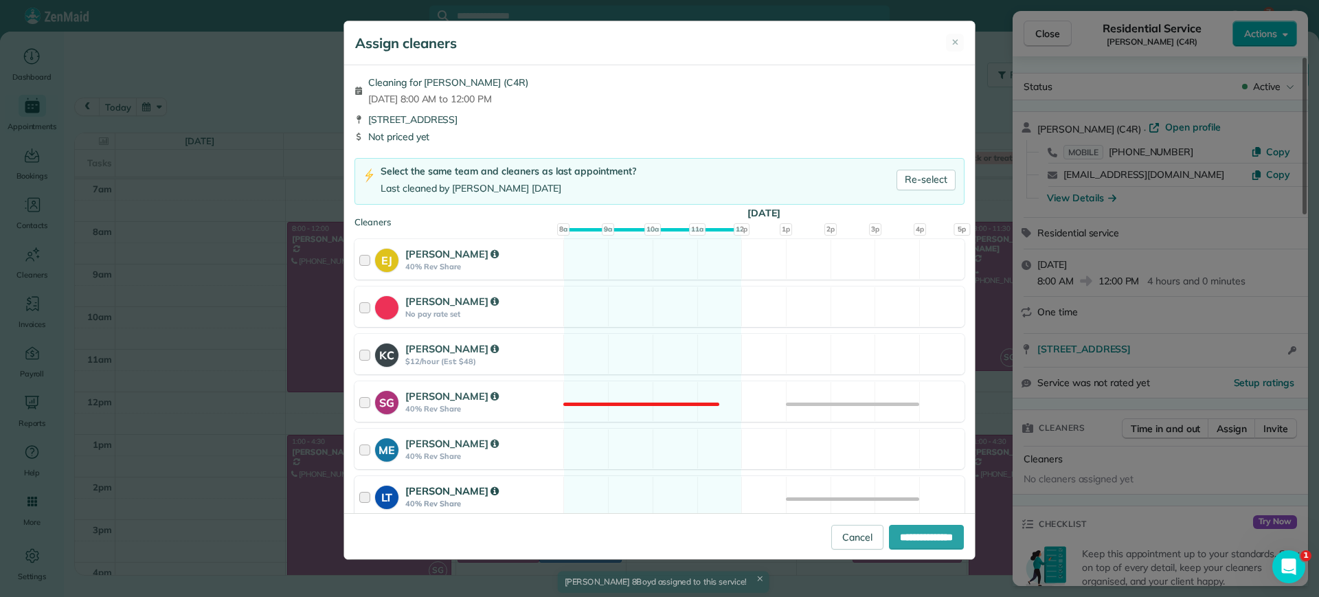
click at [633, 483] on div "LT [PERSON_NAME] 40% Rev Share Available" at bounding box center [660, 496] width 610 height 41
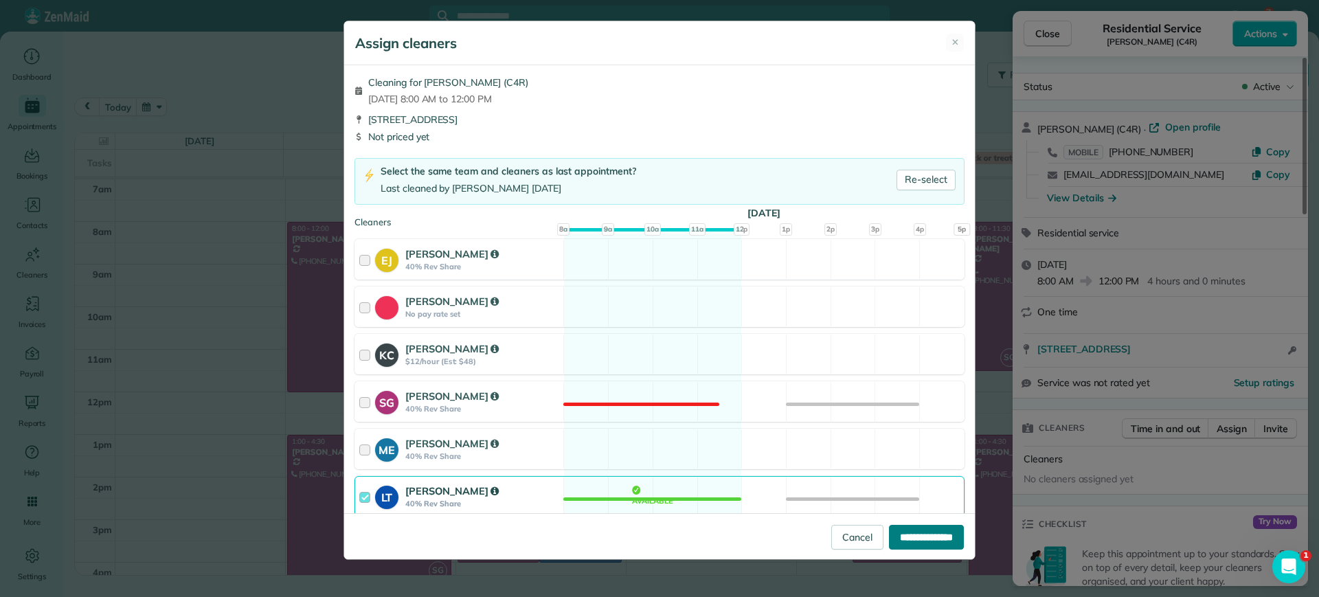
click at [901, 530] on input "**********" at bounding box center [926, 537] width 75 height 25
type input "**********"
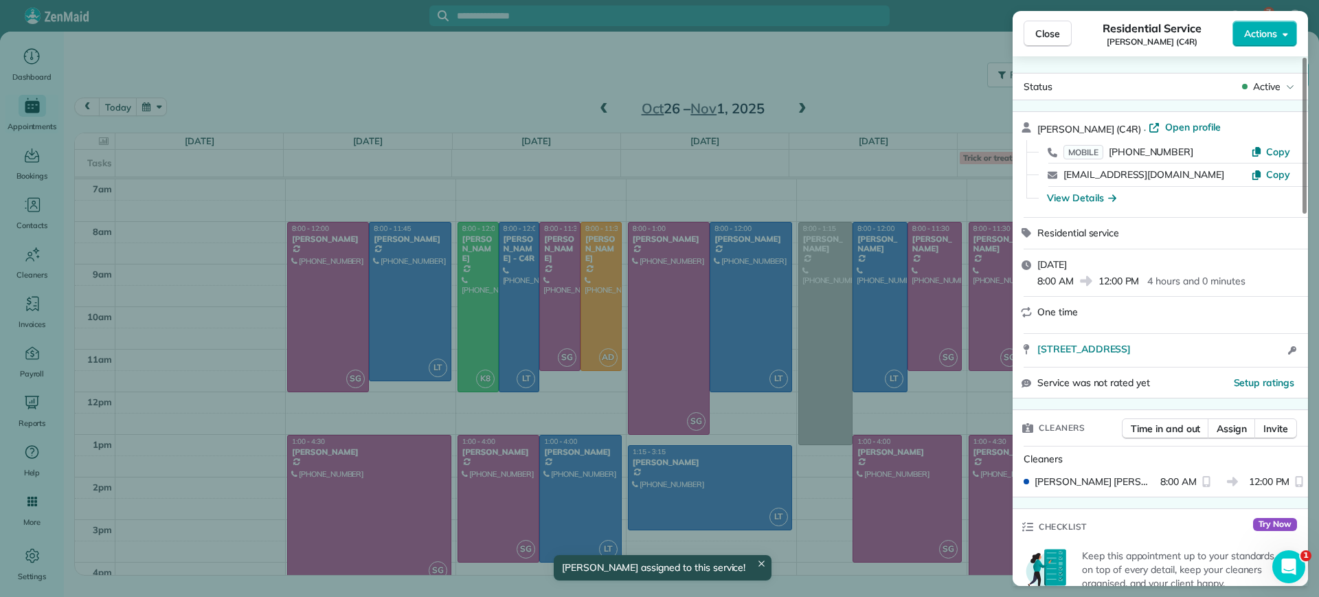
click at [631, 190] on div "Close Residential Service [PERSON_NAME] (C4R) Actions Status Active [PERSON_NAM…" at bounding box center [659, 298] width 1319 height 597
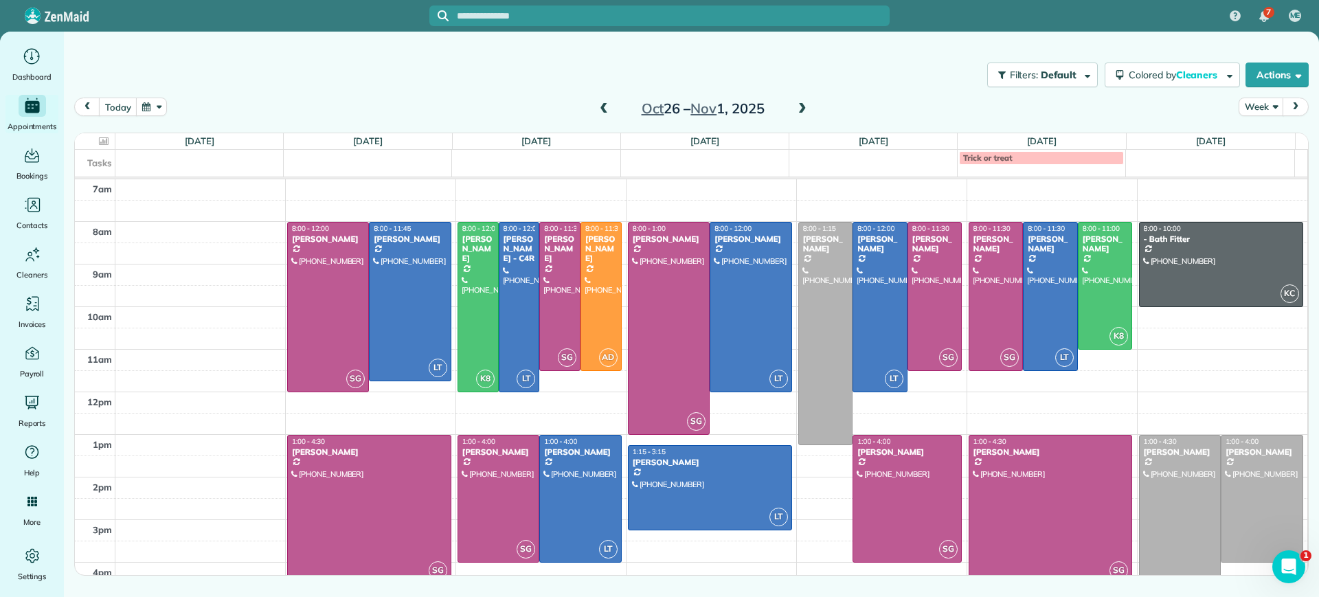
click at [604, 103] on span at bounding box center [603, 109] width 15 height 12
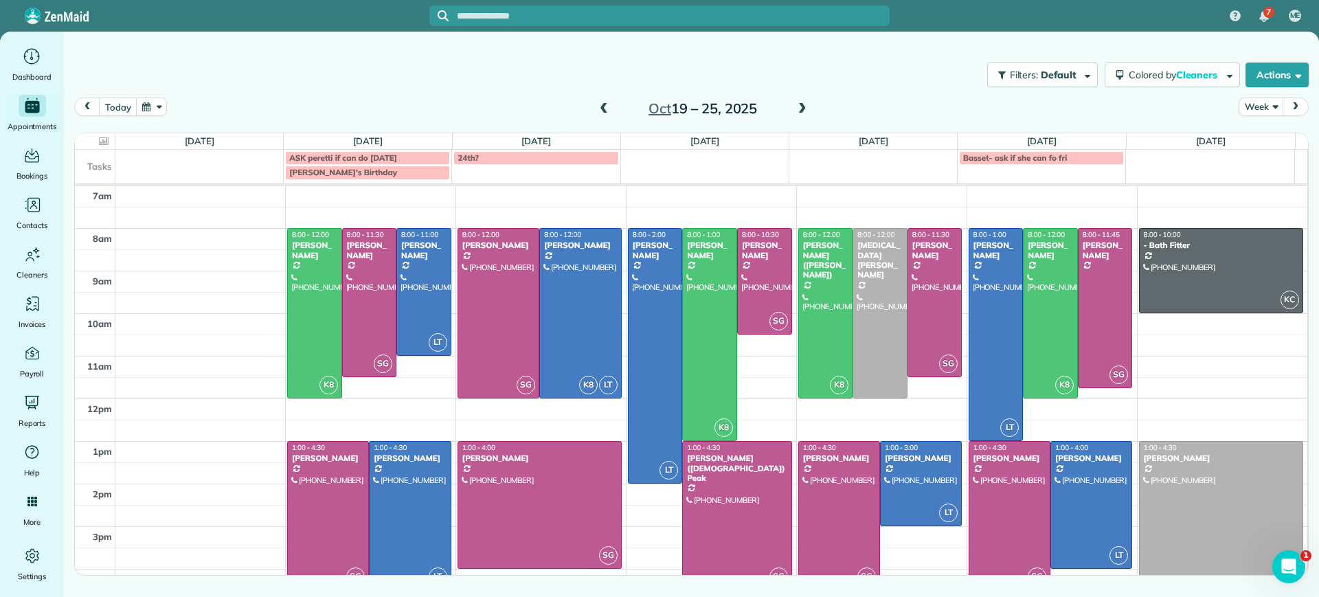
click at [604, 103] on span at bounding box center [603, 109] width 15 height 12
